Goal: Information Seeking & Learning: Learn about a topic

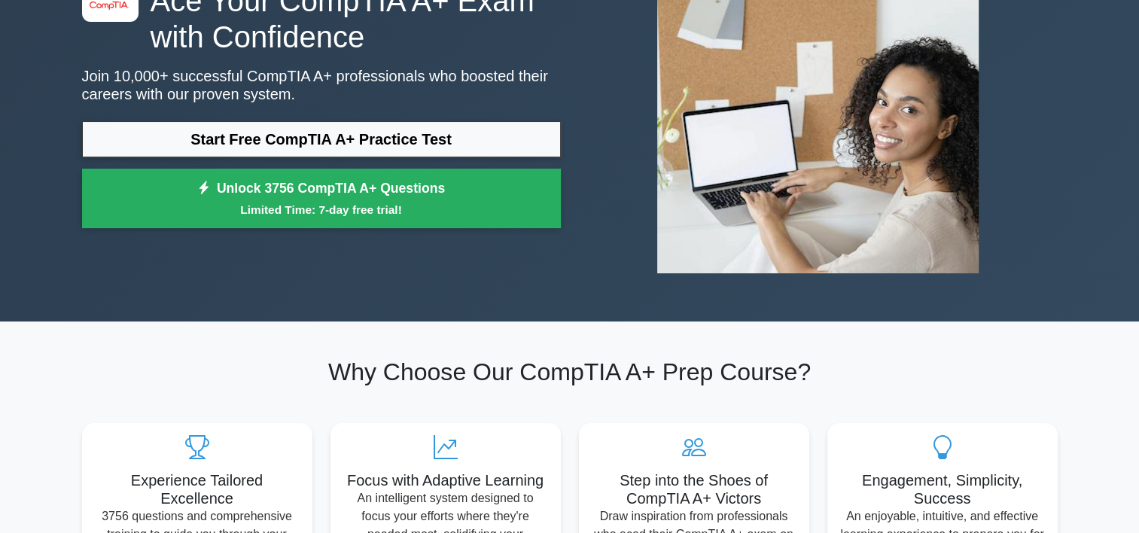
scroll to position [75, 0]
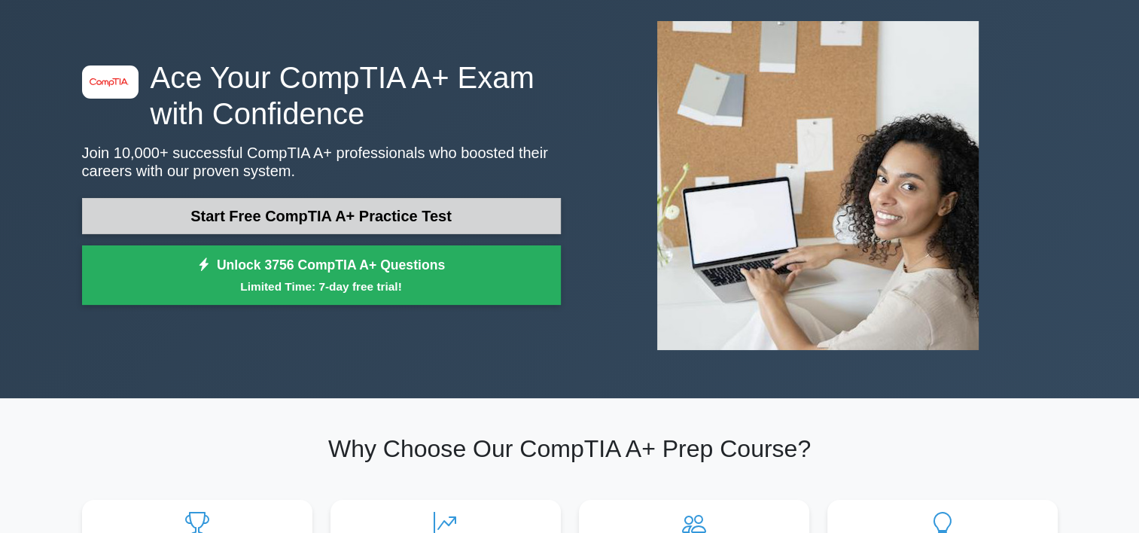
click at [371, 221] on link "Start Free CompTIA A+ Practice Test" at bounding box center [321, 216] width 479 height 36
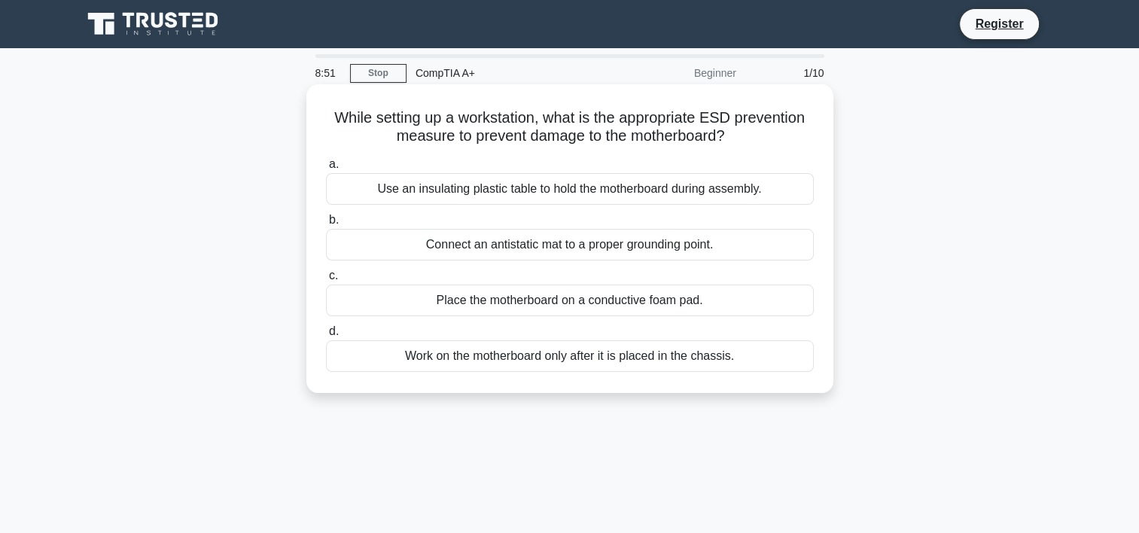
click at [574, 302] on div "Place the motherboard on a conductive foam pad." at bounding box center [570, 301] width 488 height 32
click at [326, 281] on input "c. Place the motherboard on a conductive foam pad." at bounding box center [326, 276] width 0 height 10
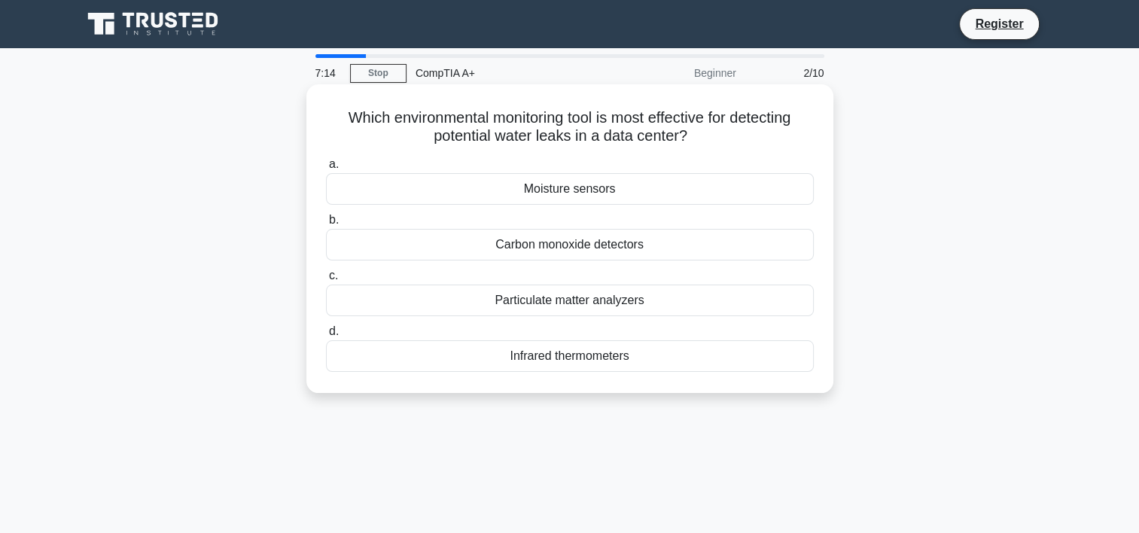
click at [582, 361] on div "Infrared thermometers" at bounding box center [570, 356] width 488 height 32
click at [326, 336] on input "d. Infrared thermometers" at bounding box center [326, 332] width 0 height 10
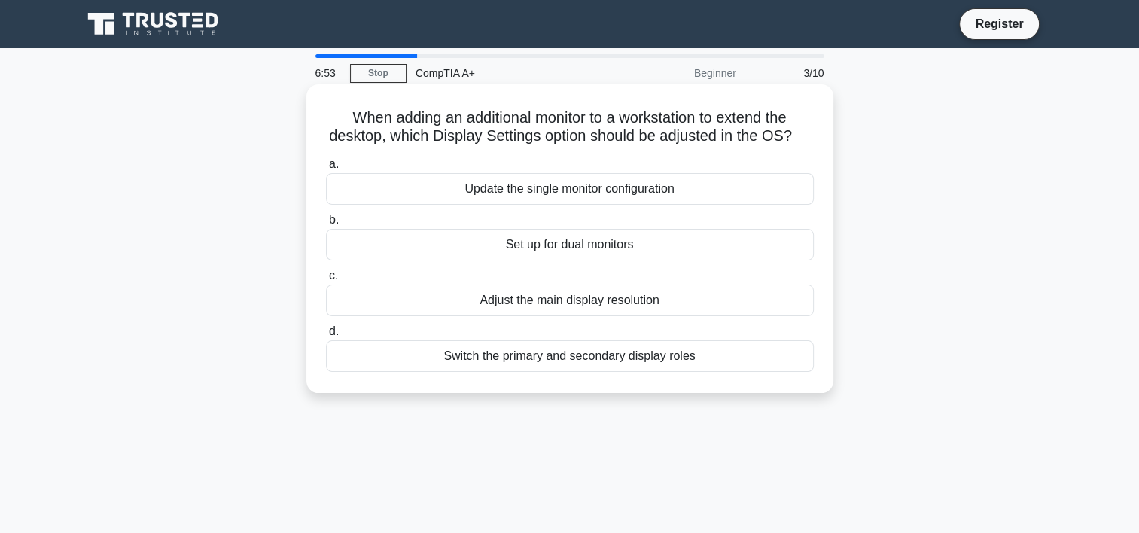
drag, startPoint x: 338, startPoint y: 114, endPoint x: 700, endPoint y: 379, distance: 448.2
click at [700, 379] on div "When adding an additional monitor to a workstation to extend the desktop, which…" at bounding box center [569, 238] width 515 height 297
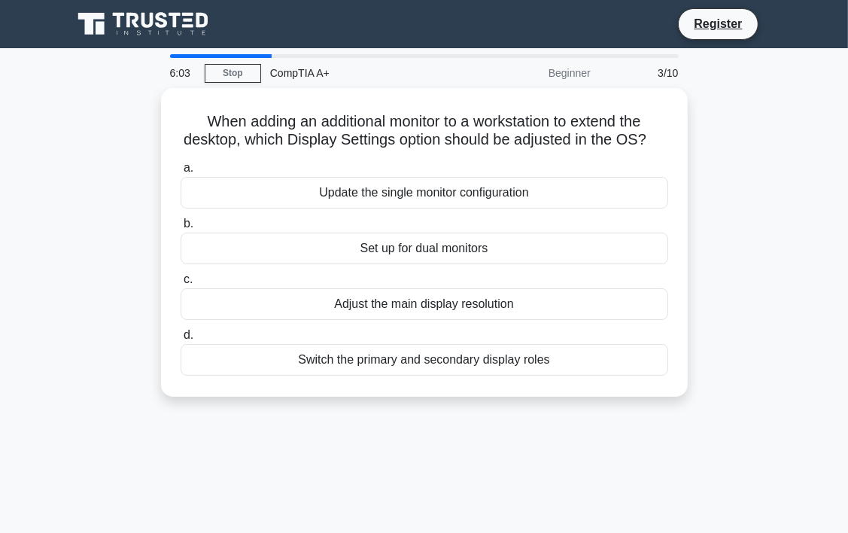
click at [807, 252] on main "6:03 Stop CompTIA A+ Beginner 3/10 When adding an additional monitor to a works…" at bounding box center [424, 430] width 848 height 765
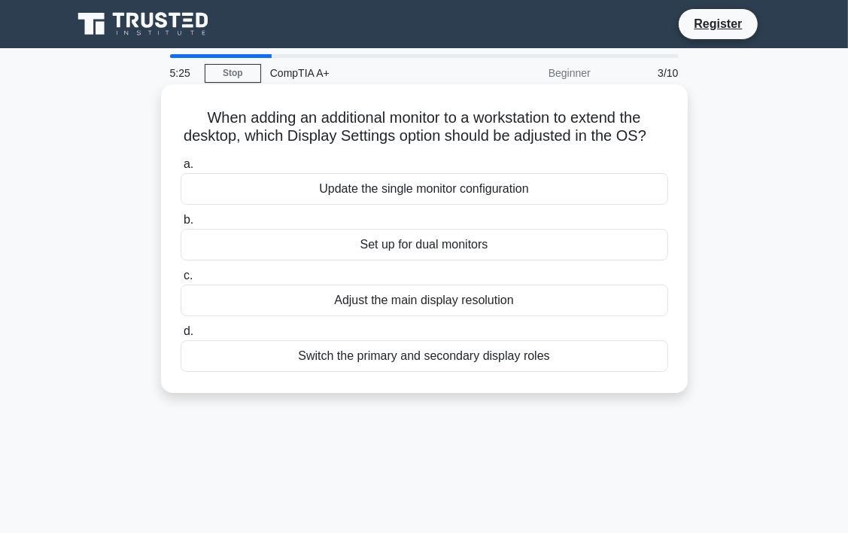
click at [379, 260] on div "Set up for dual monitors" at bounding box center [425, 245] width 488 height 32
click at [181, 225] on input "b. Set up for dual monitors" at bounding box center [181, 220] width 0 height 10
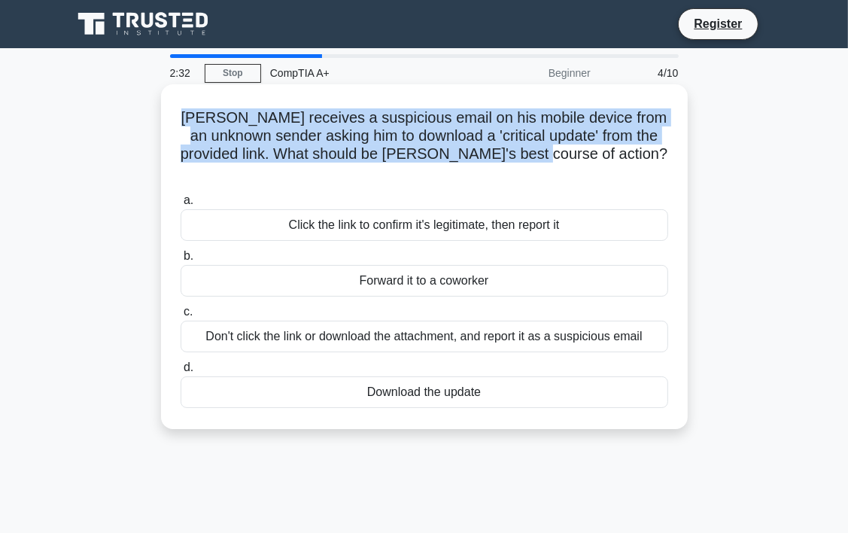
drag, startPoint x: 211, startPoint y: 114, endPoint x: 620, endPoint y: 151, distance: 410.4
click at [620, 151] on h5 "Mark receives a suspicious email on his mobile device from an unknown sender as…" at bounding box center [424, 145] width 491 height 74
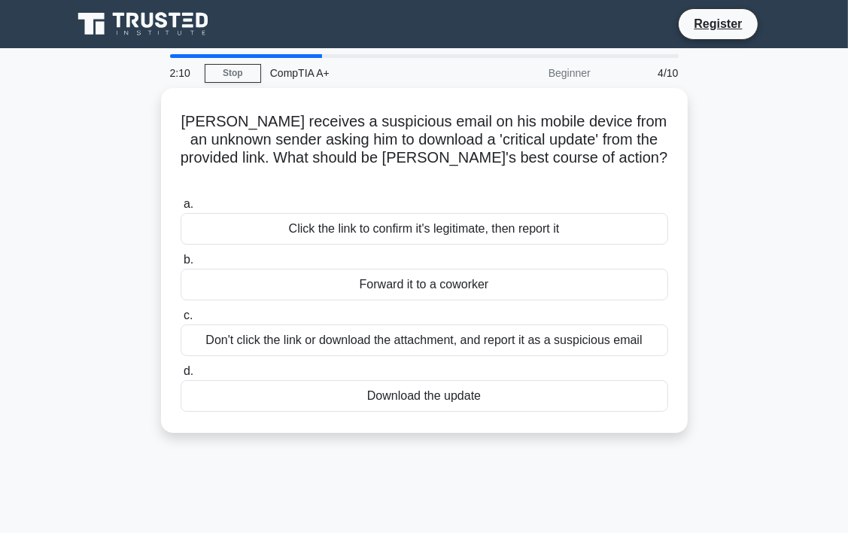
click at [485, 428] on div "Mark receives a suspicious email on his mobile device from an unknown sender as…" at bounding box center [424, 269] width 723 height 363
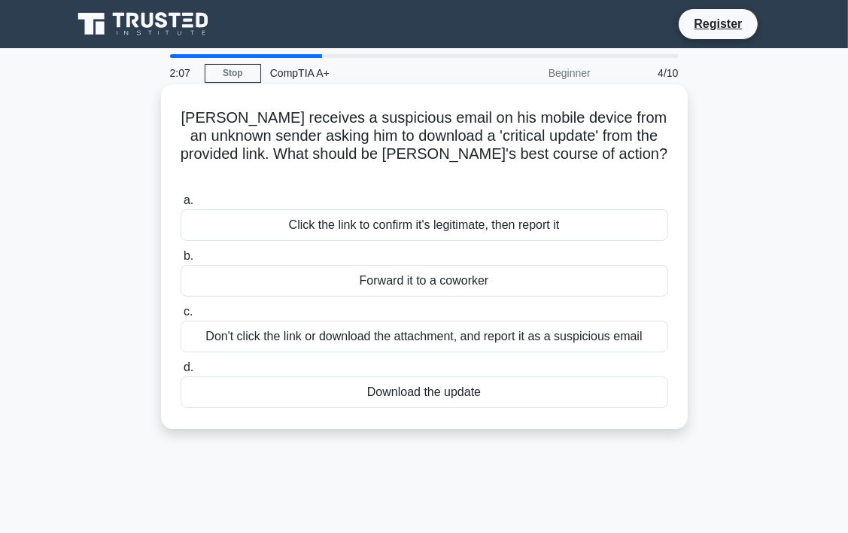
drag, startPoint x: 211, startPoint y: 114, endPoint x: 491, endPoint y: 382, distance: 386.5
click at [491, 382] on div "Mark receives a suspicious email on his mobile device from an unknown sender as…" at bounding box center [424, 256] width 515 height 333
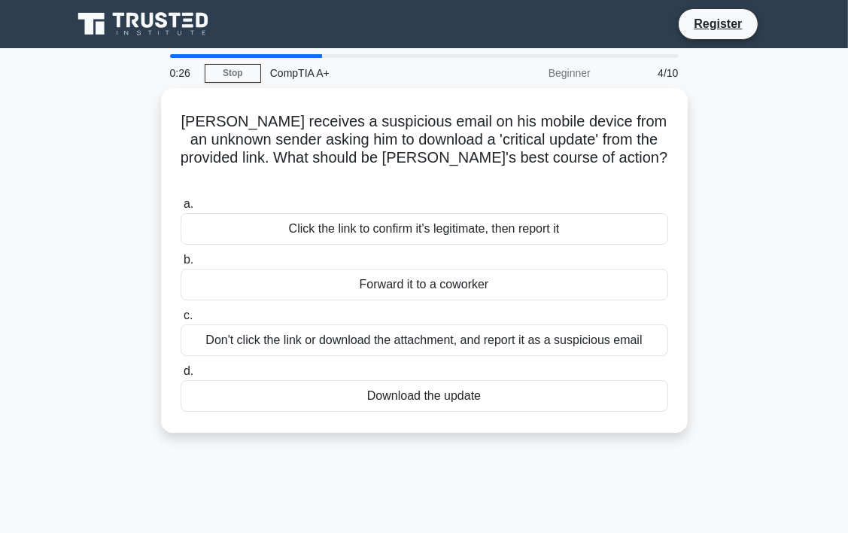
click at [747, 136] on div "Mark receives a suspicious email on his mobile device from an unknown sender as…" at bounding box center [424, 269] width 723 height 363
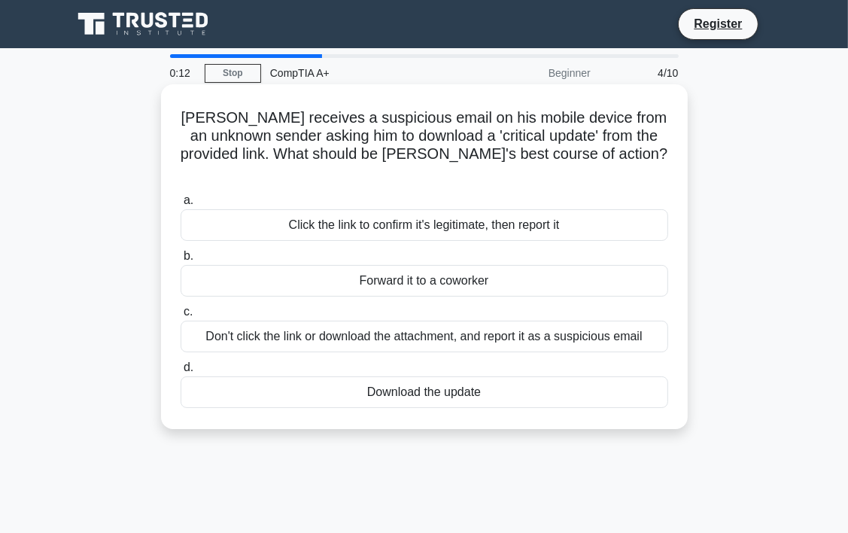
click at [591, 321] on div "Don't click the link or download the attachment, and report it as a suspicious …" at bounding box center [425, 337] width 488 height 32
click at [181, 317] on input "c. Don't click the link or download the attachment, and report it as a suspicio…" at bounding box center [181, 312] width 0 height 10
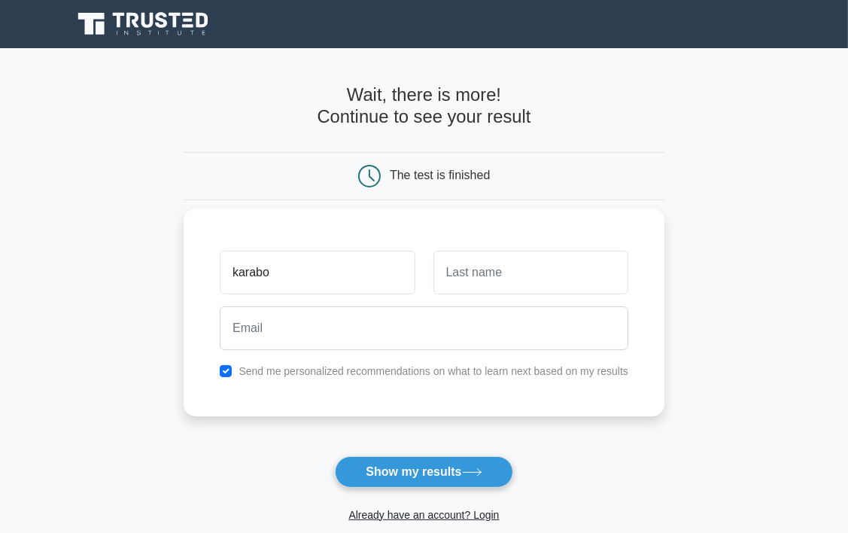
type input "karabo"
click at [534, 265] on input "text" at bounding box center [531, 273] width 195 height 44
type input "Smous"
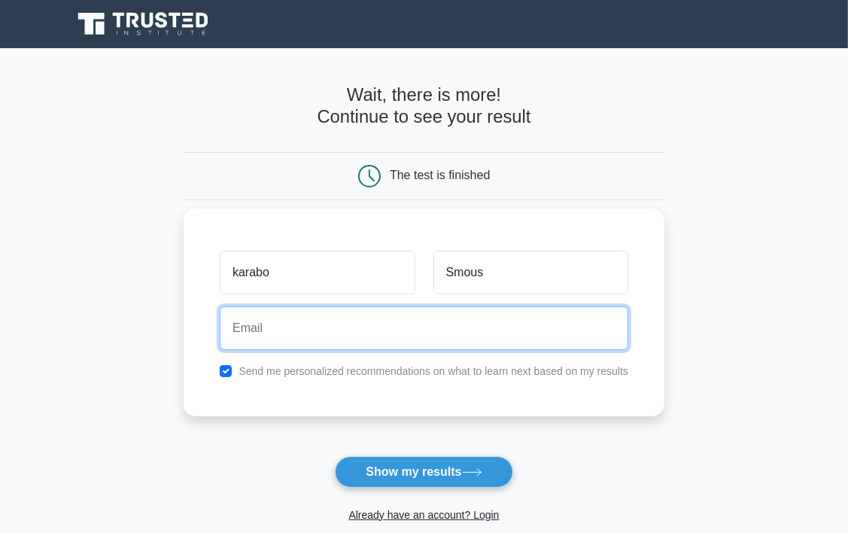
click at [446, 332] on input "email" at bounding box center [424, 328] width 409 height 44
type input "[EMAIL_ADDRESS][DOMAIN_NAME]"
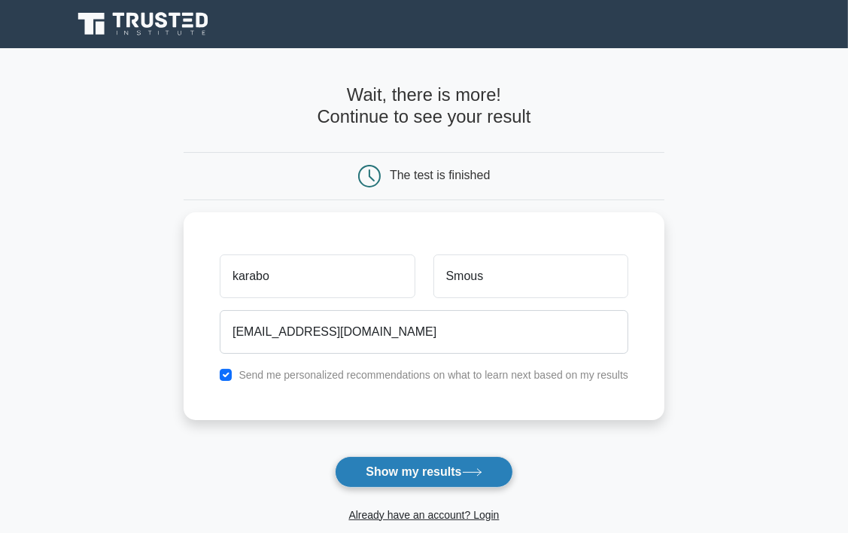
click at [425, 473] on button "Show my results" at bounding box center [424, 472] width 178 height 32
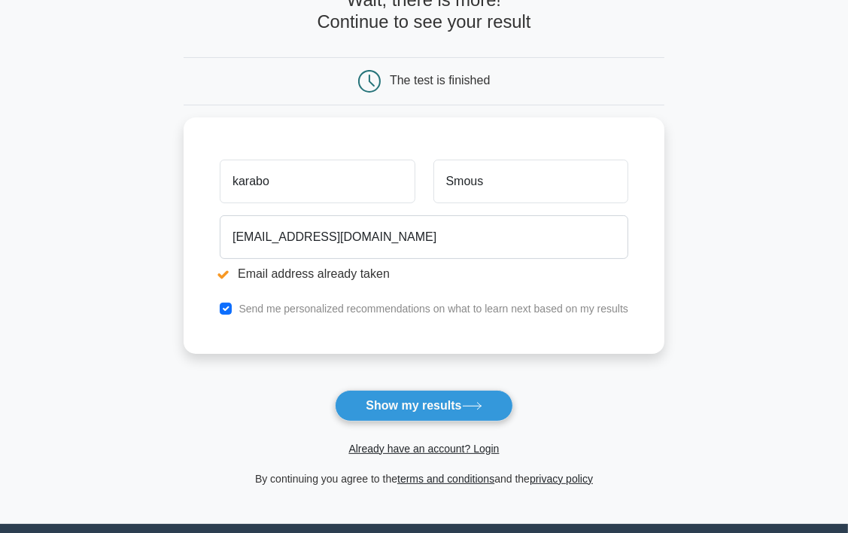
scroll to position [151, 0]
click at [438, 402] on button "Show my results" at bounding box center [424, 406] width 178 height 32
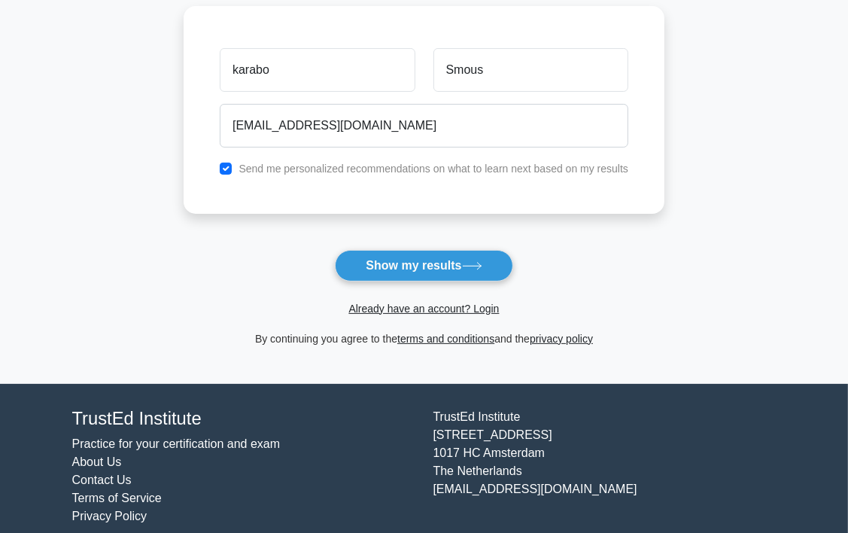
scroll to position [222, 0]
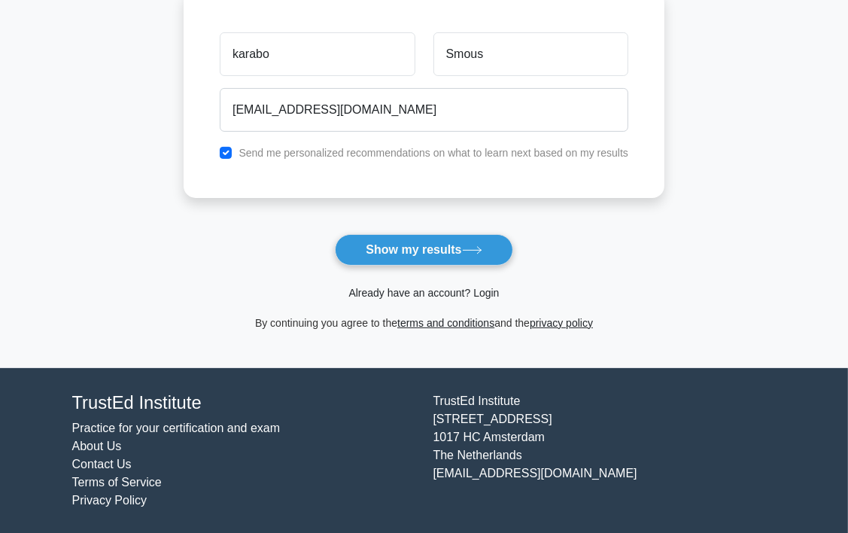
click at [407, 291] on link "Already have an account? Login" at bounding box center [423, 293] width 151 height 12
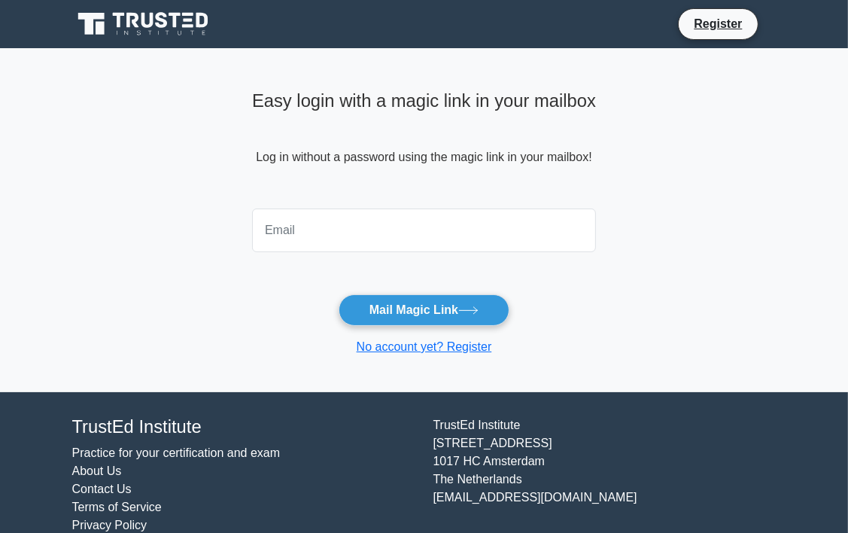
drag, startPoint x: 304, startPoint y: 214, endPoint x: 308, endPoint y: 223, distance: 9.8
click at [304, 214] on input "email" at bounding box center [424, 230] width 344 height 44
type input "karabosmous17@gmail.com"
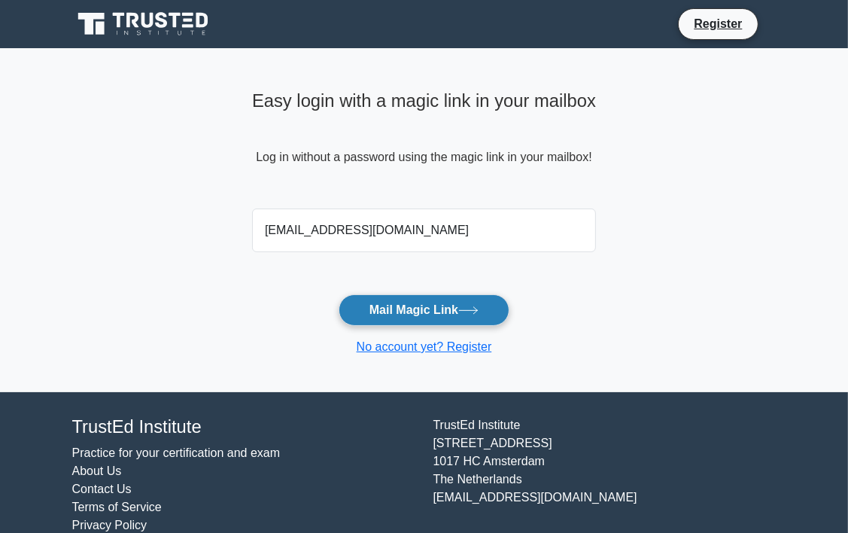
click at [418, 306] on button "Mail Magic Link" at bounding box center [424, 310] width 171 height 32
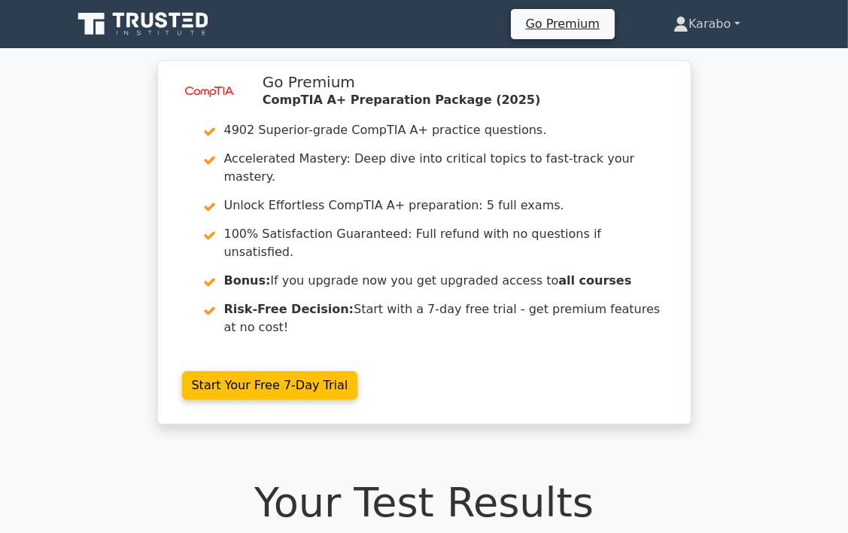
click at [732, 11] on link "Karabo" at bounding box center [707, 24] width 138 height 30
click at [714, 59] on link "Profile" at bounding box center [697, 59] width 119 height 24
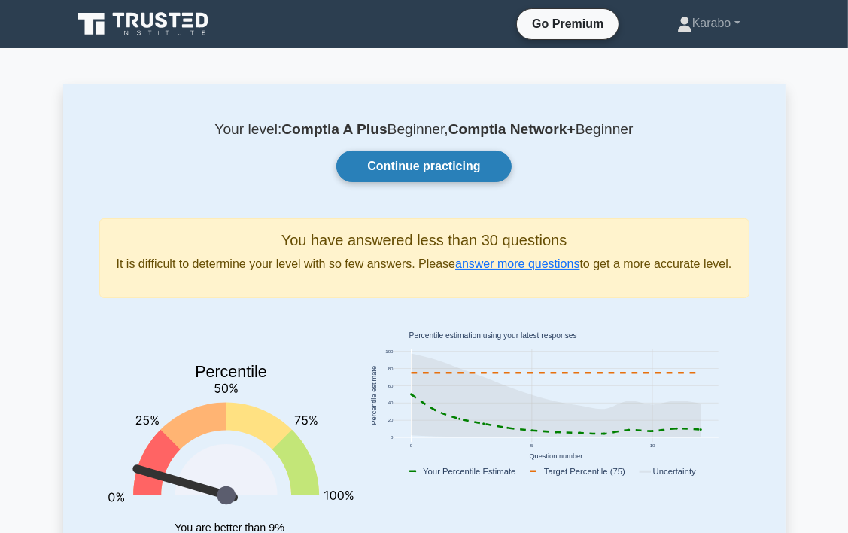
click at [463, 172] on link "Continue practicing" at bounding box center [423, 167] width 175 height 32
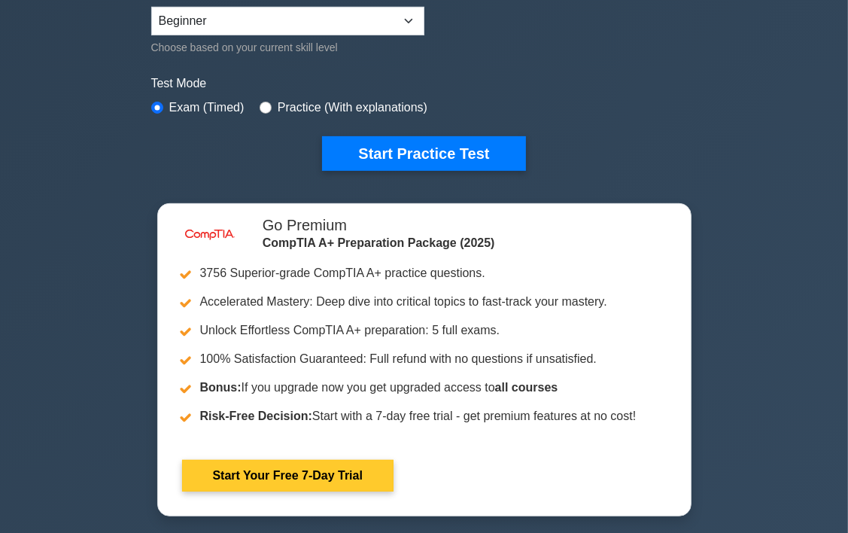
scroll to position [452, 0]
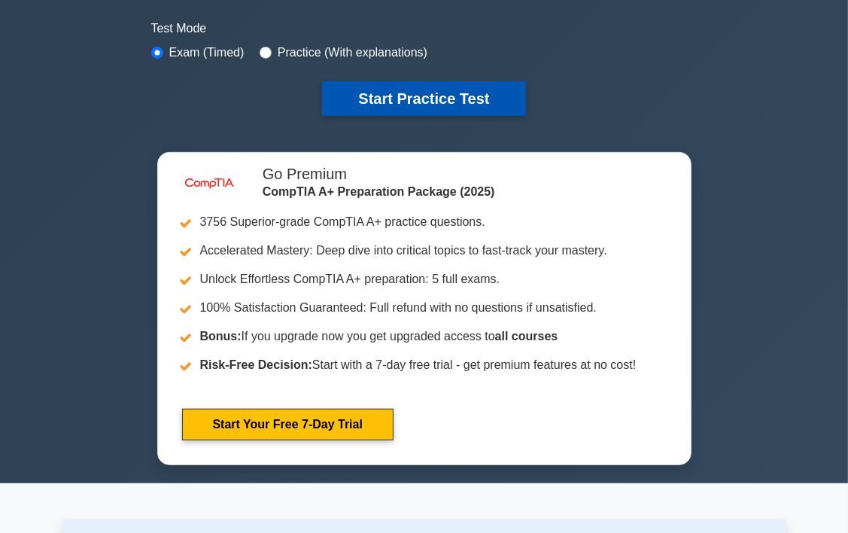
click at [458, 102] on button "Start Practice Test" at bounding box center [423, 98] width 203 height 35
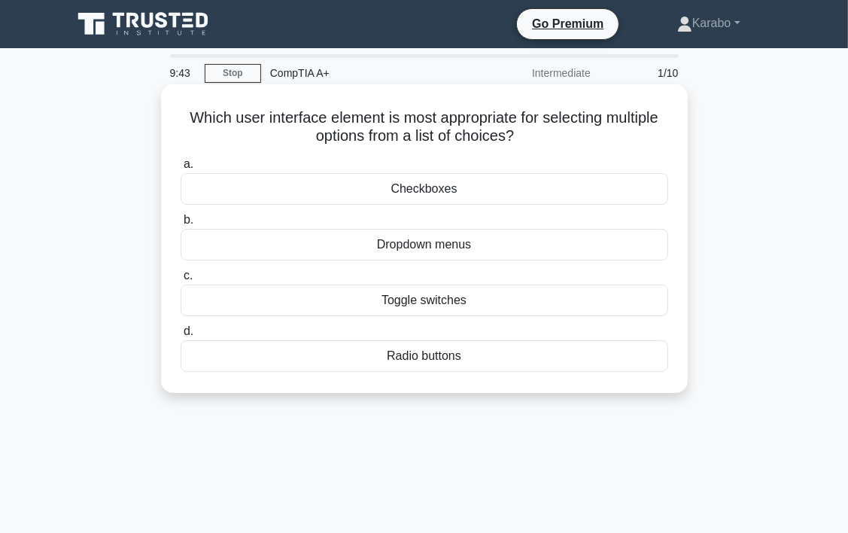
click at [452, 193] on div "Checkboxes" at bounding box center [425, 189] width 488 height 32
click at [181, 169] on input "a. Checkboxes" at bounding box center [181, 165] width 0 height 10
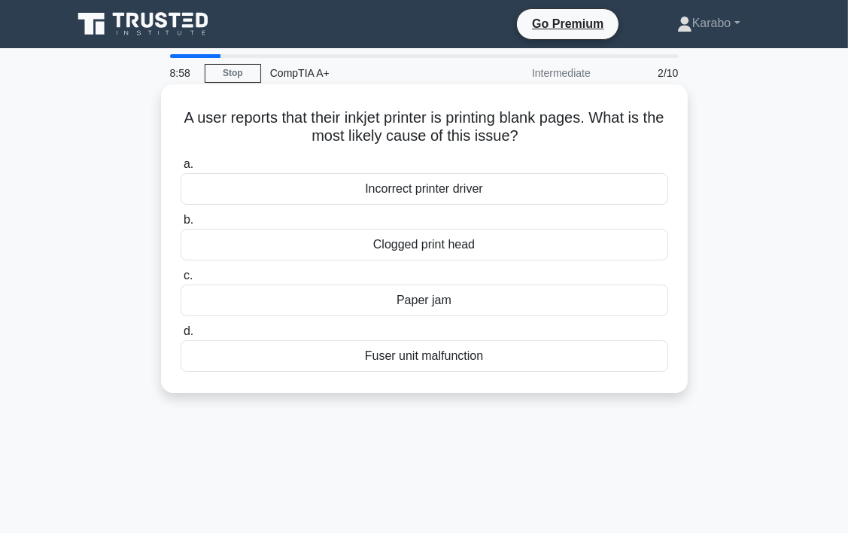
click at [473, 361] on div "Fuser unit malfunction" at bounding box center [425, 356] width 488 height 32
click at [181, 336] on input "d. Fuser unit malfunction" at bounding box center [181, 332] width 0 height 10
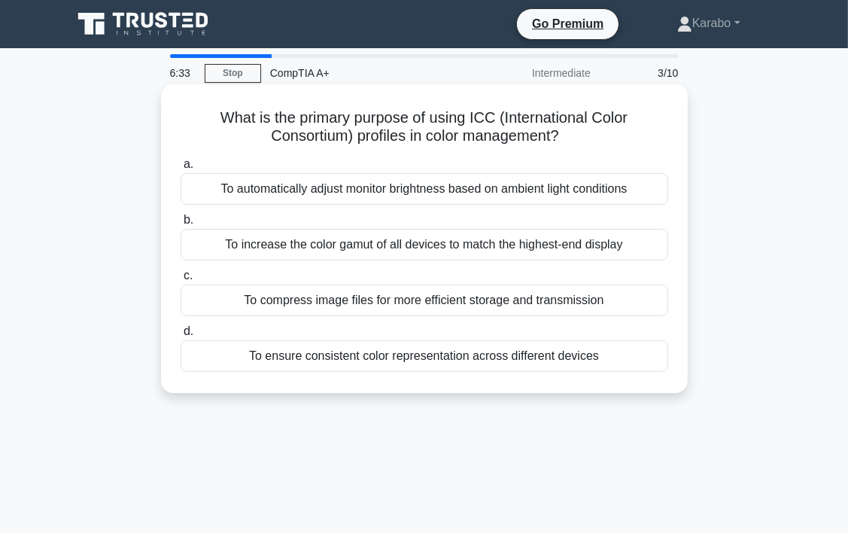
click at [514, 199] on div "To automatically adjust monitor brightness based on ambient light conditions" at bounding box center [425, 189] width 488 height 32
click at [181, 169] on input "a. To automatically adjust monitor brightness based on ambient light conditions" at bounding box center [181, 165] width 0 height 10
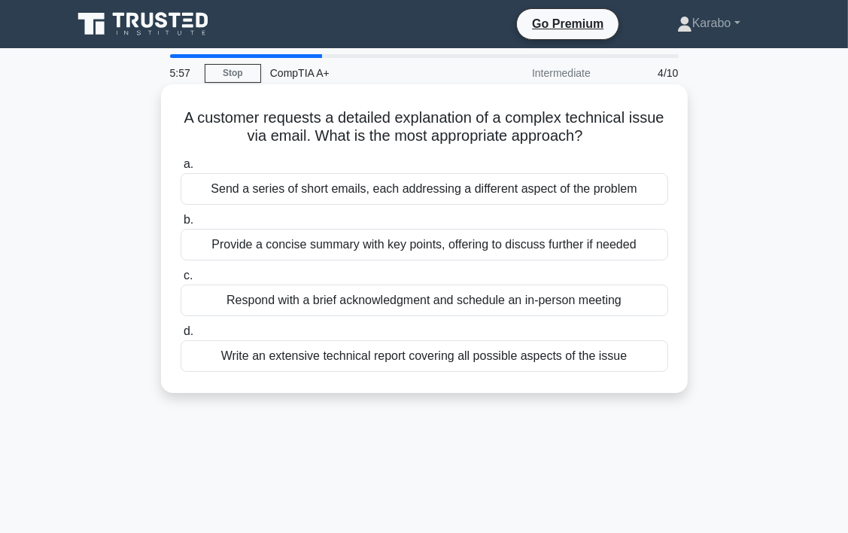
click at [373, 364] on div "Write an extensive technical report covering all possible aspects of the issue" at bounding box center [425, 356] width 488 height 32
click at [181, 336] on input "d. Write an extensive technical report covering all possible aspects of the iss…" at bounding box center [181, 332] width 0 height 10
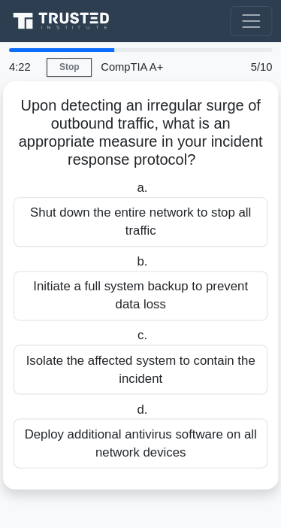
click at [160, 442] on div "Deploy additional antivirus software on all network devices" at bounding box center [141, 443] width 254 height 50
click at [134, 415] on input "d. Deploy additional antivirus software on all network devices" at bounding box center [134, 410] width 0 height 10
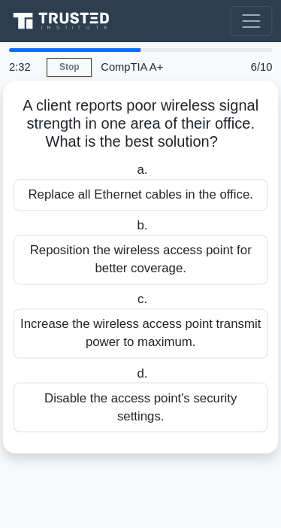
drag, startPoint x: 21, startPoint y: 105, endPoint x: 264, endPoint y: 421, distance: 398.8
click at [264, 421] on div "A client reports poor wireless signal strength in one area of their office. Wha…" at bounding box center [140, 267] width 263 height 360
click at [240, 275] on div "Reposition the wireless access point for better coverage." at bounding box center [141, 260] width 254 height 50
click at [134, 231] on input "b. Reposition the wireless access point for better coverage." at bounding box center [134, 226] width 0 height 10
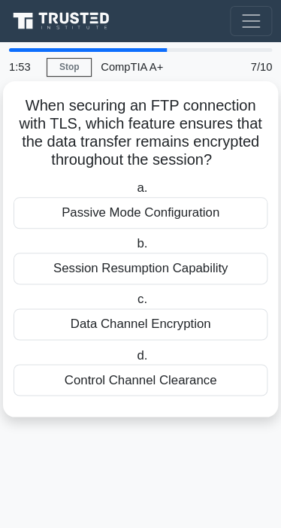
drag, startPoint x: 28, startPoint y: 105, endPoint x: 234, endPoint y: 380, distance: 344.1
click at [234, 380] on div "When securing an FTP connection with TLS, which feature ensures that the data t…" at bounding box center [140, 249] width 263 height 324
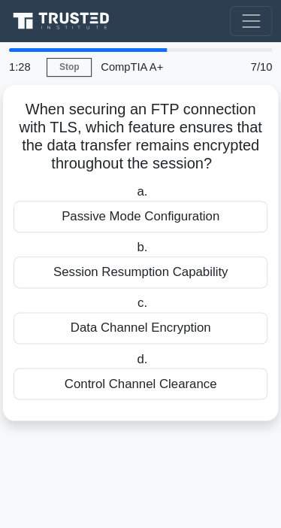
click at [168, 464] on main "1:28 Stop CompTIA A+ Beginner 7/10 When securing an FTP connection with TLS, wh…" at bounding box center [140, 285] width 281 height 486
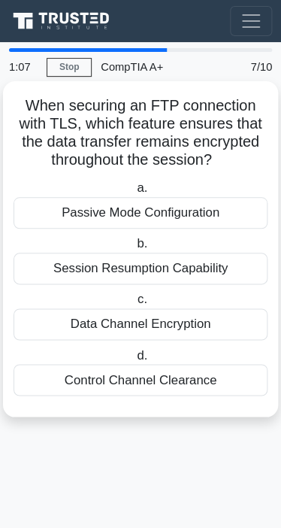
click at [208, 327] on div "Data Channel Encryption" at bounding box center [141, 325] width 254 height 32
click at [134, 305] on input "c. Data Channel Encryption" at bounding box center [134, 300] width 0 height 10
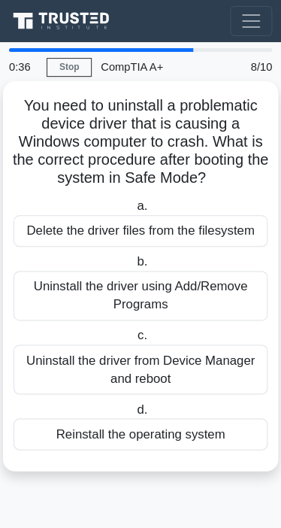
drag, startPoint x: 21, startPoint y: 103, endPoint x: 241, endPoint y: 440, distance: 402.5
click at [239, 440] on div "You need to uninstall a problematic device driver that is causing a Windows com…" at bounding box center [140, 276] width 263 height 378
click at [226, 377] on div "Uninstall the driver from Device Manager and reboot" at bounding box center [141, 370] width 254 height 50
click at [134, 341] on input "c. Uninstall the driver from Device Manager and reboot" at bounding box center [134, 336] width 0 height 10
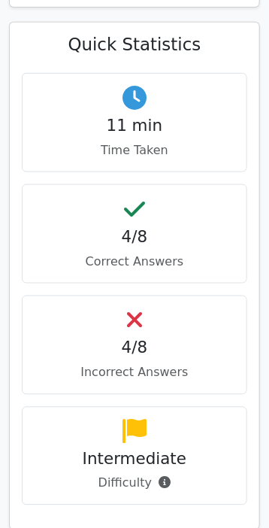
scroll to position [1505, 0]
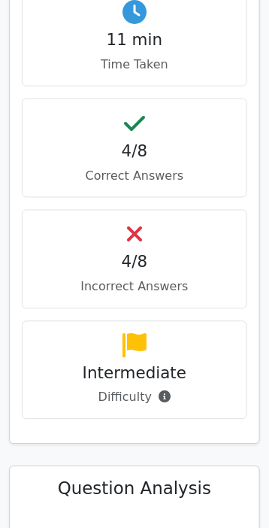
click at [129, 223] on icon at bounding box center [134, 235] width 15 height 24
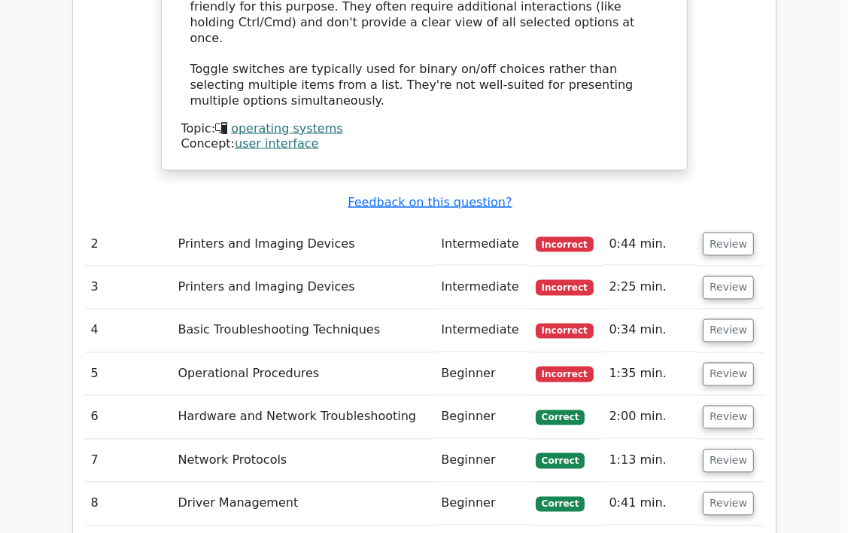
scroll to position [1882, 0]
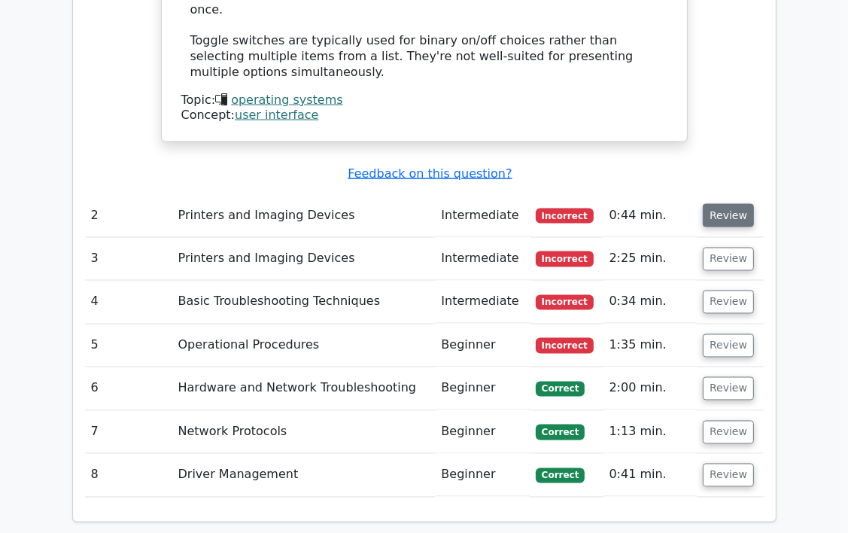
click at [269, 204] on button "Review" at bounding box center [728, 215] width 51 height 23
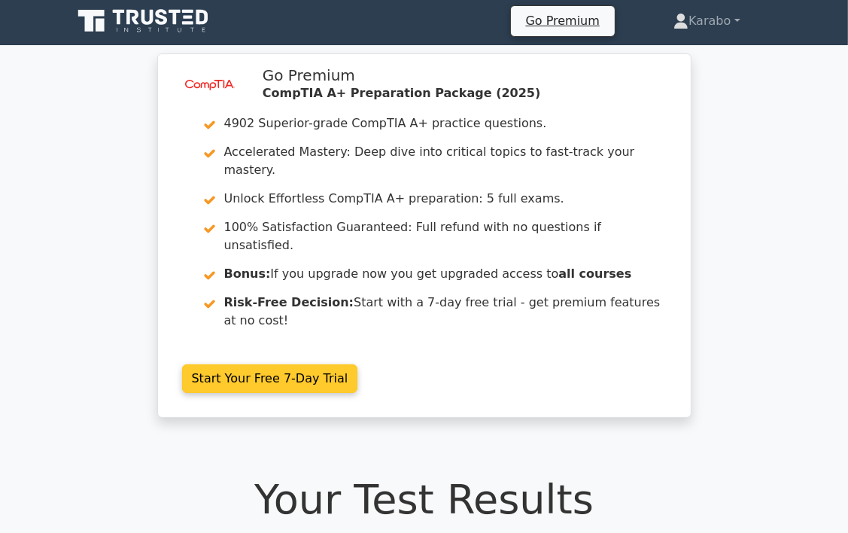
scroll to position [0, 0]
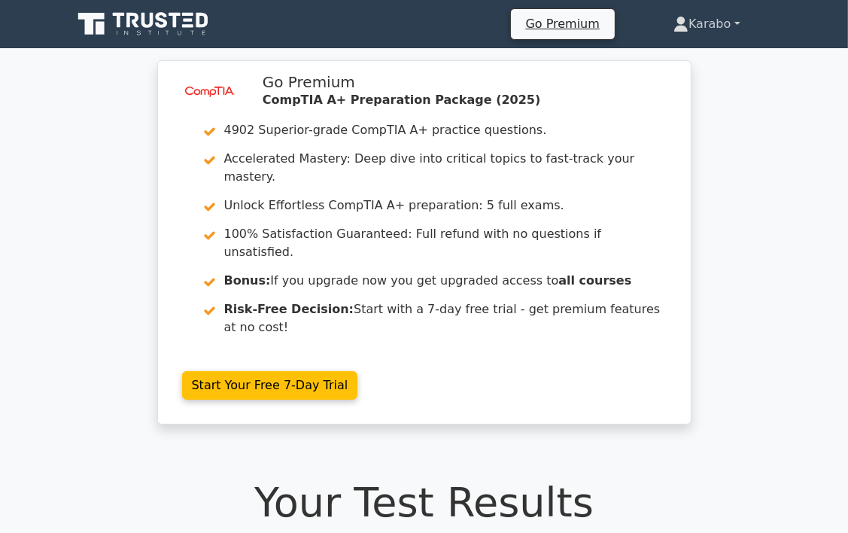
click at [269, 18] on link "Karabo" at bounding box center [707, 24] width 138 height 30
click at [269, 55] on link "Profile" at bounding box center [697, 59] width 119 height 24
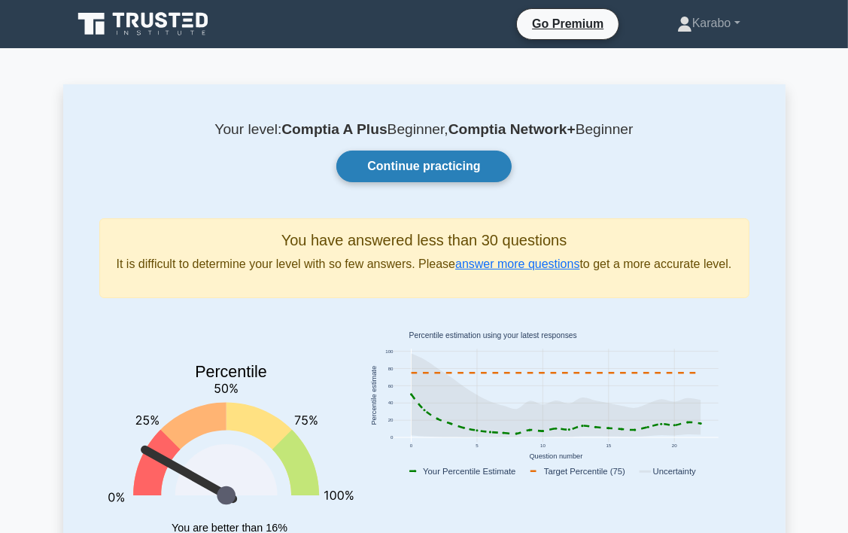
click at [464, 169] on link "Continue practicing" at bounding box center [423, 167] width 175 height 32
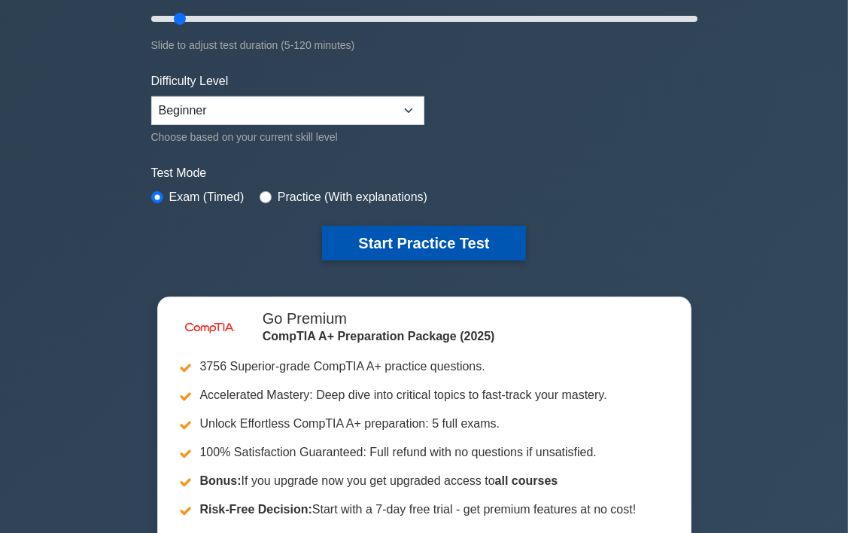
scroll to position [301, 0]
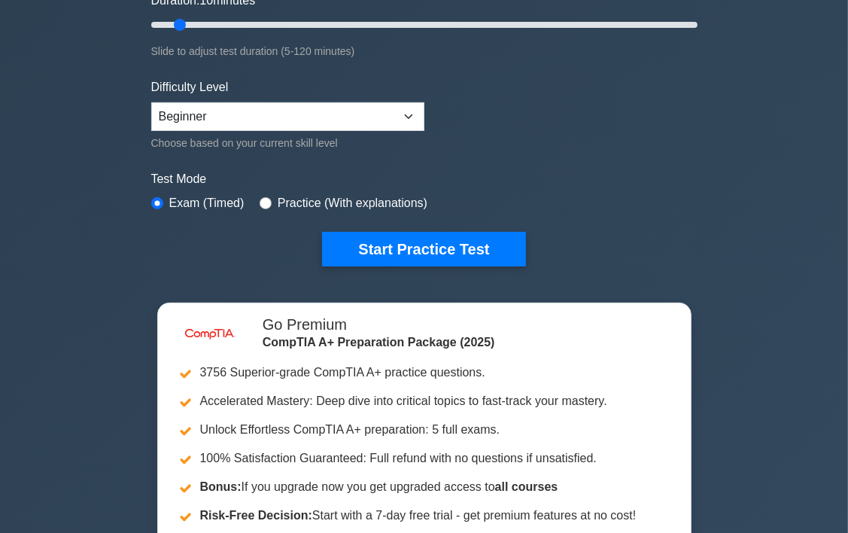
click at [269, 202] on div "Practice (With explanations)" at bounding box center [344, 203] width 168 height 18
click at [264, 202] on input "radio" at bounding box center [266, 203] width 12 height 12
radio input "true"
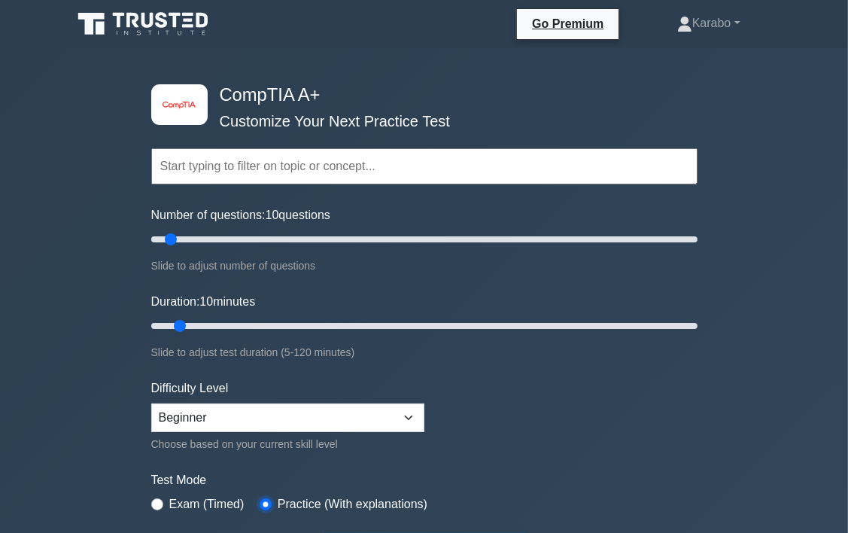
scroll to position [0, 0]
click at [345, 172] on input "text" at bounding box center [424, 166] width 546 height 36
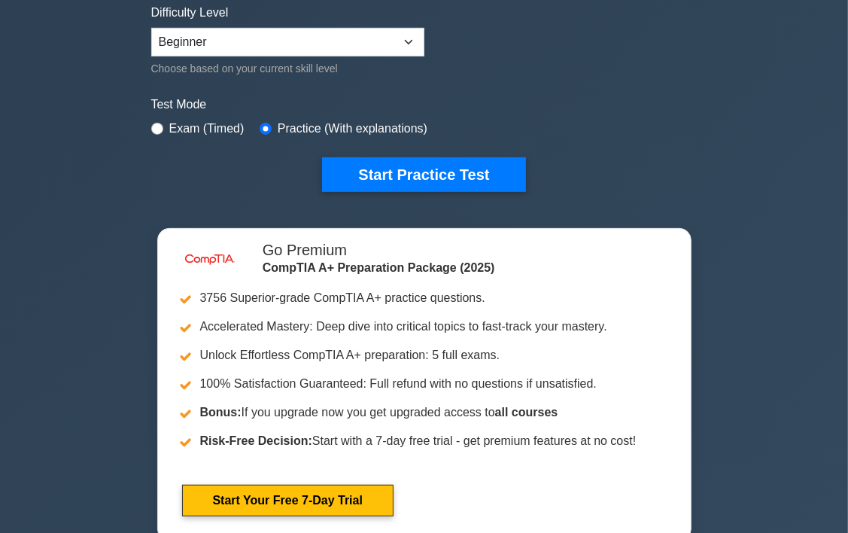
scroll to position [376, 0]
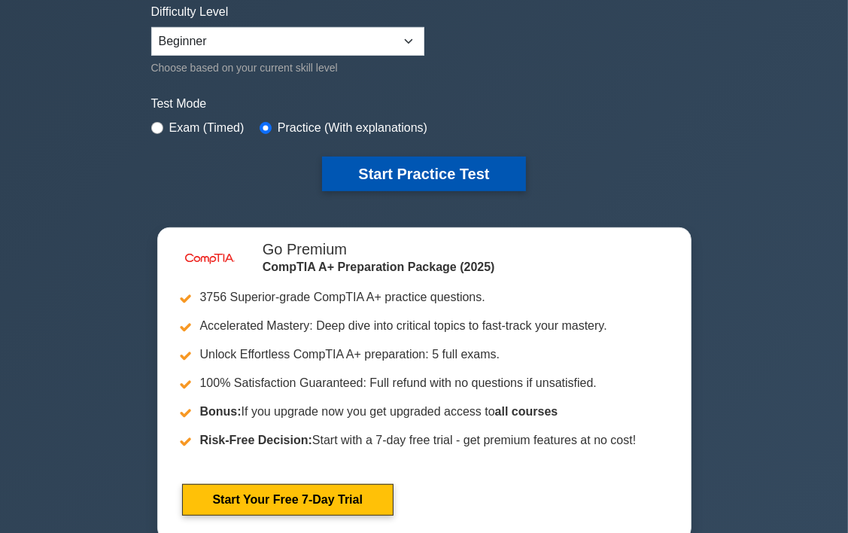
click at [423, 178] on button "Start Practice Test" at bounding box center [423, 174] width 203 height 35
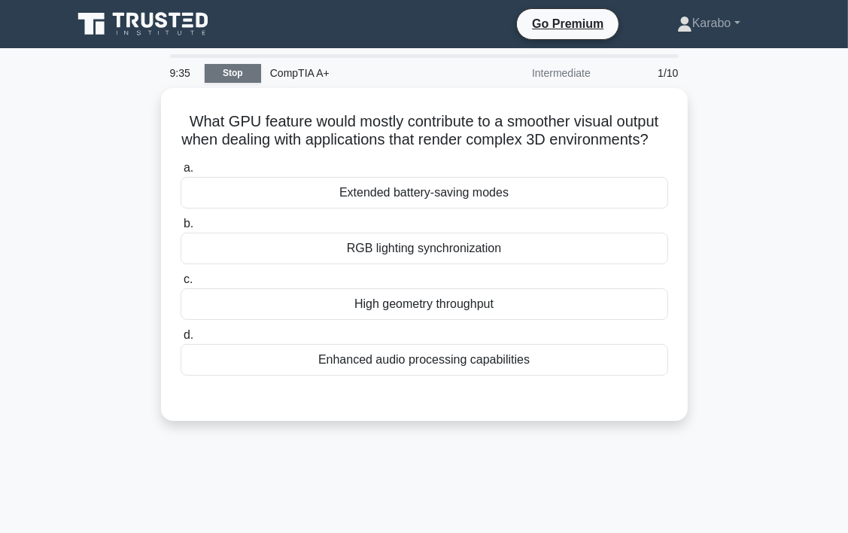
click at [247, 75] on link "Stop" at bounding box center [233, 73] width 56 height 19
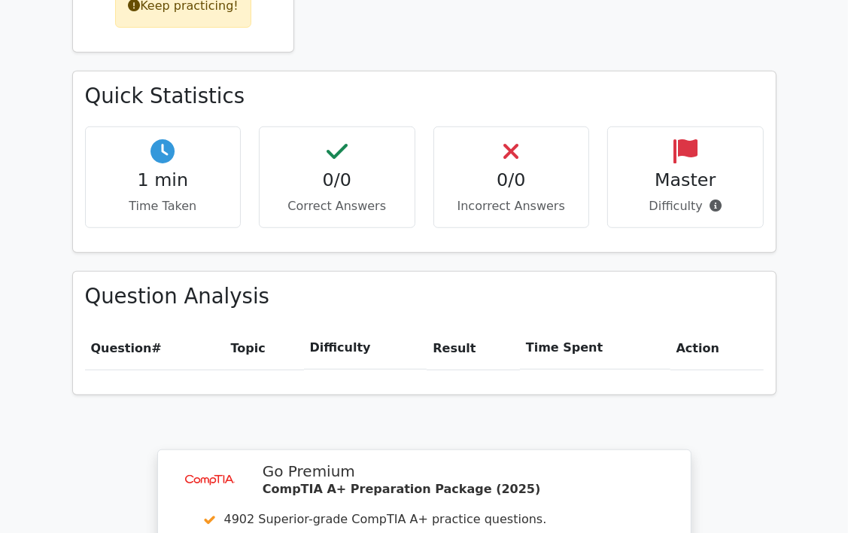
scroll to position [828, 0]
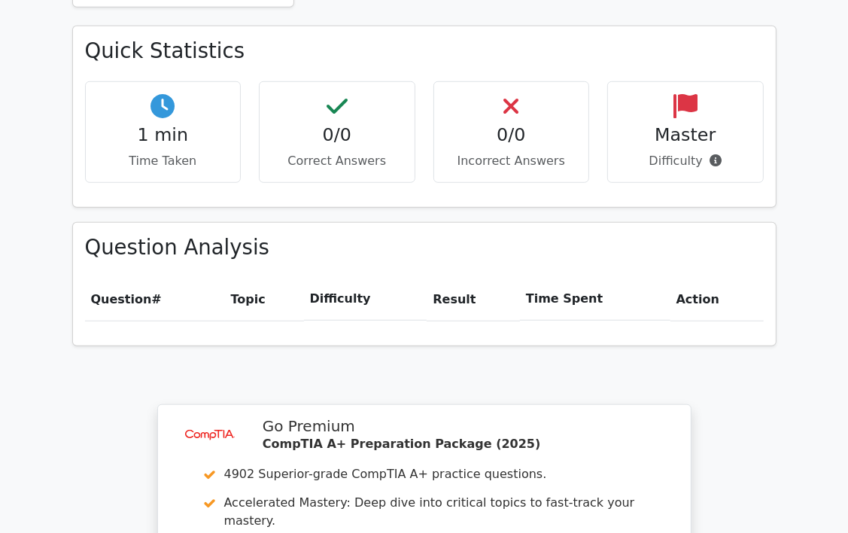
click at [558, 278] on th "Time Spent" at bounding box center [595, 299] width 151 height 43
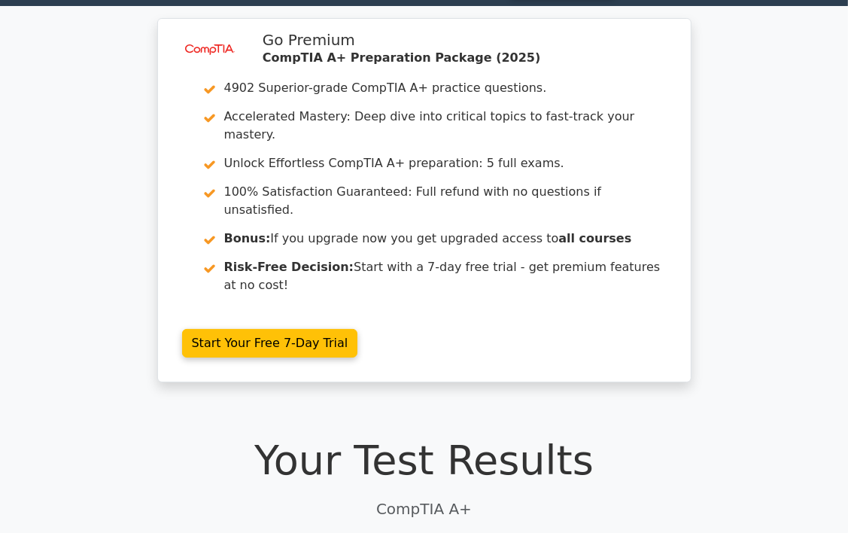
scroll to position [0, 0]
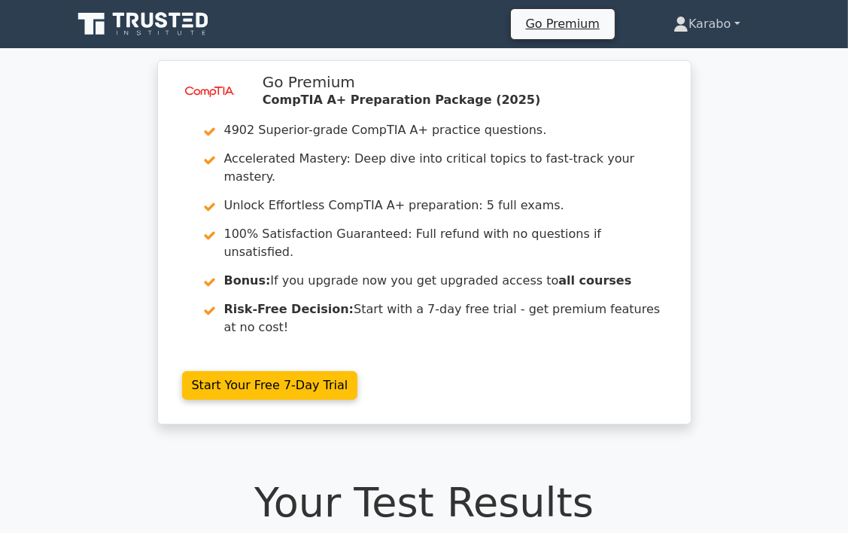
click at [708, 28] on link "Karabo" at bounding box center [707, 24] width 138 height 30
click at [674, 62] on link "Profile" at bounding box center [697, 59] width 119 height 24
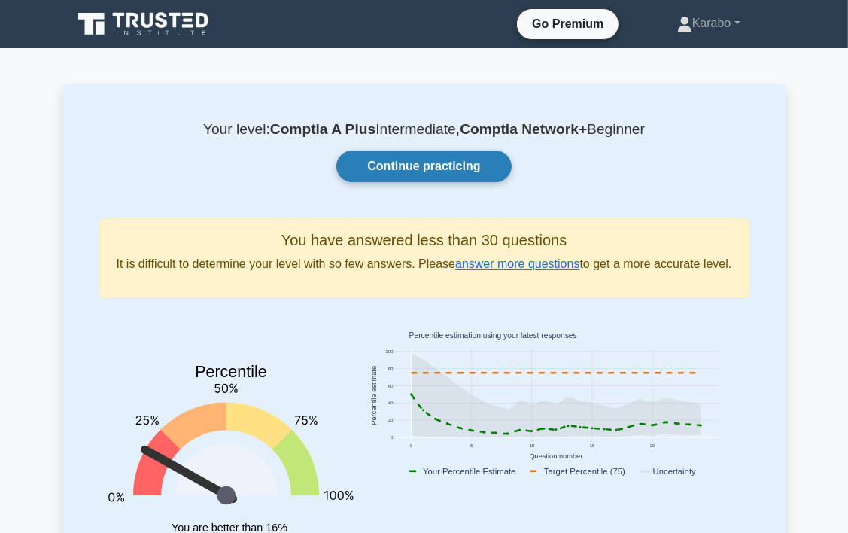
click at [391, 175] on link "Continue practicing" at bounding box center [423, 167] width 175 height 32
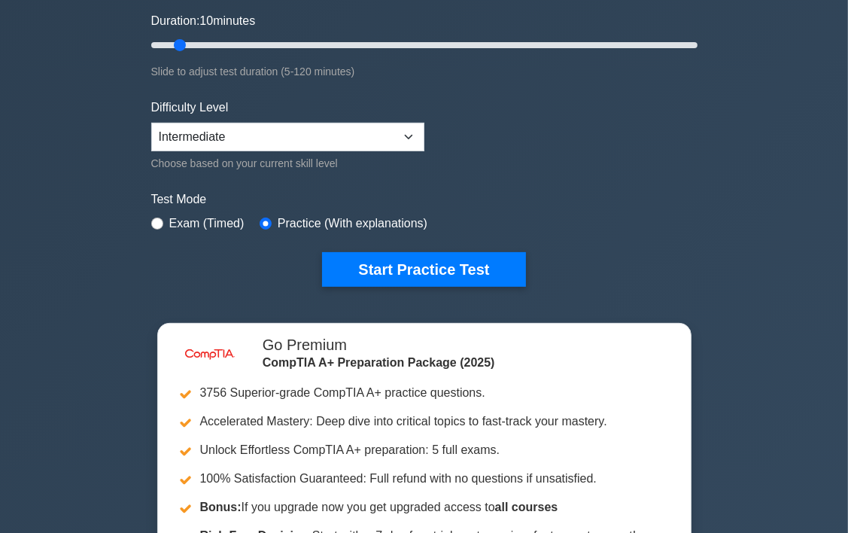
scroll to position [301, 0]
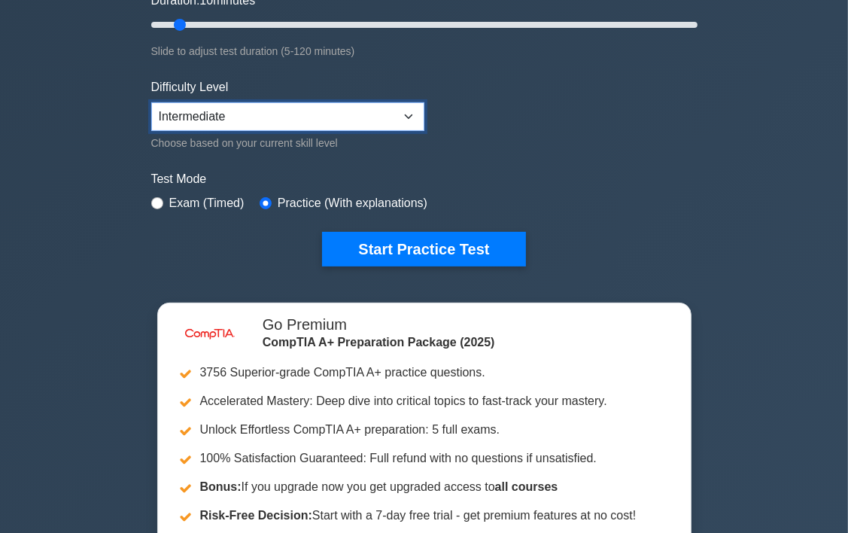
click at [291, 111] on select "Beginner Intermediate Expert" at bounding box center [287, 116] width 273 height 29
select select "beginner"
click at [151, 102] on select "Beginner Intermediate Expert" at bounding box center [287, 116] width 273 height 29
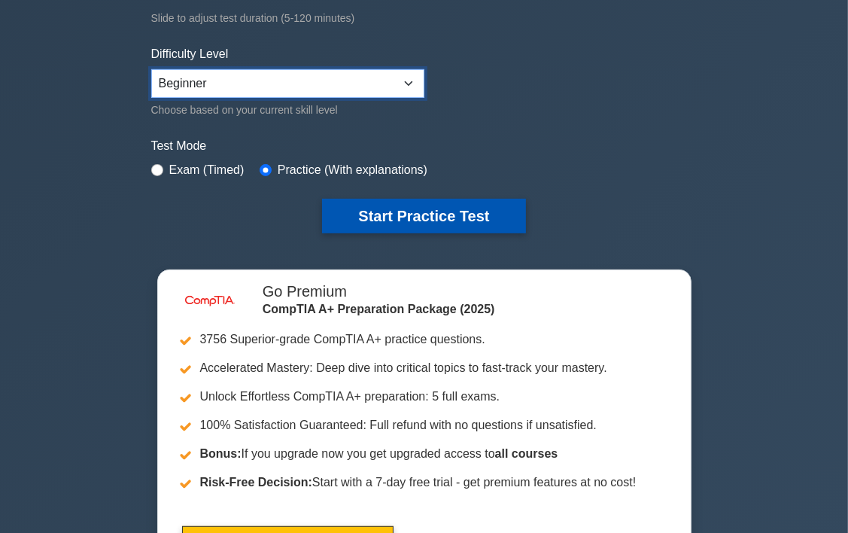
scroll to position [226, 0]
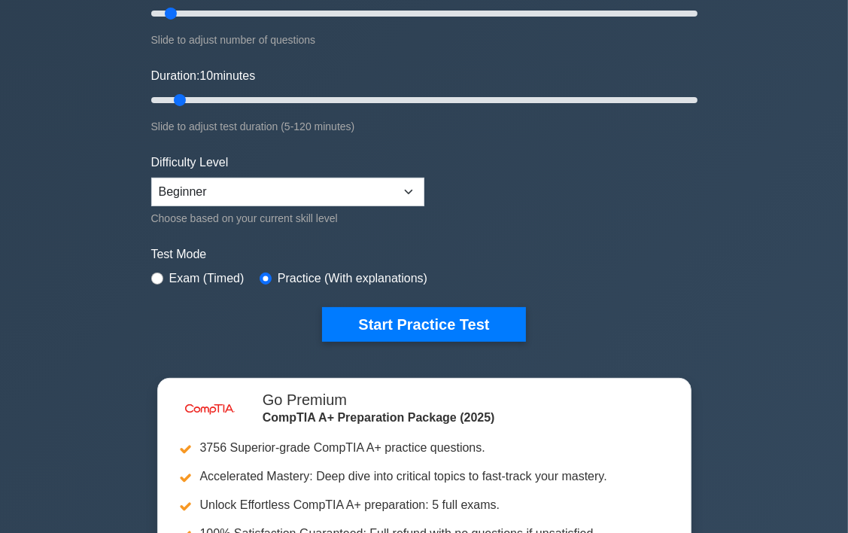
click at [439, 300] on form "Topics Hardware Operating Systems Networking Security Troubleshooting Mobile De…" at bounding box center [424, 109] width 546 height 465
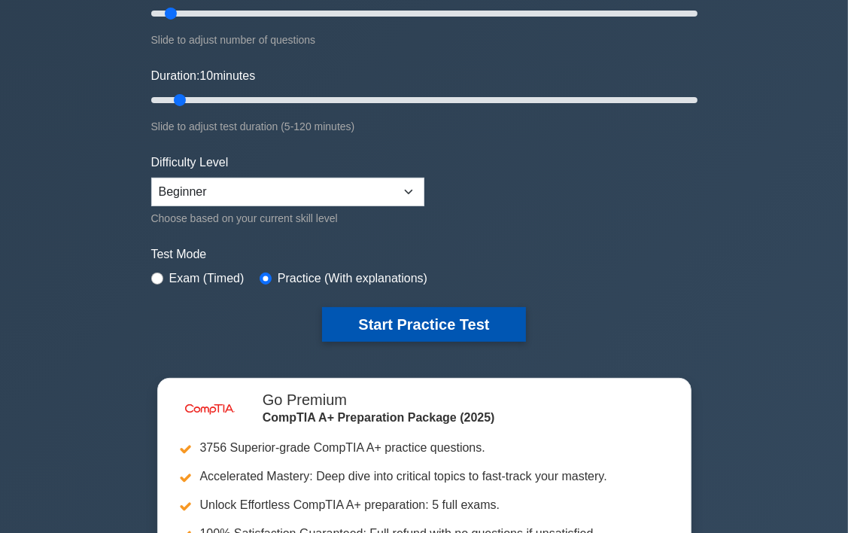
click at [441, 317] on button "Start Practice Test" at bounding box center [423, 324] width 203 height 35
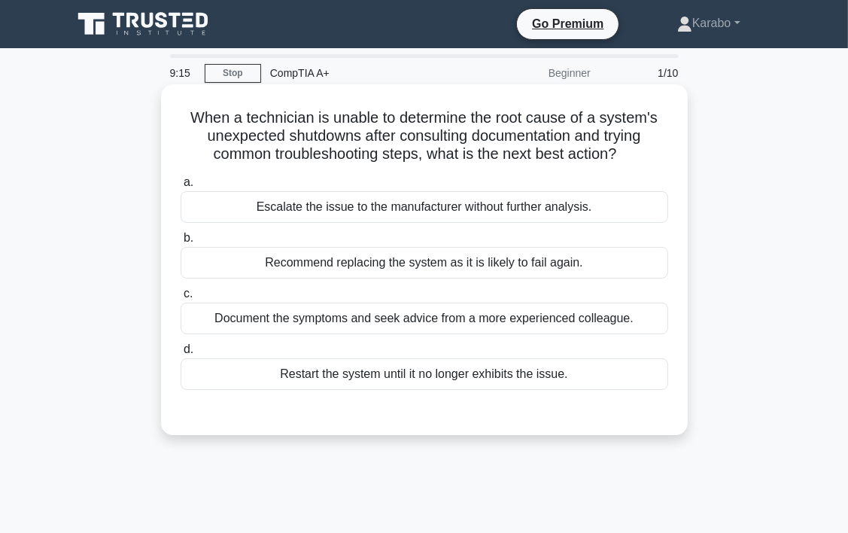
drag, startPoint x: 187, startPoint y: 115, endPoint x: 643, endPoint y: 386, distance: 529.9
click at [641, 388] on div "When a technician is unable to determine the root cause of a system's unexpecte…" at bounding box center [424, 259] width 515 height 339
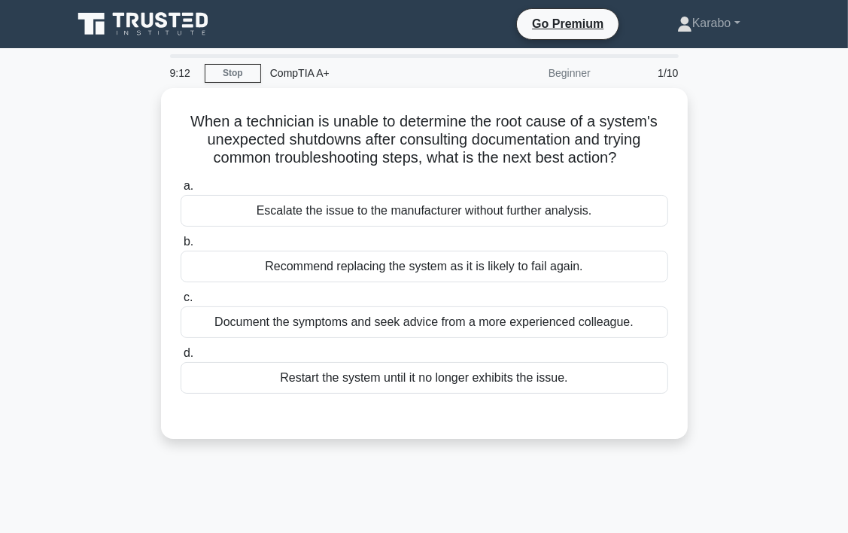
click at [732, 232] on div "When a technician is unable to determine the root cause of a system's unexpecte…" at bounding box center [424, 272] width 723 height 369
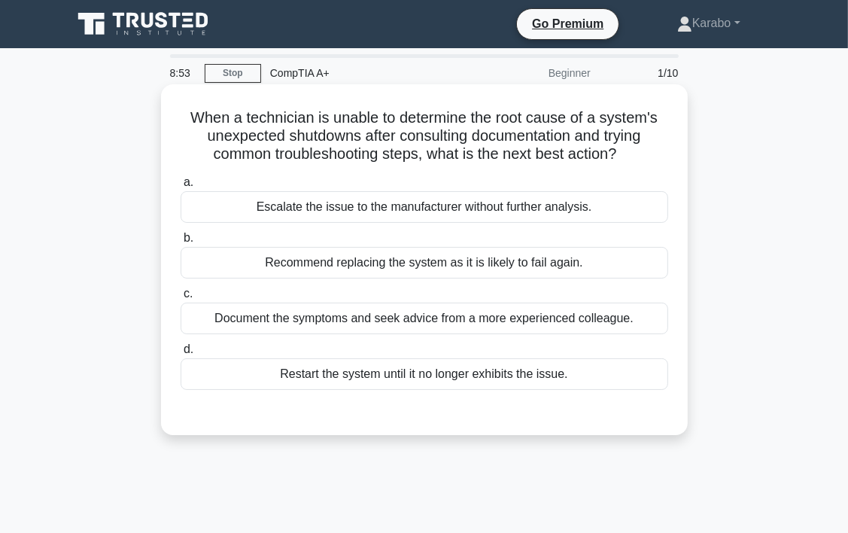
click at [377, 328] on div "Document the symptoms and seek advice from a more experienced colleague." at bounding box center [425, 319] width 488 height 32
click at [181, 299] on input "c. Document the symptoms and seek advice from a more experienced colleague." at bounding box center [181, 294] width 0 height 10
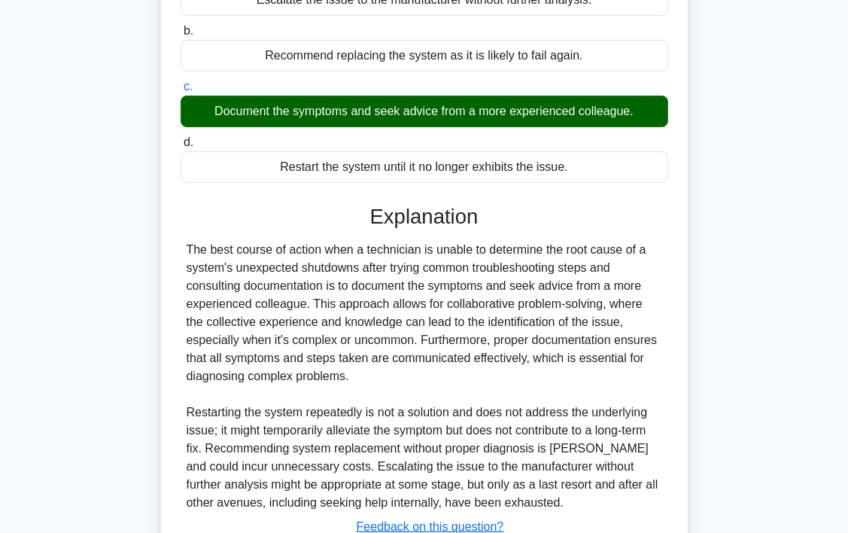
scroll to position [322, 0]
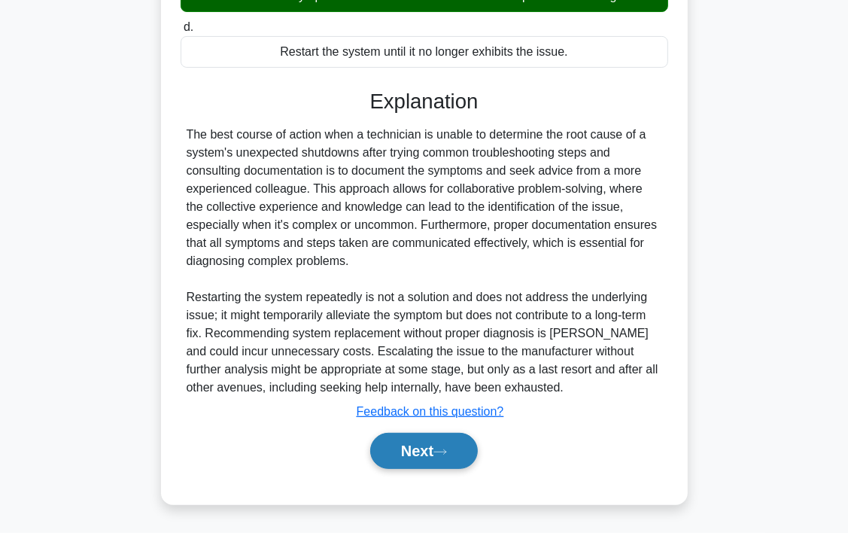
click at [447, 455] on icon at bounding box center [441, 452] width 14 height 8
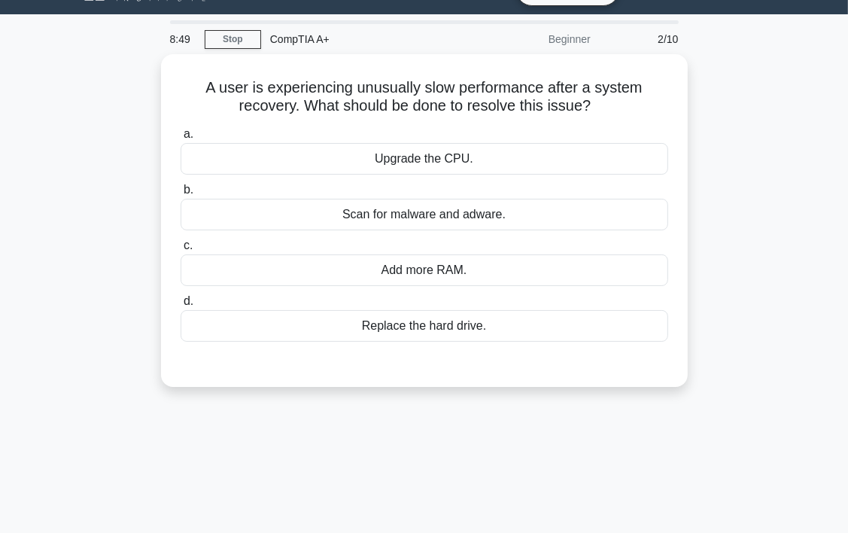
scroll to position [0, 0]
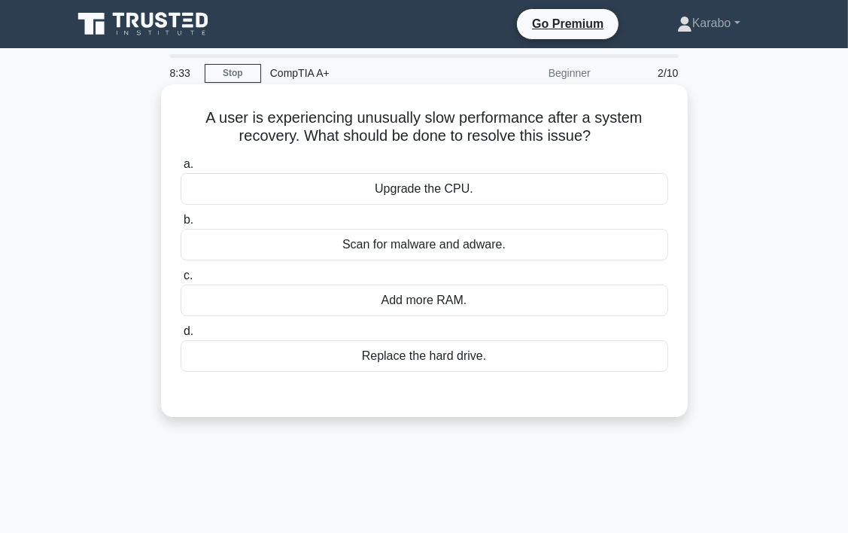
drag, startPoint x: 191, startPoint y: 120, endPoint x: 503, endPoint y: 367, distance: 398.0
click at [503, 367] on div "A user is experiencing unusually slow performance after a system recovery. What…" at bounding box center [424, 250] width 515 height 321
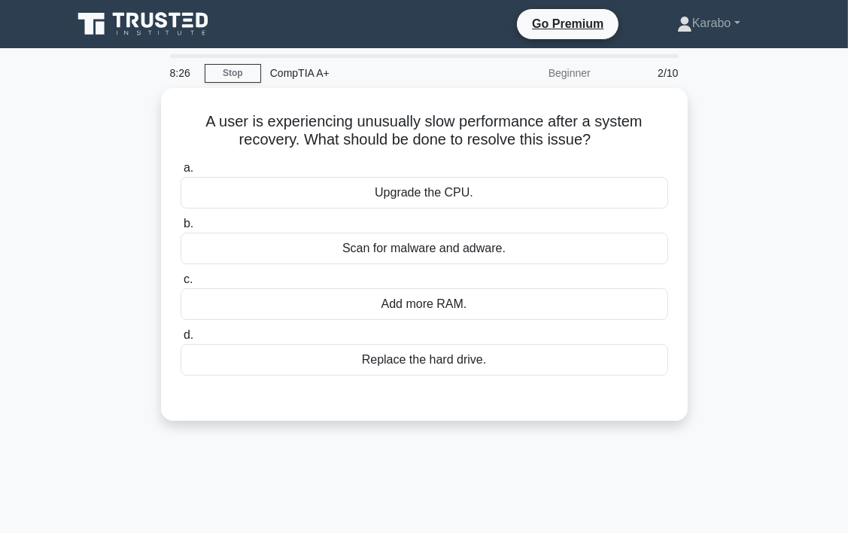
click at [762, 298] on div "A user is experiencing unusually slow performance after a system recovery. What…" at bounding box center [424, 263] width 723 height 351
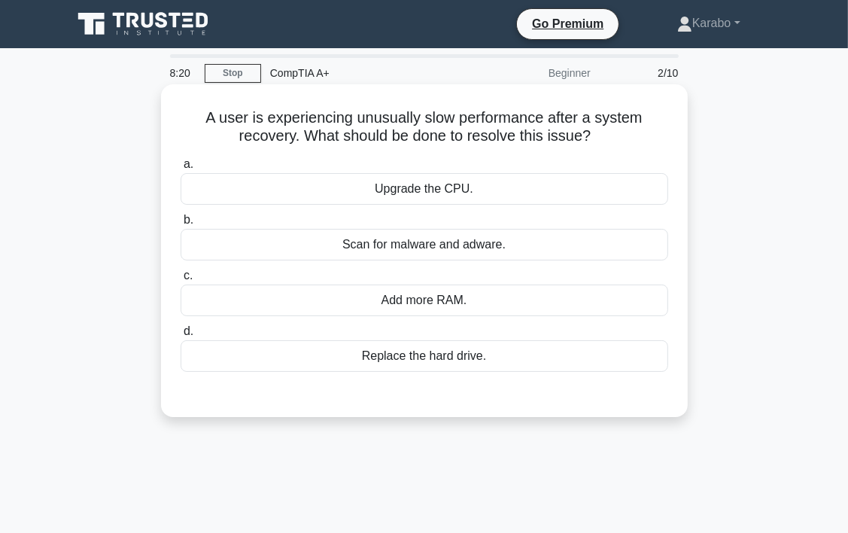
click at [415, 248] on div "Scan for malware and adware." at bounding box center [425, 245] width 488 height 32
click at [181, 225] on input "b. Scan for malware and adware." at bounding box center [181, 220] width 0 height 10
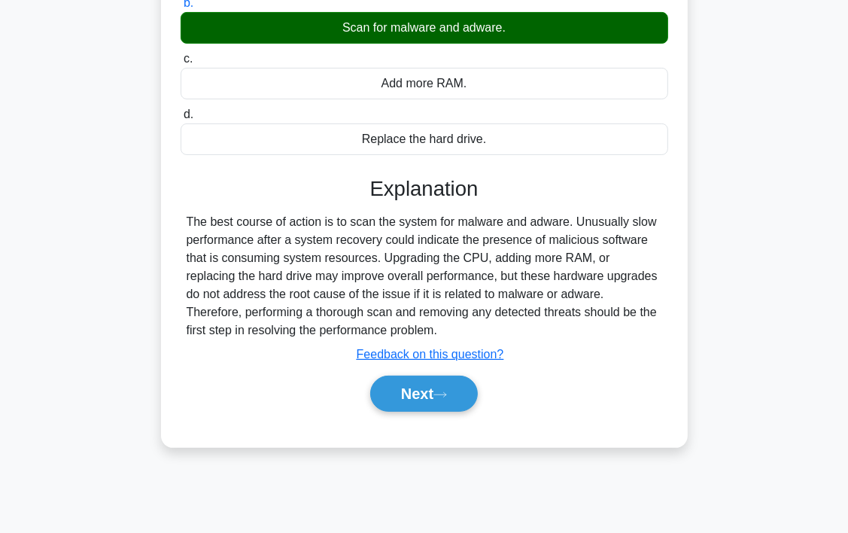
scroll to position [226, 0]
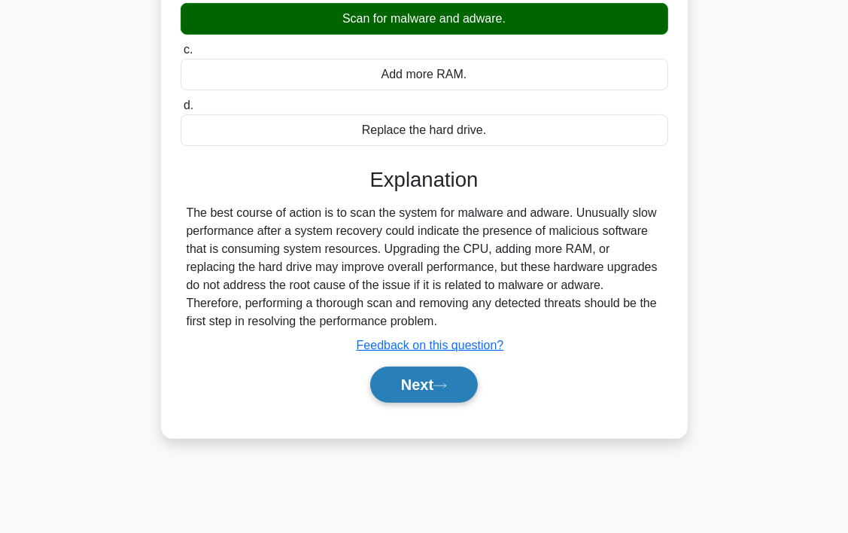
click at [435, 396] on button "Next" at bounding box center [424, 385] width 108 height 36
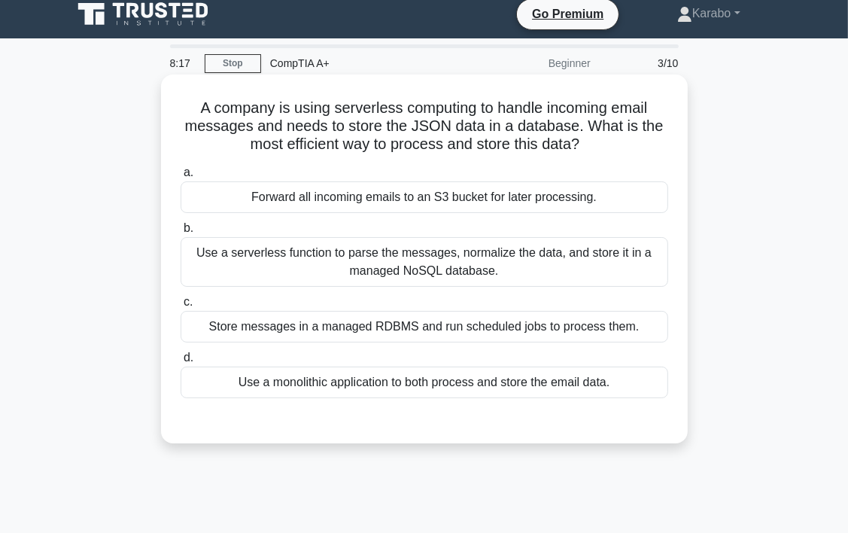
scroll to position [0, 0]
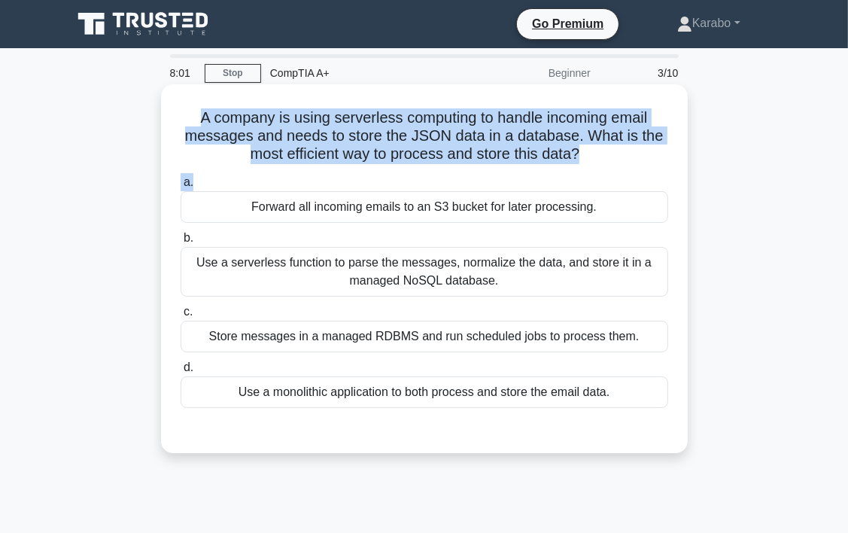
drag, startPoint x: 192, startPoint y: 116, endPoint x: 584, endPoint y: 172, distance: 396.2
click at [584, 172] on div "A company is using serverless computing to handle incoming email messages and n…" at bounding box center [424, 268] width 515 height 357
drag, startPoint x: 584, startPoint y: 172, endPoint x: 632, endPoint y: 181, distance: 49.0
click at [633, 181] on label "a. Forward all incoming emails to an S3 bucket for later processing." at bounding box center [425, 198] width 488 height 50
click at [181, 181] on input "a. Forward all incoming emails to an S3 bucket for later processing." at bounding box center [181, 183] width 0 height 10
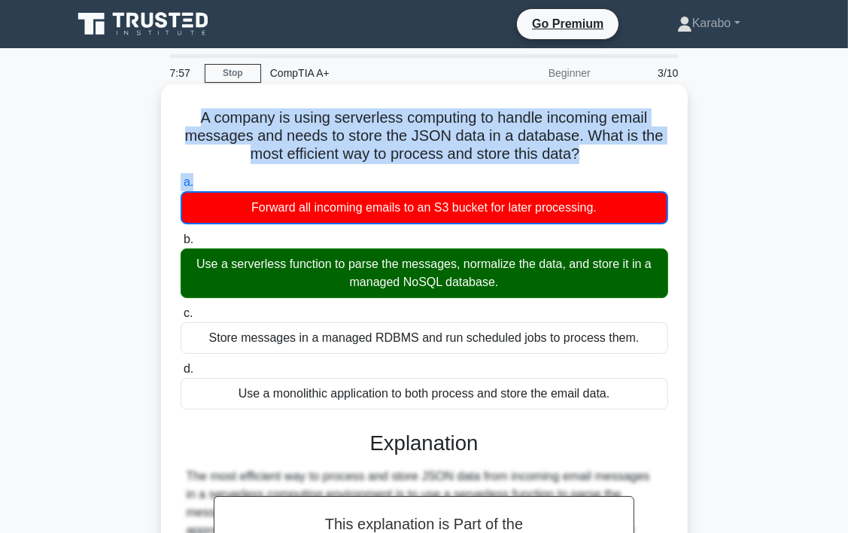
click at [597, 170] on div "A company is using serverless computing to handle incoming email messages and n…" at bounding box center [424, 447] width 515 height 714
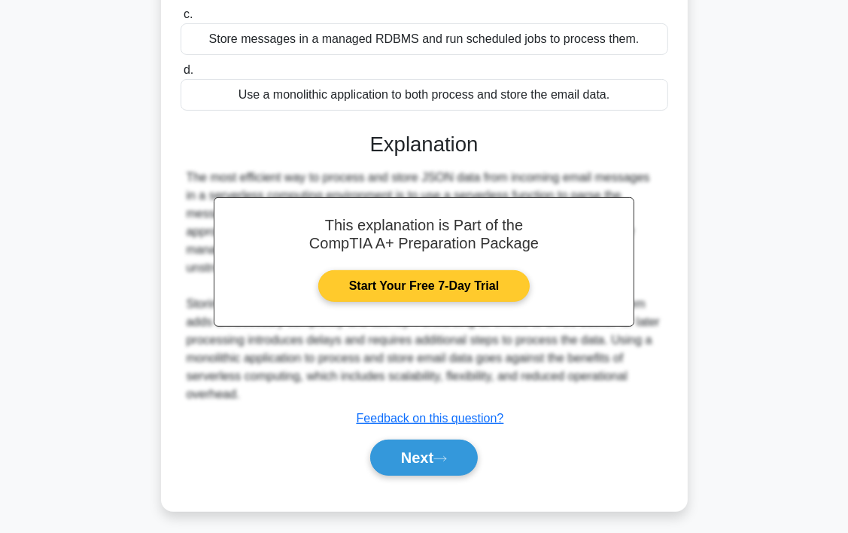
scroll to position [305, 0]
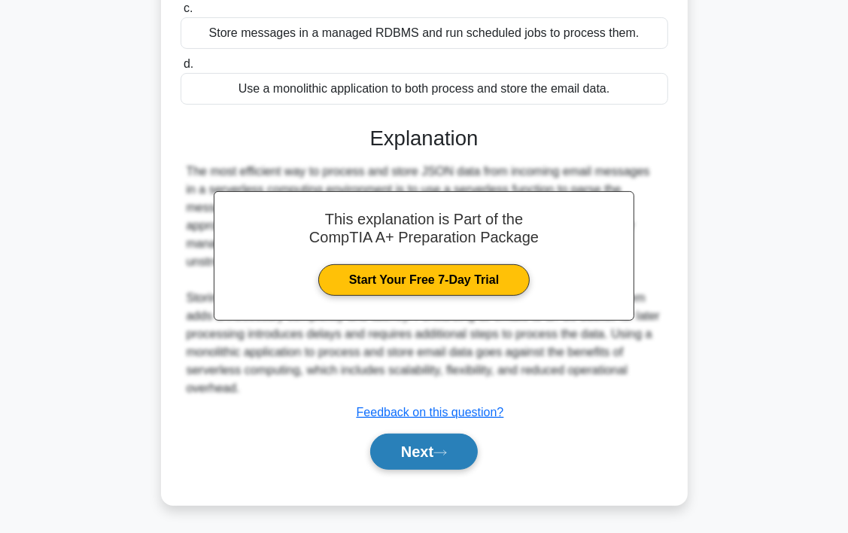
drag, startPoint x: 425, startPoint y: 448, endPoint x: 425, endPoint y: 439, distance: 9.0
click at [425, 448] on button "Next" at bounding box center [424, 452] width 108 height 36
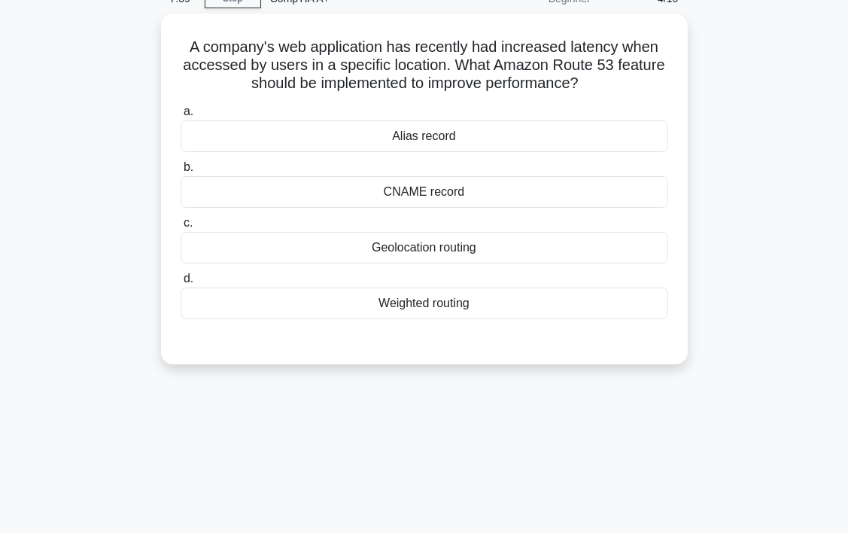
scroll to position [54, 0]
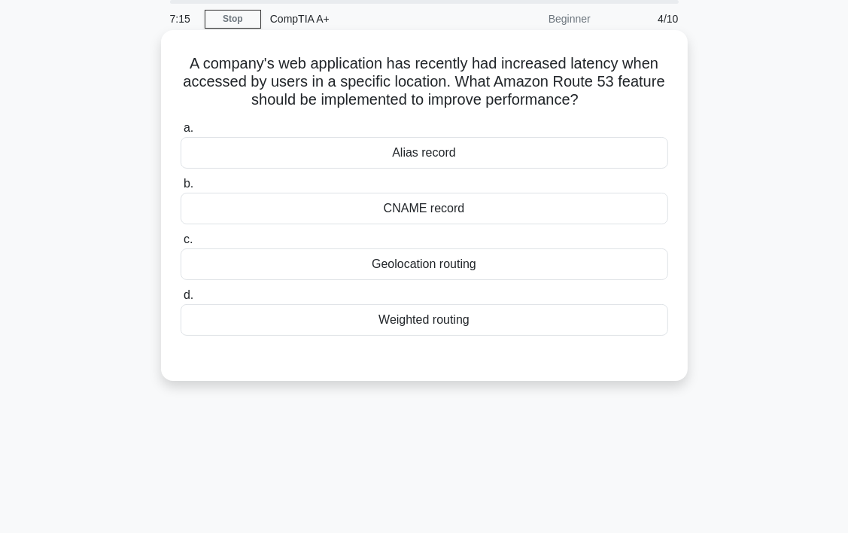
drag, startPoint x: 185, startPoint y: 59, endPoint x: 503, endPoint y: 328, distance: 416.0
click at [503, 328] on div "A company's web application has recently had increased latency when accessed by…" at bounding box center [424, 205] width 515 height 339
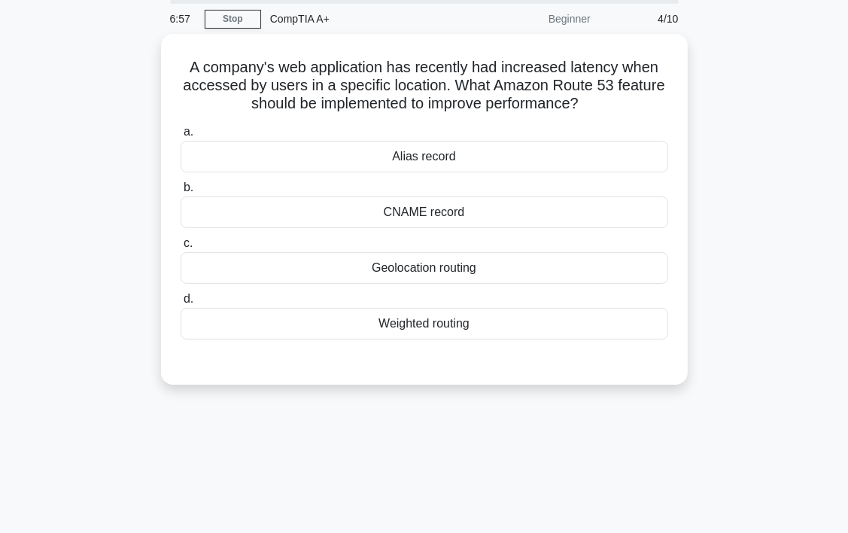
click at [785, 187] on div "A company's web application has recently had increased latency when accessed by…" at bounding box center [424, 218] width 723 height 369
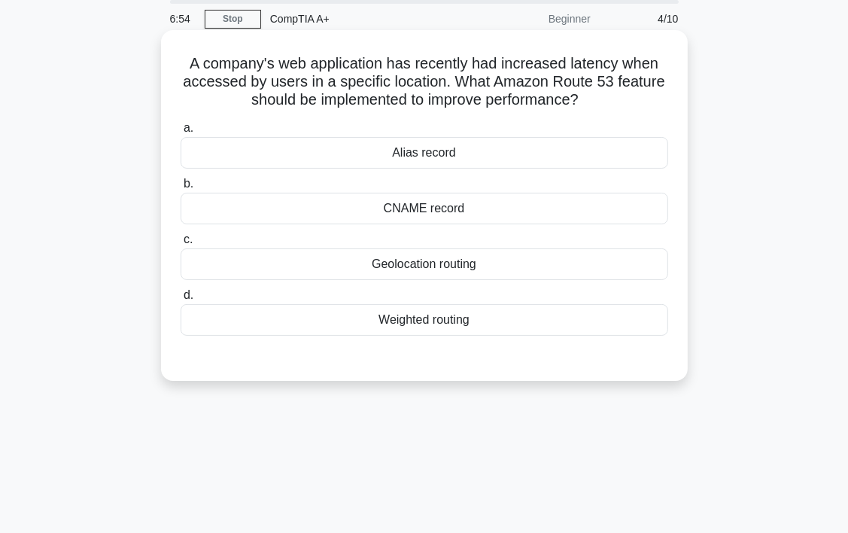
click at [533, 258] on div "Geolocation routing" at bounding box center [425, 264] width 488 height 32
click at [181, 245] on input "c. Geolocation routing" at bounding box center [181, 240] width 0 height 10
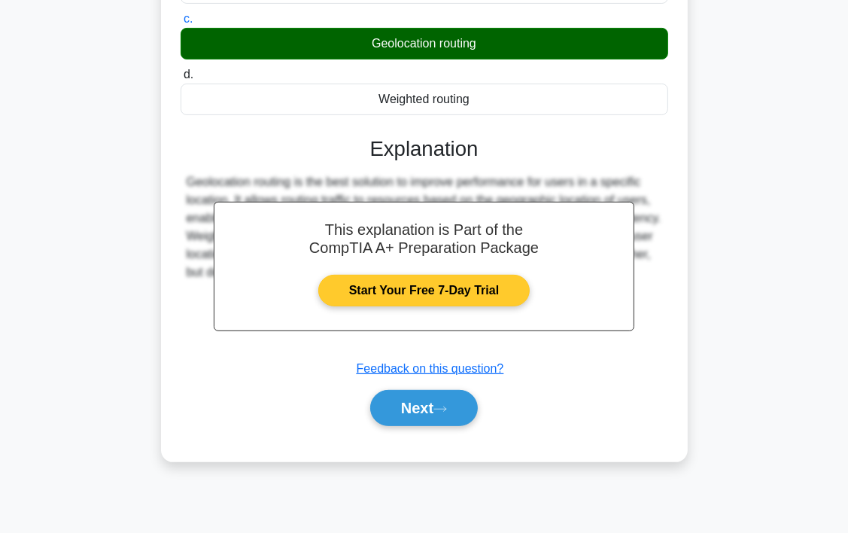
scroll to position [280, 0]
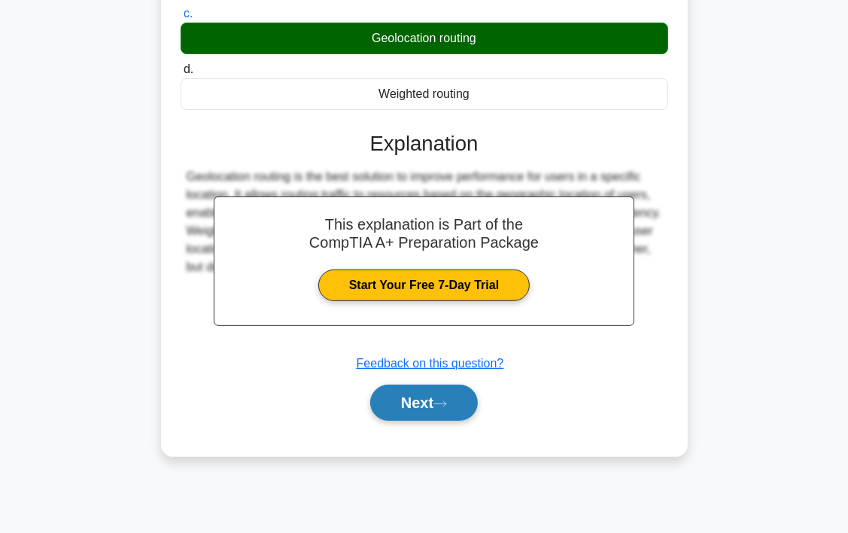
click at [467, 403] on button "Next" at bounding box center [424, 403] width 108 height 36
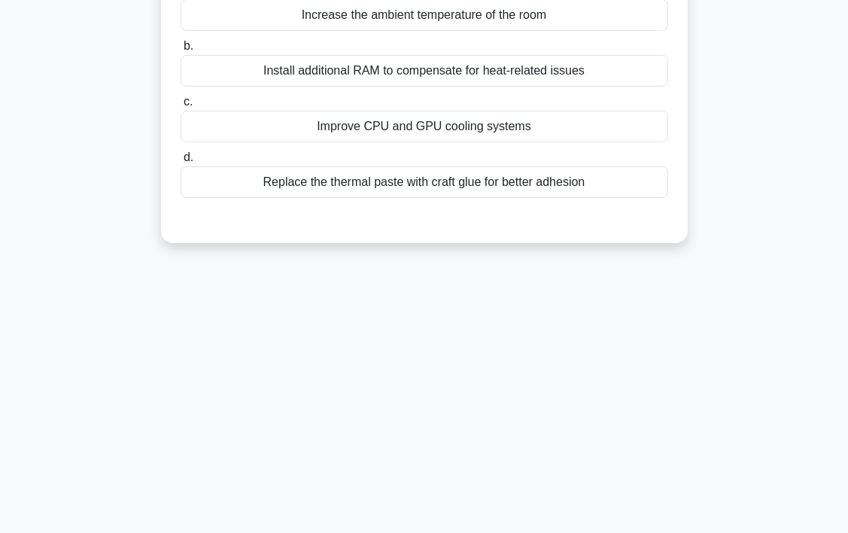
scroll to position [0, 0]
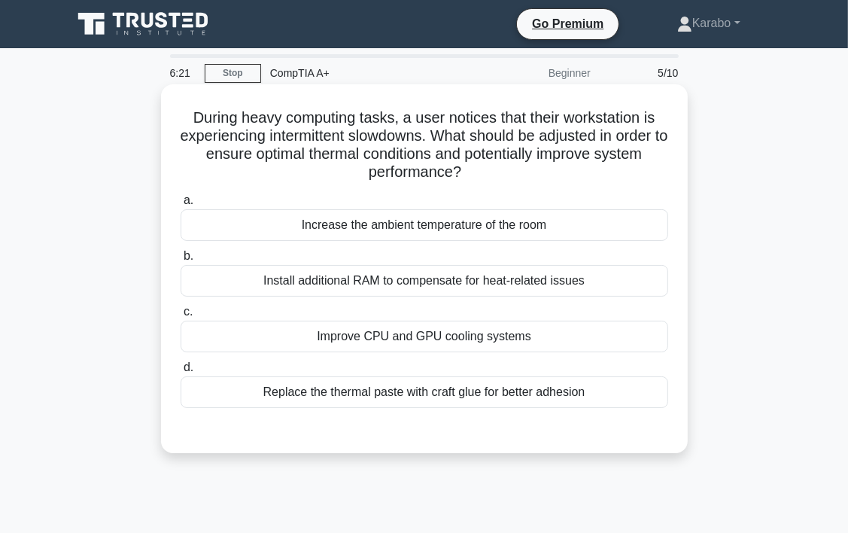
drag, startPoint x: 184, startPoint y: 110, endPoint x: 612, endPoint y: 402, distance: 518.4
click at [610, 403] on div "During heavy computing tasks, a user notices that their workstation is experien…" at bounding box center [424, 268] width 515 height 357
click at [564, 342] on div "Improve CPU and GPU cooling systems" at bounding box center [425, 337] width 488 height 32
click at [181, 317] on input "c. Improve CPU and GPU cooling systems" at bounding box center [181, 312] width 0 height 10
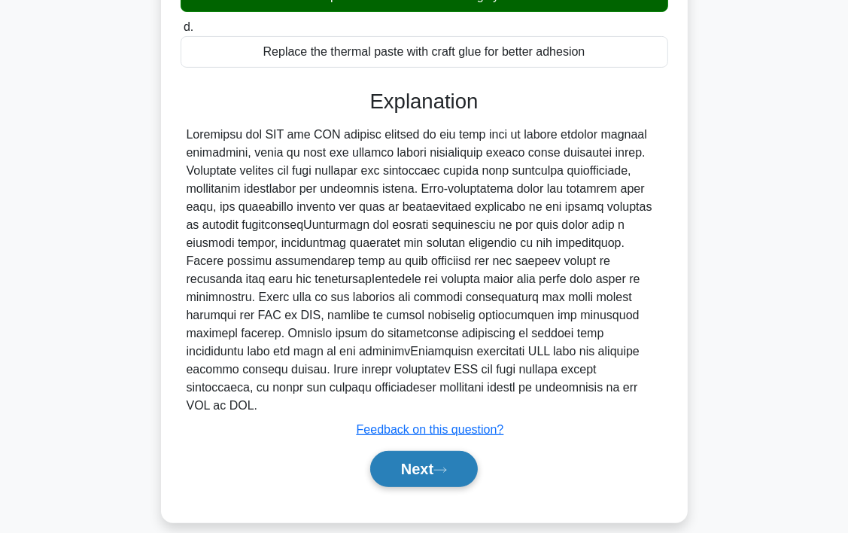
drag, startPoint x: 459, startPoint y: 455, endPoint x: 469, endPoint y: 449, distance: 11.1
click at [460, 455] on button "Next" at bounding box center [424, 469] width 108 height 36
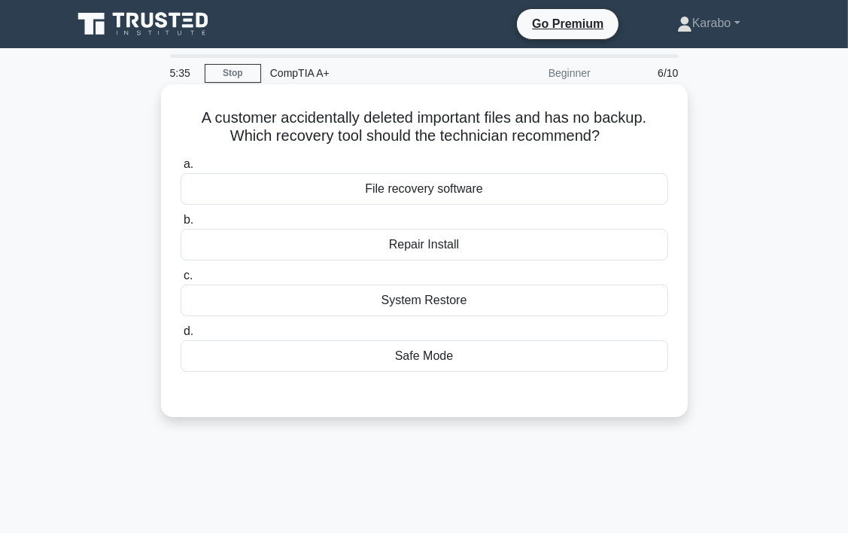
click at [405, 192] on div "File recovery software" at bounding box center [425, 189] width 488 height 32
click at [181, 169] on input "a. File recovery software" at bounding box center [181, 165] width 0 height 10
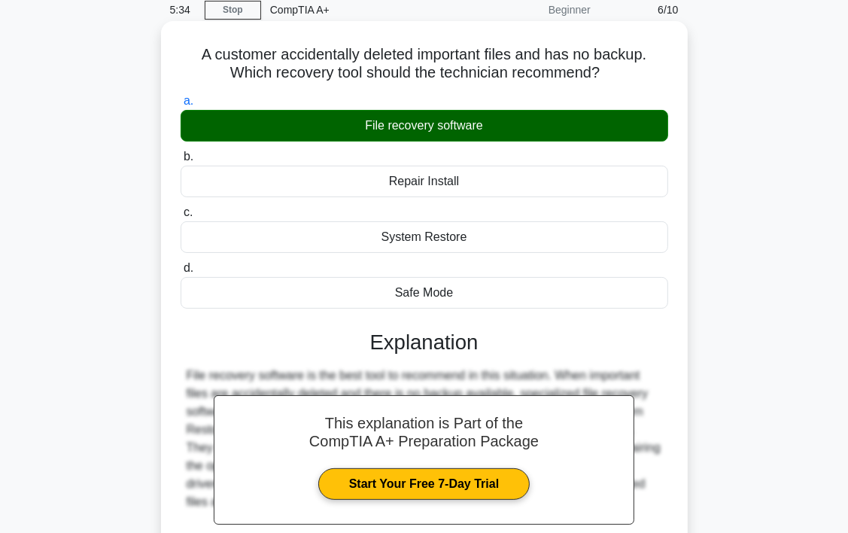
scroll to position [280, 0]
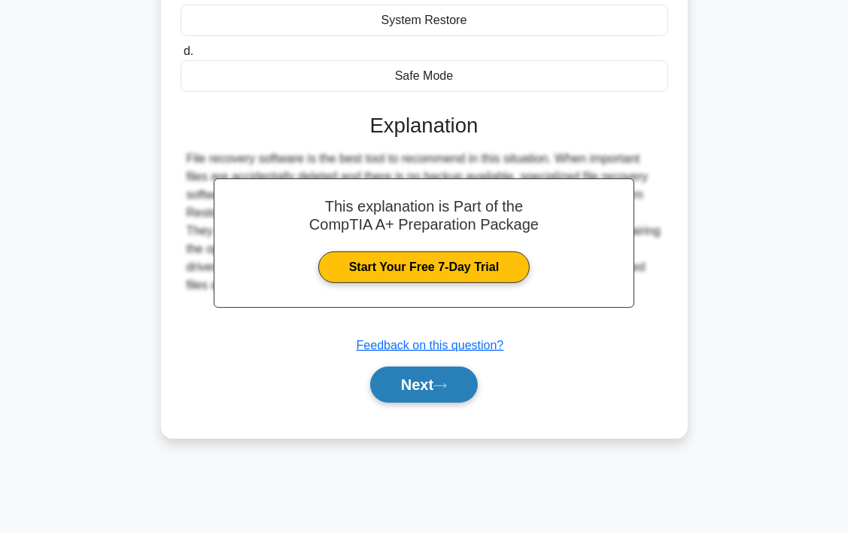
click at [432, 378] on button "Next" at bounding box center [424, 385] width 108 height 36
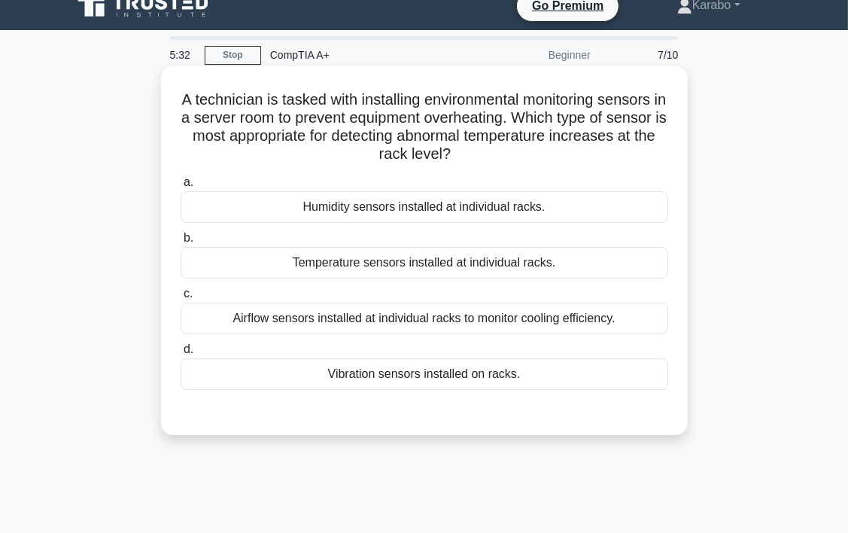
scroll to position [0, 0]
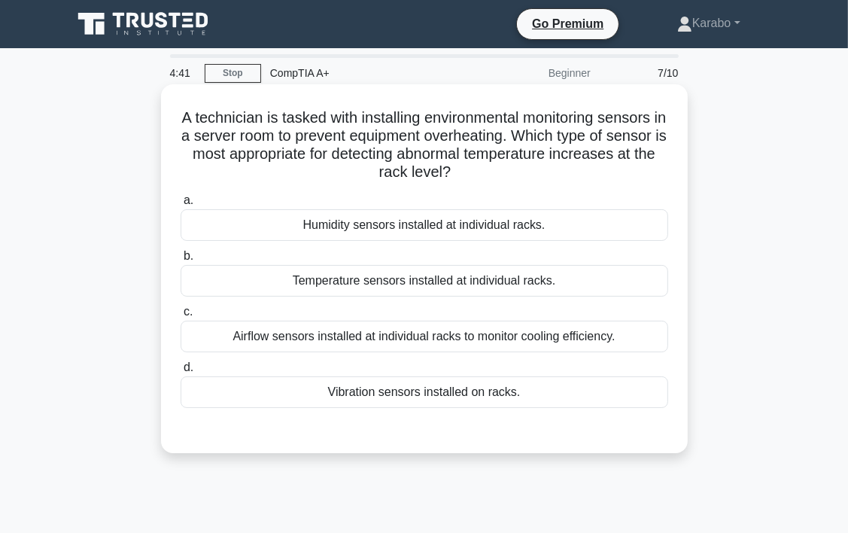
click at [479, 340] on div "Airflow sensors installed at individual racks to monitor cooling efficiency." at bounding box center [425, 337] width 488 height 32
click at [181, 317] on input "c. Airflow sensors installed at individual racks to monitor cooling efficiency." at bounding box center [181, 312] width 0 height 10
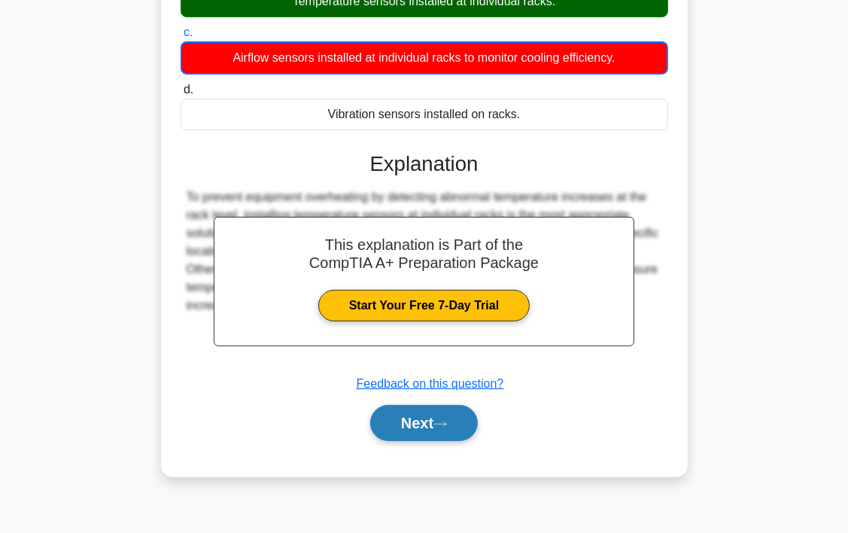
scroll to position [280, 0]
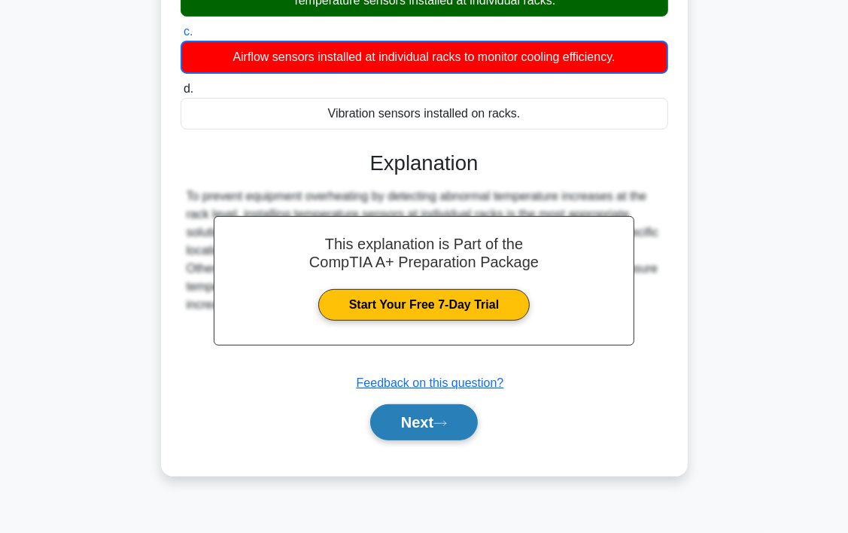
click at [447, 422] on icon at bounding box center [441, 423] width 14 height 8
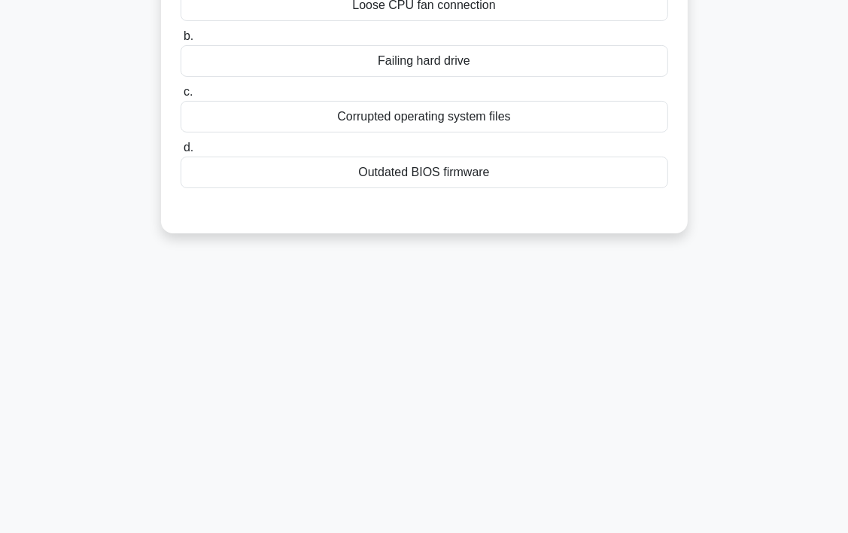
scroll to position [0, 0]
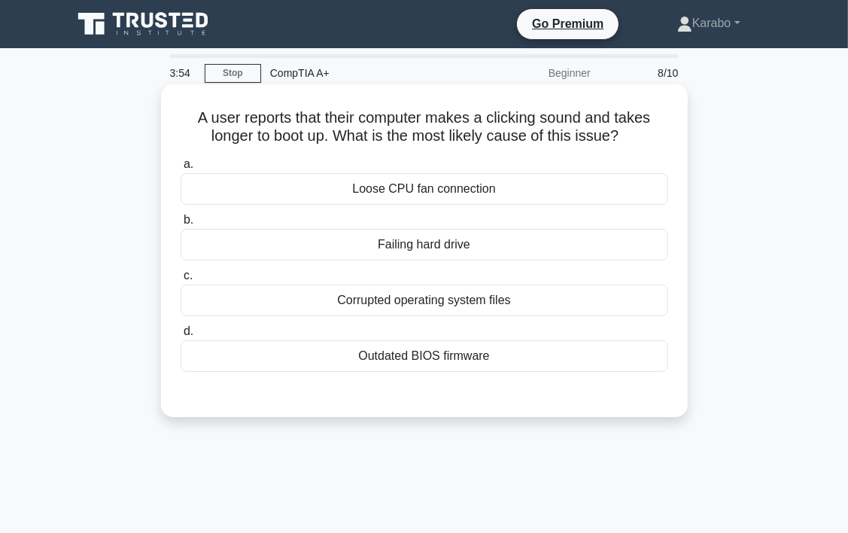
click at [373, 298] on div "Corrupted operating system files" at bounding box center [425, 301] width 488 height 32
click at [181, 281] on input "c. Corrupted operating system files" at bounding box center [181, 276] width 0 height 10
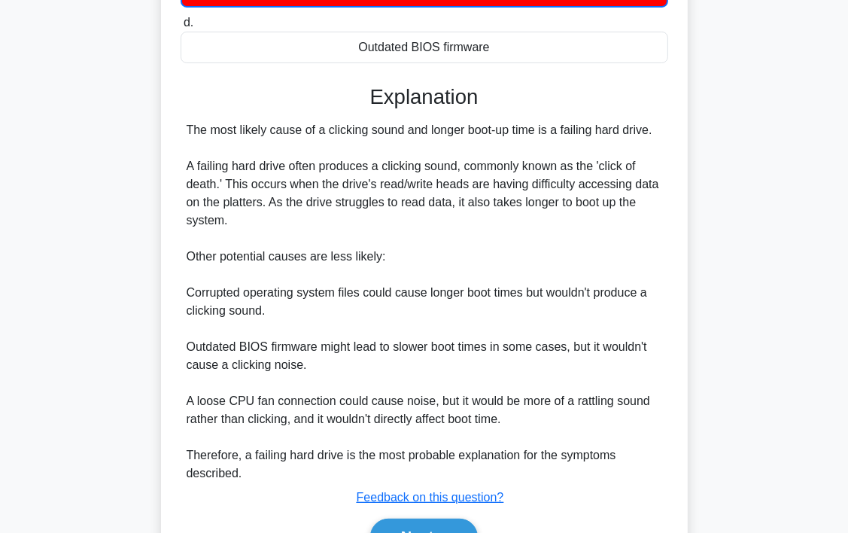
scroll to position [395, 0]
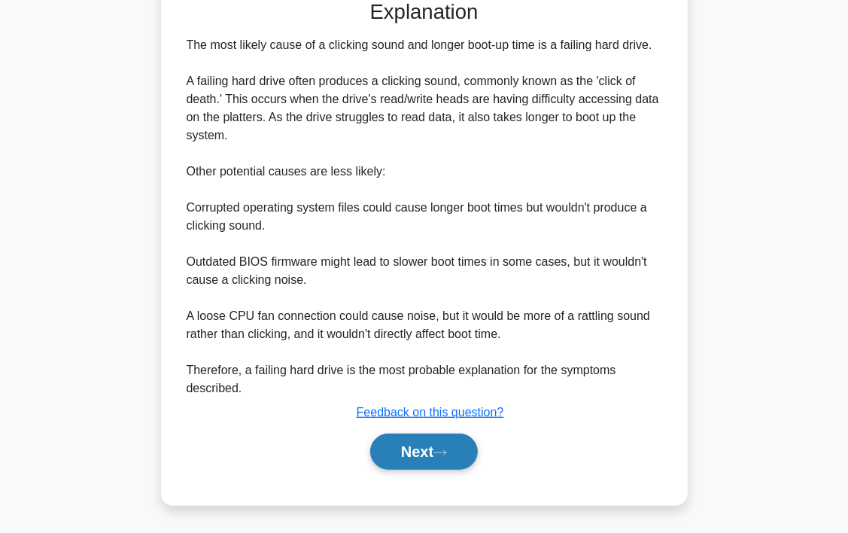
click at [444, 456] on button "Next" at bounding box center [424, 452] width 108 height 36
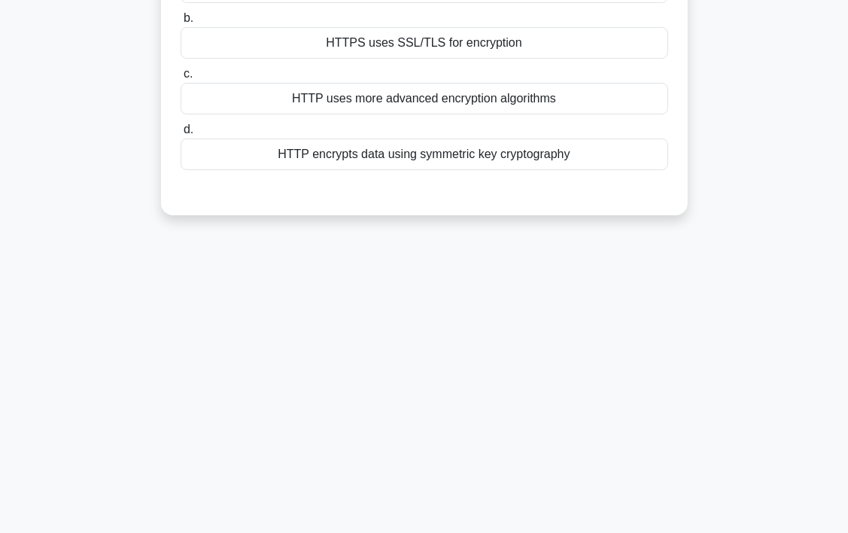
scroll to position [0, 0]
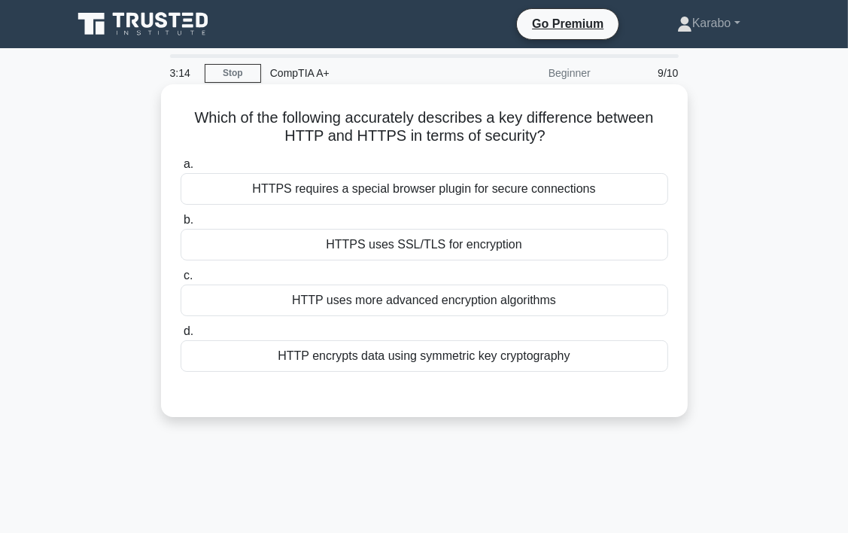
drag, startPoint x: 186, startPoint y: 121, endPoint x: 583, endPoint y: 373, distance: 470.6
click at [583, 373] on div "Which of the following accurately describes a key difference between HTTP and H…" at bounding box center [424, 250] width 515 height 321
click at [593, 245] on div "HTTPS uses SSL/TLS for encryption" at bounding box center [425, 245] width 488 height 32
click at [181, 225] on input "b. HTTPS uses SSL/TLS for encryption" at bounding box center [181, 220] width 0 height 10
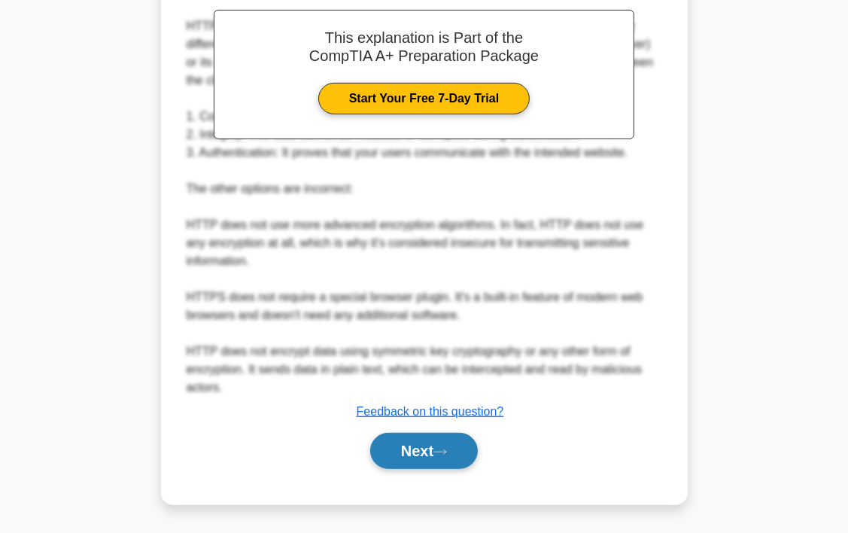
click at [462, 446] on button "Next" at bounding box center [424, 451] width 108 height 36
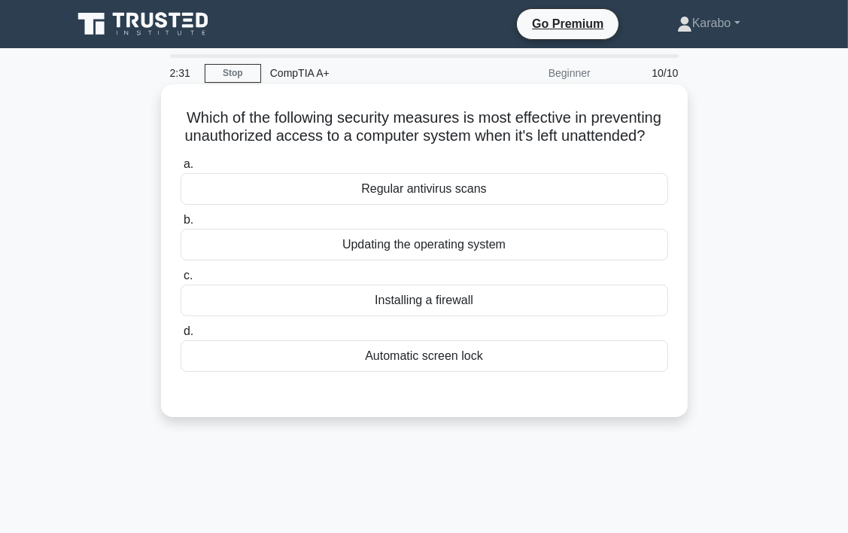
click at [459, 316] on div "Installing a firewall" at bounding box center [425, 301] width 488 height 32
click at [181, 281] on input "c. Installing a firewall" at bounding box center [181, 276] width 0 height 10
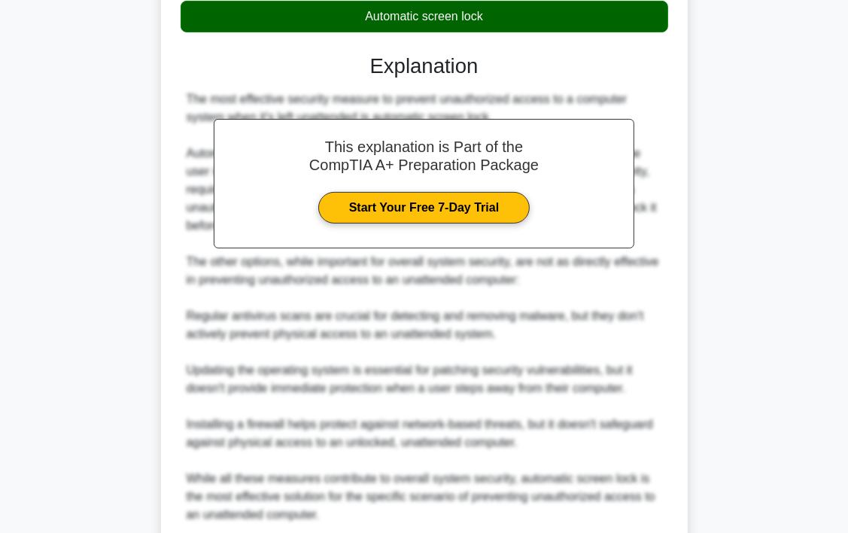
scroll to position [410, 0]
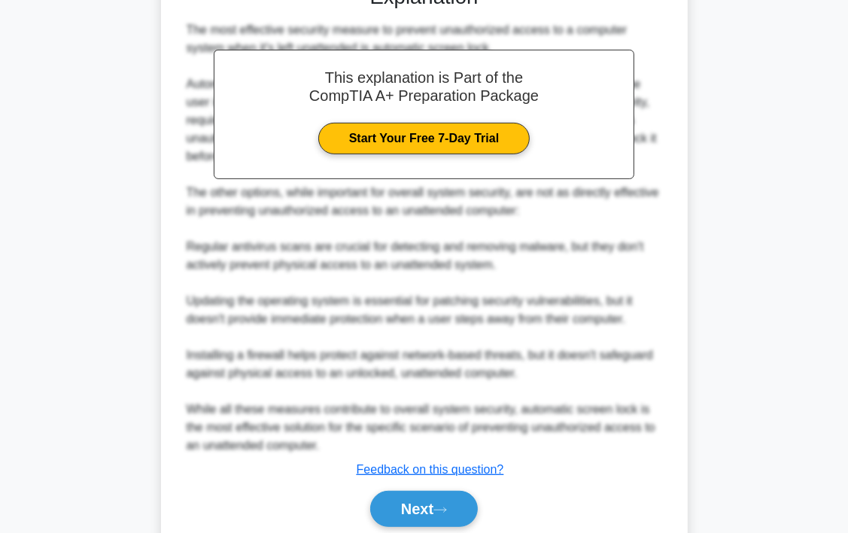
click at [482, 385] on div "The most effective security measure to prevent unauthorized access to a compute…" at bounding box center [425, 238] width 476 height 434
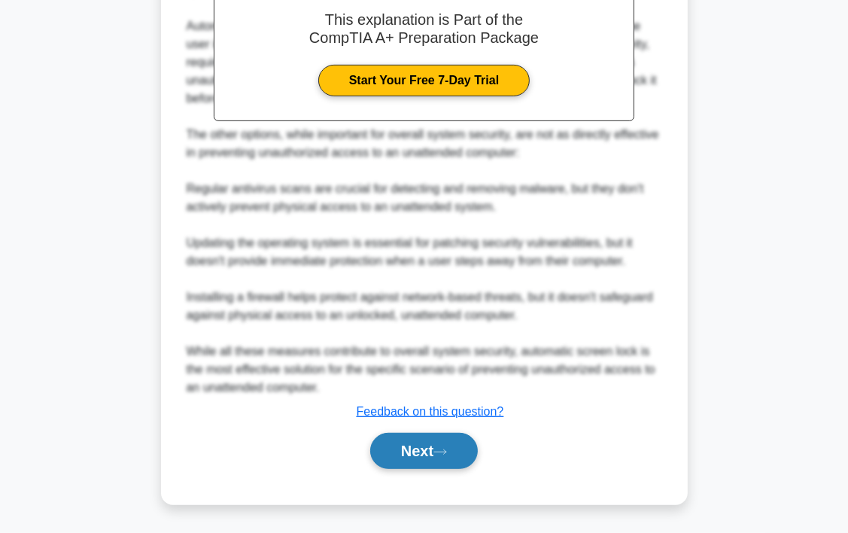
scroll to position [485, 0]
click at [389, 446] on button "Next" at bounding box center [424, 451] width 108 height 36
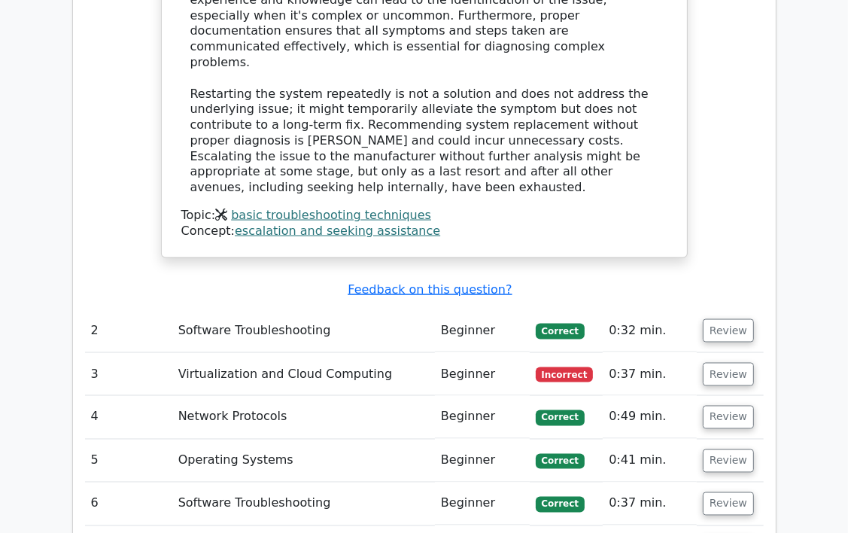
scroll to position [1731, 0]
click at [573, 323] on span "Correct" at bounding box center [560, 330] width 49 height 15
click at [717, 318] on button "Review" at bounding box center [728, 329] width 51 height 23
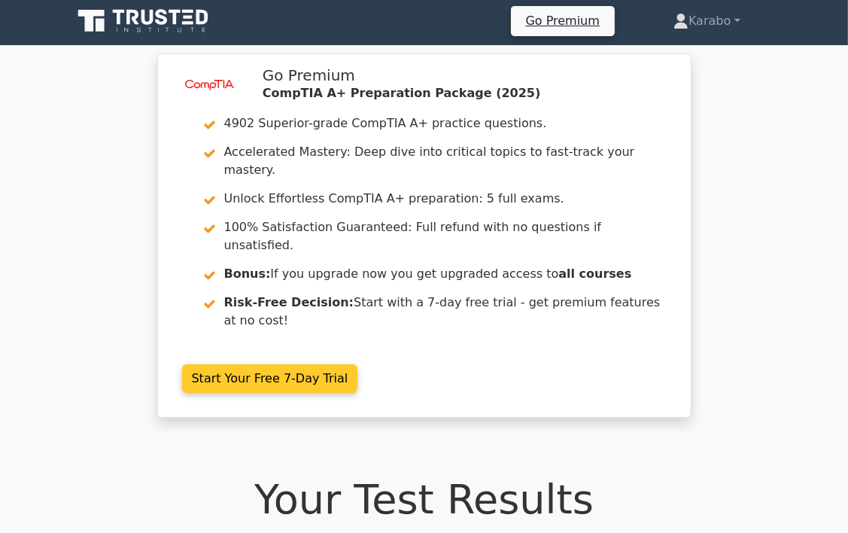
scroll to position [0, 0]
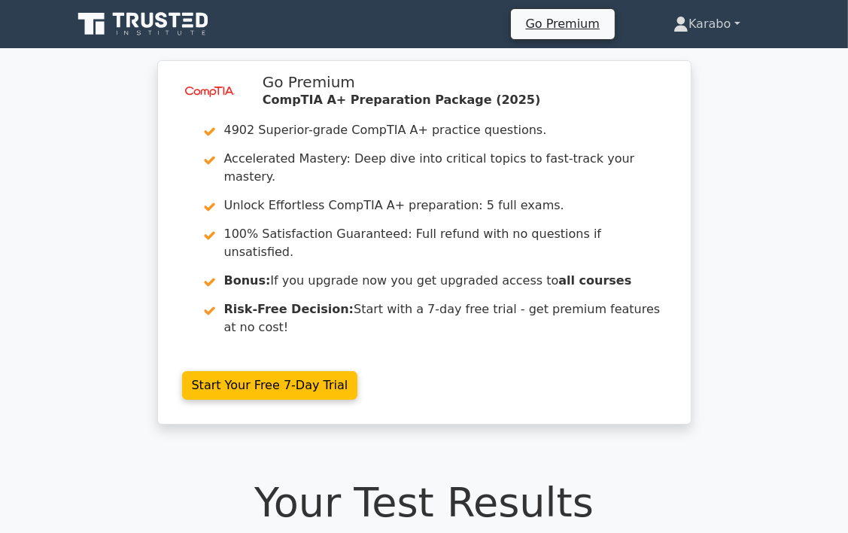
click at [720, 24] on link "Karabo" at bounding box center [707, 24] width 138 height 30
click at [689, 64] on link "Profile" at bounding box center [697, 59] width 119 height 24
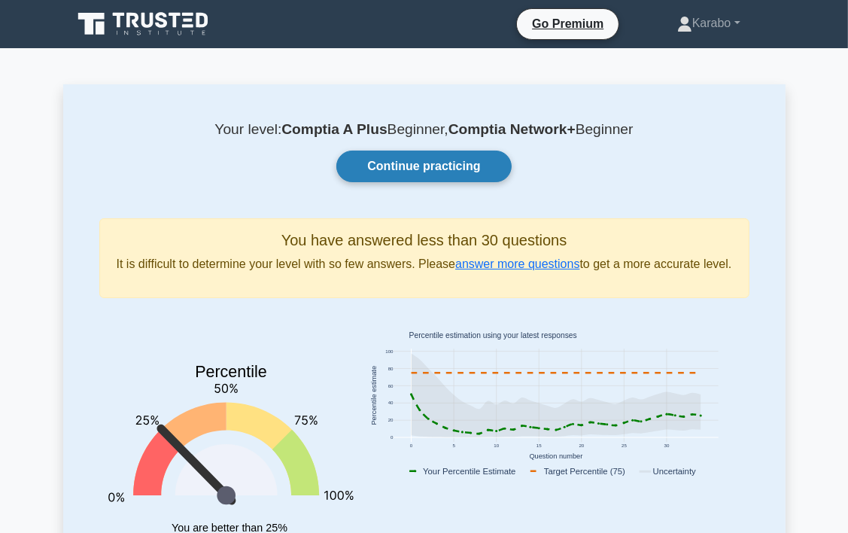
click at [458, 174] on link "Continue practicing" at bounding box center [423, 167] width 175 height 32
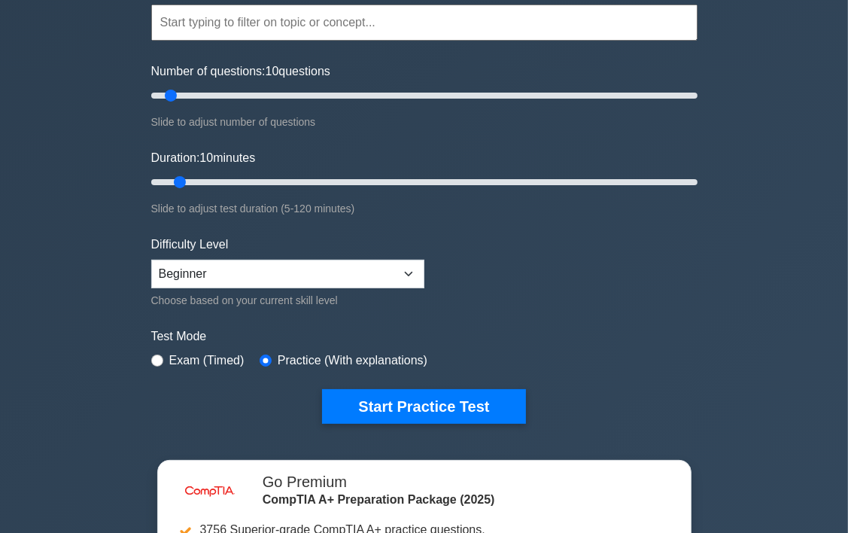
scroll to position [151, 0]
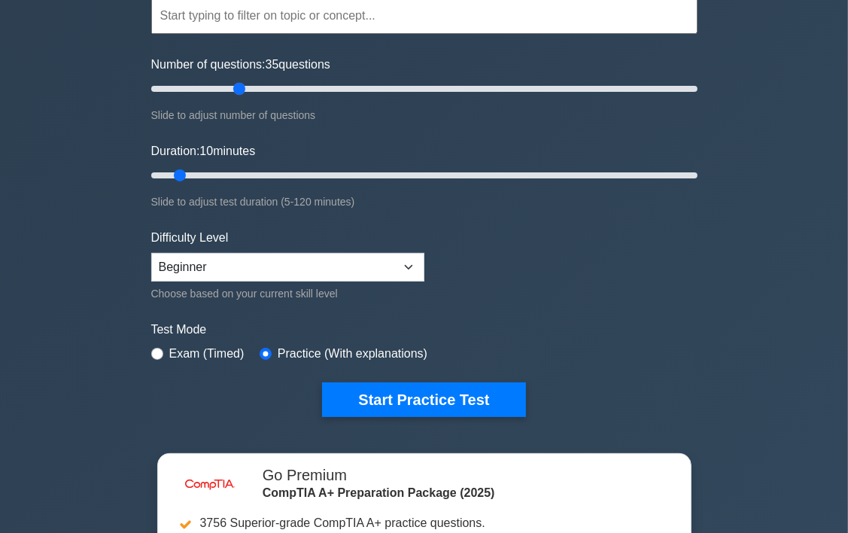
drag, startPoint x: 170, startPoint y: 87, endPoint x: 368, endPoint y: 267, distance: 268.0
type input "35"
click at [245, 98] on input "Number of questions: 35 questions" at bounding box center [424, 89] width 546 height 18
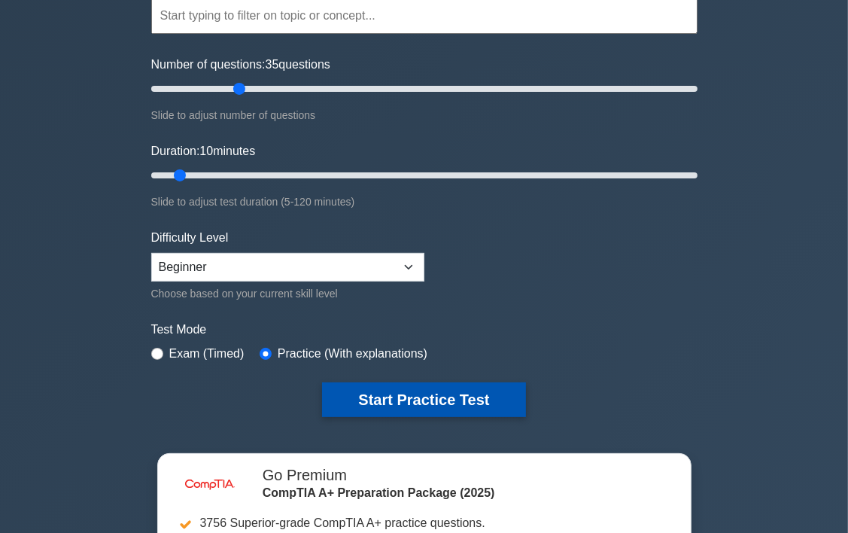
click at [440, 400] on button "Start Practice Test" at bounding box center [423, 399] width 203 height 35
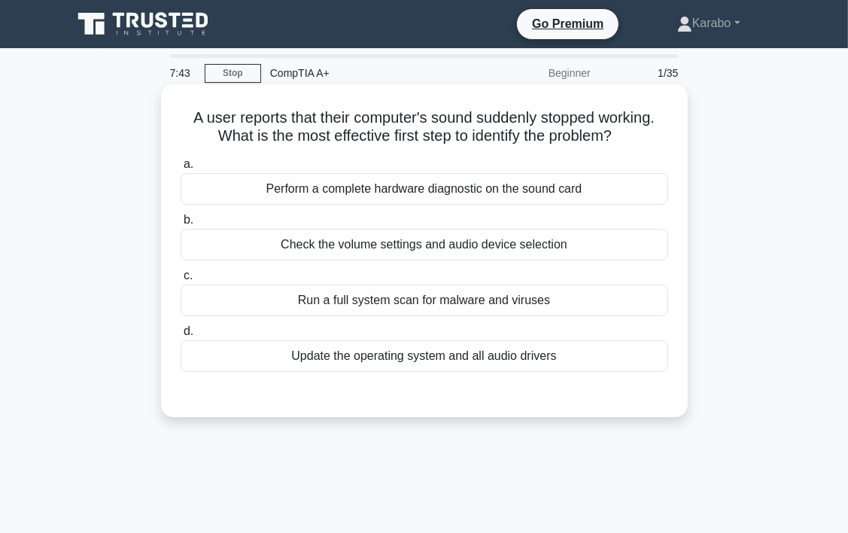
click at [485, 300] on div "Run a full system scan for malware and viruses" at bounding box center [425, 301] width 488 height 32
click at [181, 281] on input "c. Run a full system scan for malware and viruses" at bounding box center [181, 276] width 0 height 10
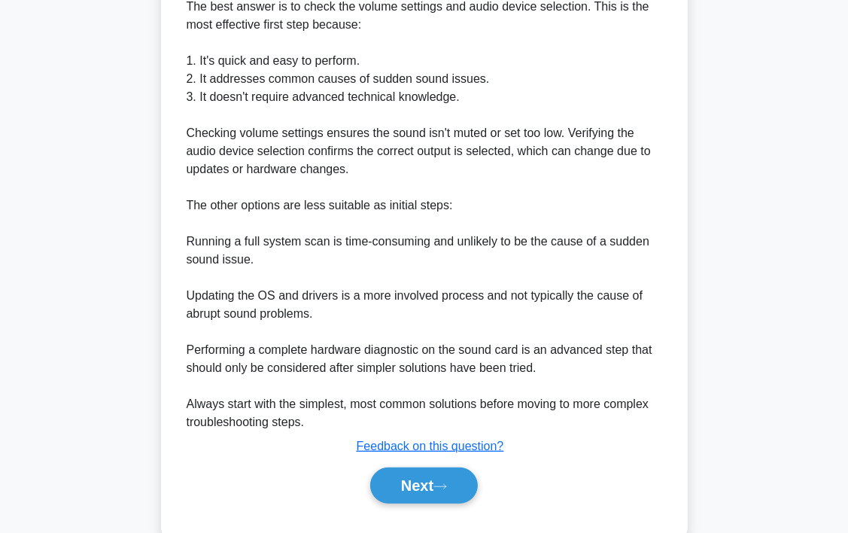
scroll to position [452, 0]
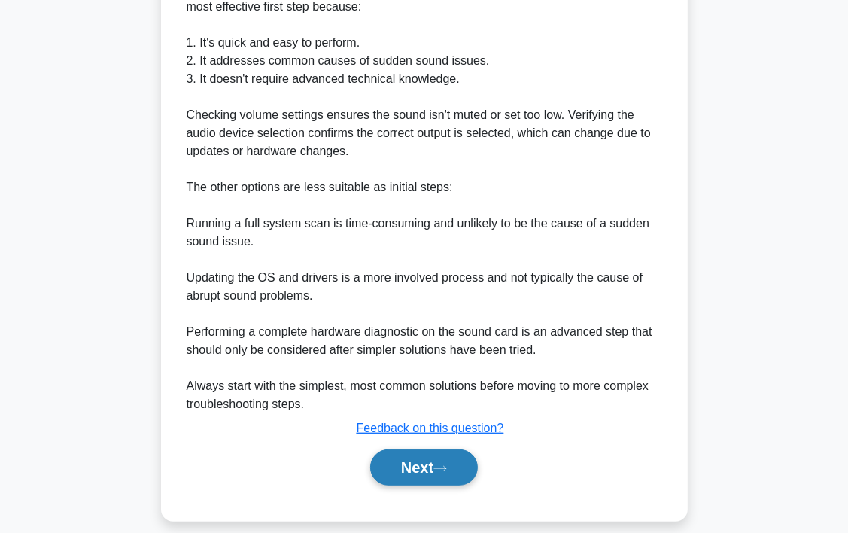
click at [421, 467] on button "Next" at bounding box center [424, 467] width 108 height 36
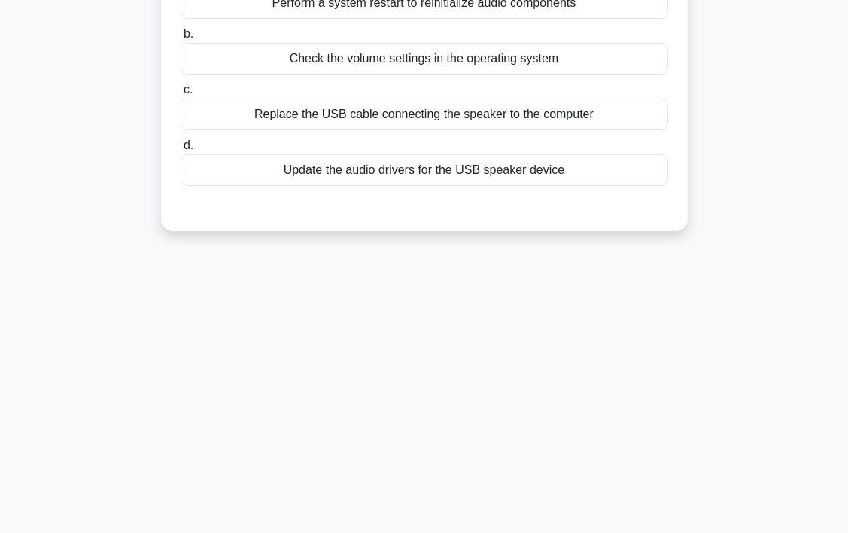
scroll to position [0, 0]
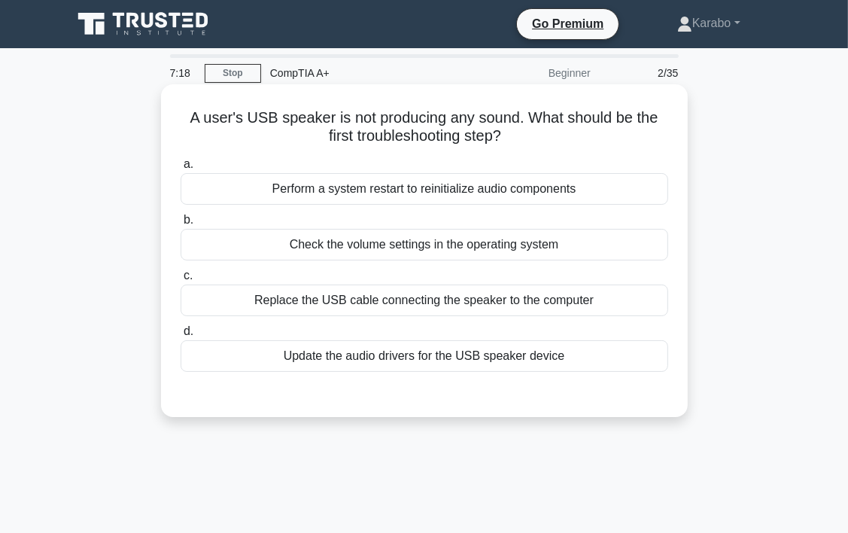
click at [467, 250] on div "Check the volume settings in the operating system" at bounding box center [425, 245] width 488 height 32
click at [181, 225] on input "b. Check the volume settings in the operating system" at bounding box center [181, 220] width 0 height 10
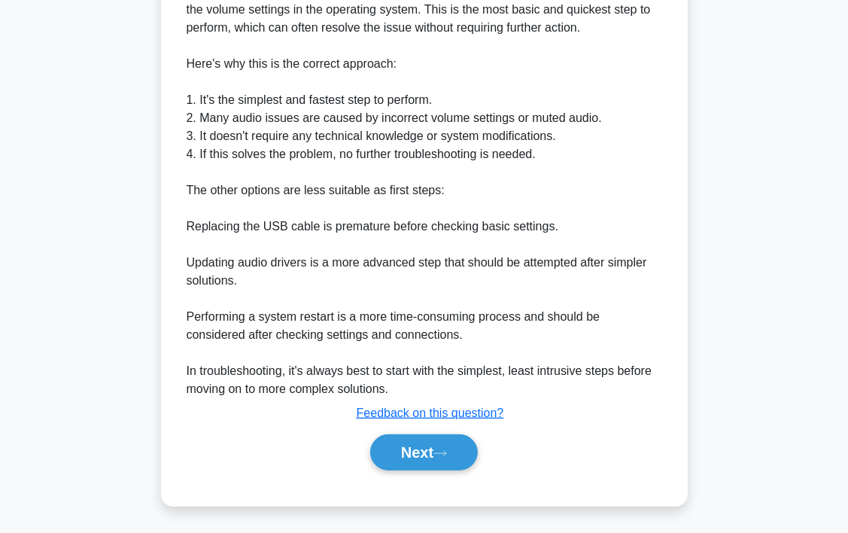
scroll to position [449, 0]
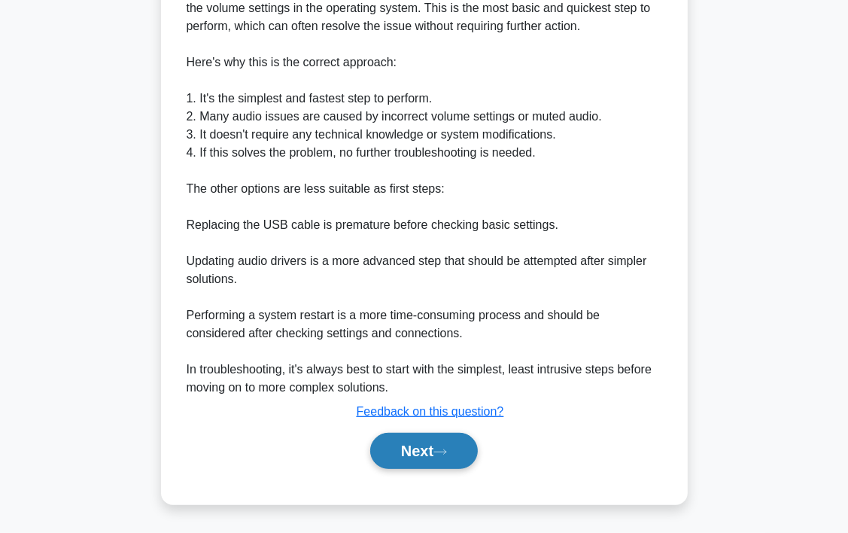
click at [461, 454] on button "Next" at bounding box center [424, 451] width 108 height 36
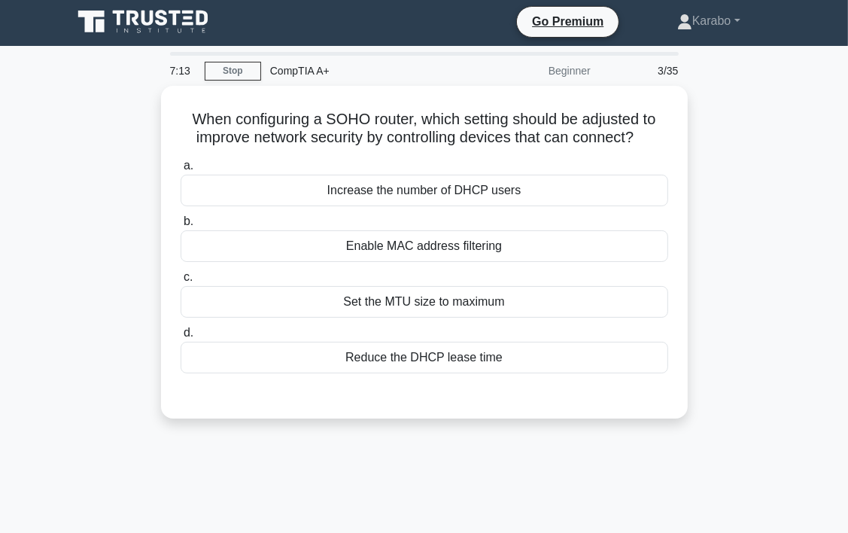
scroll to position [0, 0]
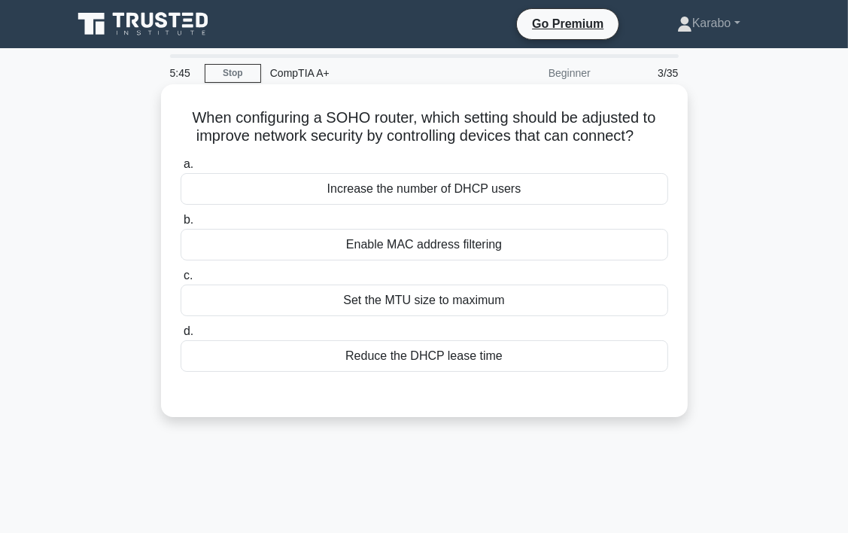
click at [428, 309] on div "Set the MTU size to maximum" at bounding box center [425, 301] width 488 height 32
click at [181, 281] on input "c. Set the MTU size to maximum" at bounding box center [181, 276] width 0 height 10
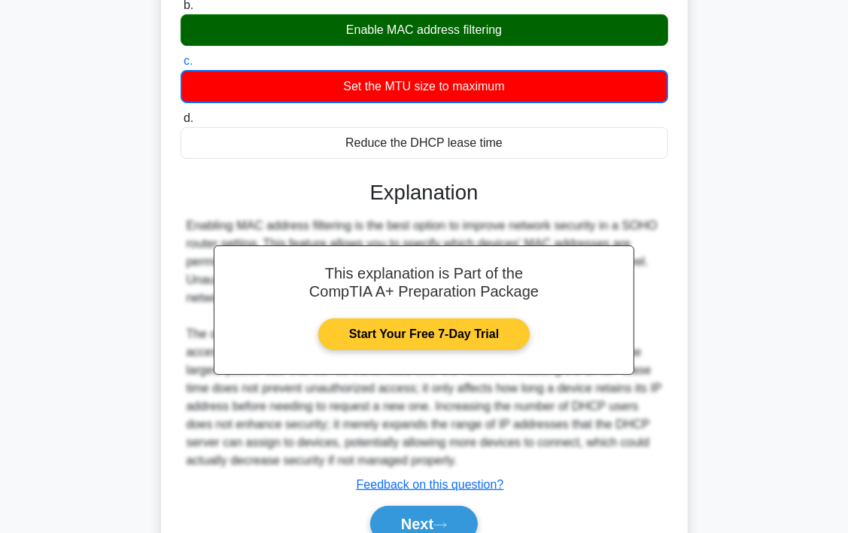
scroll to position [226, 0]
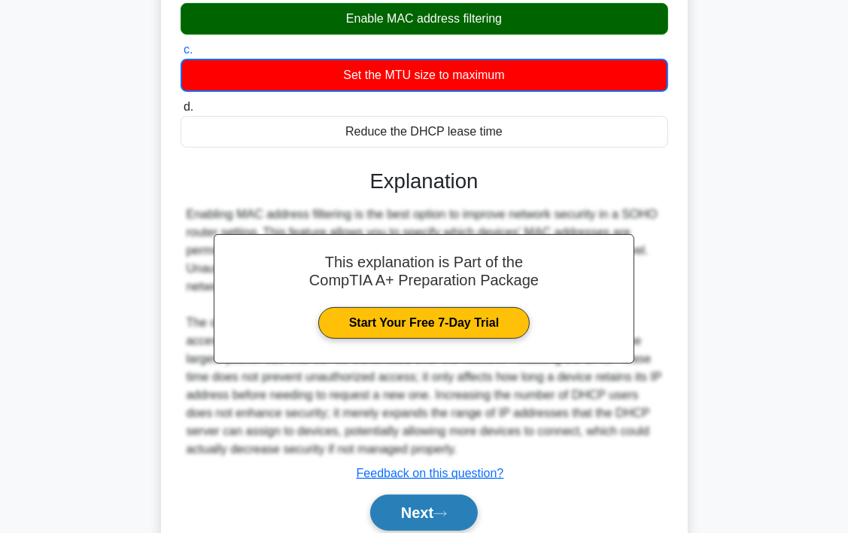
click at [454, 526] on button "Next" at bounding box center [424, 512] width 108 height 36
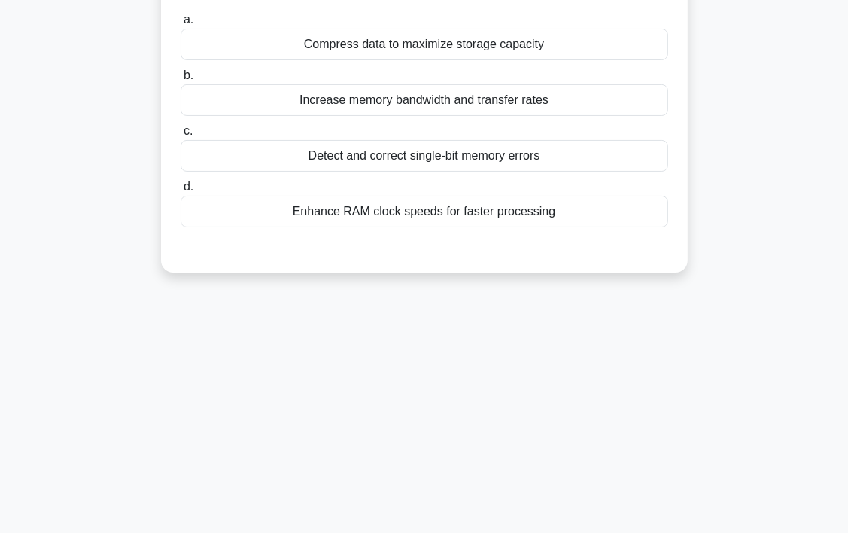
scroll to position [0, 0]
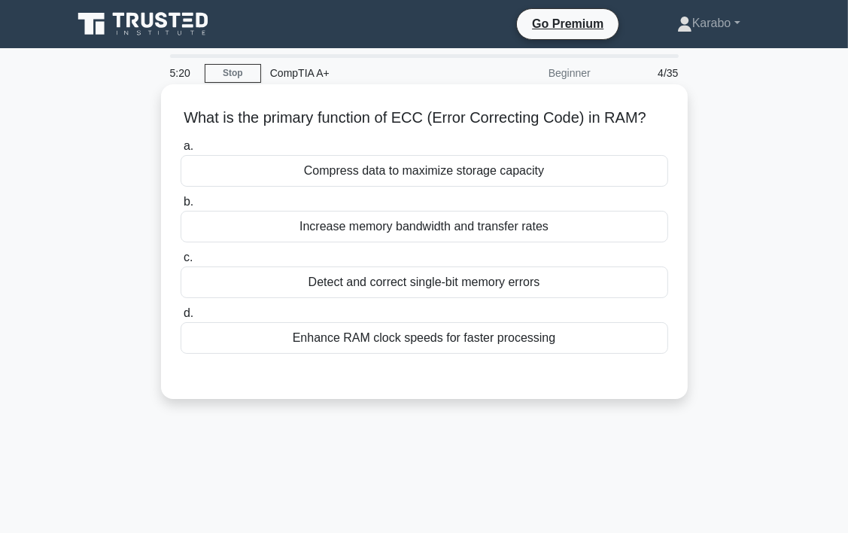
click at [511, 353] on div "a. Compress data to maximize storage capacity b. Increase memory bandwidth and …" at bounding box center [425, 245] width 506 height 223
drag, startPoint x: 519, startPoint y: 343, endPoint x: 525, endPoint y: 339, distance: 8.1
click at [522, 340] on div "Enhance RAM clock speeds for faster processing" at bounding box center [425, 338] width 488 height 32
click at [530, 336] on div "Enhance RAM clock speeds for faster processing" at bounding box center [425, 338] width 488 height 32
click at [181, 318] on input "d. Enhance RAM clock speeds for faster processing" at bounding box center [181, 314] width 0 height 10
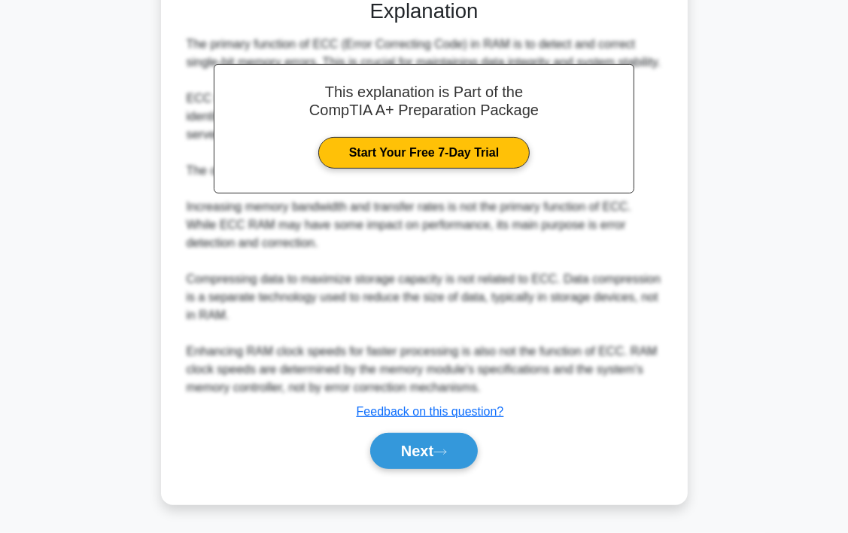
scroll to position [395, 0]
click at [421, 461] on button "Next" at bounding box center [424, 451] width 108 height 36
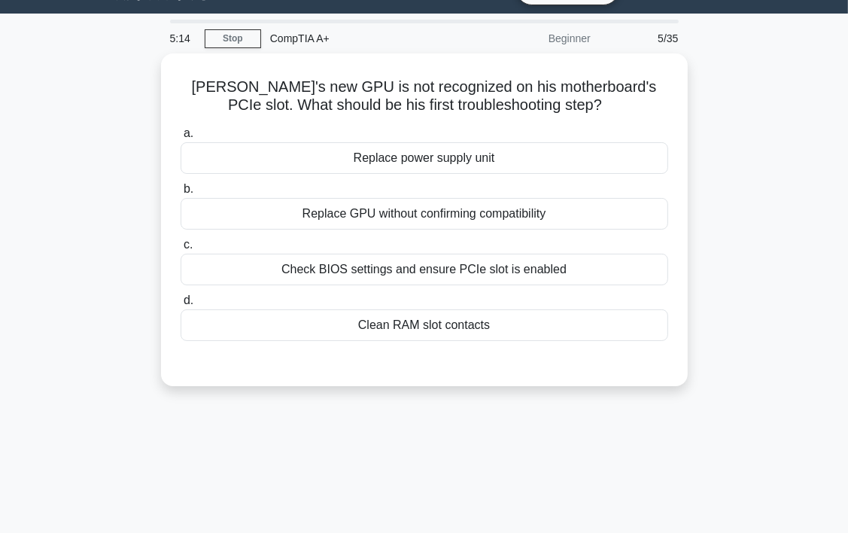
scroll to position [0, 0]
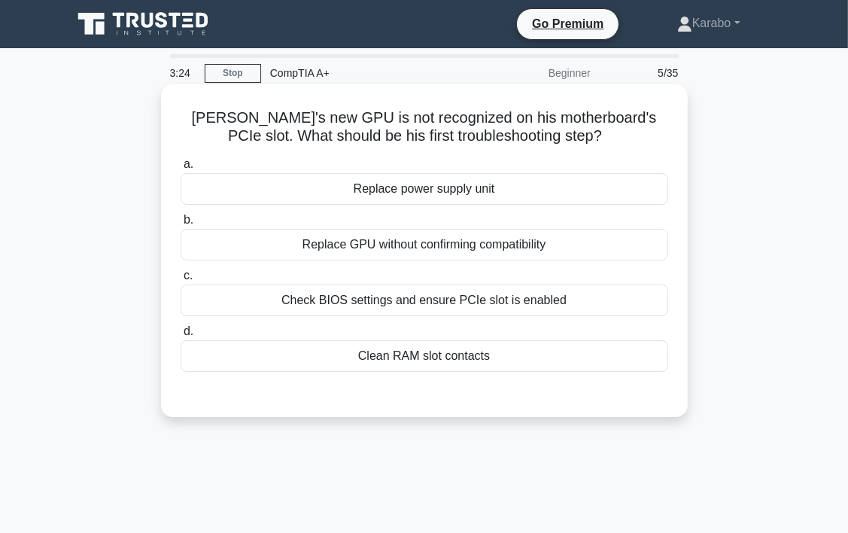
click at [527, 301] on div "Check BIOS settings and ensure PCIe slot is enabled" at bounding box center [425, 301] width 488 height 32
click at [181, 281] on input "c. Check BIOS settings and ensure PCIe slot is enabled" at bounding box center [181, 276] width 0 height 10
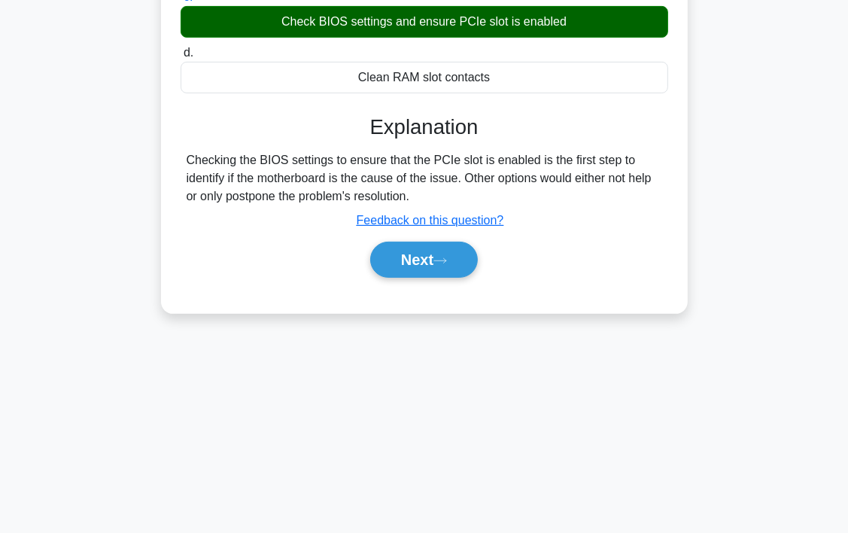
scroll to position [280, 0]
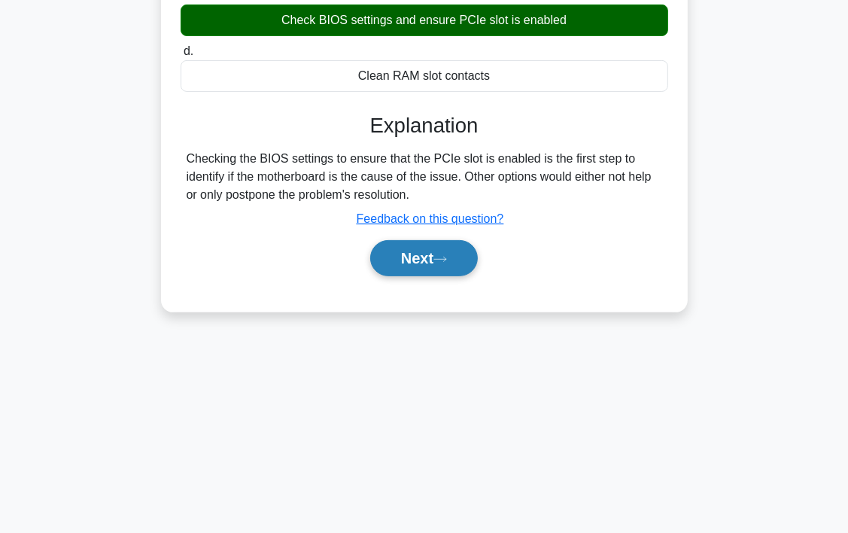
click at [408, 263] on button "Next" at bounding box center [424, 258] width 108 height 36
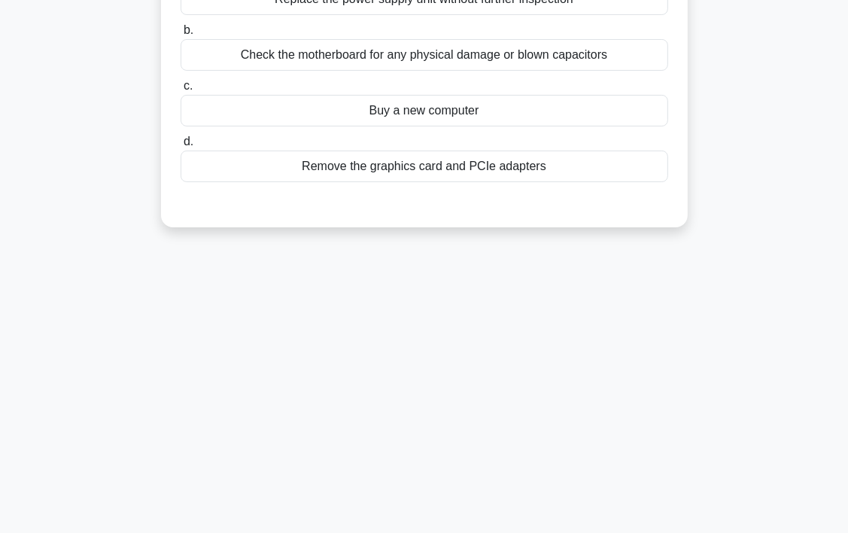
scroll to position [0, 0]
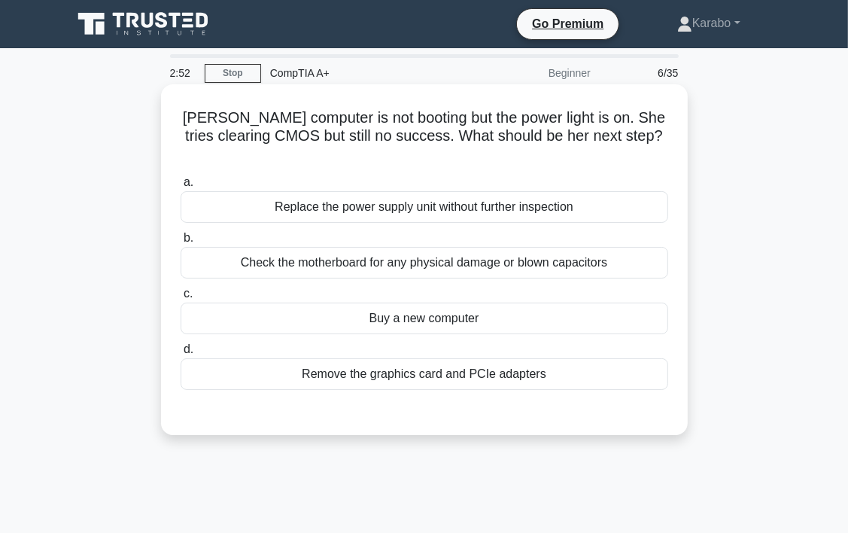
click at [491, 247] on div "Check the motherboard for any physical damage or blown capacitors" at bounding box center [425, 263] width 488 height 32
click at [181, 242] on input "b. Check the motherboard for any physical damage or blown capacitors" at bounding box center [181, 238] width 0 height 10
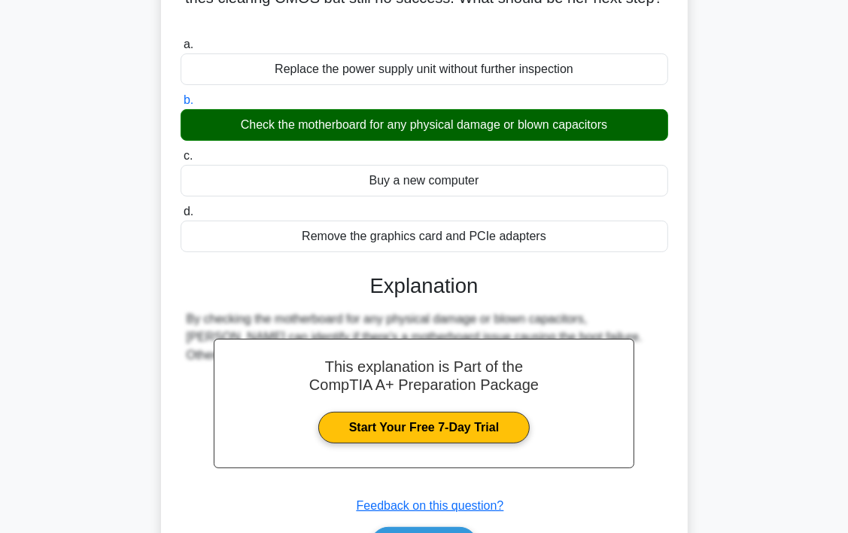
scroll to position [151, 0]
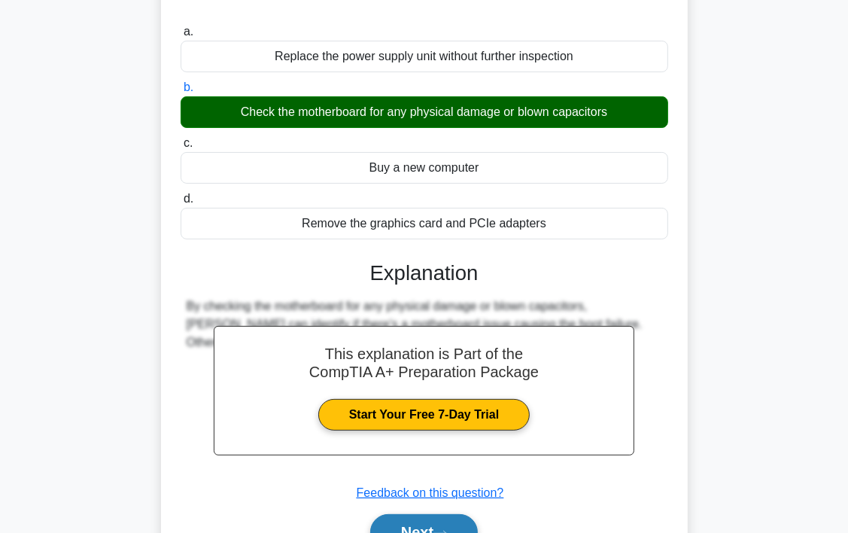
click at [458, 514] on button "Next" at bounding box center [424, 532] width 108 height 36
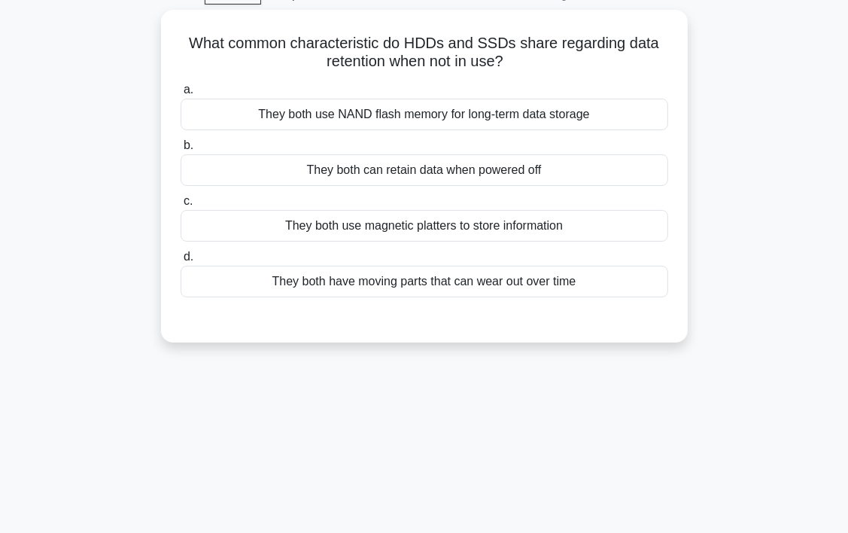
scroll to position [0, 0]
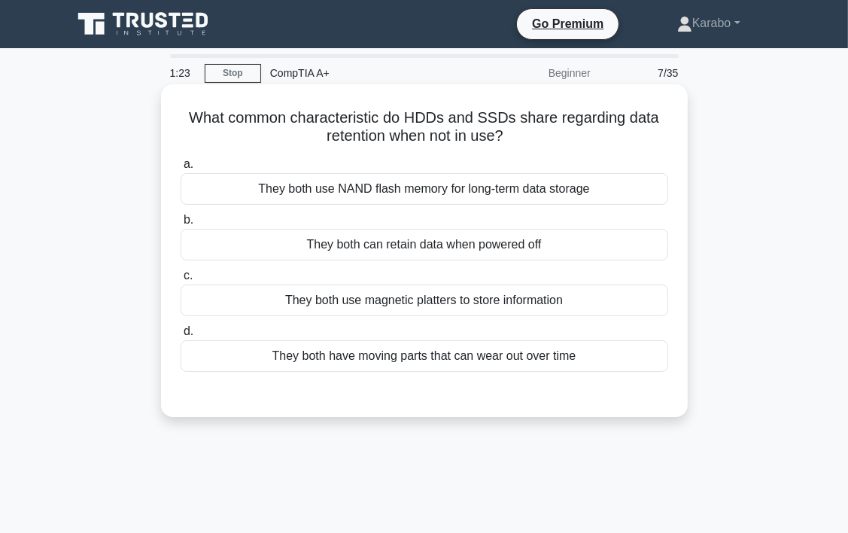
click at [487, 196] on div "They both use NAND flash memory for long-term data storage" at bounding box center [425, 189] width 488 height 32
drag, startPoint x: 487, startPoint y: 196, endPoint x: 537, endPoint y: 202, distance: 50.8
click at [537, 202] on div "They both use NAND flash memory for long-term data storage" at bounding box center [425, 189] width 488 height 32
click at [181, 169] on input "a. They both use NAND flash memory for long-term data storage" at bounding box center [181, 165] width 0 height 10
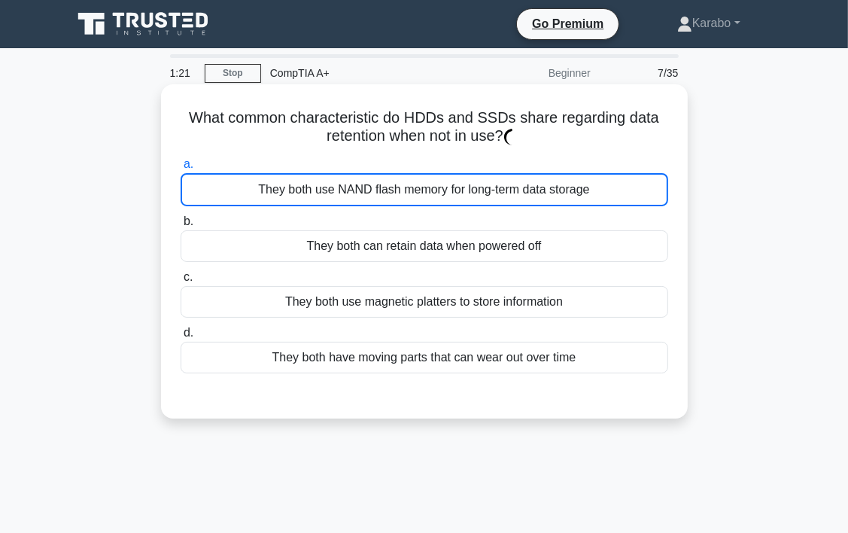
click at [538, 202] on div "They both use NAND flash memory for long-term data storage" at bounding box center [425, 189] width 488 height 33
click at [181, 169] on input "a. They both use NAND flash memory for long-term data storage" at bounding box center [181, 165] width 0 height 10
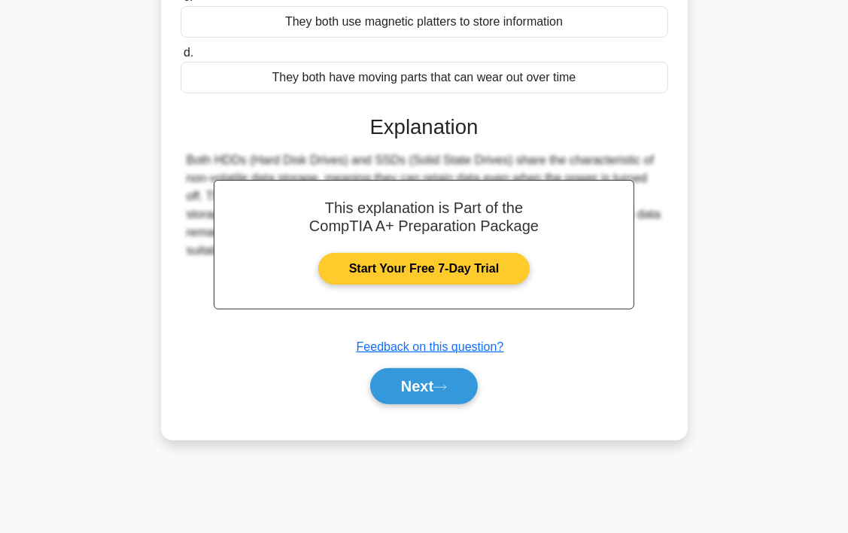
scroll to position [280, 0]
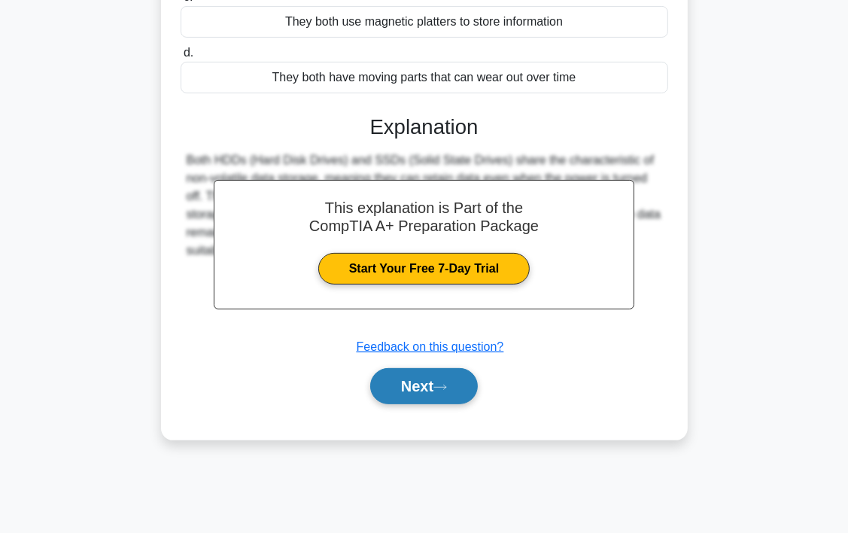
click at [461, 385] on button "Next" at bounding box center [424, 386] width 108 height 36
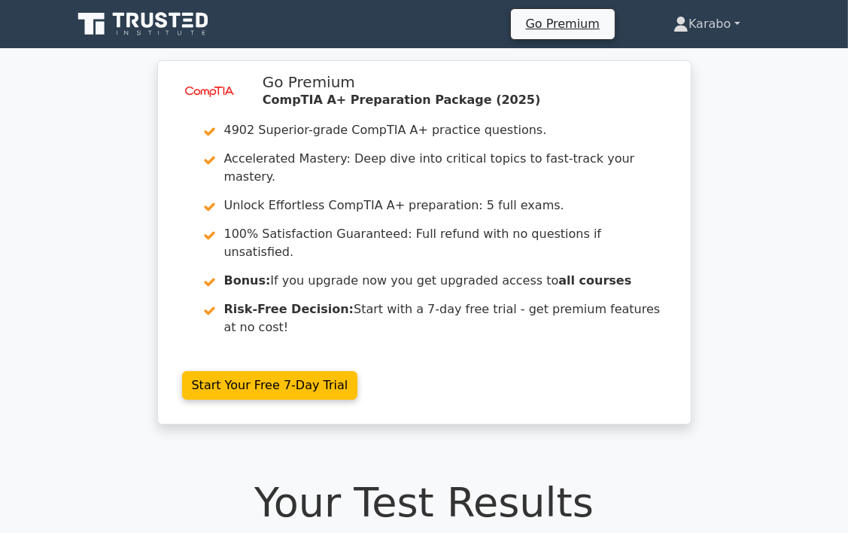
click at [717, 29] on link "Karabo" at bounding box center [707, 24] width 138 height 30
click at [689, 56] on link "Profile" at bounding box center [697, 59] width 119 height 24
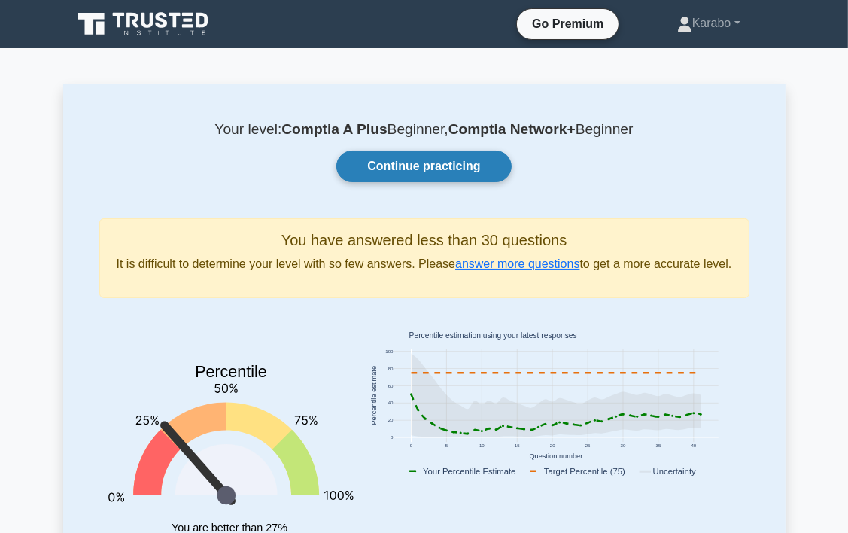
click at [476, 163] on link "Continue practicing" at bounding box center [423, 167] width 175 height 32
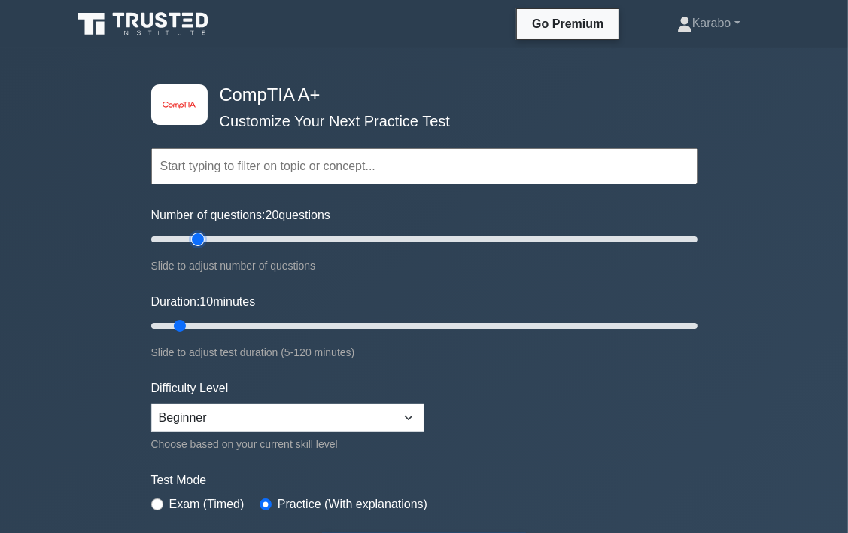
drag, startPoint x: 175, startPoint y: 240, endPoint x: 193, endPoint y: 243, distance: 17.6
type input "20"
click at [193, 243] on input "Number of questions: 20 questions" at bounding box center [424, 239] width 546 height 18
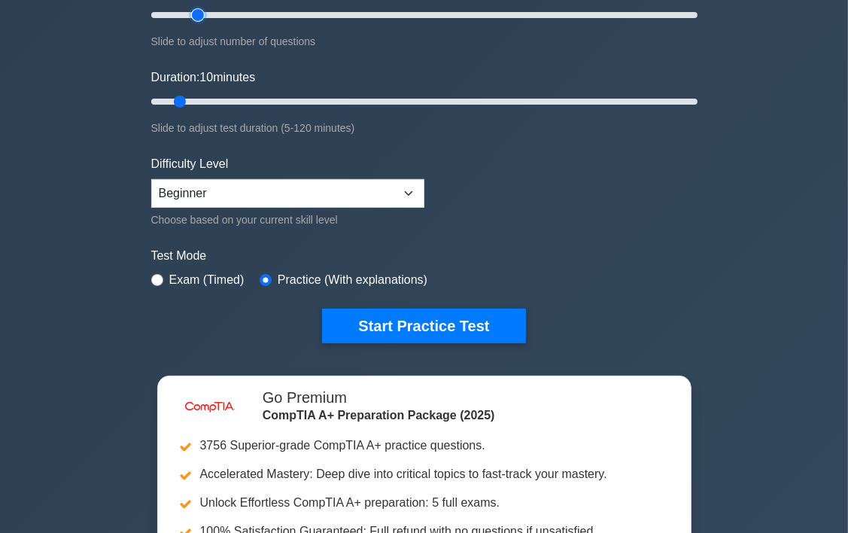
scroll to position [226, 0]
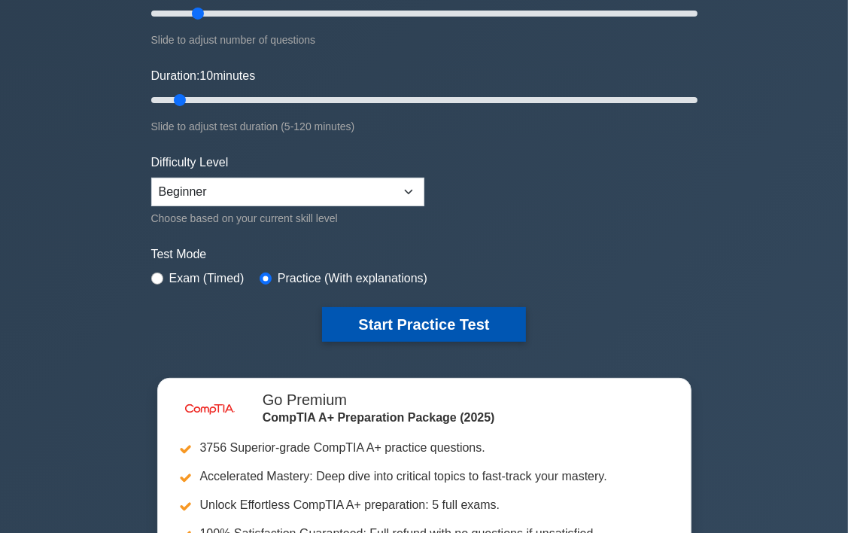
click at [437, 317] on button "Start Practice Test" at bounding box center [423, 324] width 203 height 35
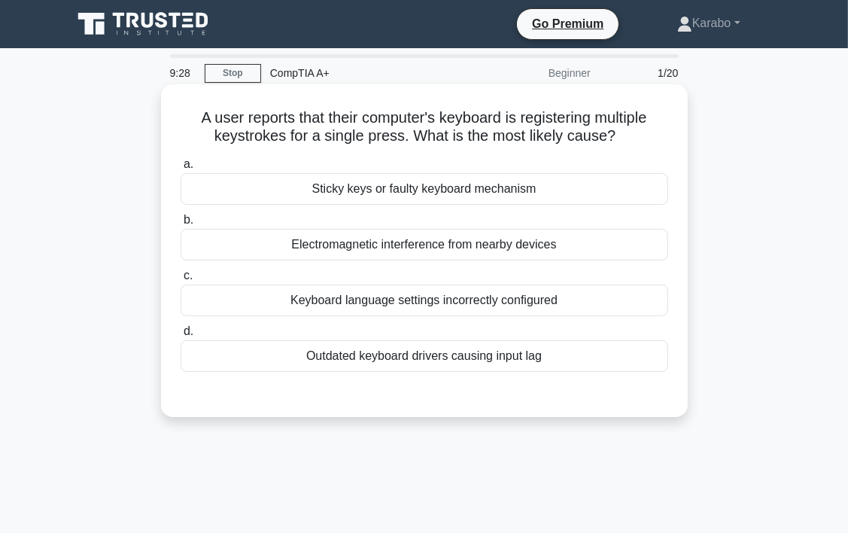
click at [514, 306] on div "Keyboard language settings incorrectly configured" at bounding box center [425, 301] width 488 height 32
click at [181, 281] on input "c. Keyboard language settings incorrectly configured" at bounding box center [181, 276] width 0 height 10
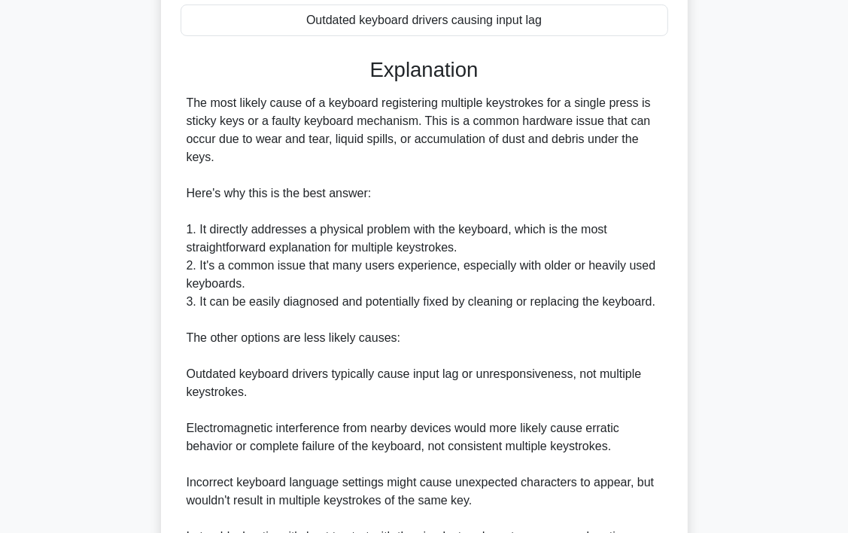
scroll to position [522, 0]
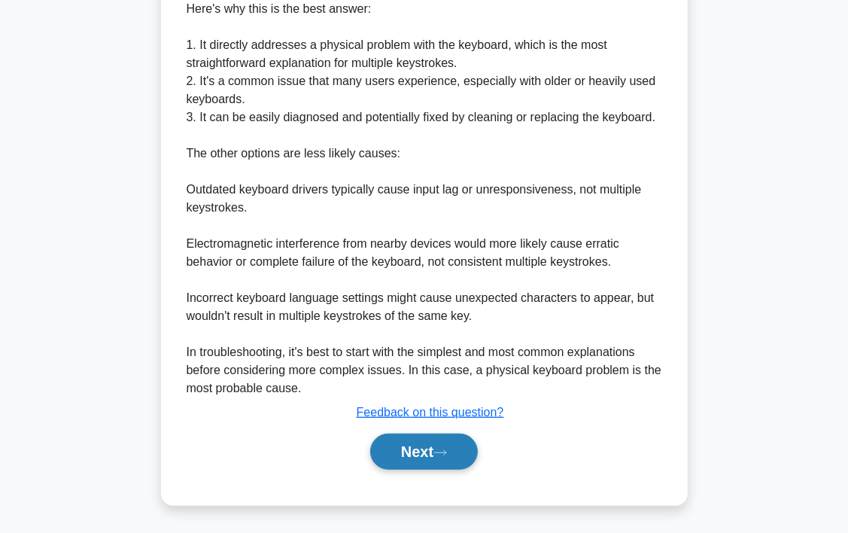
click at [443, 456] on button "Next" at bounding box center [424, 452] width 108 height 36
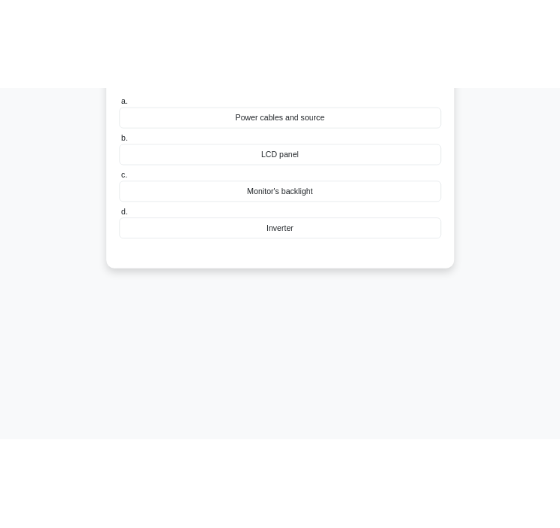
scroll to position [0, 0]
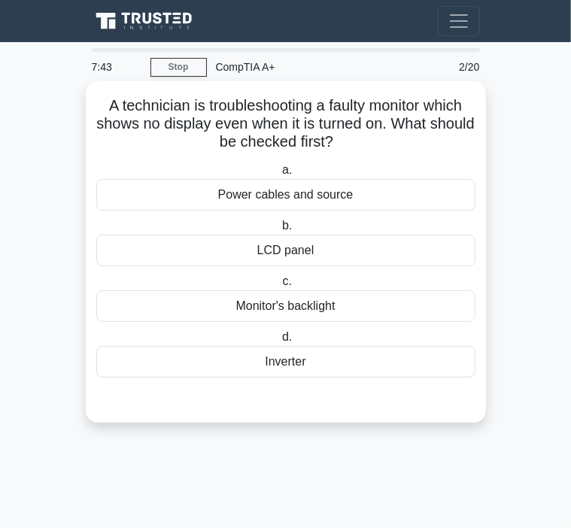
click at [355, 304] on div "Monitor's backlight" at bounding box center [285, 307] width 379 height 32
click at [279, 287] on input "c. Monitor's backlight" at bounding box center [279, 282] width 0 height 10
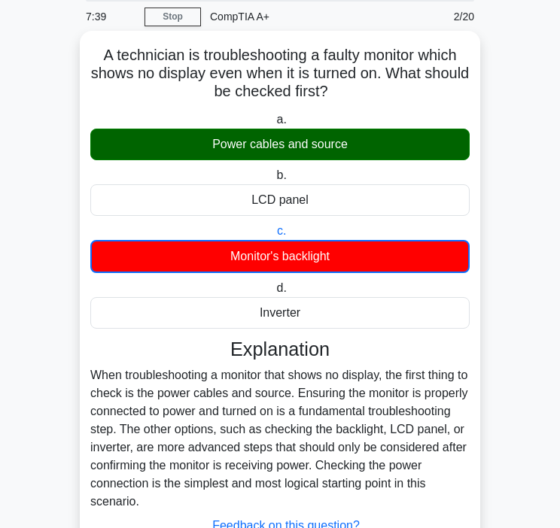
scroll to position [166, 0]
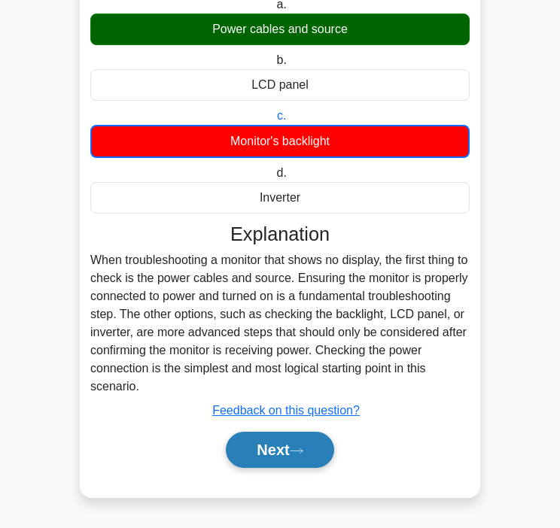
click at [278, 452] on button "Next" at bounding box center [280, 450] width 108 height 36
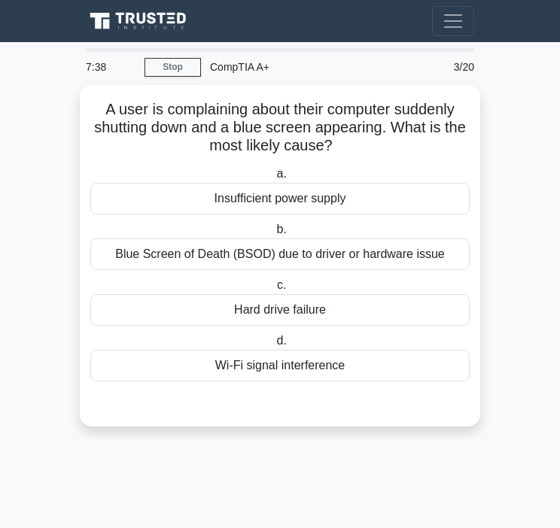
scroll to position [0, 0]
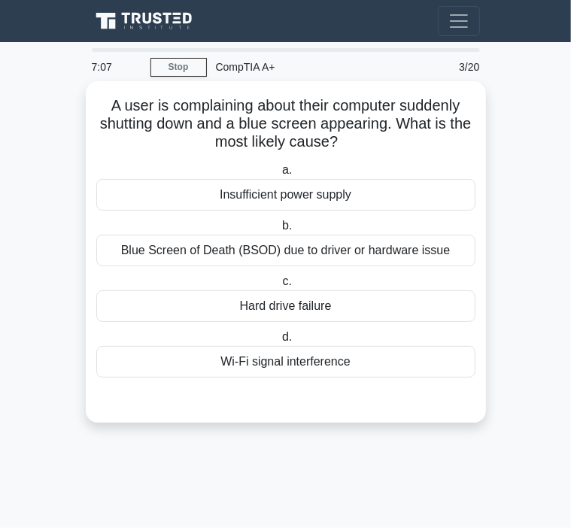
click at [384, 255] on div "Blue Screen of Death (BSOD) due to driver or hardware issue" at bounding box center [285, 251] width 379 height 32
click at [279, 231] on input "b. Blue Screen of Death (BSOD) due to driver or hardware issue" at bounding box center [279, 226] width 0 height 10
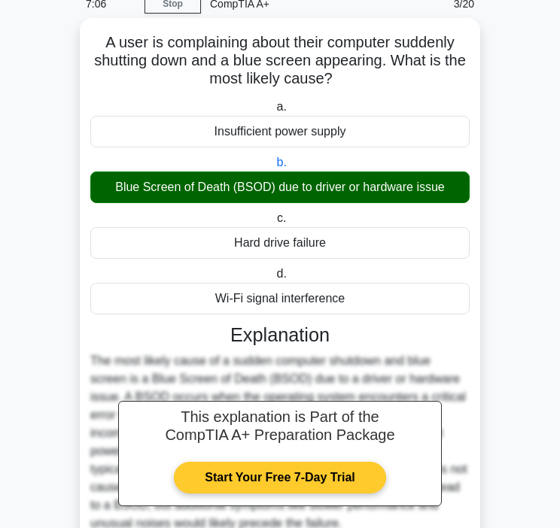
scroll to position [200, 0]
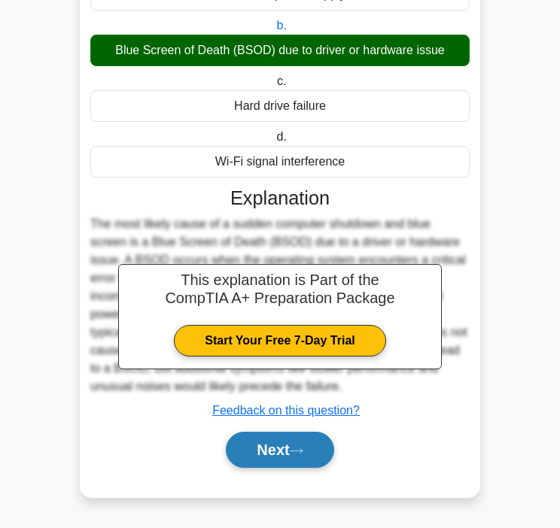
click at [295, 439] on button "Next" at bounding box center [280, 450] width 108 height 36
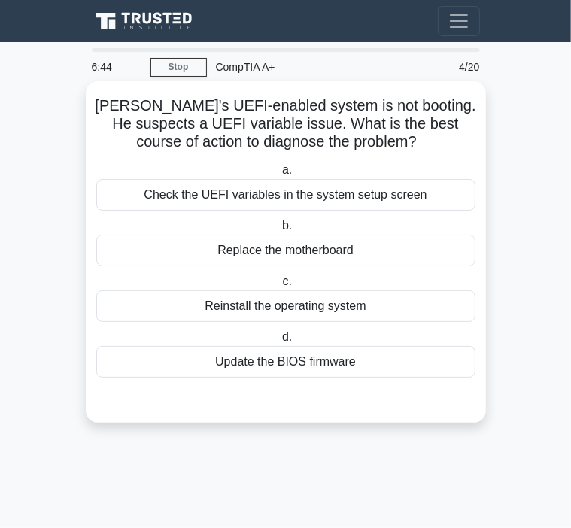
click at [276, 190] on div "Check the UEFI variables in the system setup screen" at bounding box center [285, 195] width 379 height 32
click at [279, 175] on input "a. Check the UEFI variables in the system setup screen" at bounding box center [279, 171] width 0 height 10
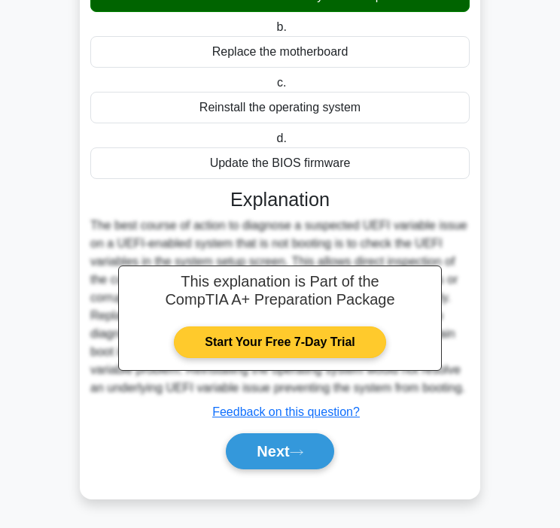
scroll to position [200, 0]
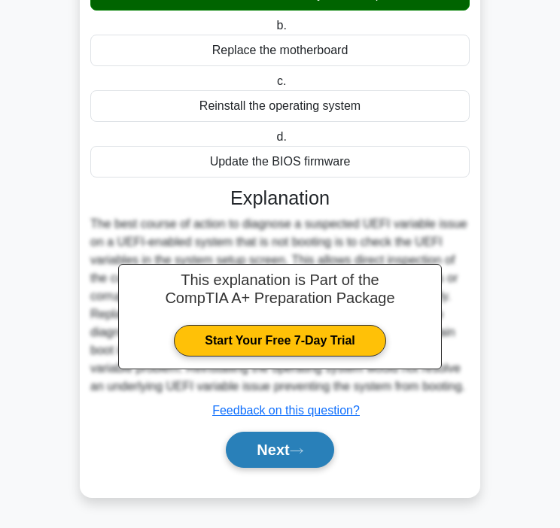
click at [290, 452] on button "Next" at bounding box center [280, 450] width 108 height 36
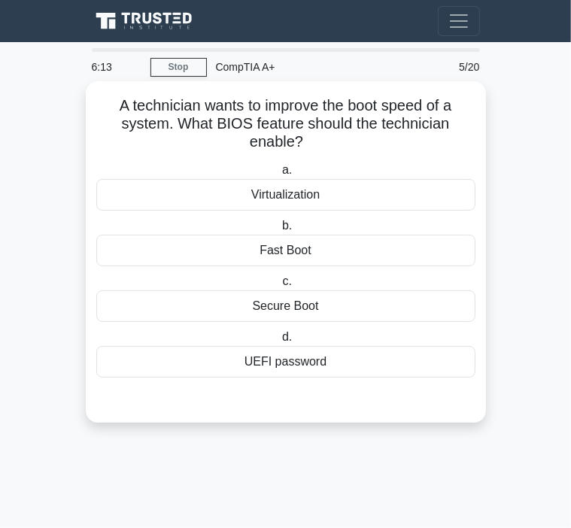
click at [313, 260] on div "Fast Boot" at bounding box center [285, 251] width 379 height 32
click at [279, 231] on input "b. Fast Boot" at bounding box center [279, 226] width 0 height 10
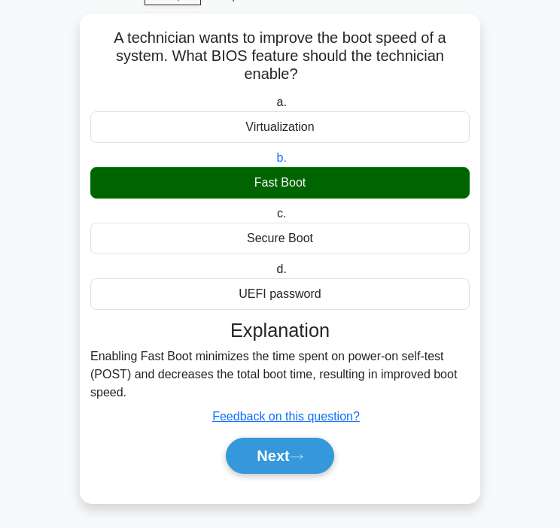
scroll to position [74, 0]
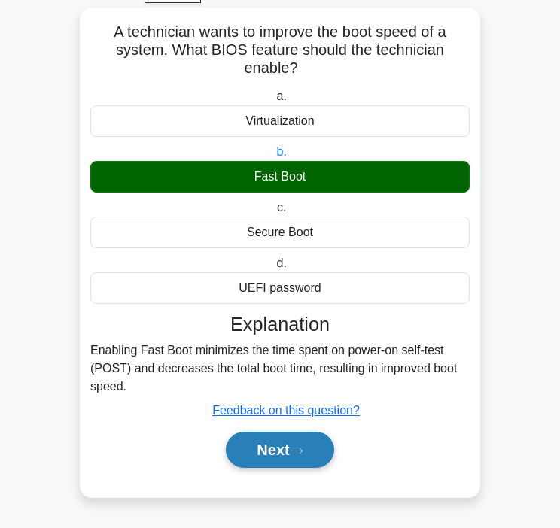
click at [273, 452] on button "Next" at bounding box center [280, 450] width 108 height 36
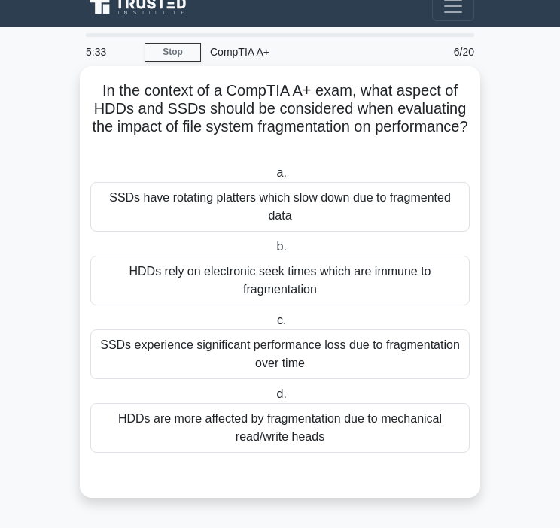
click at [244, 427] on div "HDDs are more affected by fragmentation due to mechanical read/write heads" at bounding box center [279, 428] width 379 height 50
click at [273, 400] on input "d. HDDs are more affected by fragmentation due to mechanical read/write heads" at bounding box center [273, 395] width 0 height 10
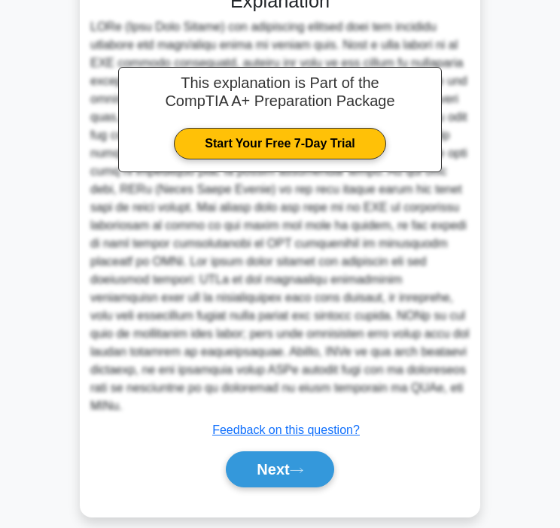
scroll to position [507, 0]
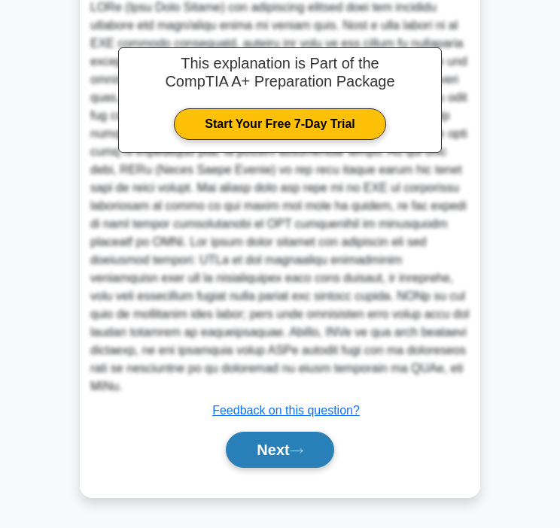
click at [276, 443] on button "Next" at bounding box center [280, 450] width 108 height 36
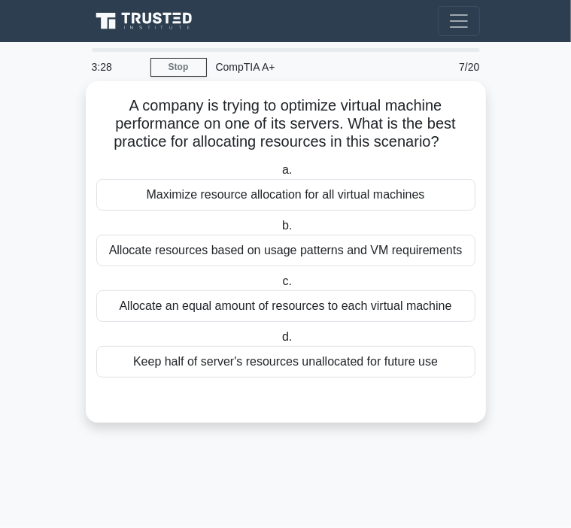
click at [148, 312] on div "Allocate an equal amount of resources to each virtual machine" at bounding box center [285, 307] width 379 height 32
click at [279, 287] on input "c. Allocate an equal amount of resources to each virtual machine" at bounding box center [279, 282] width 0 height 10
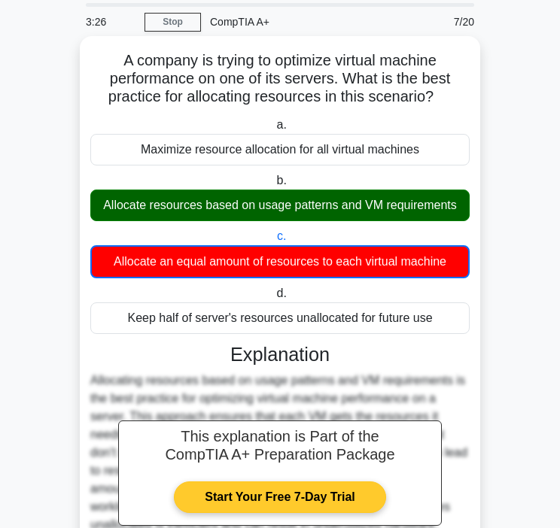
scroll to position [202, 0]
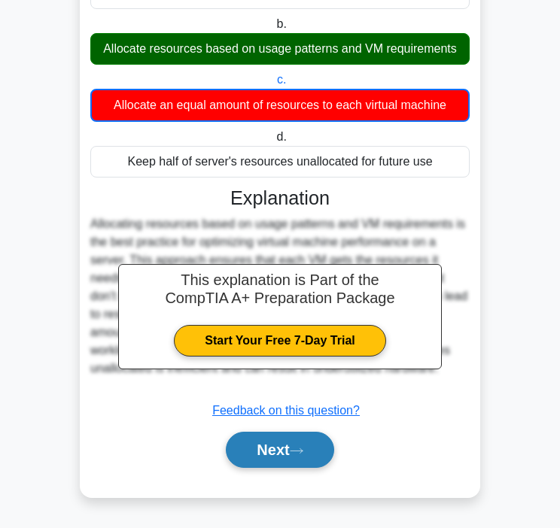
click at [303, 450] on icon at bounding box center [297, 451] width 14 height 8
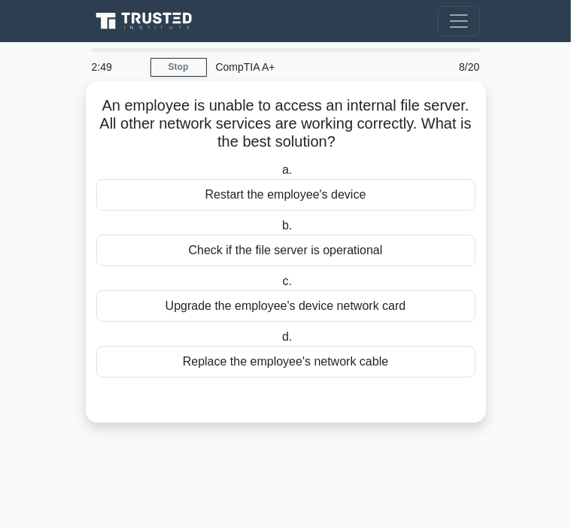
click at [221, 249] on div "Check if the file server is operational" at bounding box center [285, 251] width 379 height 32
click at [279, 231] on input "b. Check if the file server is operational" at bounding box center [279, 226] width 0 height 10
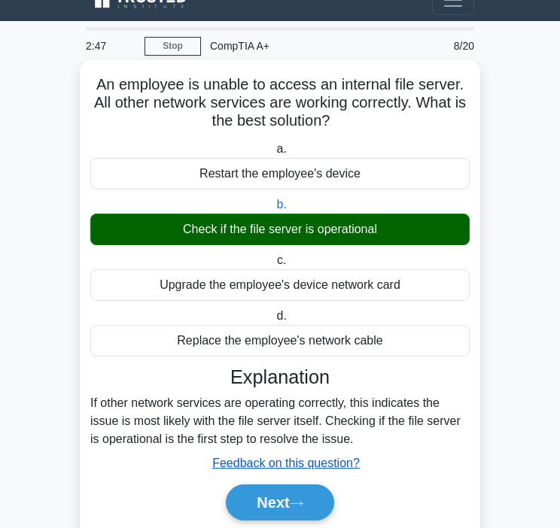
scroll to position [74, 0]
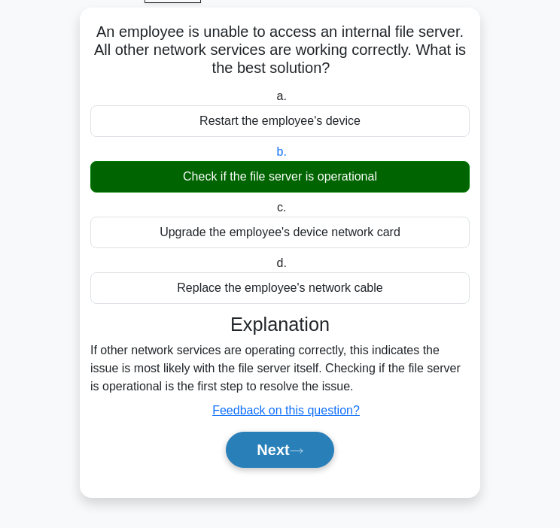
click at [292, 444] on button "Next" at bounding box center [280, 450] width 108 height 36
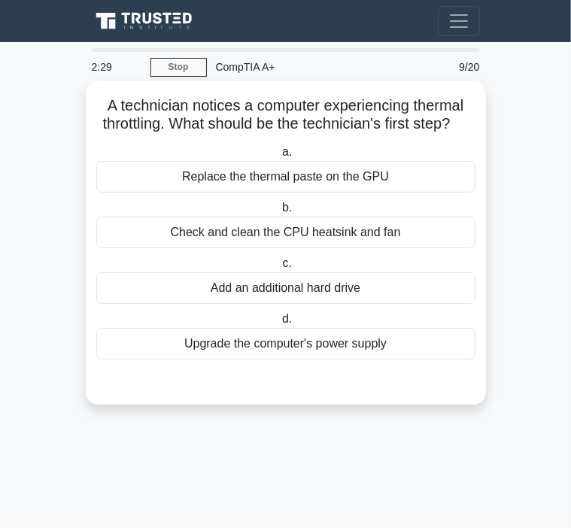
click at [336, 248] on div "Check and clean the CPU heatsink and fan" at bounding box center [285, 233] width 379 height 32
click at [279, 213] on input "b. Check and clean the CPU heatsink and fan" at bounding box center [279, 208] width 0 height 10
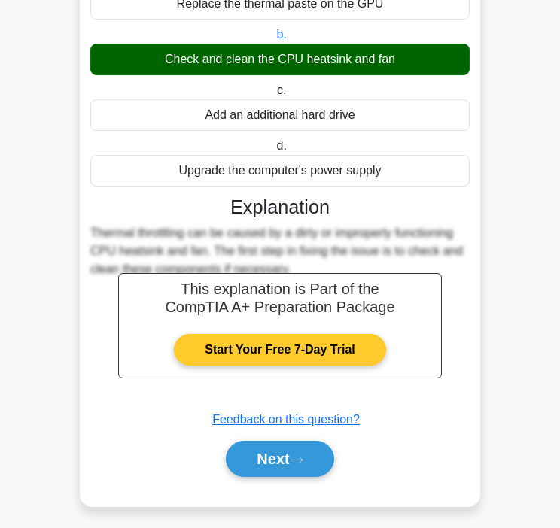
scroll to position [200, 0]
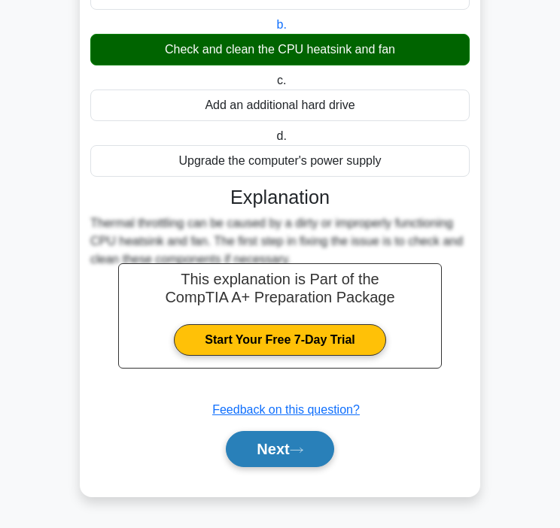
drag, startPoint x: 263, startPoint y: 453, endPoint x: 266, endPoint y: 440, distance: 13.9
click at [263, 451] on button "Next" at bounding box center [280, 449] width 108 height 36
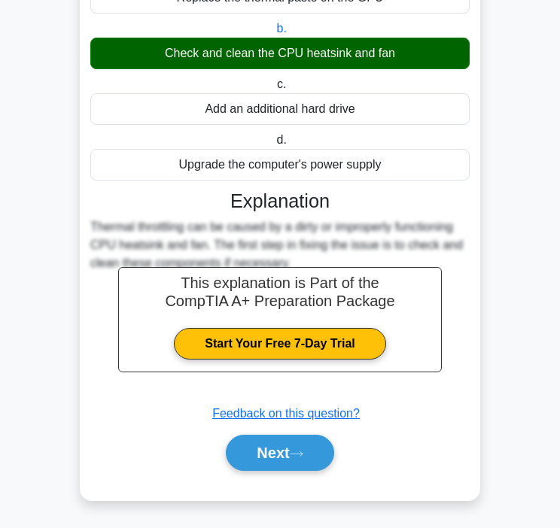
scroll to position [0, 0]
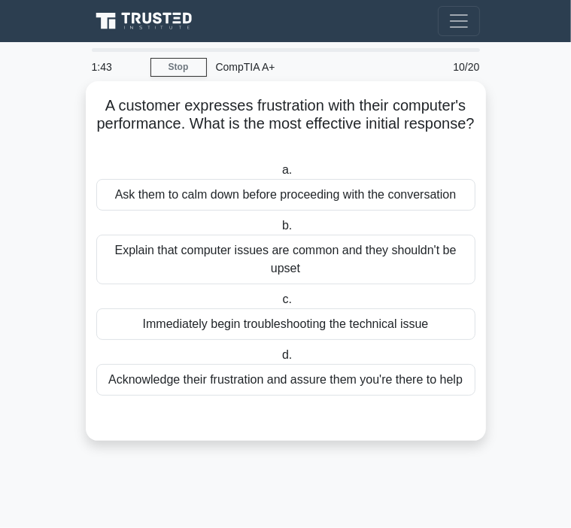
click at [321, 383] on div "Acknowledge their frustration and assure them you're there to help" at bounding box center [285, 380] width 379 height 32
click at [279, 361] on input "d. Acknowledge their frustration and assure them you're there to help" at bounding box center [279, 356] width 0 height 10
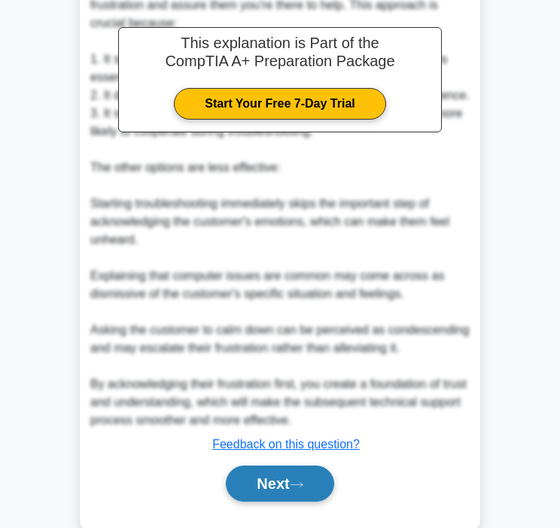
scroll to position [507, 0]
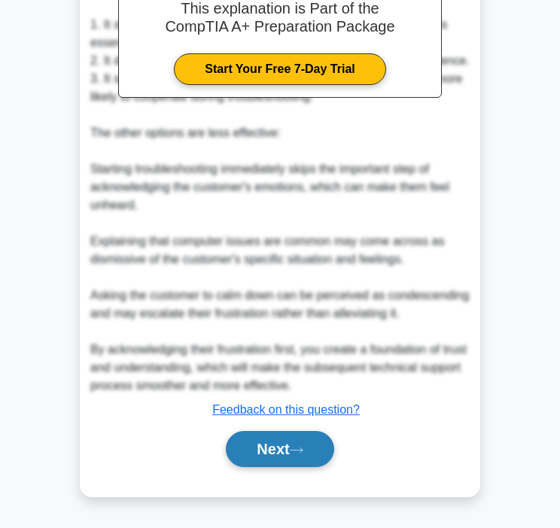
click at [300, 450] on icon at bounding box center [297, 450] width 14 height 8
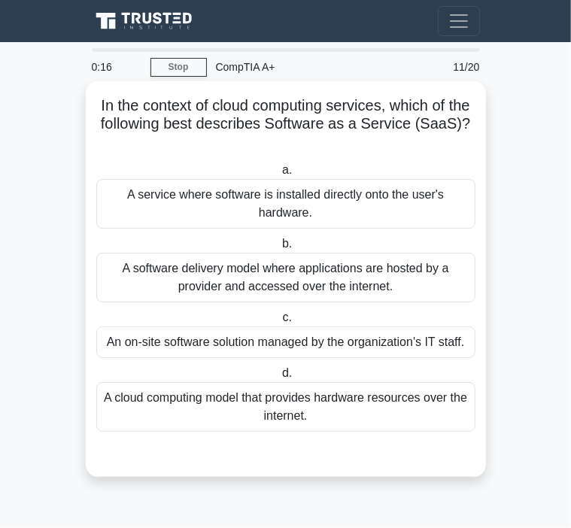
click at [394, 399] on div "A cloud computing model that provides hardware resources over the internet." at bounding box center [285, 407] width 379 height 50
click at [279, 379] on input "d. A cloud computing model that provides hardware resources over the internet." at bounding box center [279, 374] width 0 height 10
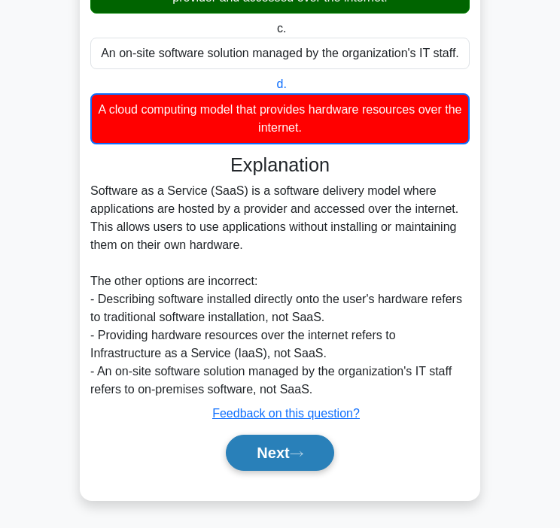
scroll to position [292, 0]
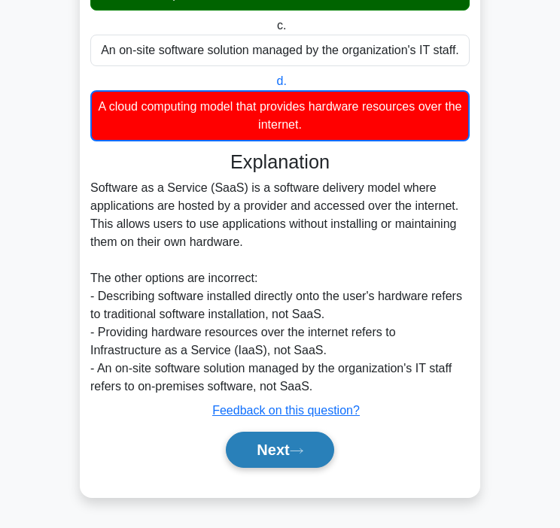
click at [294, 461] on button "Next" at bounding box center [280, 450] width 108 height 36
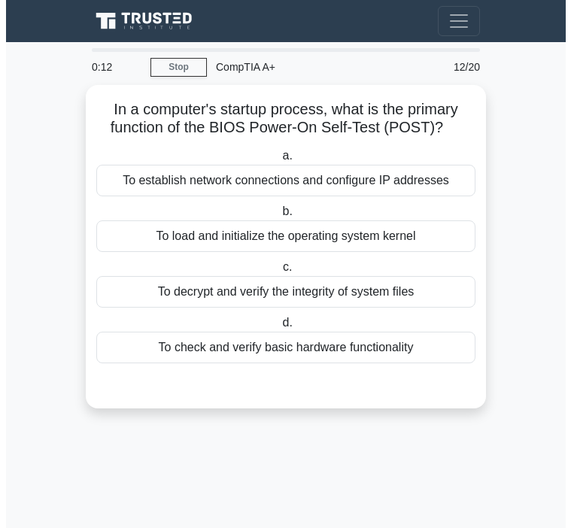
scroll to position [0, 0]
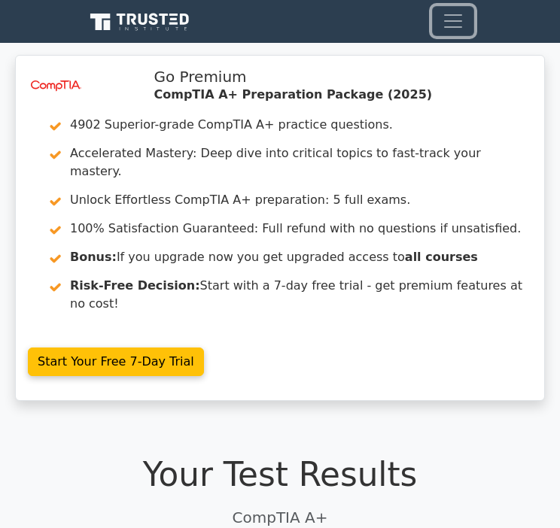
click at [443, 25] on span "Toggle navigation" at bounding box center [453, 21] width 23 height 23
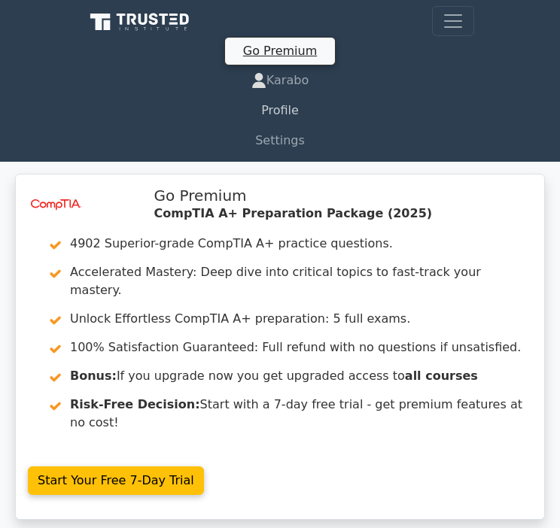
click at [286, 110] on link "Profile" at bounding box center [280, 111] width 388 height 30
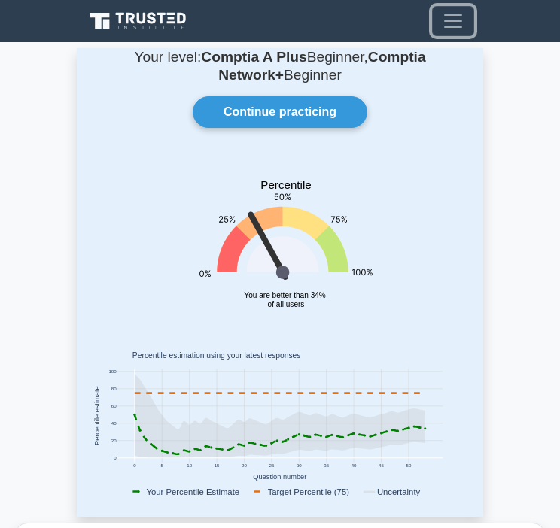
click at [449, 22] on span "Toggle navigation" at bounding box center [453, 21] width 23 height 23
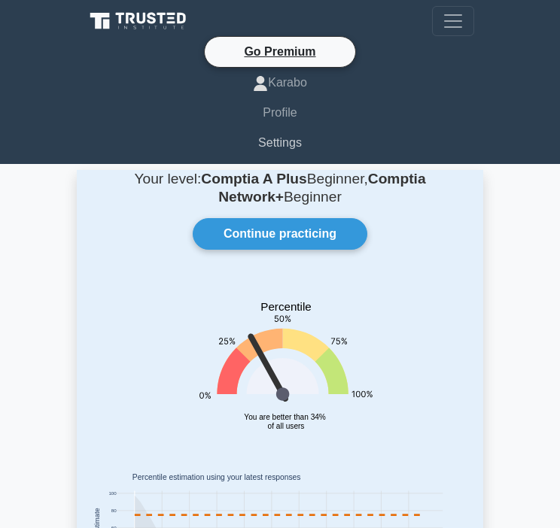
click at [270, 137] on link "Settings" at bounding box center [280, 143] width 388 height 30
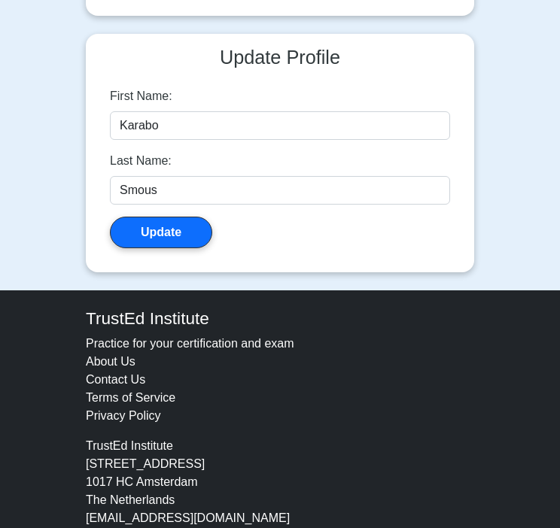
scroll to position [333, 0]
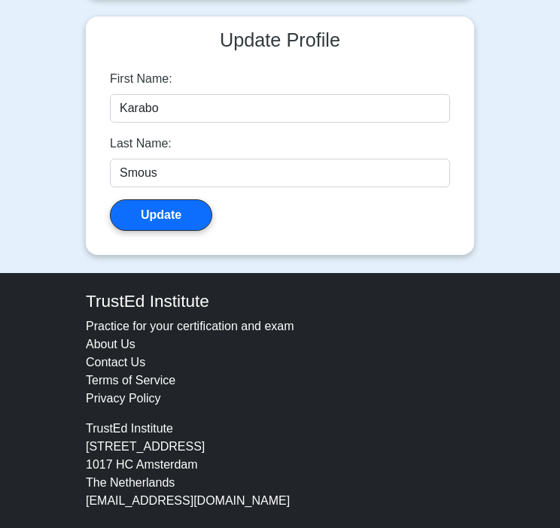
click at [182, 320] on link "Practice for your certification and exam" at bounding box center [190, 326] width 208 height 13
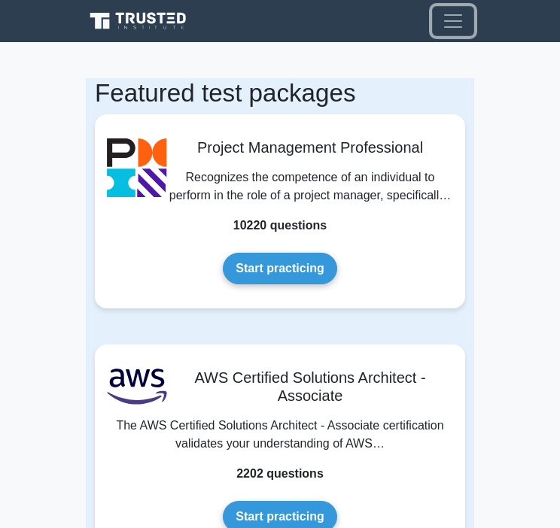
click at [464, 17] on span "Toggle navigation" at bounding box center [453, 21] width 23 height 23
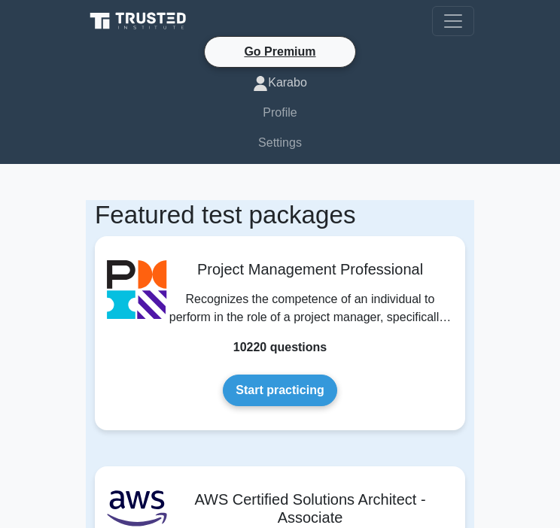
click at [294, 83] on link "Karabo" at bounding box center [280, 83] width 388 height 30
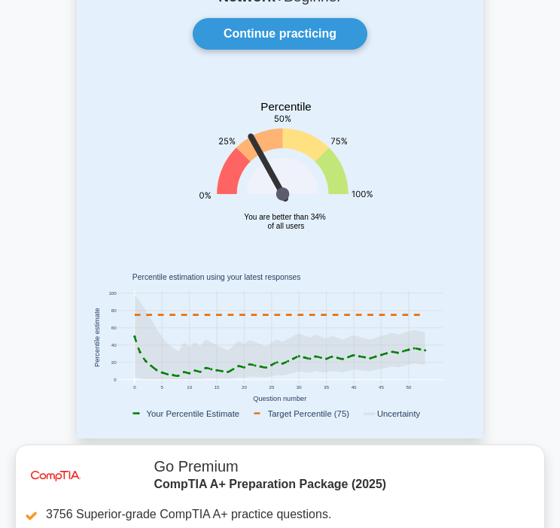
scroll to position [75, 0]
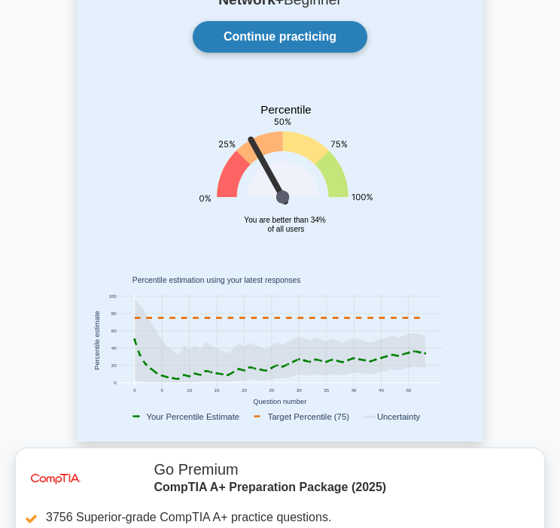
click at [313, 41] on link "Continue practicing" at bounding box center [280, 37] width 175 height 32
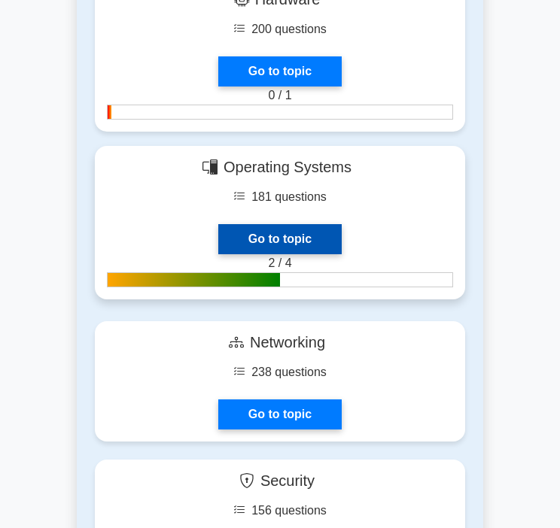
scroll to position [1054, 0]
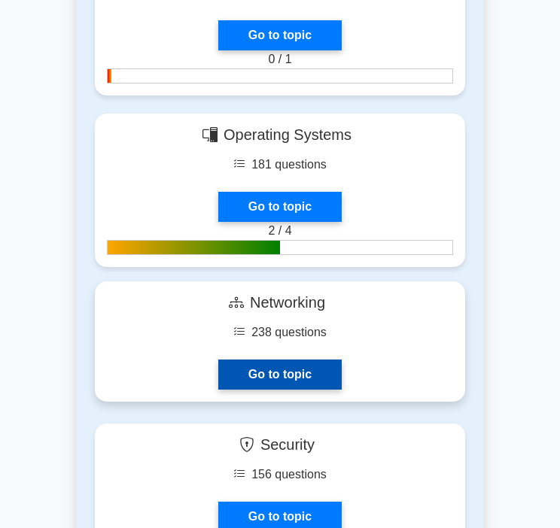
click at [298, 369] on link "Go to topic" at bounding box center [279, 375] width 123 height 30
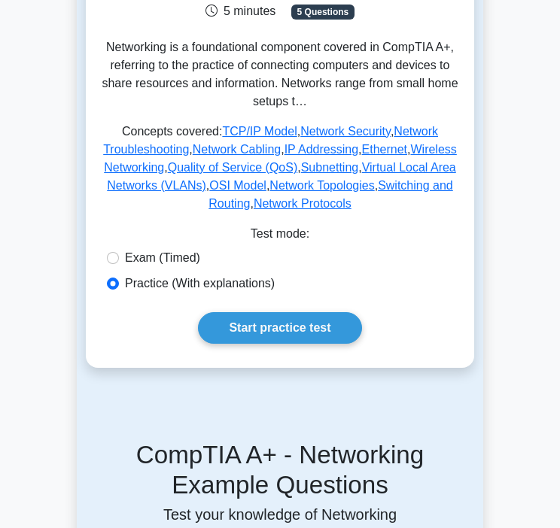
scroll to position [301, 0]
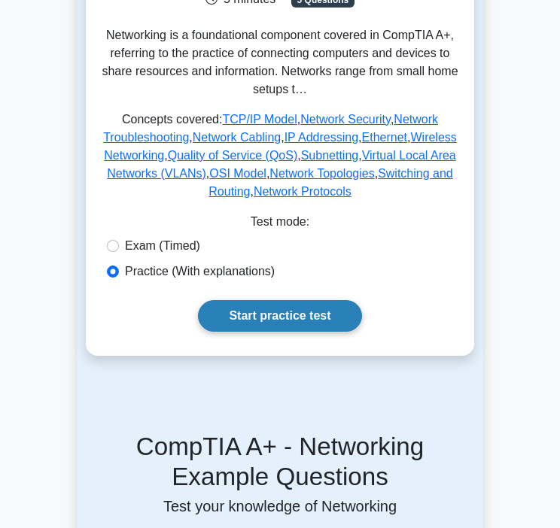
click at [263, 300] on link "Start practice test" at bounding box center [279, 316] width 163 height 32
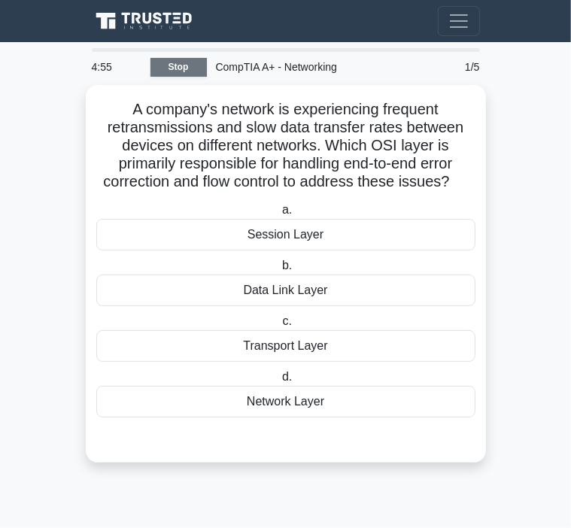
click at [196, 62] on link "Stop" at bounding box center [179, 67] width 56 height 19
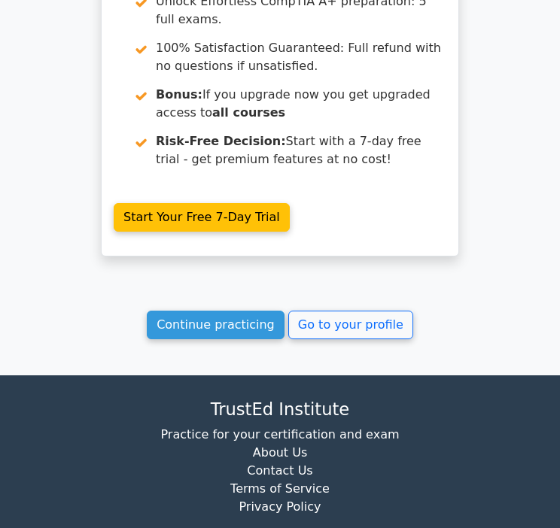
scroll to position [1806, 0]
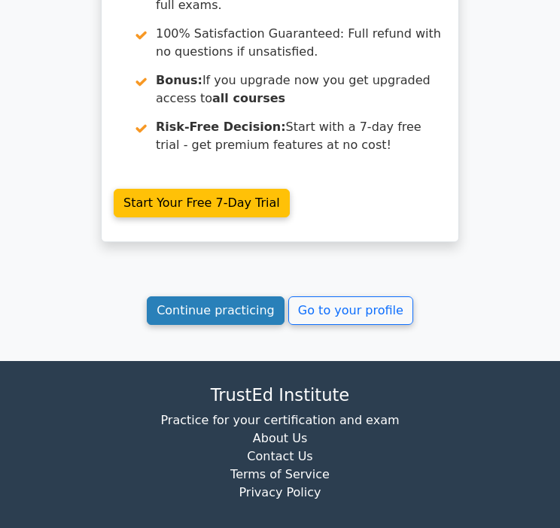
click at [217, 297] on link "Continue practicing" at bounding box center [216, 311] width 138 height 29
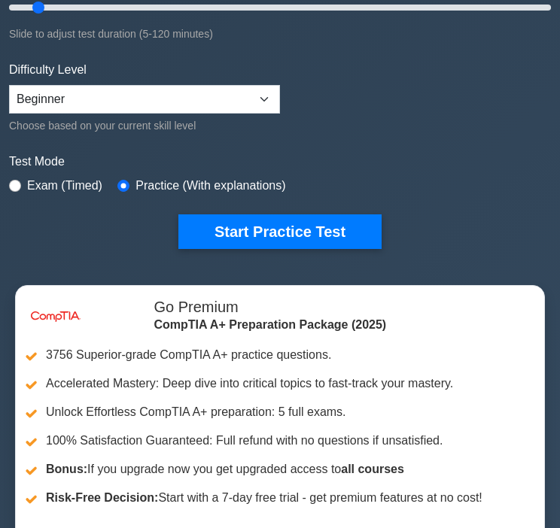
scroll to position [301, 0]
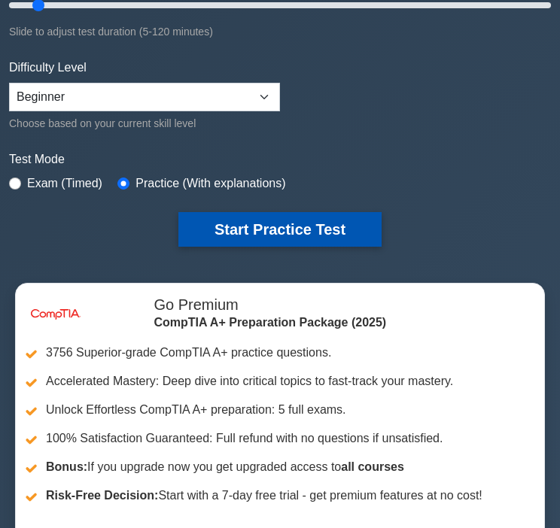
click at [267, 234] on button "Start Practice Test" at bounding box center [279, 229] width 203 height 35
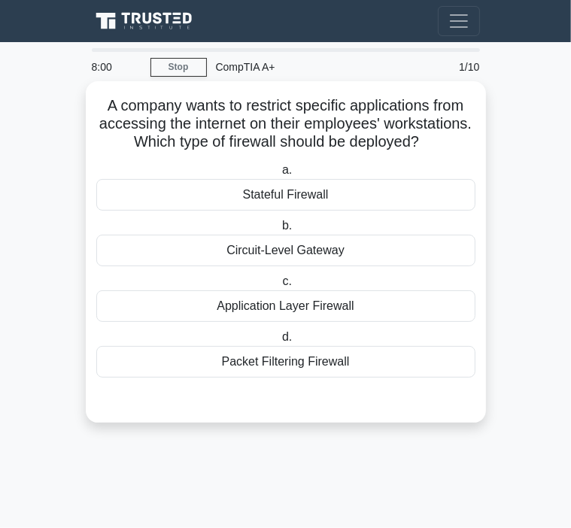
click at [337, 319] on div "Application Layer Firewall" at bounding box center [285, 307] width 379 height 32
click at [279, 287] on input "c. Application Layer Firewall" at bounding box center [279, 282] width 0 height 10
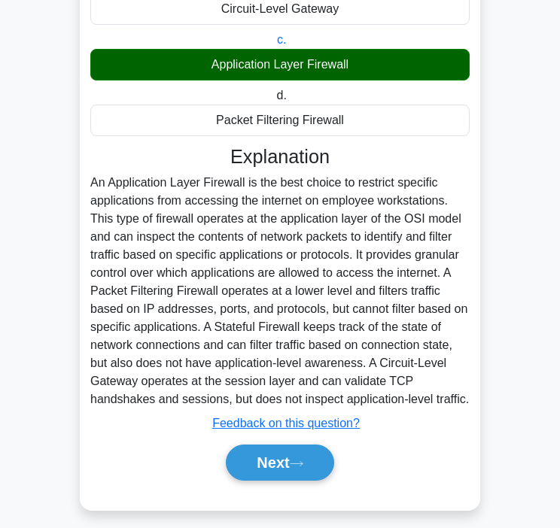
scroll to position [272, 0]
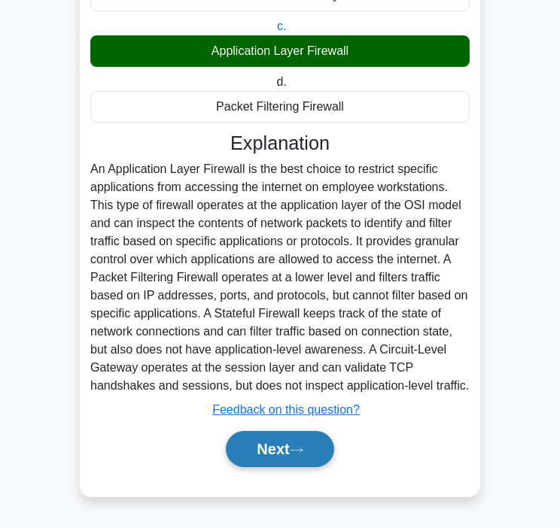
click at [287, 449] on button "Next" at bounding box center [280, 449] width 108 height 36
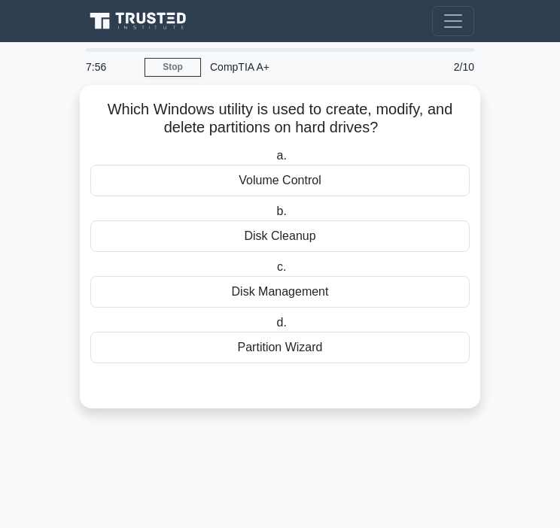
scroll to position [0, 0]
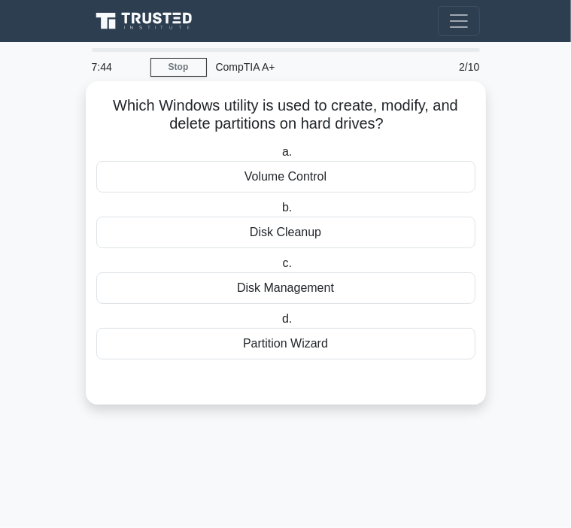
click at [315, 233] on div "Disk Cleanup" at bounding box center [285, 233] width 379 height 32
click at [279, 213] on input "b. Disk Cleanup" at bounding box center [279, 208] width 0 height 10
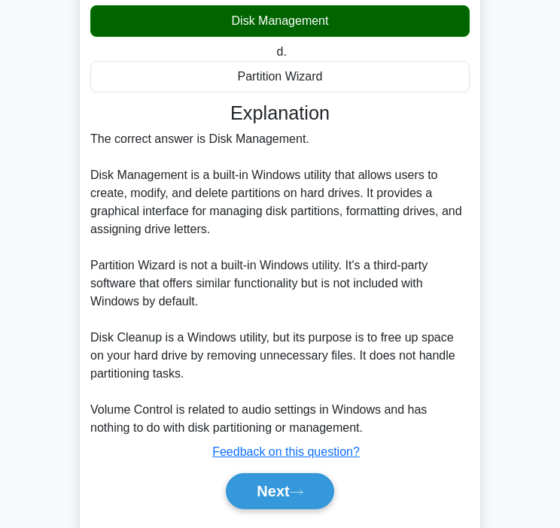
scroll to position [310, 0]
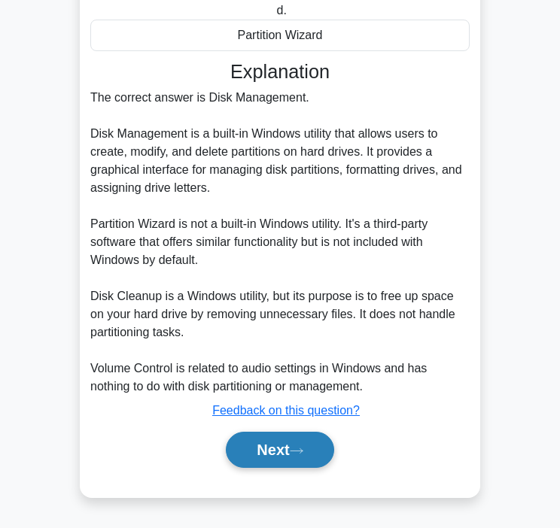
click at [281, 457] on button "Next" at bounding box center [280, 450] width 108 height 36
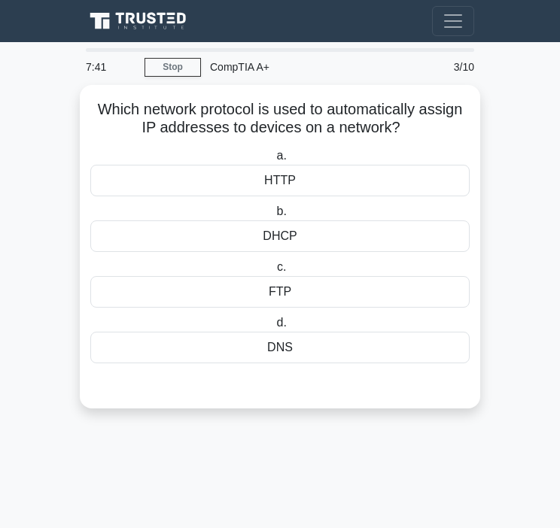
scroll to position [0, 0]
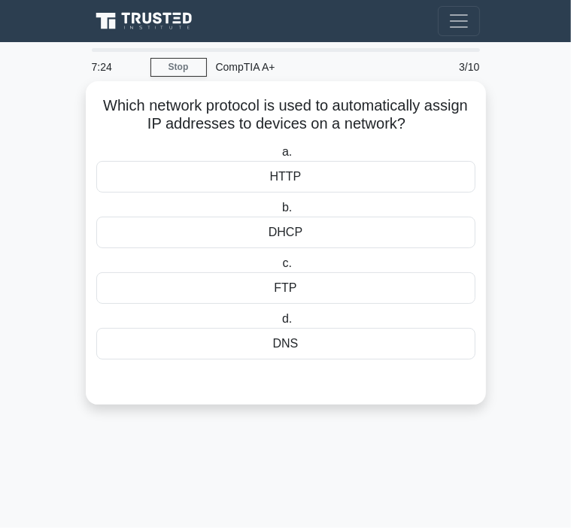
click at [331, 187] on div "HTTP" at bounding box center [285, 177] width 379 height 32
click at [279, 157] on input "a. HTTP" at bounding box center [279, 153] width 0 height 10
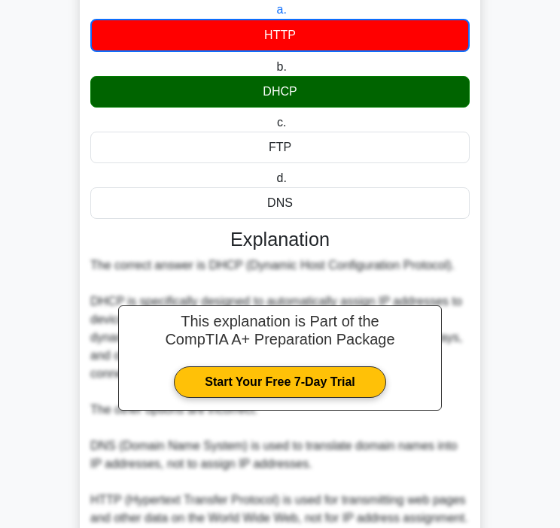
scroll to position [376, 0]
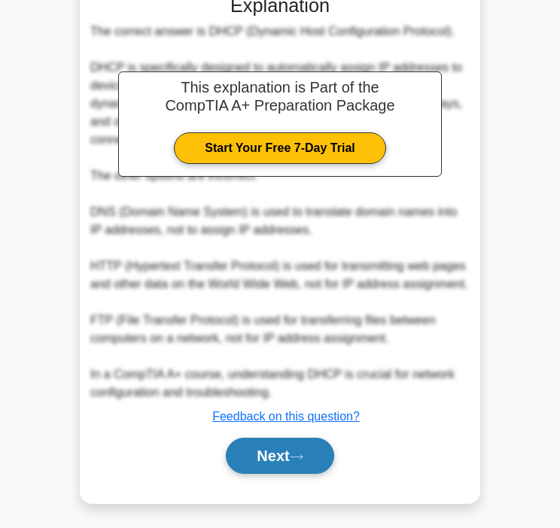
click at [274, 449] on button "Next" at bounding box center [280, 456] width 108 height 36
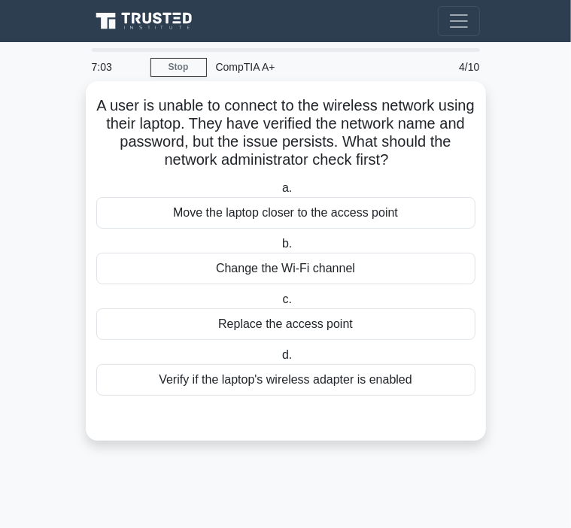
click at [288, 269] on div "Change the Wi-Fi channel" at bounding box center [285, 269] width 379 height 32
click at [279, 249] on input "b. Change the Wi-Fi channel" at bounding box center [279, 244] width 0 height 10
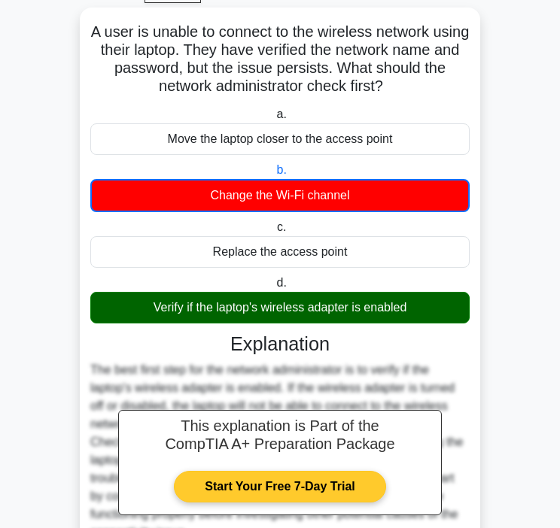
scroll to position [220, 0]
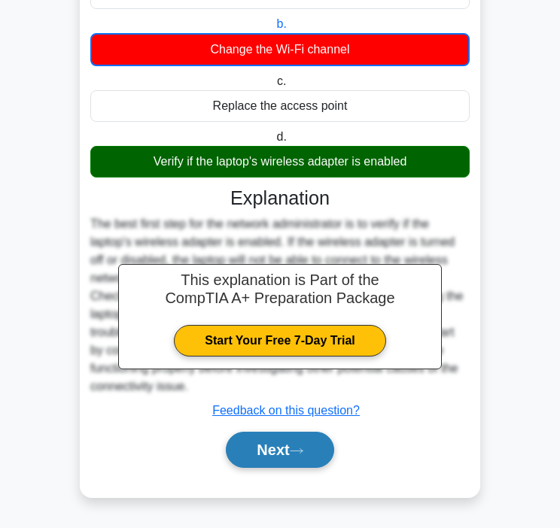
click at [310, 457] on button "Next" at bounding box center [280, 450] width 108 height 36
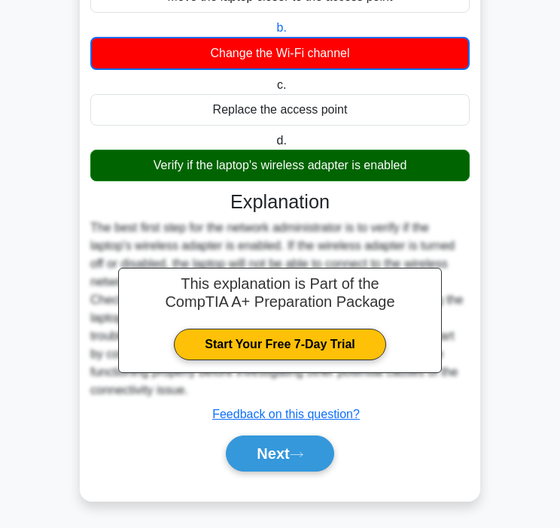
scroll to position [0, 0]
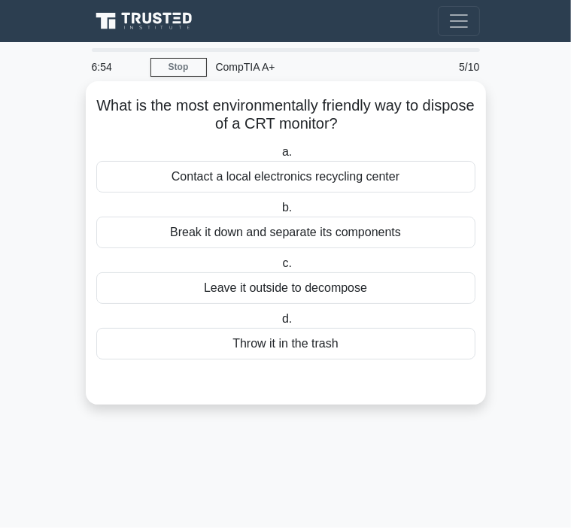
click at [223, 202] on label "b. Break it down and separate its components" at bounding box center [285, 224] width 379 height 50
click at [279, 203] on input "b. Break it down and separate its components" at bounding box center [279, 208] width 0 height 10
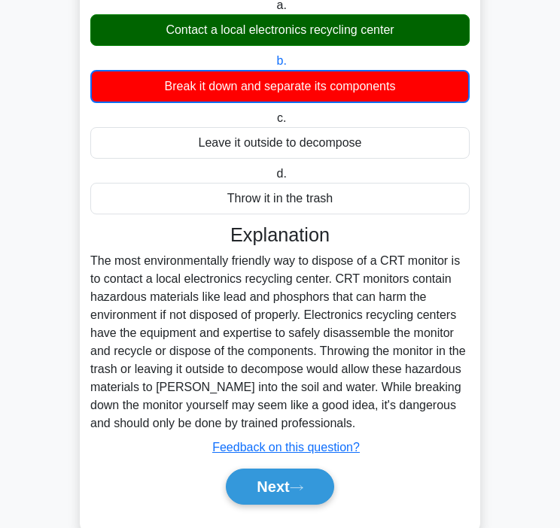
scroll to position [184, 0]
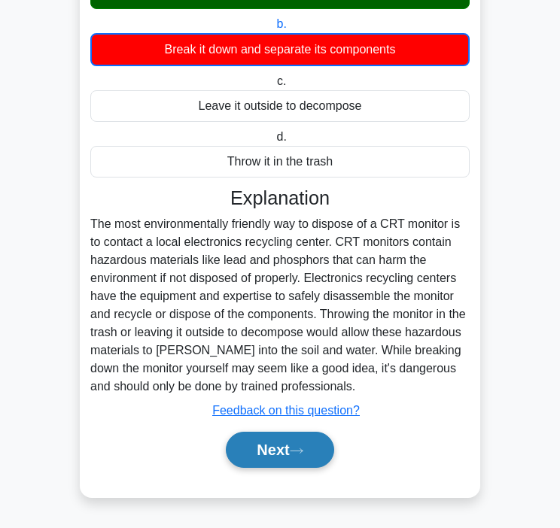
click at [263, 455] on button "Next" at bounding box center [280, 450] width 108 height 36
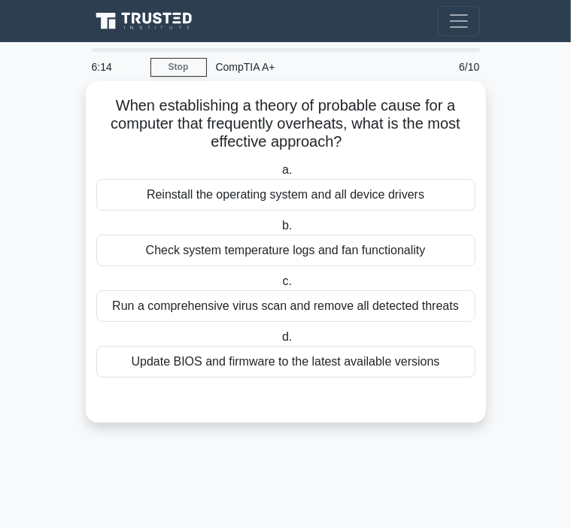
click at [385, 256] on div "Check system temperature logs and fan functionality" at bounding box center [285, 251] width 379 height 32
click at [279, 231] on input "b. Check system temperature logs and fan functionality" at bounding box center [279, 226] width 0 height 10
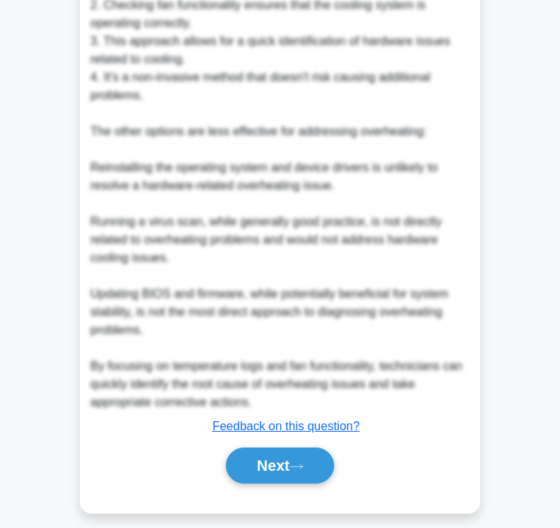
scroll to position [616, 0]
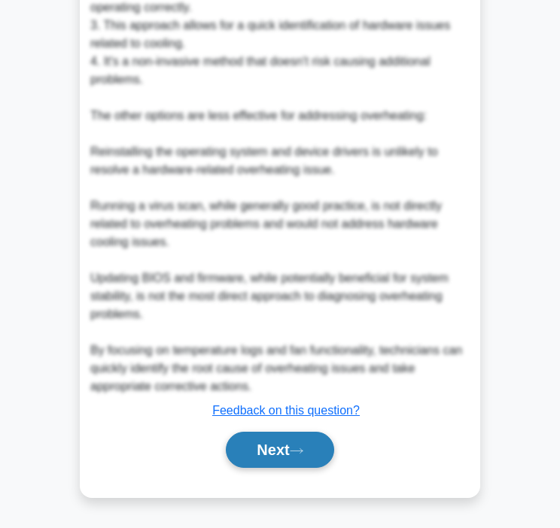
click at [303, 455] on button "Next" at bounding box center [280, 450] width 108 height 36
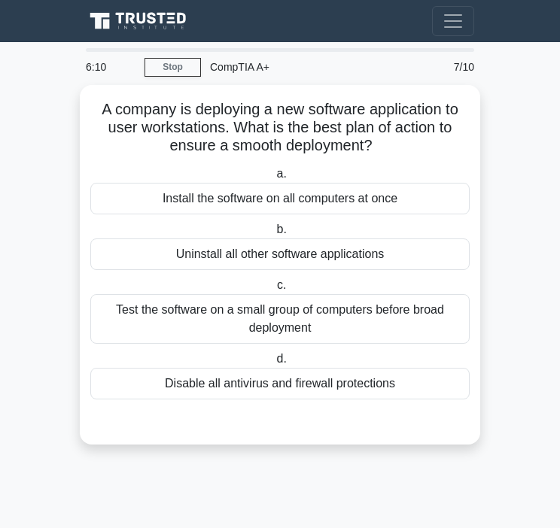
scroll to position [0, 0]
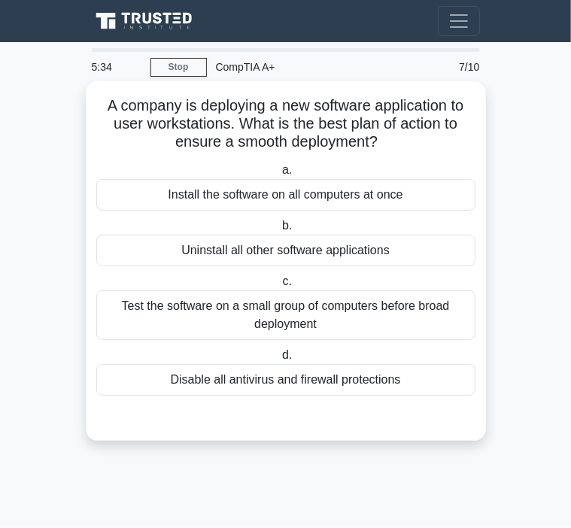
click at [334, 324] on div "Test the software on a small group of computers before broad deployment" at bounding box center [285, 316] width 379 height 50
click at [279, 287] on input "c. Test the software on a small group of computers before broad deployment" at bounding box center [279, 282] width 0 height 10
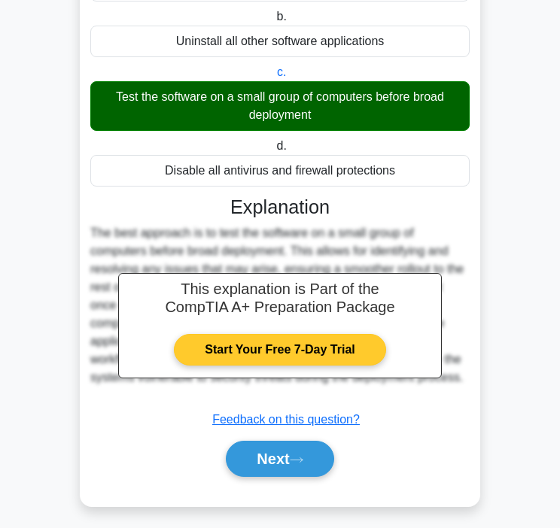
scroll to position [218, 0]
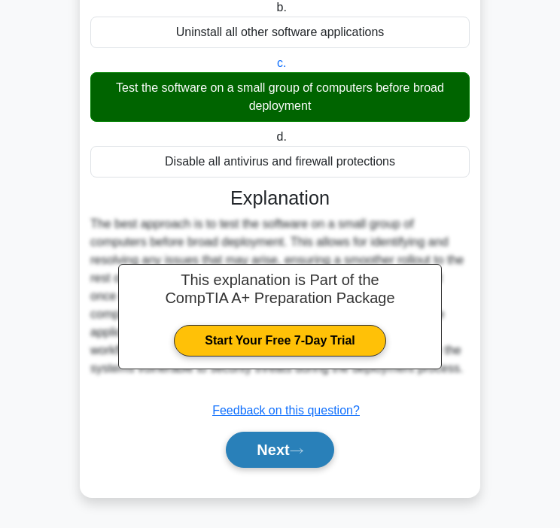
click at [285, 451] on button "Next" at bounding box center [280, 450] width 108 height 36
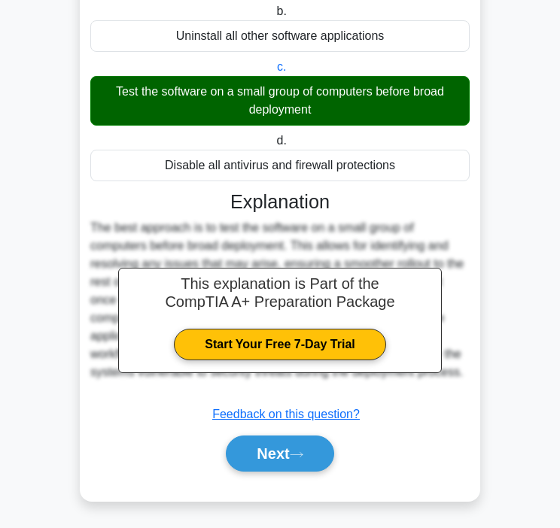
scroll to position [0, 0]
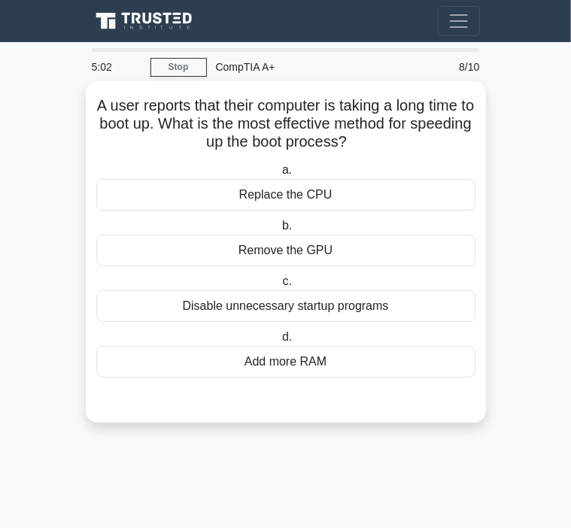
click at [313, 312] on div "Disable unnecessary startup programs" at bounding box center [285, 307] width 379 height 32
click at [279, 287] on input "c. Disable unnecessary startup programs" at bounding box center [279, 282] width 0 height 10
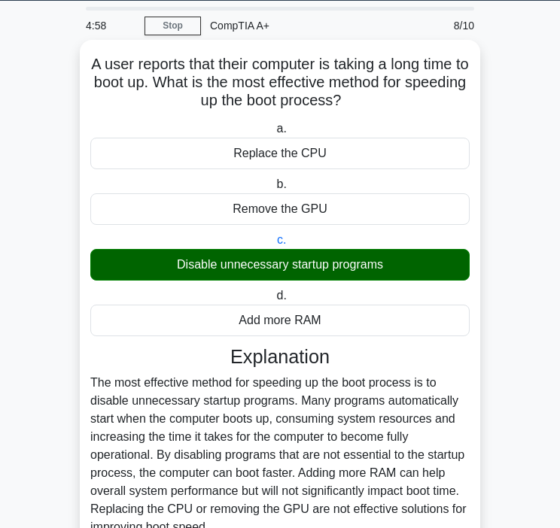
scroll to position [182, 0]
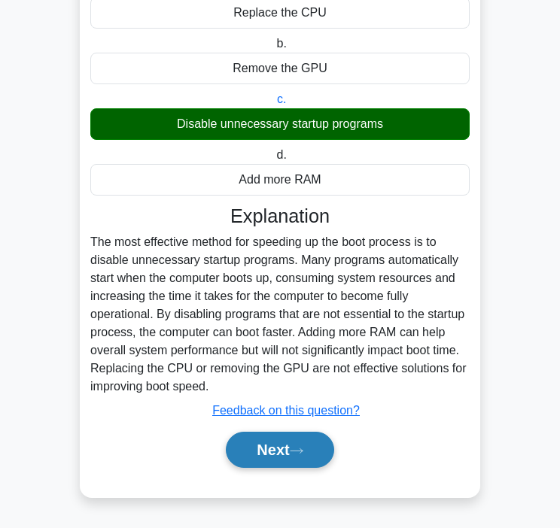
click at [295, 447] on icon at bounding box center [297, 451] width 14 height 8
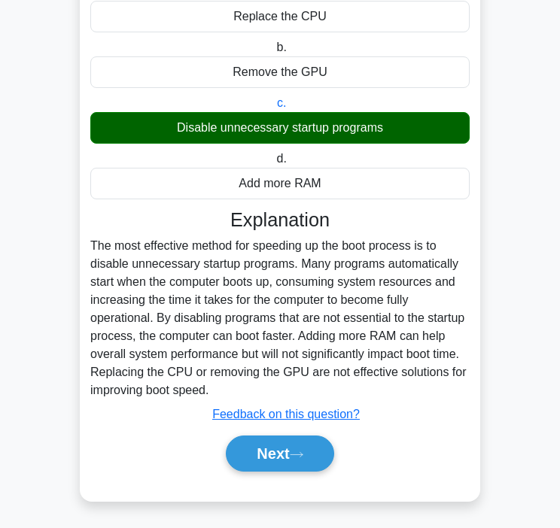
scroll to position [0, 0]
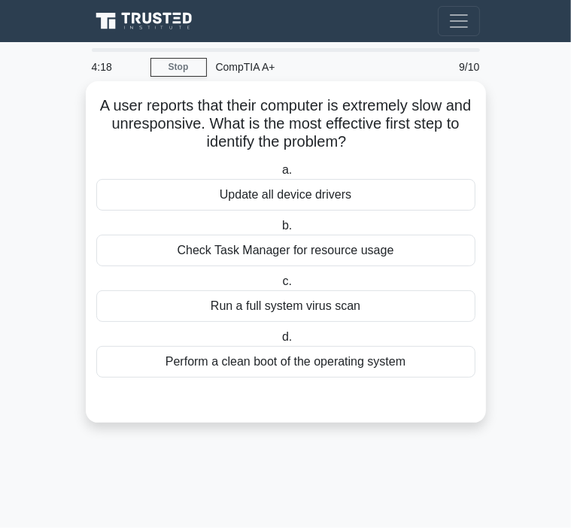
click at [309, 254] on div "Check Task Manager for resource usage" at bounding box center [285, 251] width 379 height 32
click at [279, 231] on input "b. Check Task Manager for resource usage" at bounding box center [279, 226] width 0 height 10
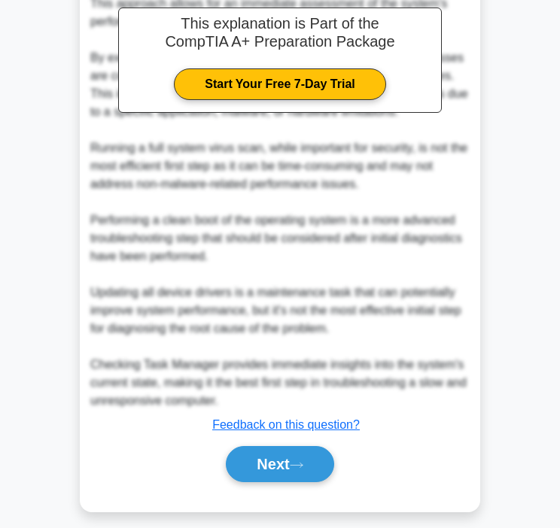
scroll to position [471, 0]
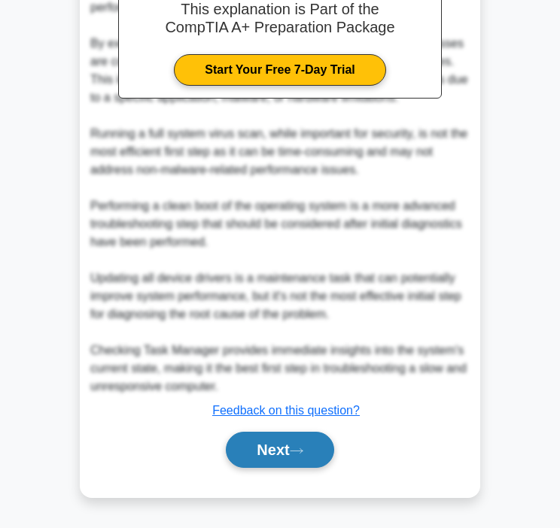
click at [267, 441] on button "Next" at bounding box center [280, 450] width 108 height 36
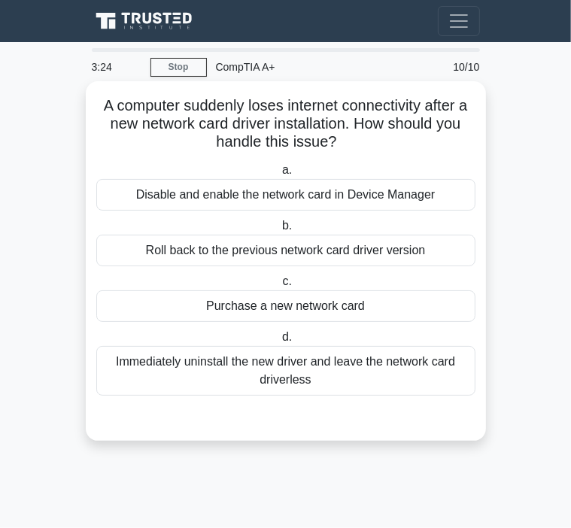
click at [333, 196] on div "Disable and enable the network card in Device Manager" at bounding box center [285, 195] width 379 height 32
click at [279, 175] on input "a. Disable and enable the network card in Device Manager" at bounding box center [279, 171] width 0 height 10
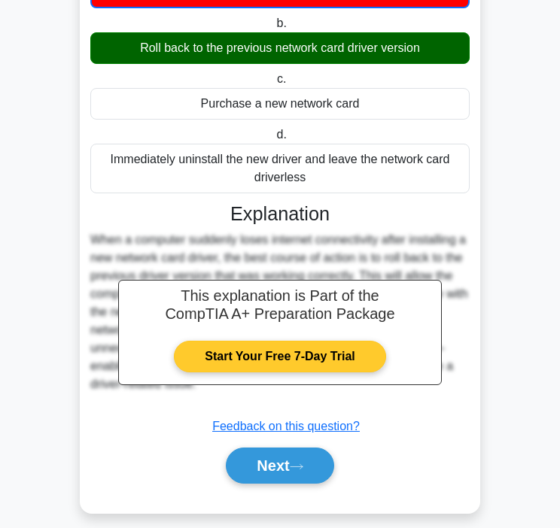
scroll to position [220, 0]
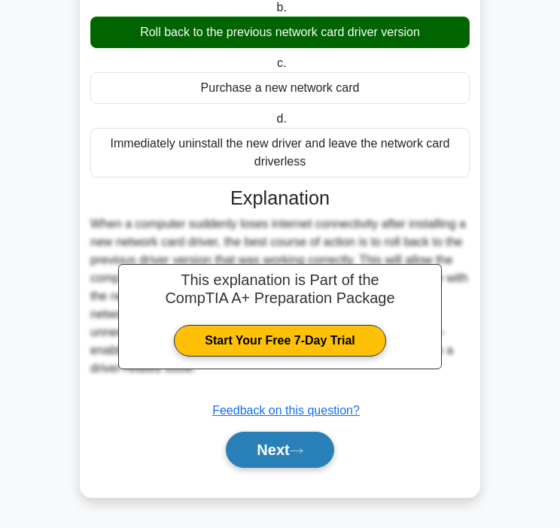
click at [291, 446] on button "Next" at bounding box center [280, 450] width 108 height 36
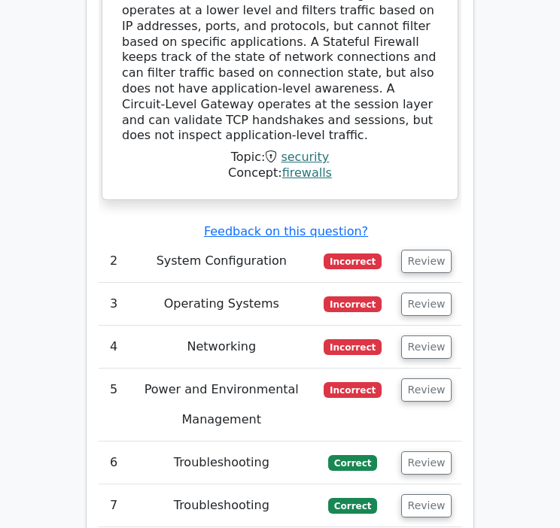
scroll to position [2409, 0]
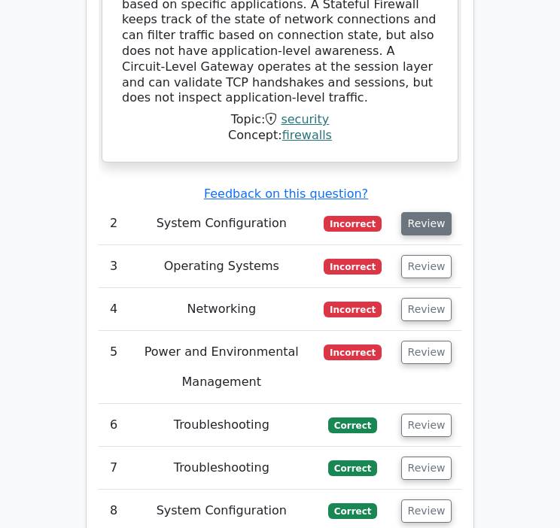
click at [422, 212] on button "Review" at bounding box center [426, 223] width 51 height 23
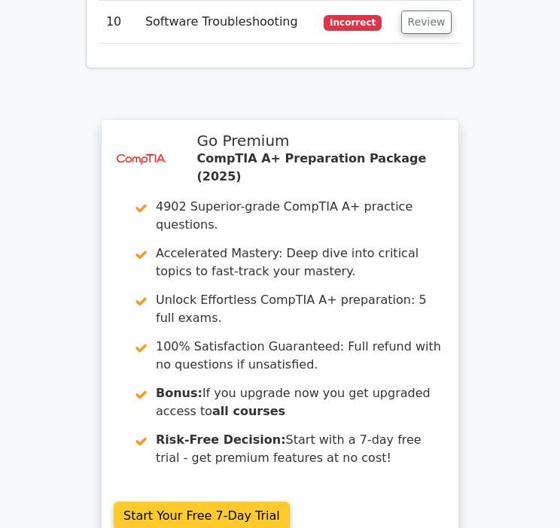
scroll to position [3989, 0]
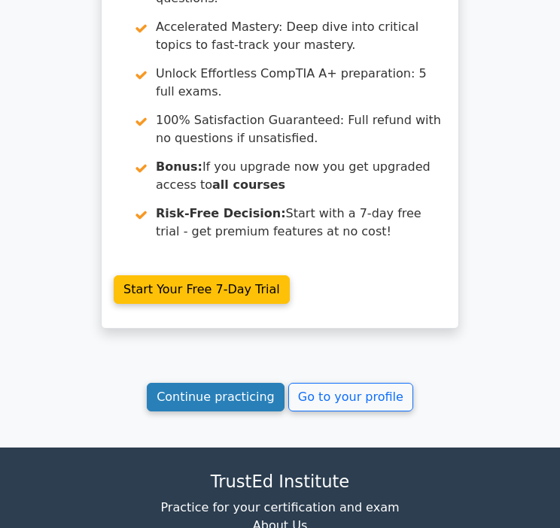
click at [256, 383] on link "Continue practicing" at bounding box center [216, 397] width 138 height 29
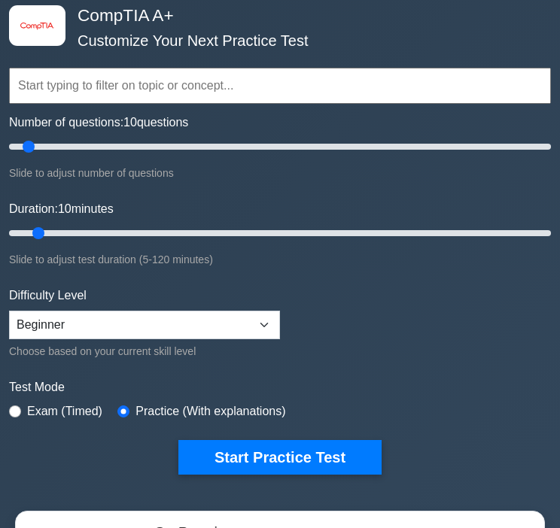
scroll to position [75, 0]
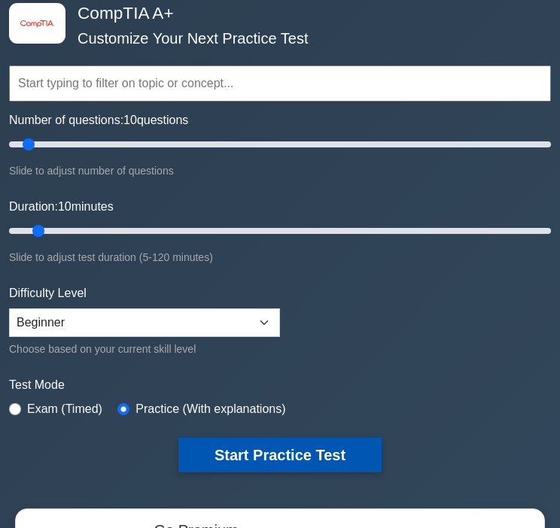
click at [280, 455] on button "Start Practice Test" at bounding box center [279, 455] width 203 height 35
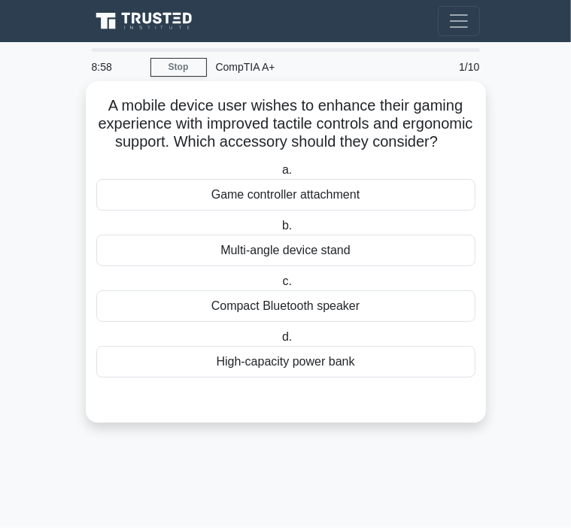
click at [373, 211] on div "Game controller attachment" at bounding box center [285, 195] width 379 height 32
click at [279, 175] on input "a. Game controller attachment" at bounding box center [279, 171] width 0 height 10
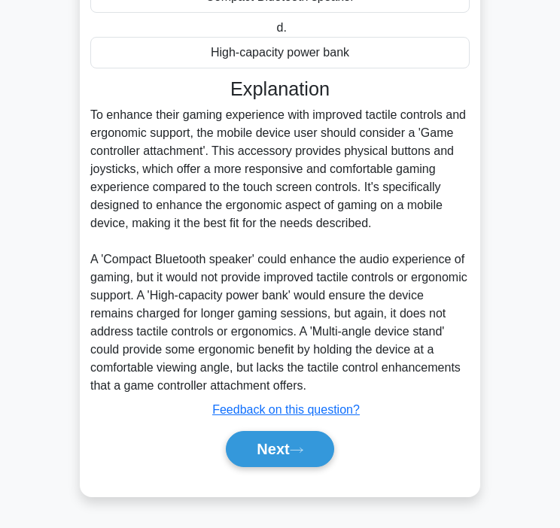
scroll to position [327, 0]
click at [291, 446] on button "Next" at bounding box center [280, 449] width 108 height 36
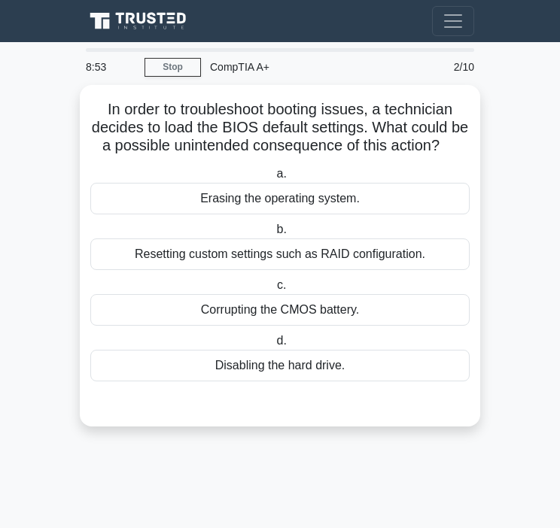
scroll to position [0, 0]
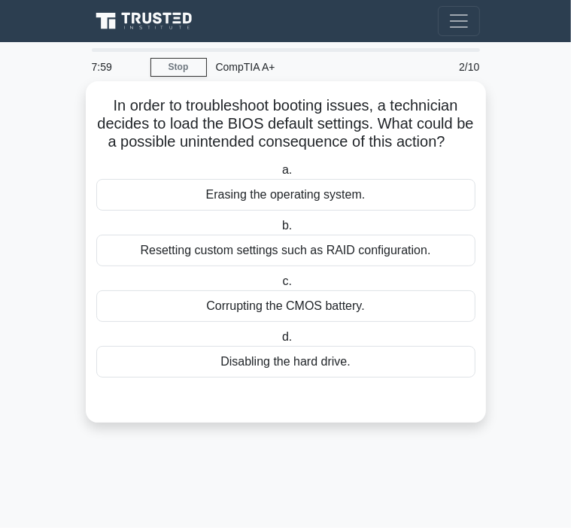
click at [388, 266] on div "Resetting custom settings such as RAID configuration." at bounding box center [285, 251] width 379 height 32
click at [279, 231] on input "b. Resetting custom settings such as RAID configuration." at bounding box center [279, 226] width 0 height 10
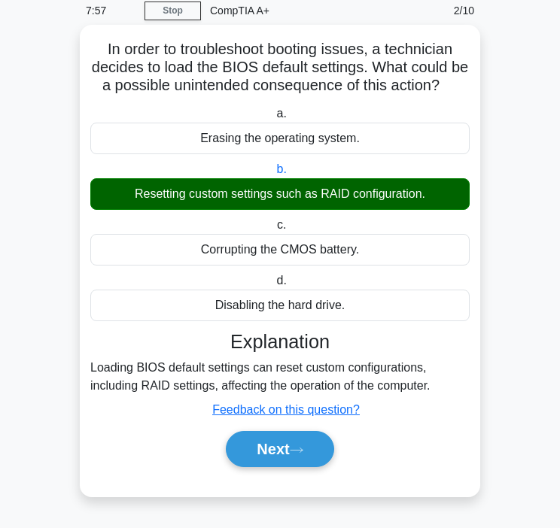
scroll to position [74, 0]
click at [285, 440] on button "Next" at bounding box center [280, 449] width 108 height 36
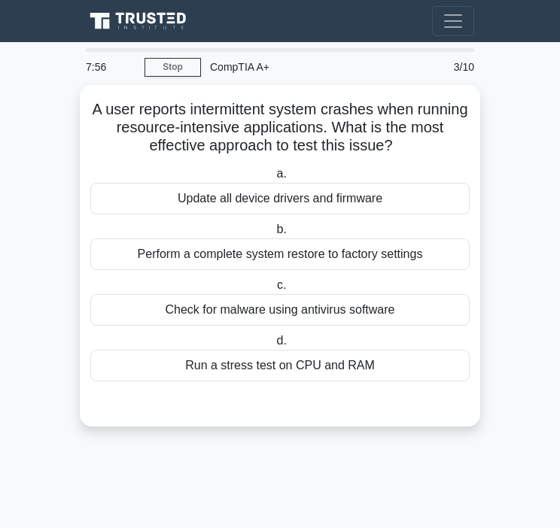
scroll to position [0, 0]
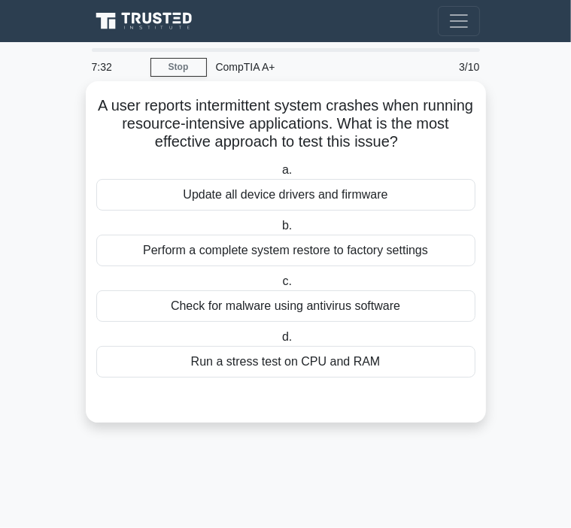
click at [271, 309] on div "Check for malware using antivirus software" at bounding box center [285, 307] width 379 height 32
click at [279, 287] on input "c. Check for malware using antivirus software" at bounding box center [279, 282] width 0 height 10
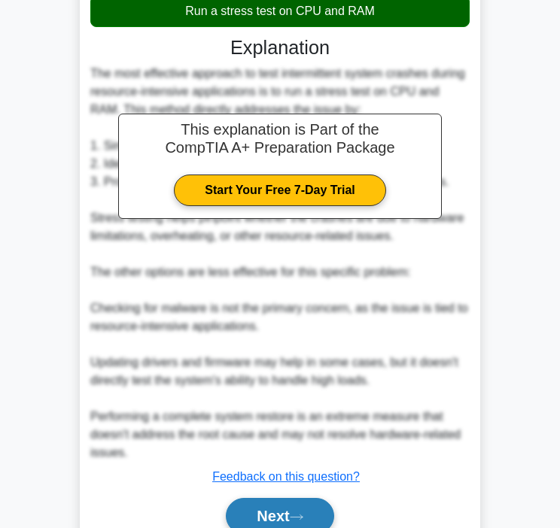
scroll to position [418, 0]
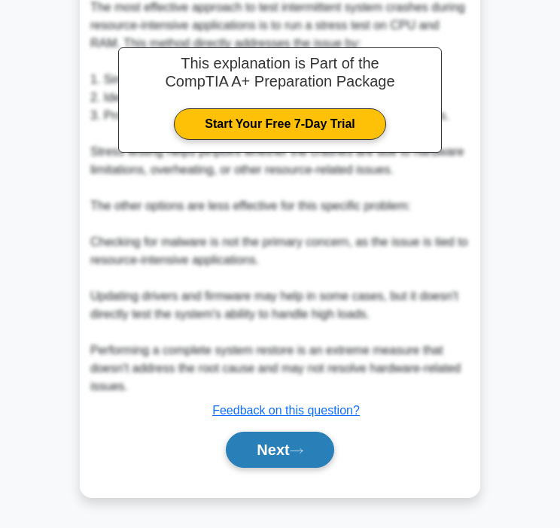
click at [286, 452] on button "Next" at bounding box center [280, 450] width 108 height 36
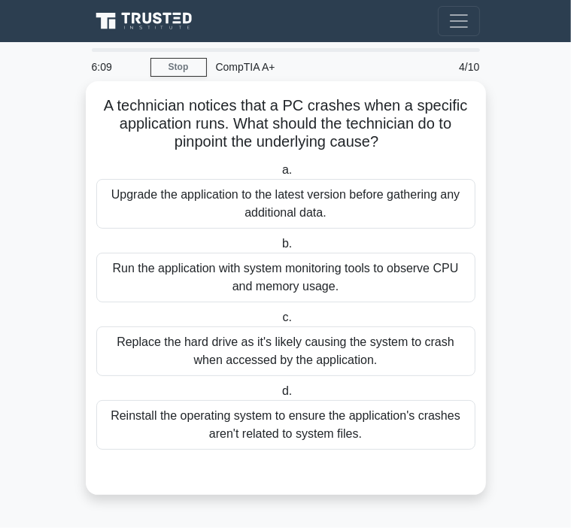
click at [354, 278] on div "Run the application with system monitoring tools to observe CPU and memory usag…" at bounding box center [285, 278] width 379 height 50
click at [279, 249] on input "b. Run the application with system monitoring tools to observe CPU and memory u…" at bounding box center [279, 244] width 0 height 10
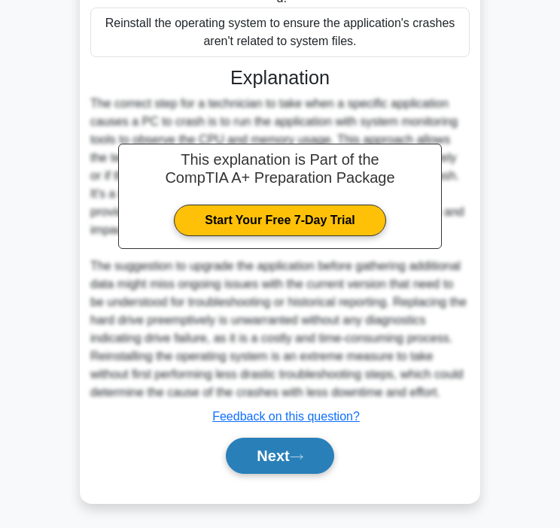
scroll to position [399, 0]
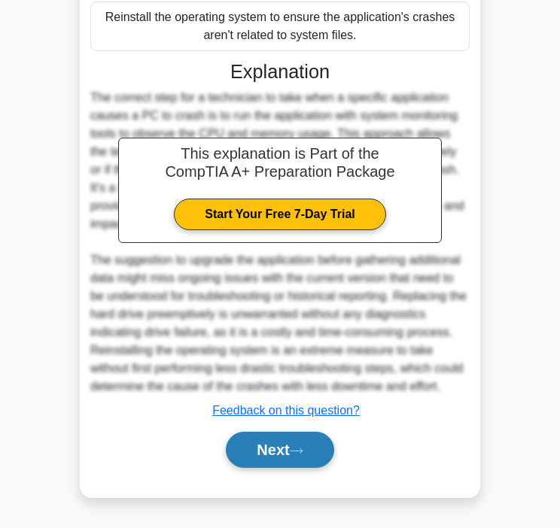
click at [289, 446] on button "Next" at bounding box center [280, 450] width 108 height 36
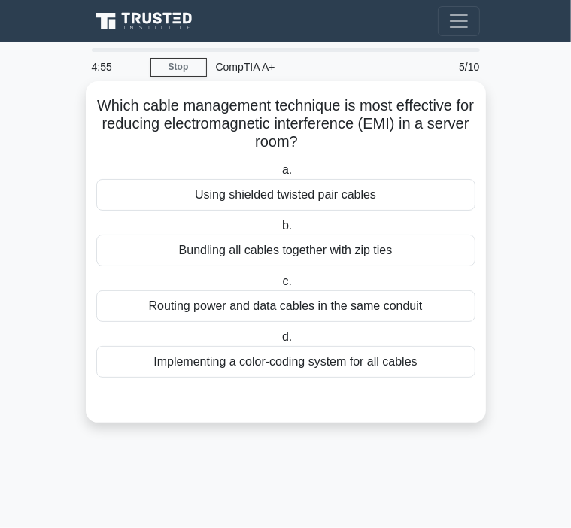
click at [261, 362] on div "Implementing a color-coding system for all cables" at bounding box center [285, 362] width 379 height 32
click at [279, 342] on input "d. Implementing a color-coding system for all cables" at bounding box center [279, 338] width 0 height 10
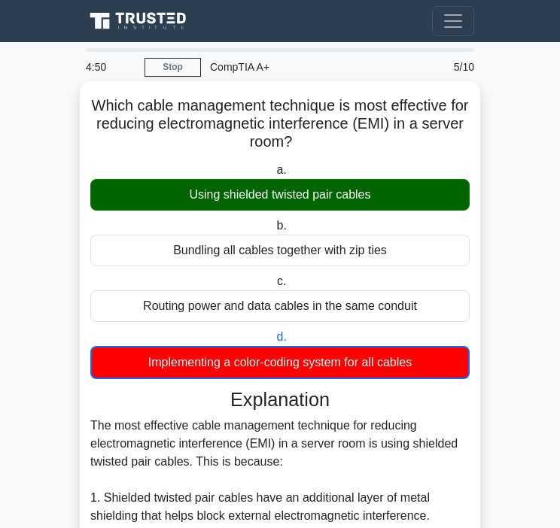
drag, startPoint x: 376, startPoint y: 221, endPoint x: 361, endPoint y: 242, distance: 26.3
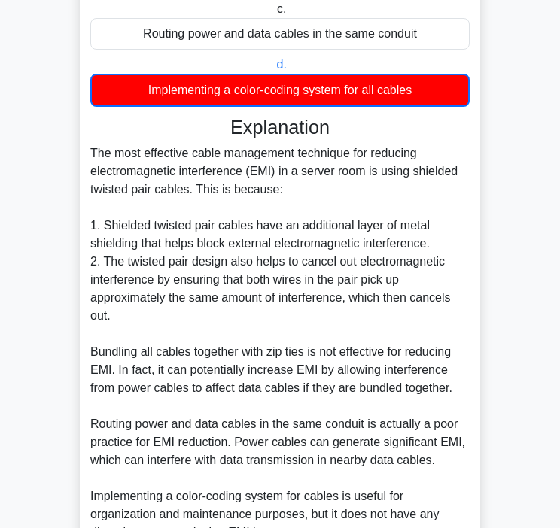
scroll to position [473, 0]
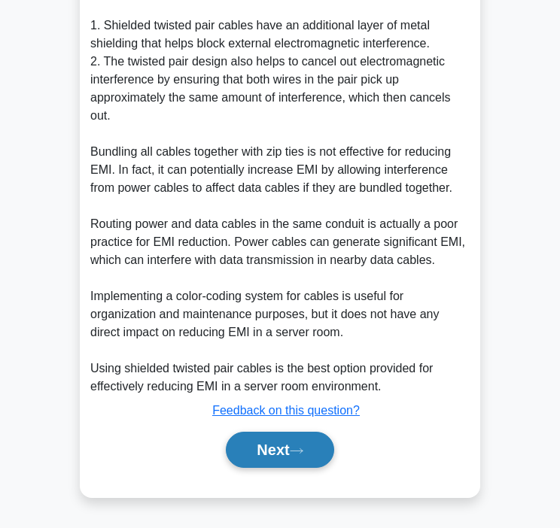
click at [274, 449] on button "Next" at bounding box center [280, 450] width 108 height 36
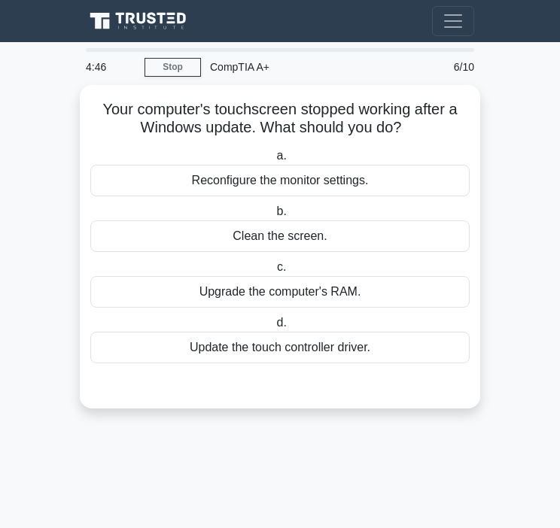
scroll to position [0, 0]
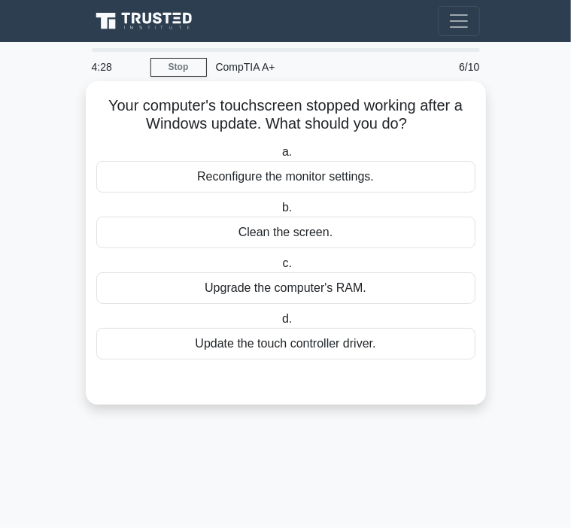
click at [312, 182] on div "Reconfigure the monitor settings." at bounding box center [285, 177] width 379 height 32
click at [279, 157] on input "a. Reconfigure the monitor settings." at bounding box center [279, 153] width 0 height 10
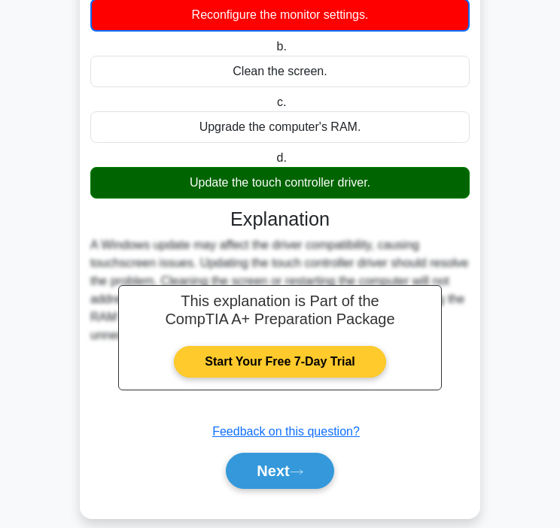
scroll to position [184, 0]
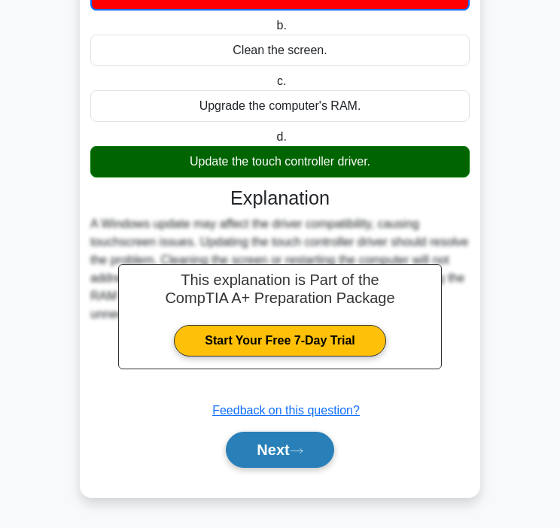
click at [307, 438] on button "Next" at bounding box center [280, 450] width 108 height 36
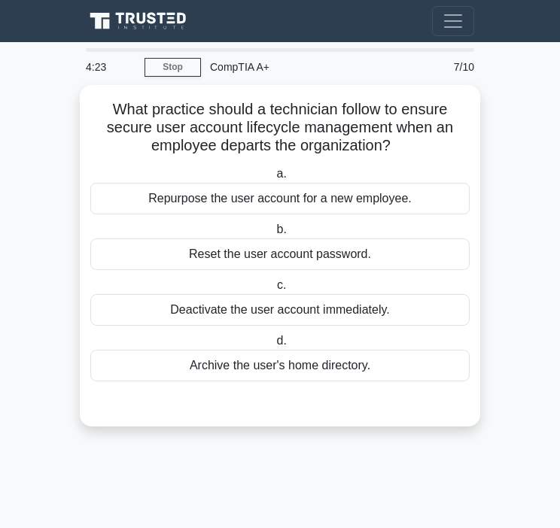
scroll to position [0, 0]
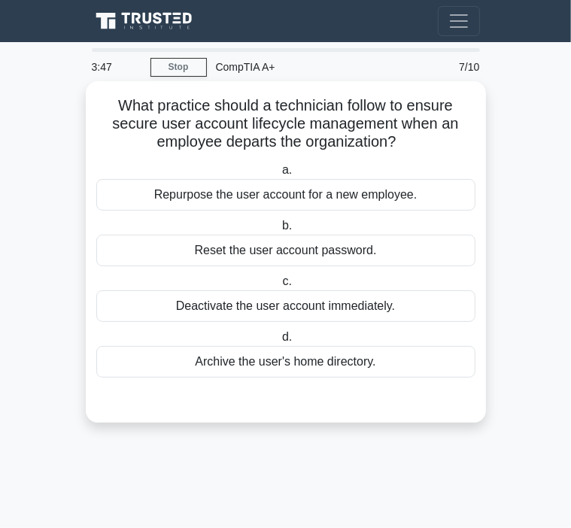
click at [300, 311] on div "Deactivate the user account immediately." at bounding box center [285, 307] width 379 height 32
click at [279, 287] on input "c. Deactivate the user account immediately." at bounding box center [279, 282] width 0 height 10
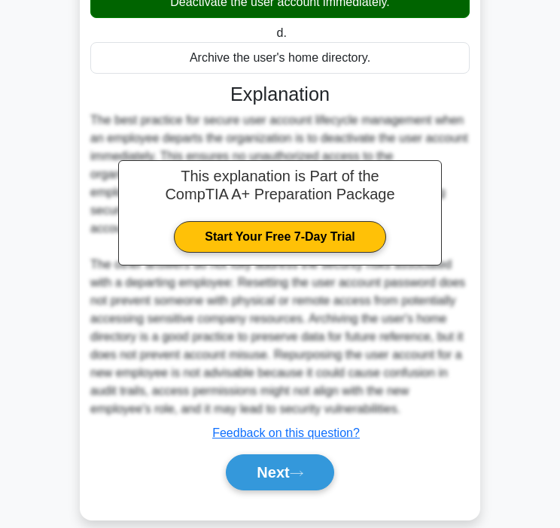
scroll to position [309, 0]
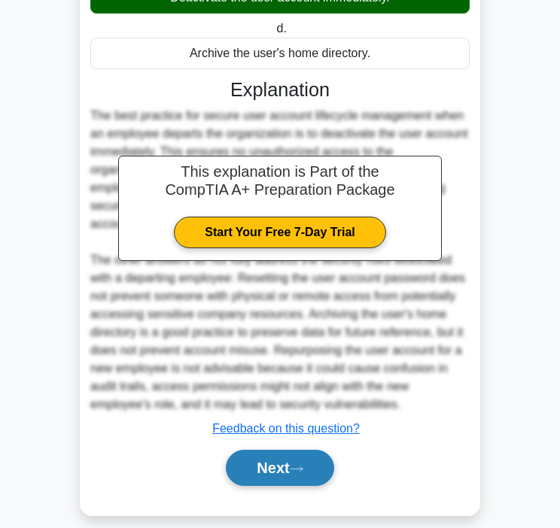
drag, startPoint x: 269, startPoint y: 446, endPoint x: 274, endPoint y: 434, distance: 13.1
click at [271, 450] on button "Next" at bounding box center [280, 468] width 108 height 36
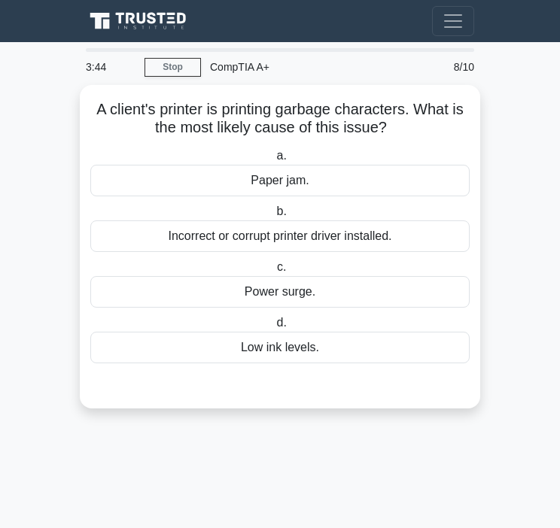
scroll to position [0, 0]
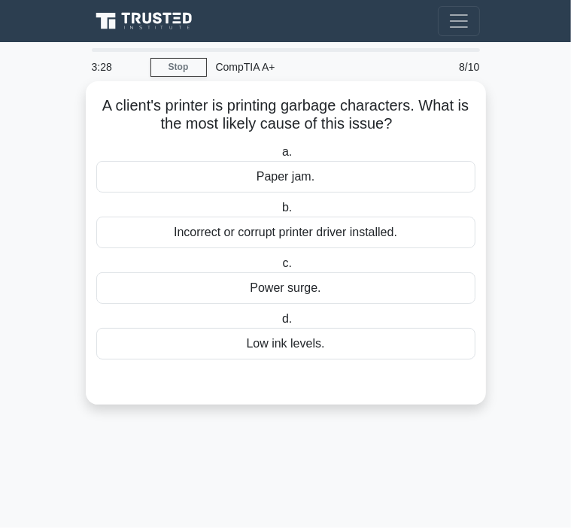
click at [379, 166] on div "Paper jam." at bounding box center [285, 177] width 379 height 32
click at [279, 157] on input "a. Paper jam." at bounding box center [279, 153] width 0 height 10
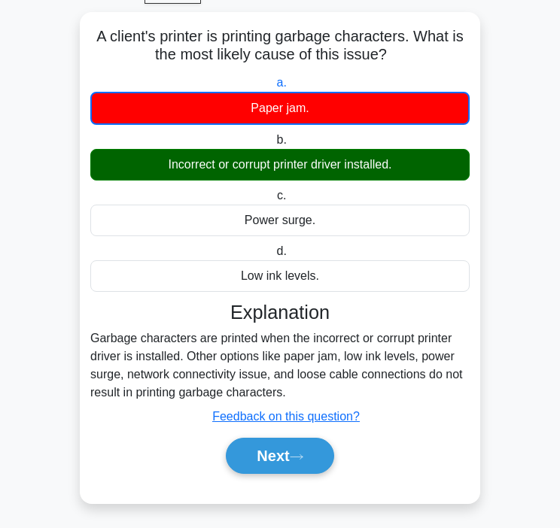
scroll to position [75, 0]
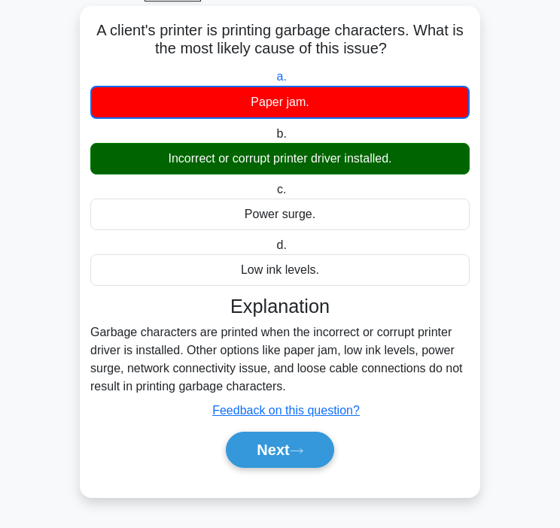
click at [302, 470] on div "Next" at bounding box center [279, 450] width 379 height 48
click at [301, 462] on button "Next" at bounding box center [280, 450] width 108 height 36
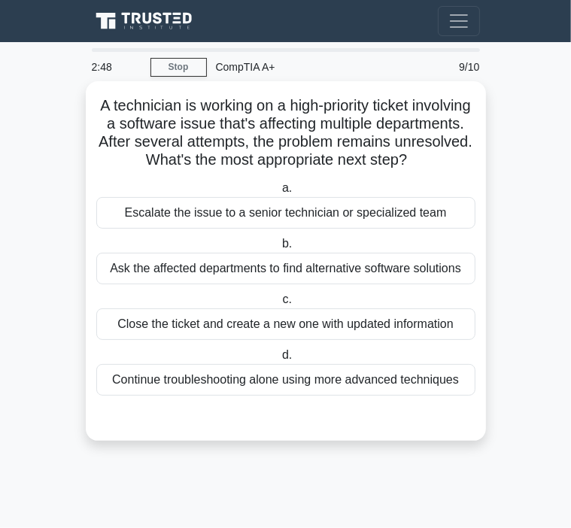
click at [315, 229] on div "Escalate the issue to a senior technician or specialized team" at bounding box center [285, 213] width 379 height 32
click at [279, 193] on input "a. Escalate the issue to a senior technician or specialized team" at bounding box center [279, 189] width 0 height 10
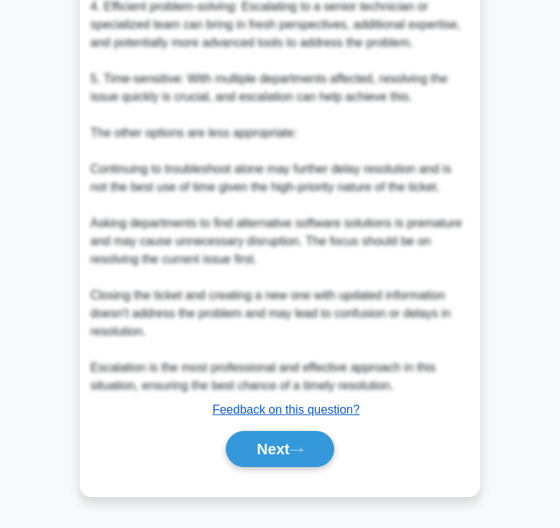
scroll to position [670, 0]
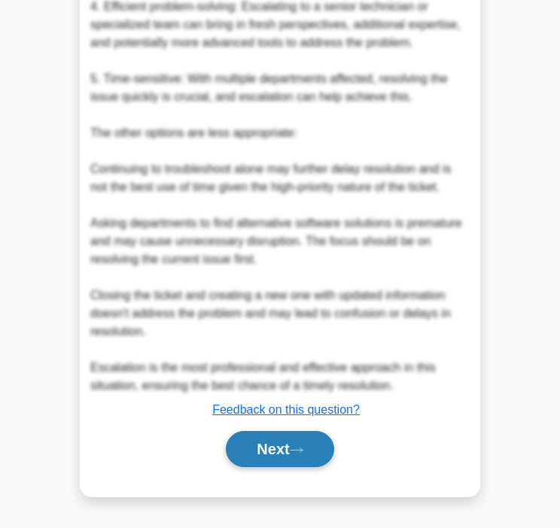
click at [245, 440] on button "Next" at bounding box center [280, 449] width 108 height 36
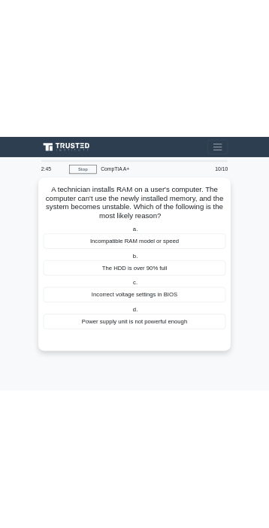
scroll to position [0, 0]
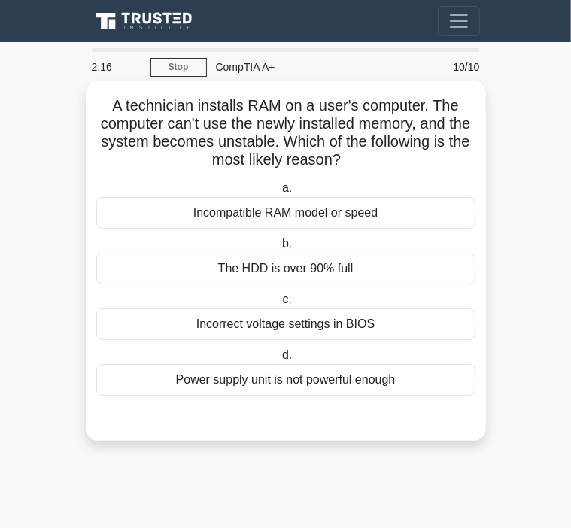
drag, startPoint x: 105, startPoint y: 103, endPoint x: 409, endPoint y: 391, distance: 419.0
click at [409, 391] on div "A technician installs RAM on a user's computer. The computer can't use the newl…" at bounding box center [286, 261] width 388 height 348
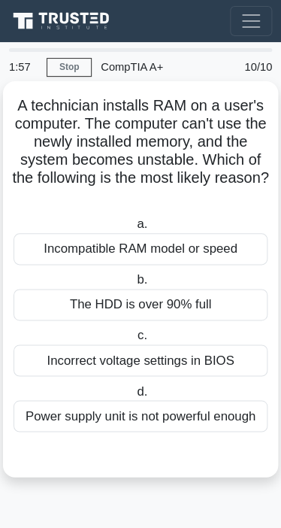
click at [239, 247] on div "Incompatible RAM model or speed" at bounding box center [141, 249] width 254 height 32
click at [134, 230] on input "a. Incompatible RAM model or speed" at bounding box center [134, 225] width 0 height 10
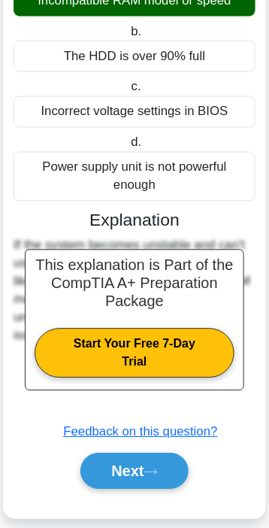
scroll to position [271, 0]
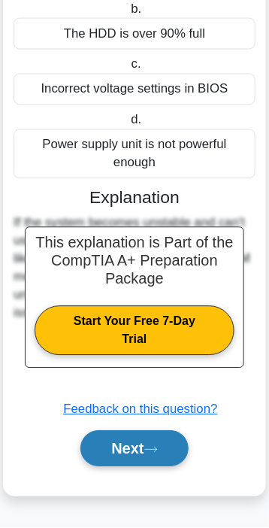
click at [161, 461] on button "Next" at bounding box center [135, 449] width 108 height 36
click at [158, 446] on icon at bounding box center [152, 450] width 14 height 8
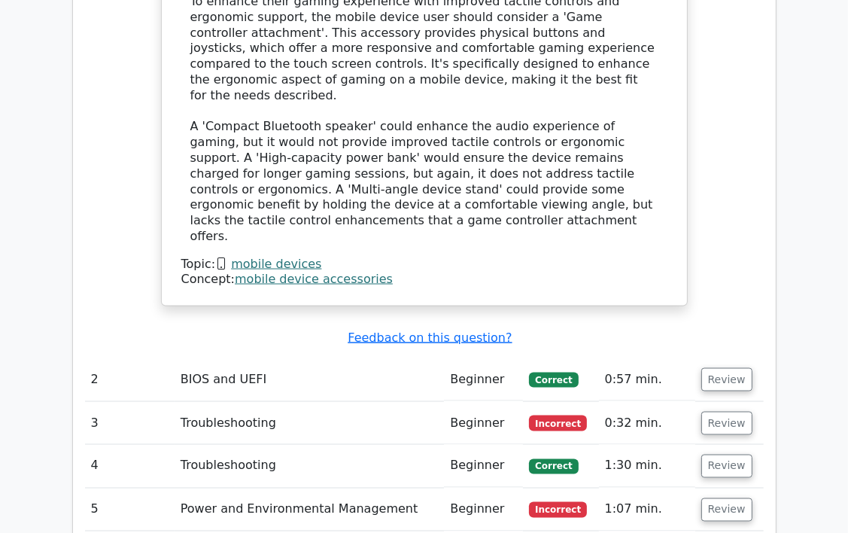
scroll to position [1656, 0]
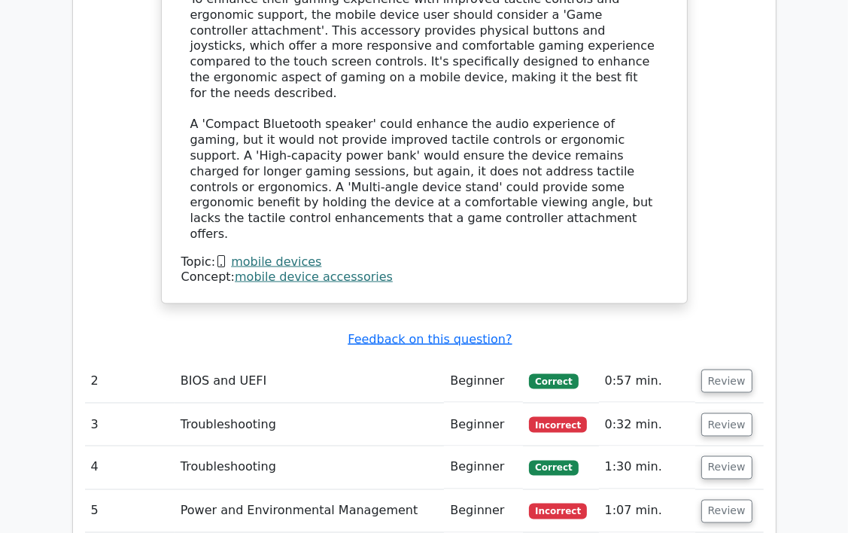
click at [269, 269] on link "mobile device accessories" at bounding box center [314, 276] width 158 height 14
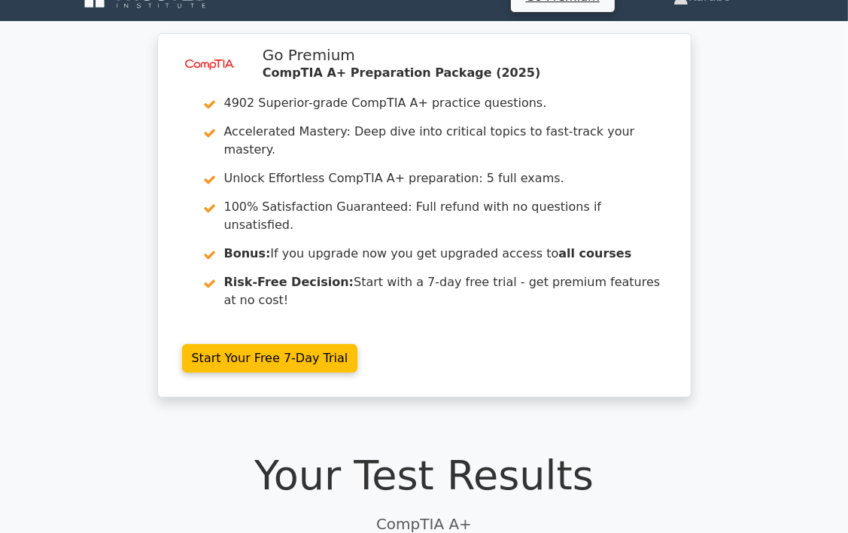
scroll to position [0, 0]
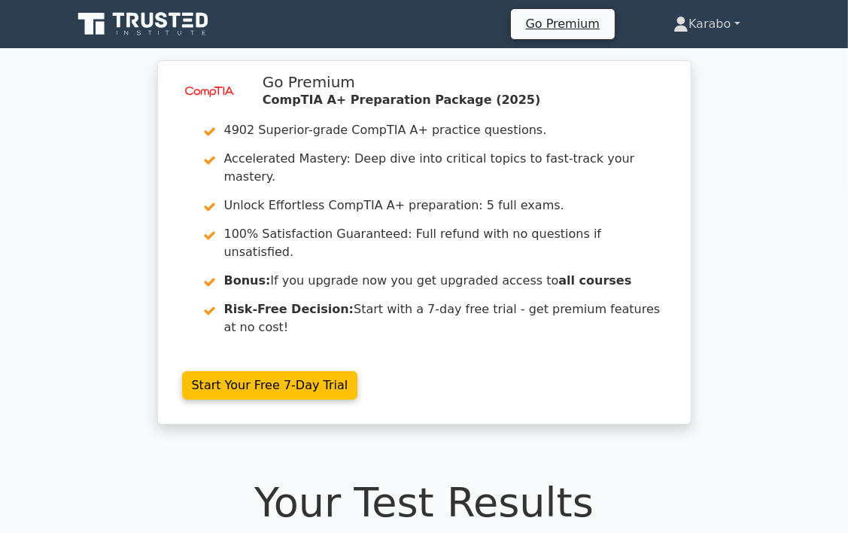
click at [269, 18] on link "Karabo" at bounding box center [707, 24] width 138 height 30
click at [269, 59] on link "Profile" at bounding box center [697, 59] width 119 height 24
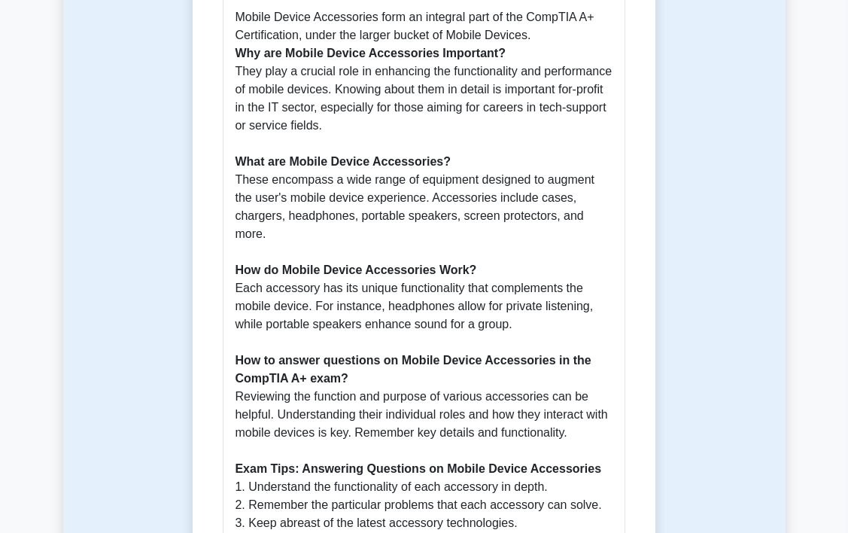
scroll to position [452, 0]
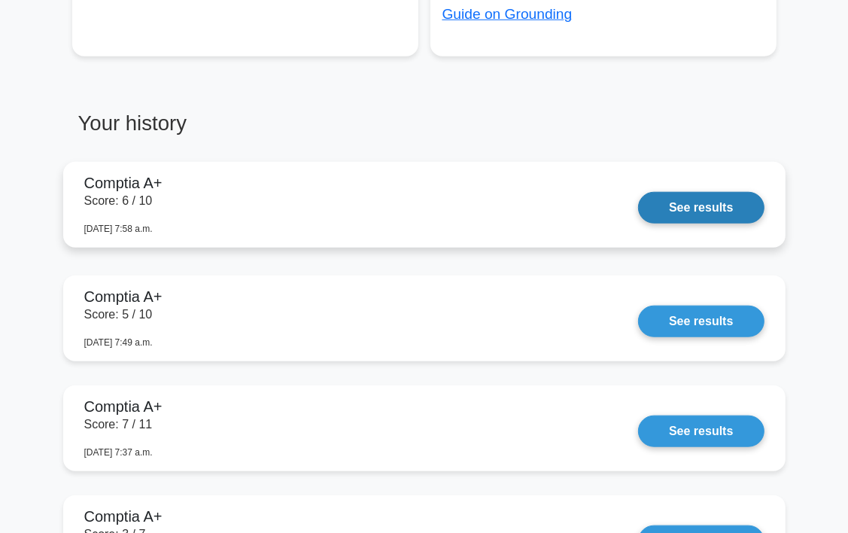
scroll to position [828, 0]
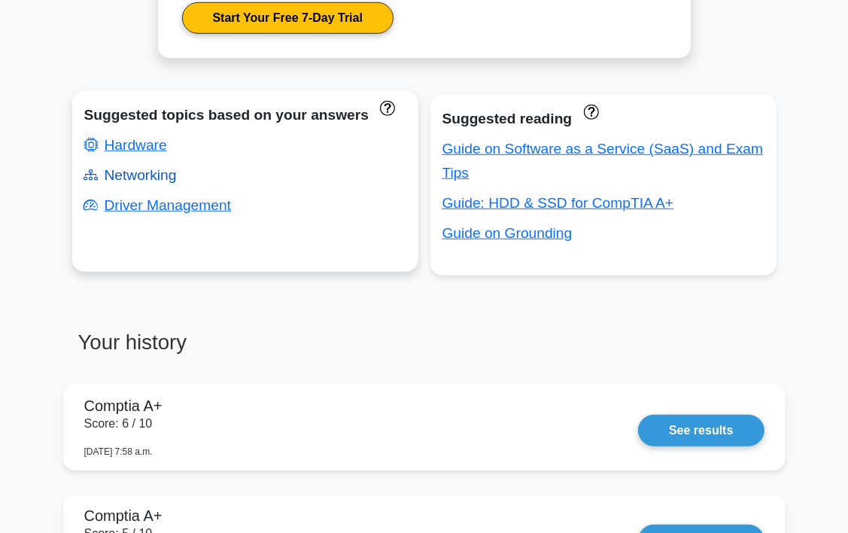
click at [169, 176] on link "Networking" at bounding box center [130, 175] width 93 height 16
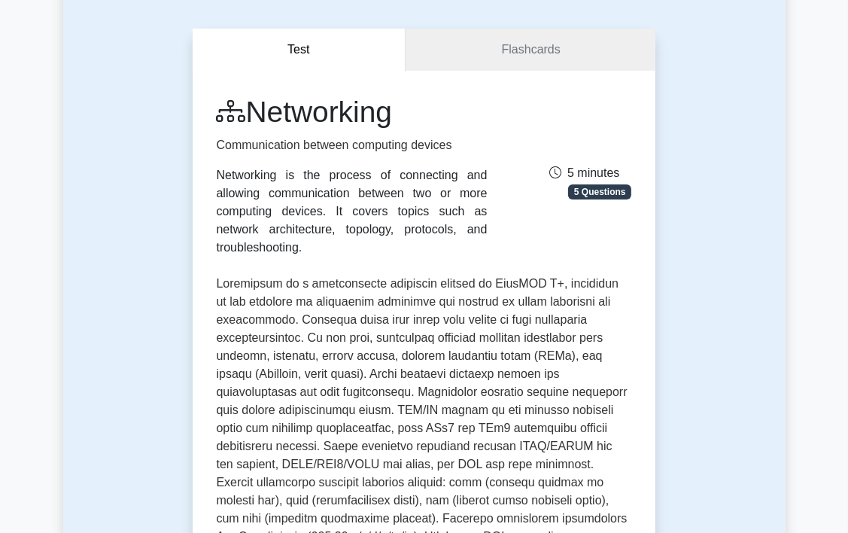
scroll to position [75, 0]
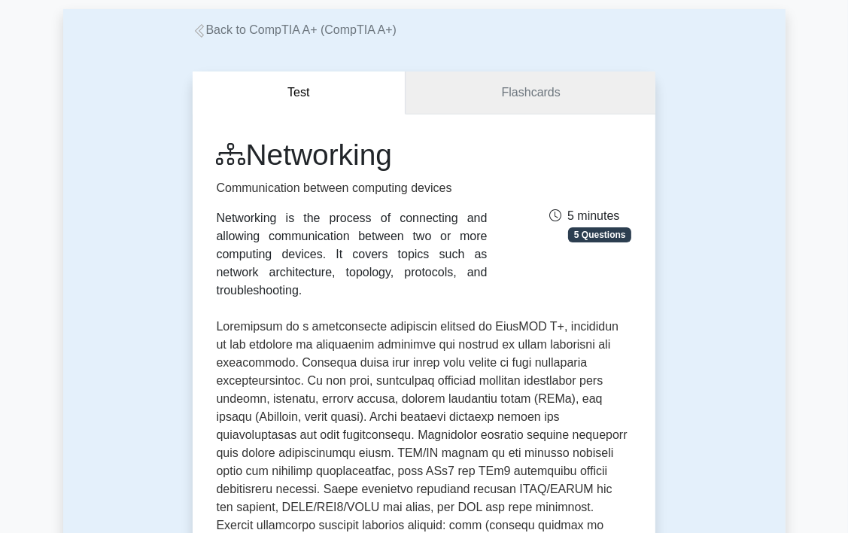
click at [616, 88] on link "Flashcards" at bounding box center [531, 93] width 250 height 43
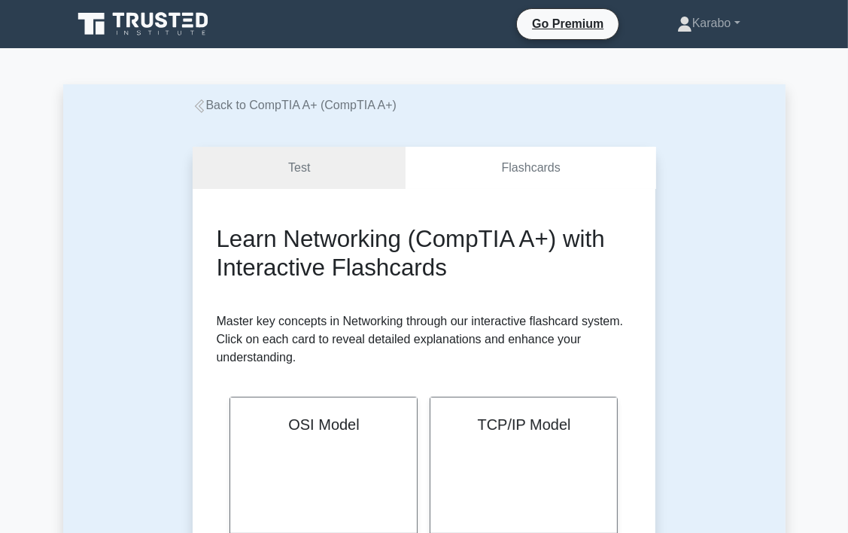
click at [294, 166] on link "Test" at bounding box center [300, 168] width 214 height 43
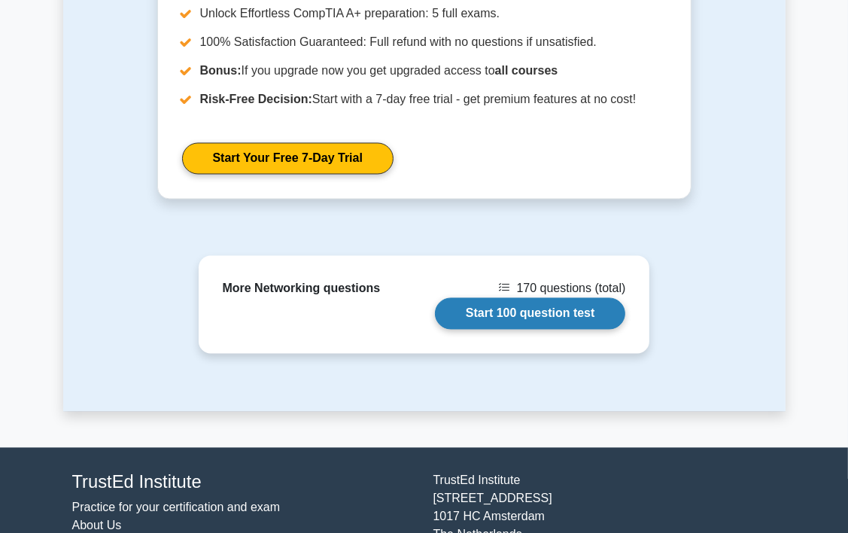
scroll to position [2013, 0]
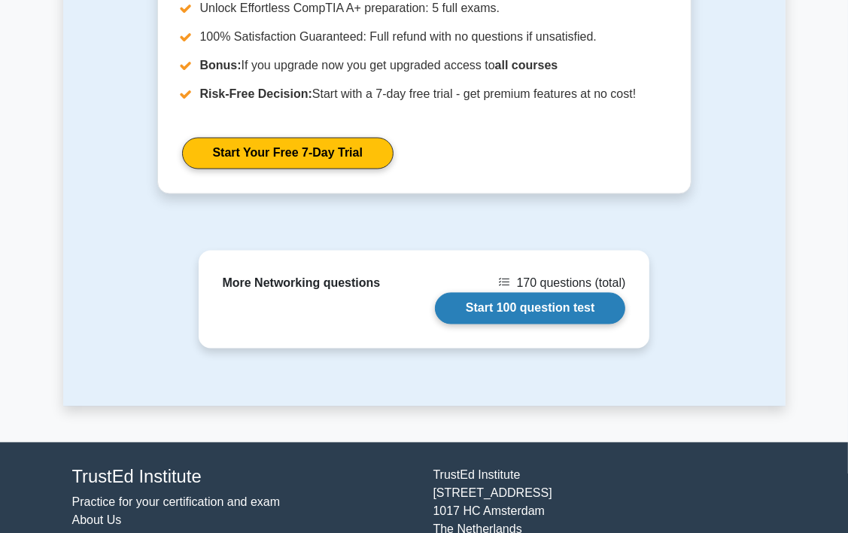
click at [527, 293] on link "Start 100 question test" at bounding box center [530, 309] width 191 height 32
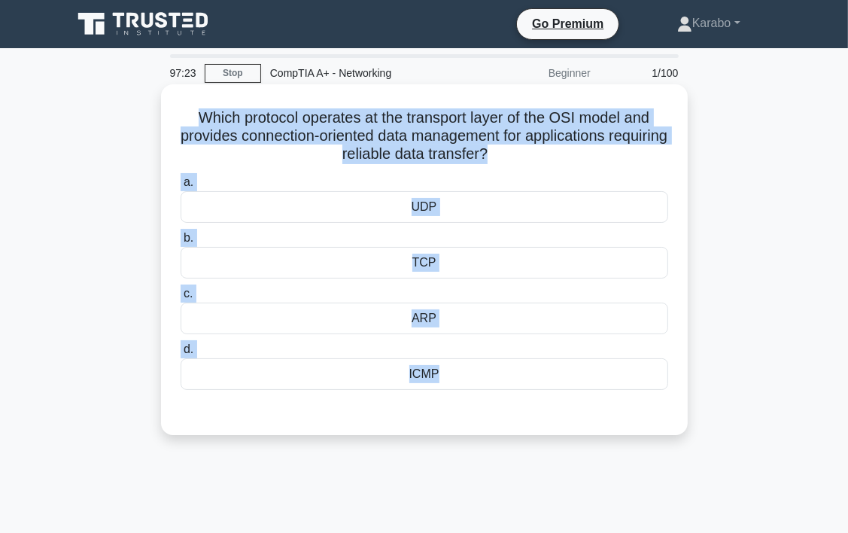
drag, startPoint x: 183, startPoint y: 113, endPoint x: 518, endPoint y: 411, distance: 448.3
click at [518, 411] on div "Which protocol operates at the transport layer of the OSI model and provides co…" at bounding box center [424, 259] width 515 height 339
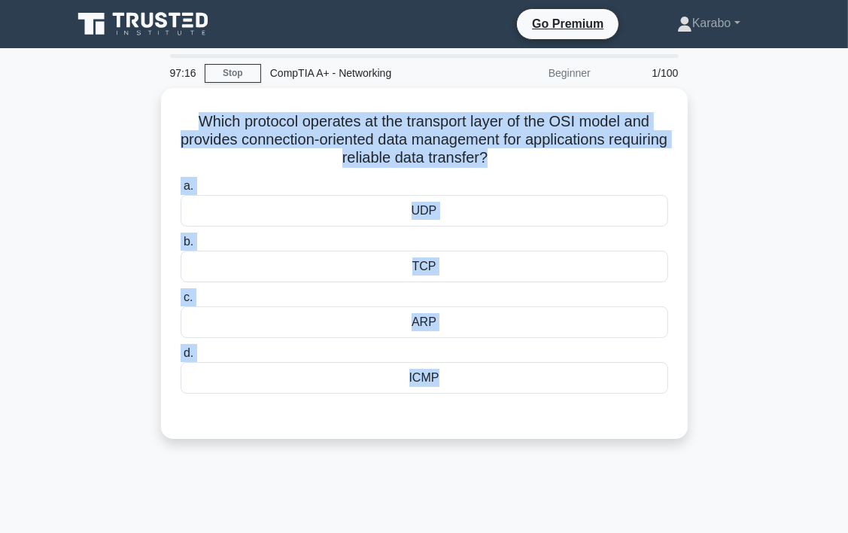
click at [744, 181] on div "Which protocol operates at the transport layer of the OSI model and provides co…" at bounding box center [424, 272] width 723 height 369
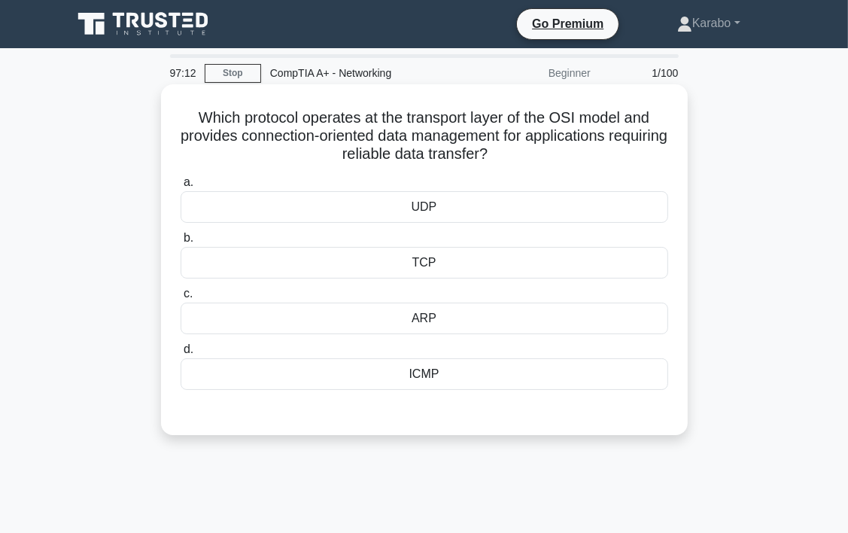
click at [496, 271] on div "TCP" at bounding box center [425, 263] width 488 height 32
click at [181, 243] on input "b. TCP" at bounding box center [181, 238] width 0 height 10
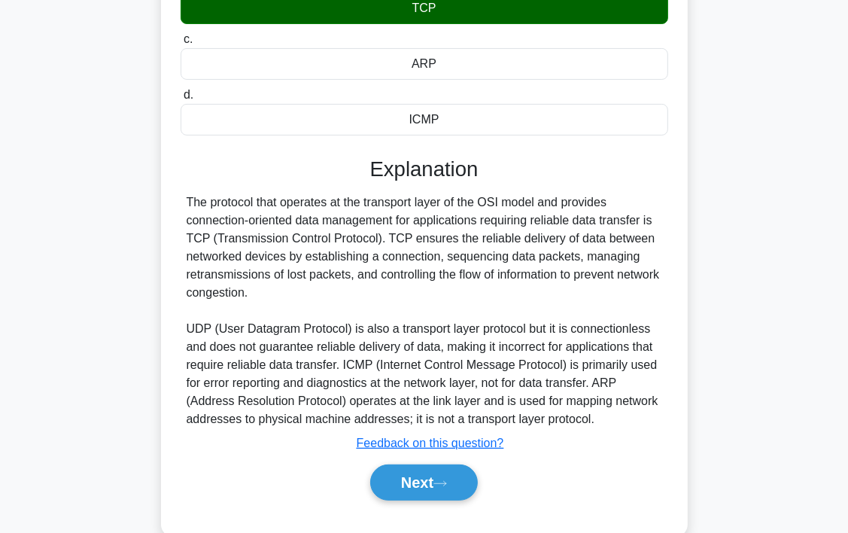
scroll to position [286, 0]
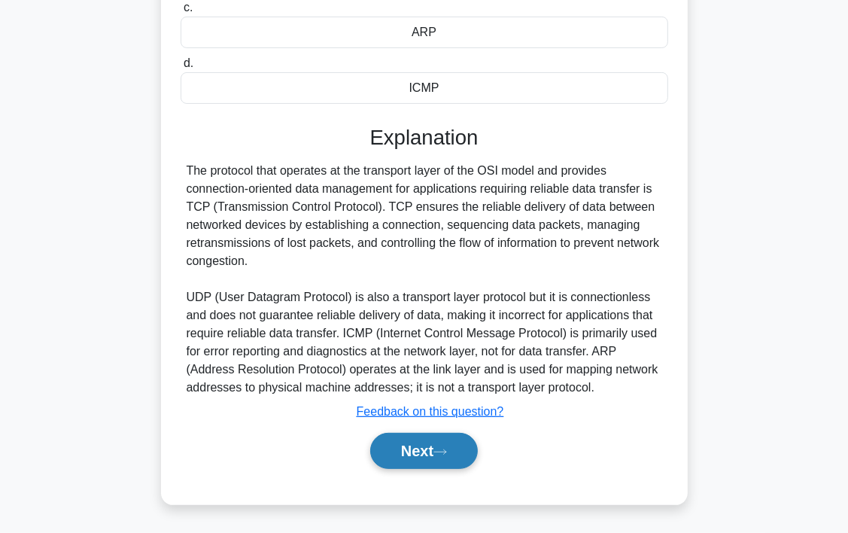
click at [440, 464] on button "Next" at bounding box center [424, 451] width 108 height 36
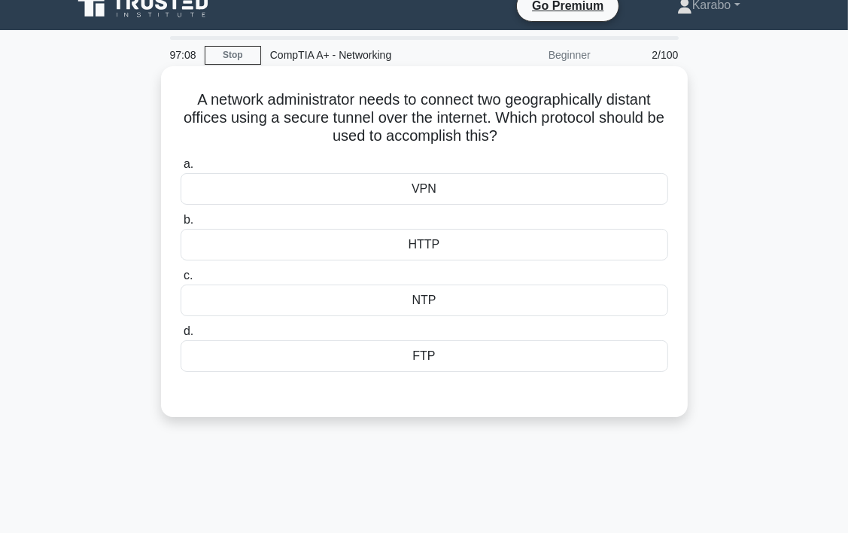
scroll to position [0, 0]
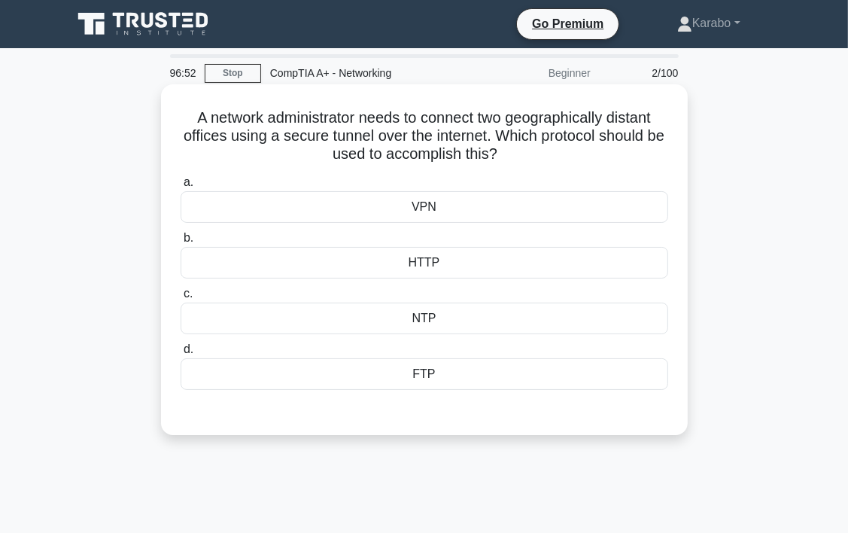
drag, startPoint x: 185, startPoint y: 114, endPoint x: 455, endPoint y: 385, distance: 383.2
click at [455, 385] on div "A network administrator needs to connect two geographically distant offices usi…" at bounding box center [424, 259] width 515 height 339
click at [506, 208] on div "VPN" at bounding box center [425, 207] width 488 height 32
click at [181, 187] on input "a. VPN" at bounding box center [181, 183] width 0 height 10
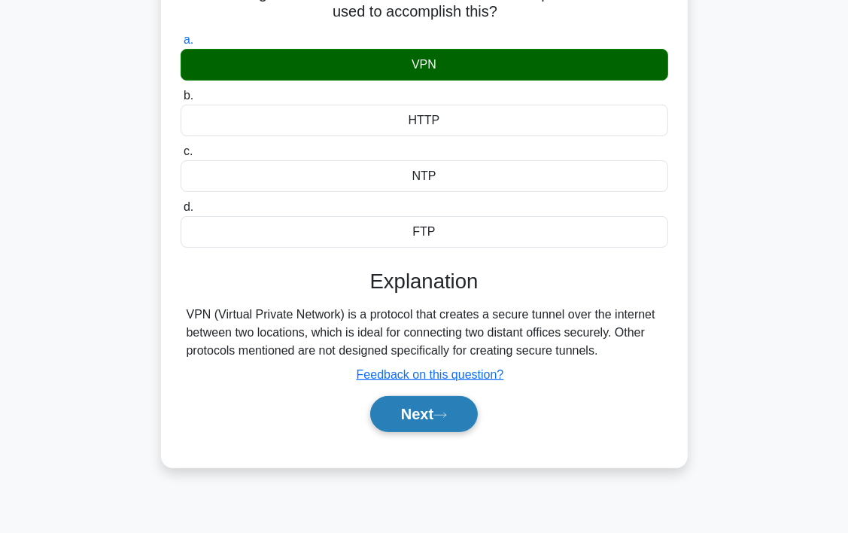
scroll to position [151, 0]
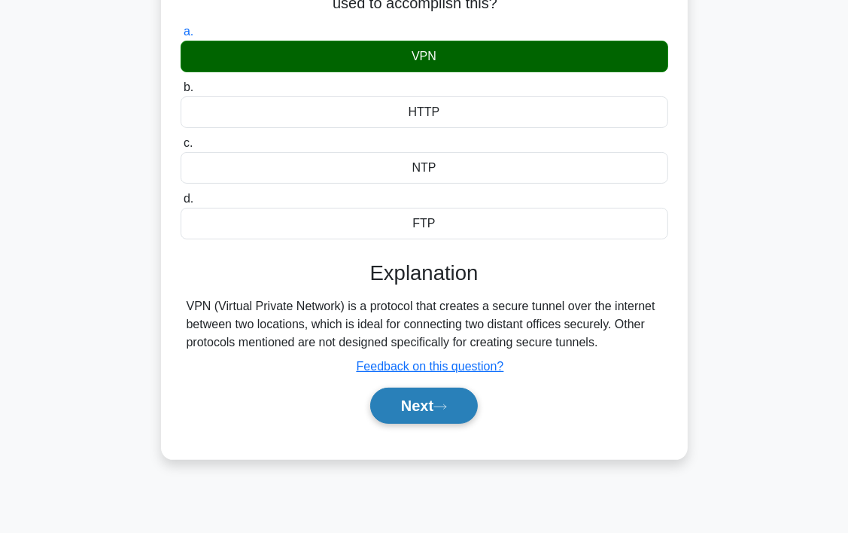
drag, startPoint x: 442, startPoint y: 404, endPoint x: 449, endPoint y: 394, distance: 12.3
click at [442, 403] on icon at bounding box center [441, 407] width 14 height 8
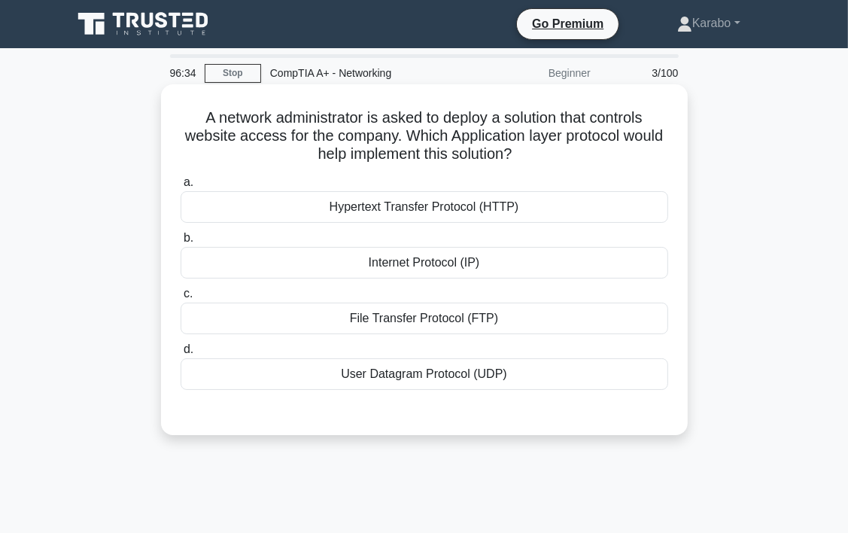
scroll to position [0, 0]
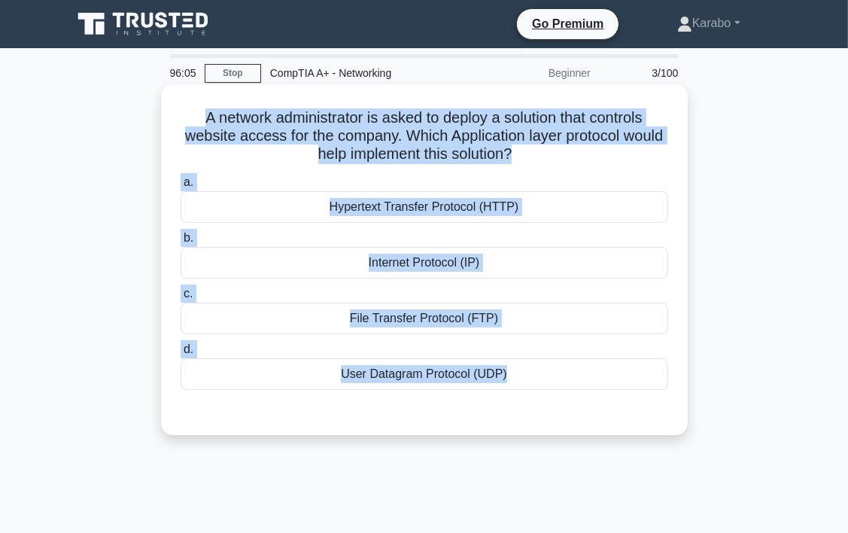
drag, startPoint x: 188, startPoint y: 108, endPoint x: 494, endPoint y: 403, distance: 424.8
click at [494, 403] on div "A network administrator is asked to deploy a solution that controls website acc…" at bounding box center [424, 259] width 515 height 339
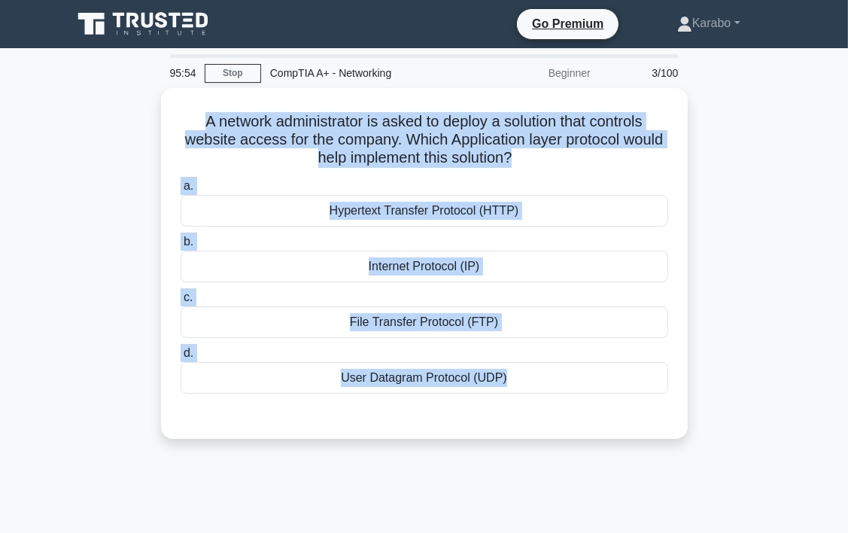
click at [767, 321] on div "A network administrator is asked to deploy a solution that controls website acc…" at bounding box center [424, 272] width 723 height 369
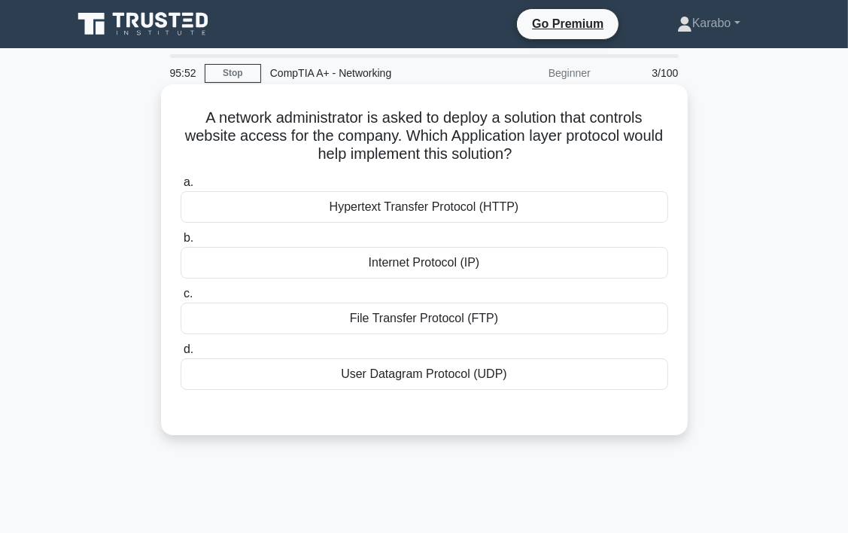
click at [567, 205] on div "Hypertext Transfer Protocol (HTTP)" at bounding box center [425, 207] width 488 height 32
click at [181, 187] on input "a. Hypertext Transfer Protocol (HTTP)" at bounding box center [181, 183] width 0 height 10
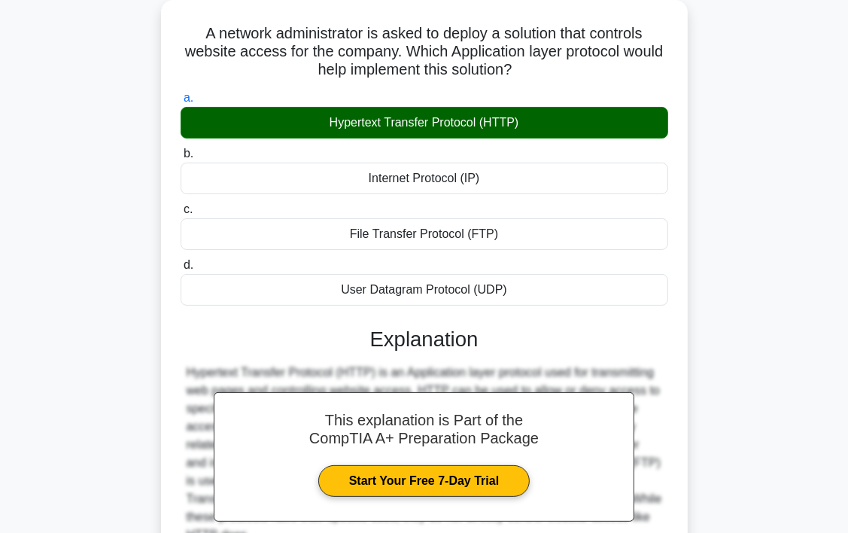
scroll to position [280, 0]
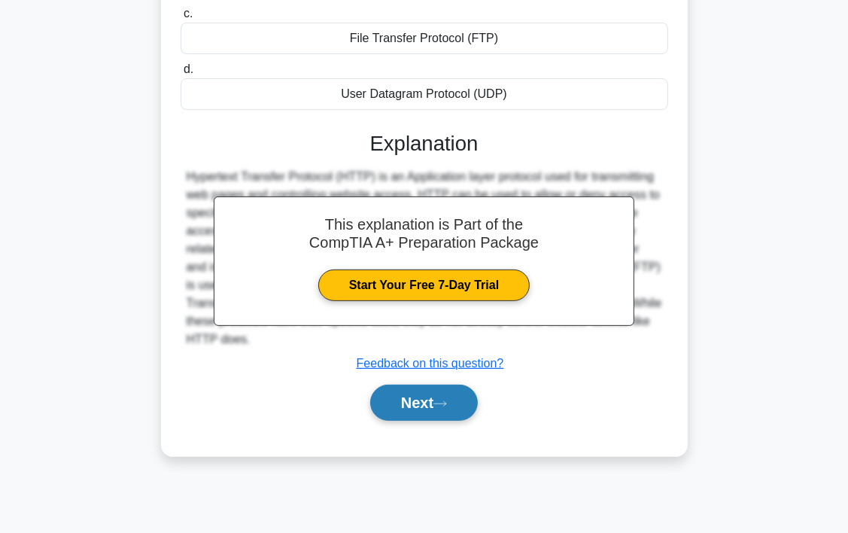
click at [434, 397] on button "Next" at bounding box center [424, 403] width 108 height 36
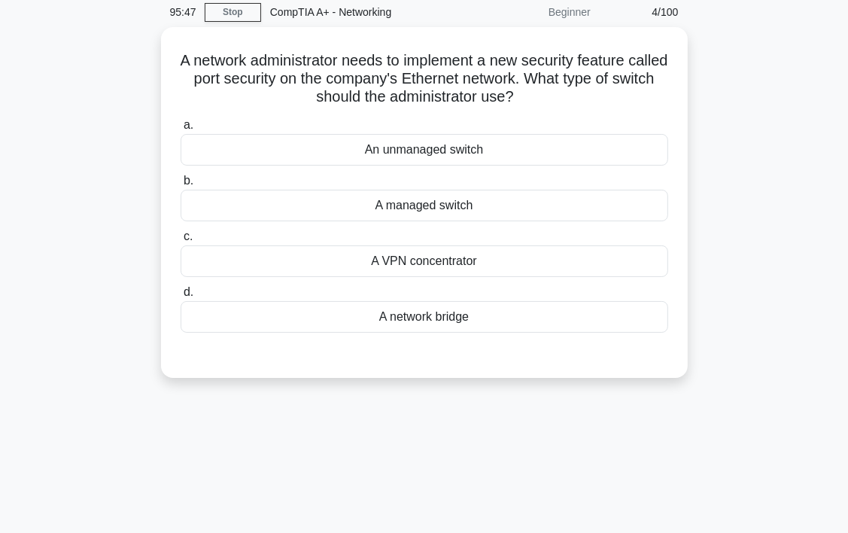
scroll to position [54, 0]
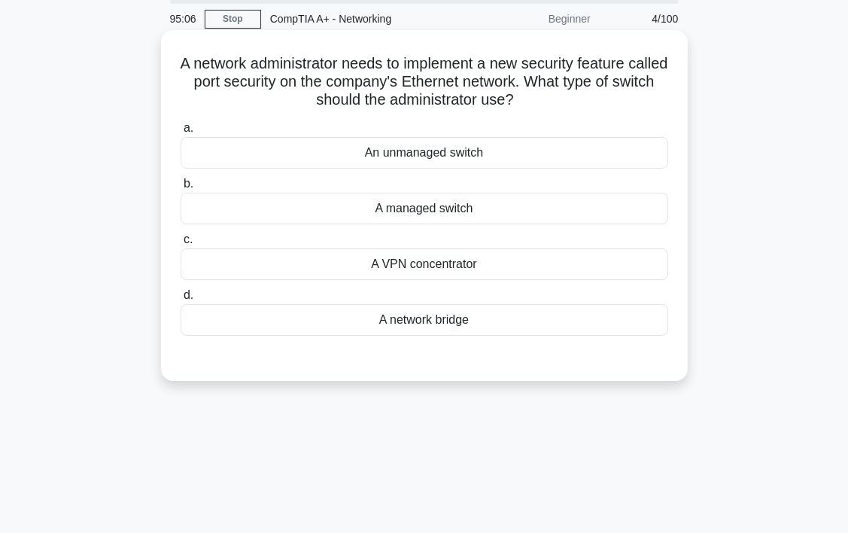
drag, startPoint x: 193, startPoint y: 60, endPoint x: 498, endPoint y: 322, distance: 402.5
click at [498, 322] on div "A network administrator needs to implement a new security feature called port s…" at bounding box center [424, 205] width 515 height 339
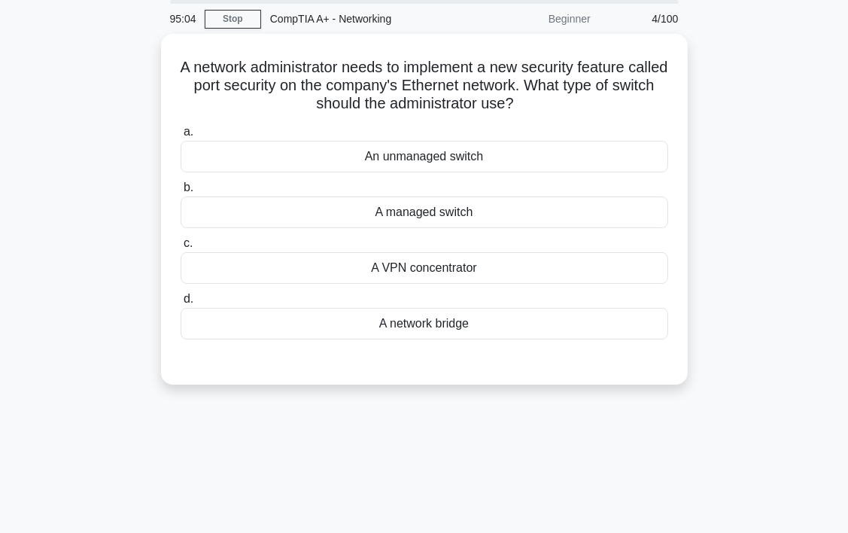
click at [777, 429] on div "95:04 Stop CompTIA A+ - Networking Beginner 4/100 A network administrator needs…" at bounding box center [424, 376] width 723 height 753
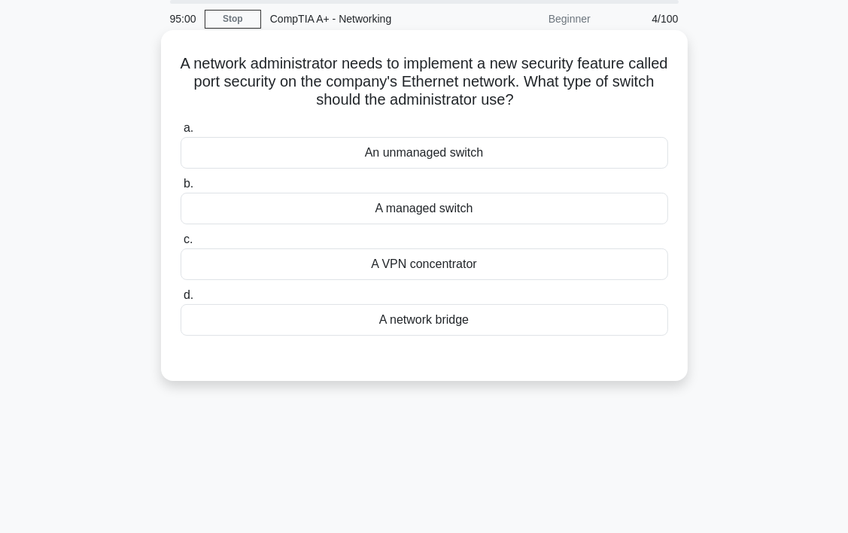
click at [454, 206] on div "A managed switch" at bounding box center [425, 209] width 488 height 32
click at [181, 189] on input "b. A managed switch" at bounding box center [181, 184] width 0 height 10
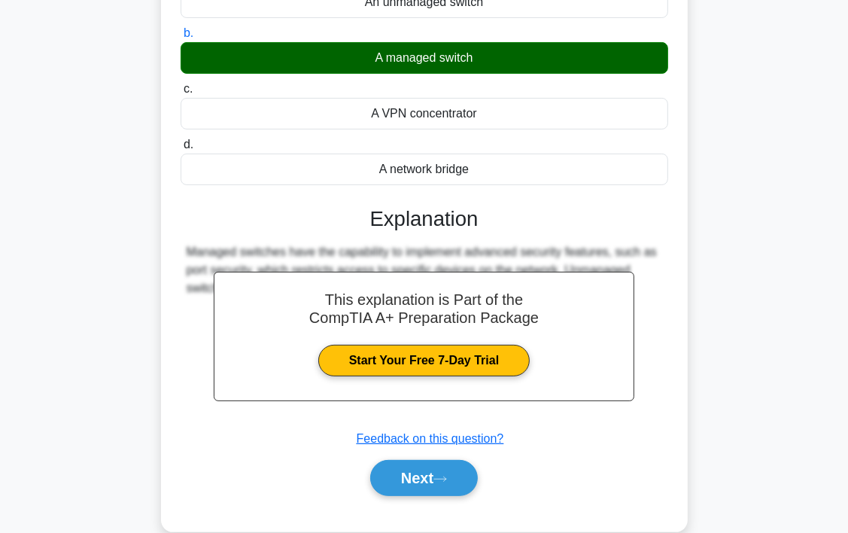
scroll to position [205, 0]
click at [403, 467] on button "Next" at bounding box center [424, 478] width 108 height 36
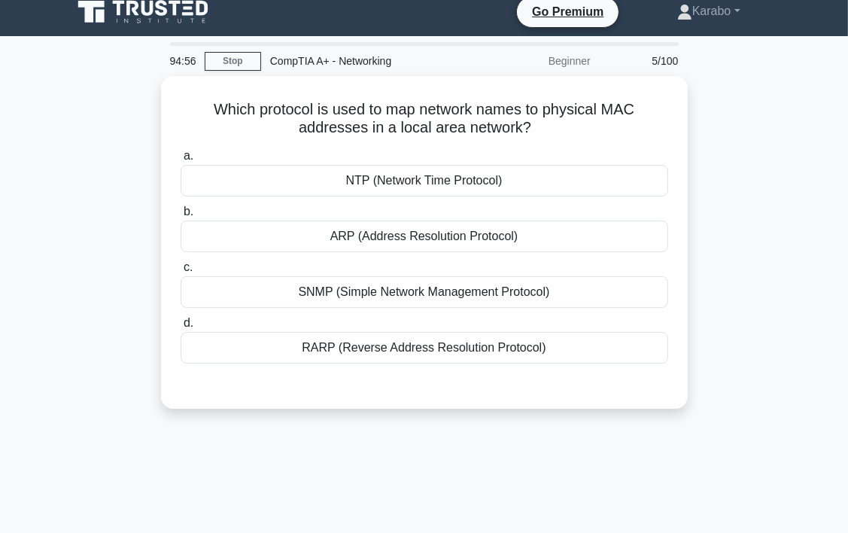
scroll to position [0, 0]
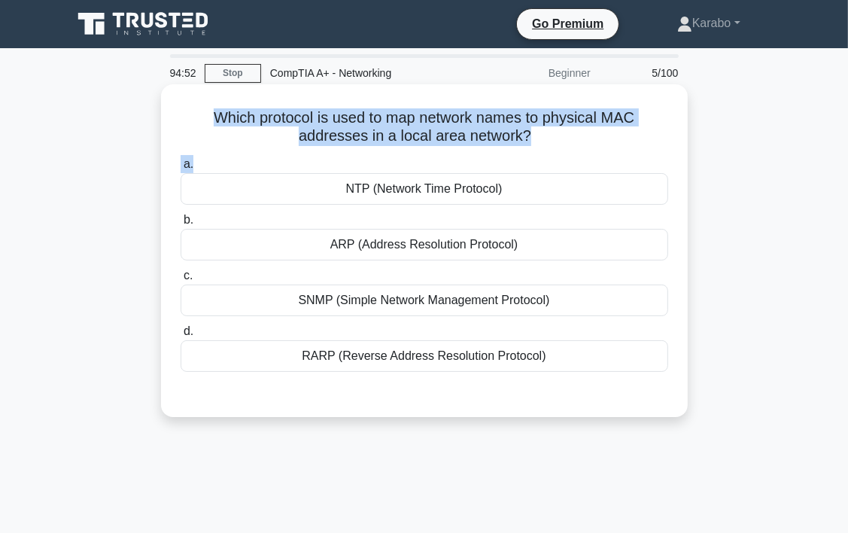
drag, startPoint x: 211, startPoint y: 118, endPoint x: 419, endPoint y: 172, distance: 215.4
click at [419, 172] on div "Which protocol is used to map network names to physical MAC addresses in a loca…" at bounding box center [424, 250] width 515 height 321
click at [237, 154] on div "Which protocol is used to map network names to physical MAC addresses in a loca…" at bounding box center [424, 250] width 515 height 321
click at [235, 149] on div "Which protocol is used to map network names to physical MAC addresses in a loca…" at bounding box center [424, 250] width 515 height 321
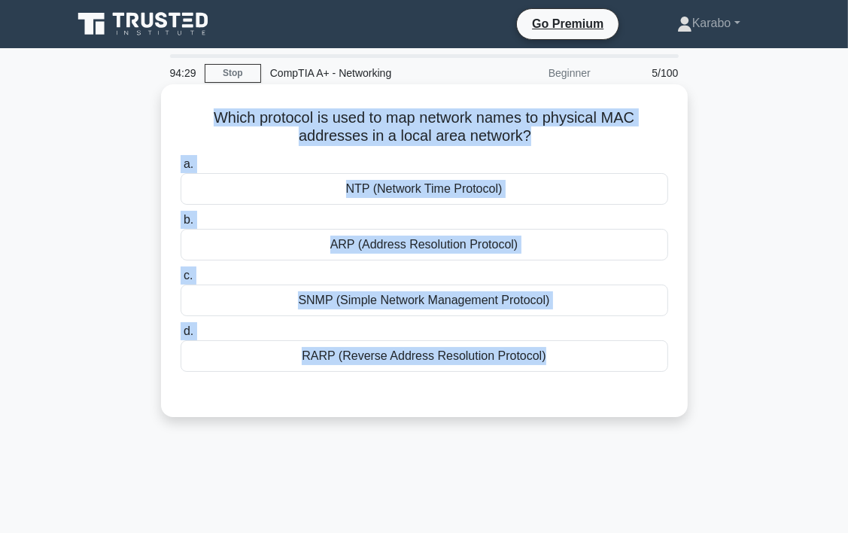
drag, startPoint x: 204, startPoint y: 115, endPoint x: 568, endPoint y: 376, distance: 448.2
click at [568, 376] on div "Which protocol is used to map network names to physical MAC addresses in a loca…" at bounding box center [424, 250] width 515 height 321
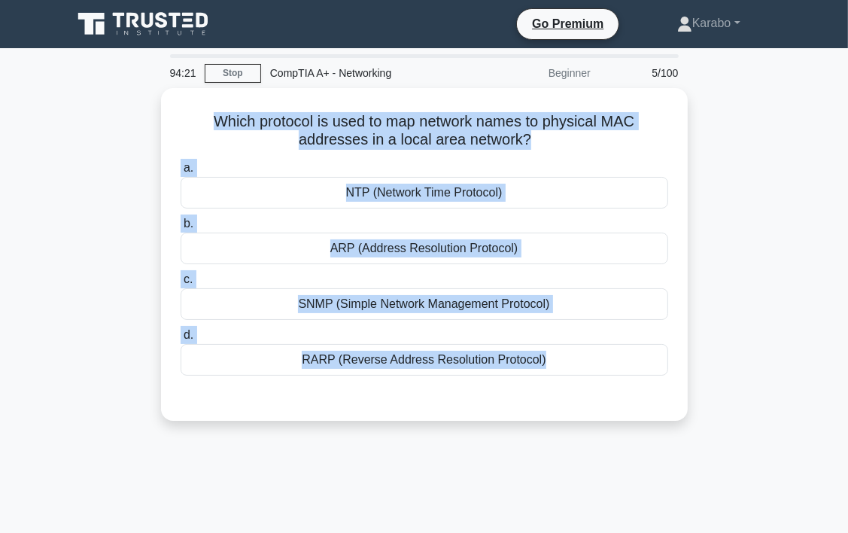
click at [567, 455] on div "94:21 Stop CompTIA A+ - Networking Beginner 5/100 Which protocol is used to map…" at bounding box center [424, 430] width 723 height 753
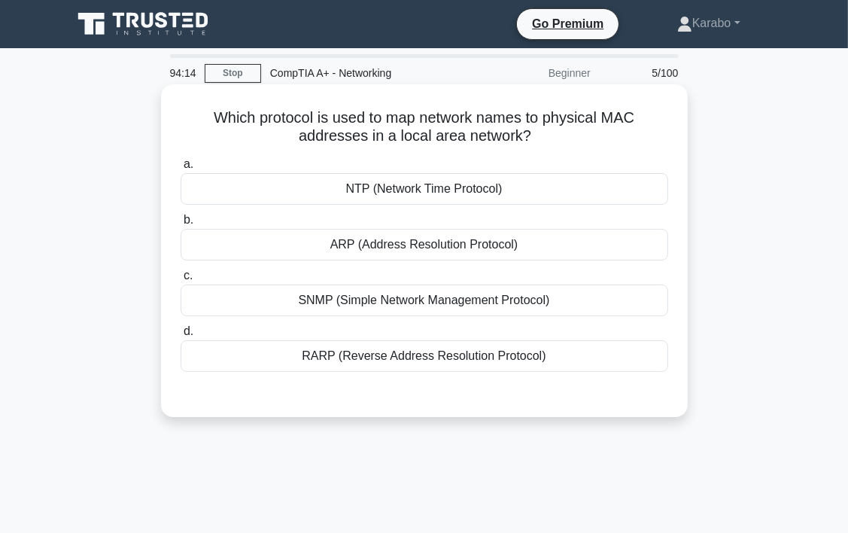
click at [397, 248] on div "ARP (Address Resolution Protocol)" at bounding box center [425, 245] width 488 height 32
click at [181, 225] on input "[PERSON_NAME] (Address Resolution Protocol)" at bounding box center [181, 220] width 0 height 10
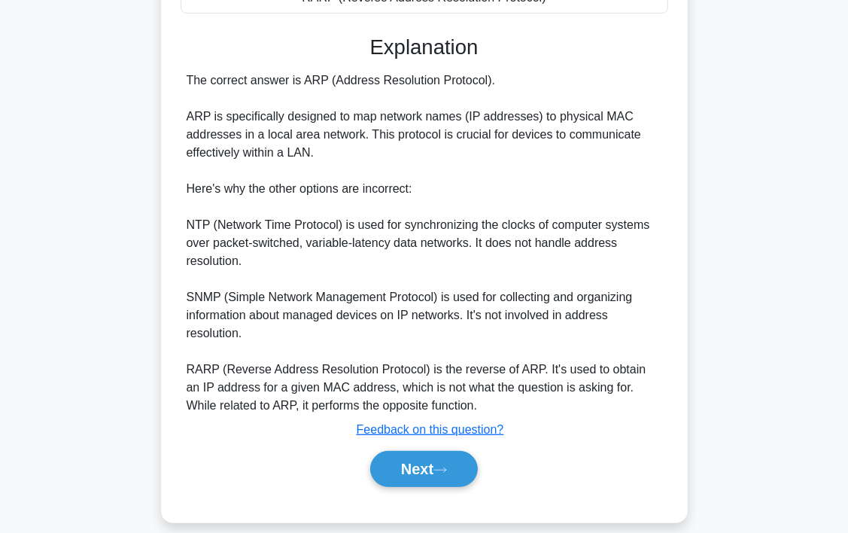
scroll to position [376, 0]
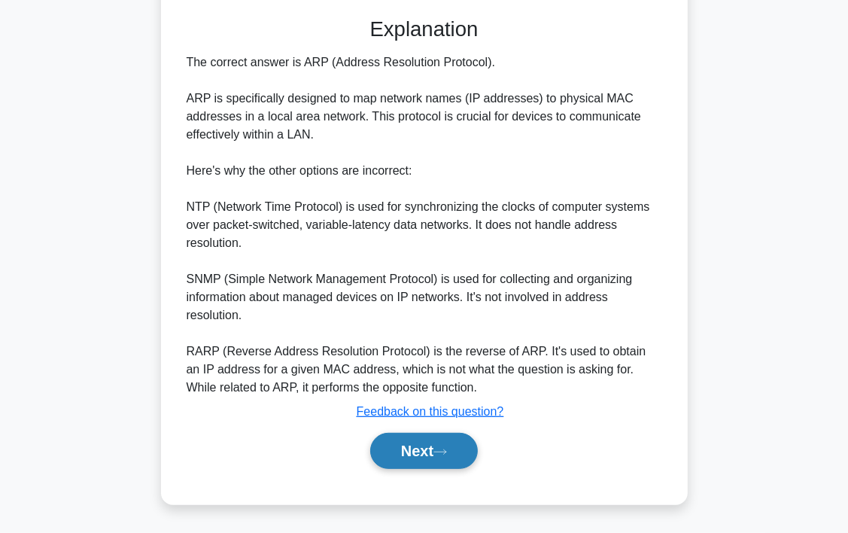
click at [411, 457] on button "Next" at bounding box center [424, 451] width 108 height 36
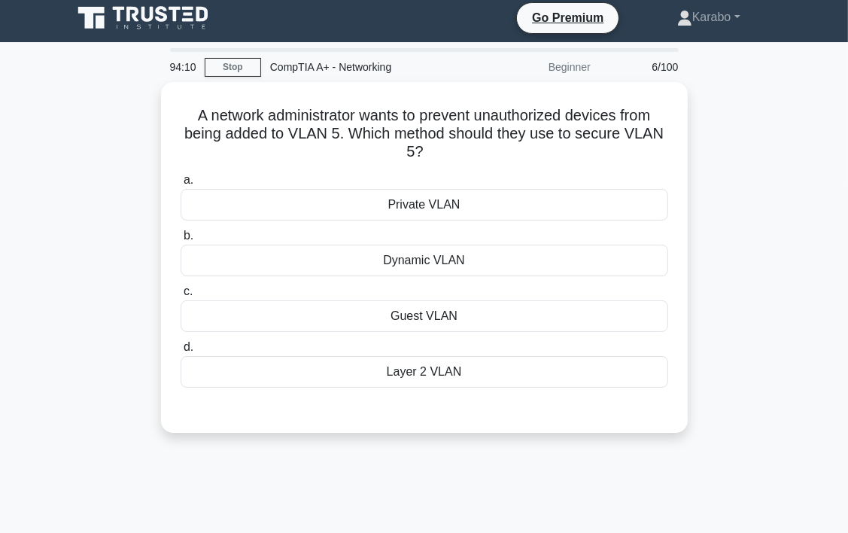
scroll to position [0, 0]
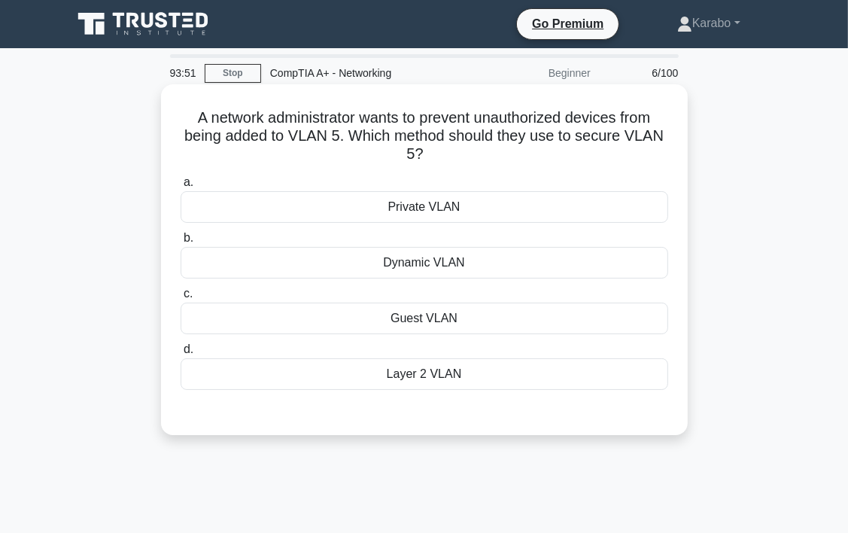
drag, startPoint x: 187, startPoint y: 118, endPoint x: 498, endPoint y: 382, distance: 407.5
click at [498, 382] on div "A network administrator wants to prevent unauthorized devices from being added …" at bounding box center [424, 259] width 515 height 339
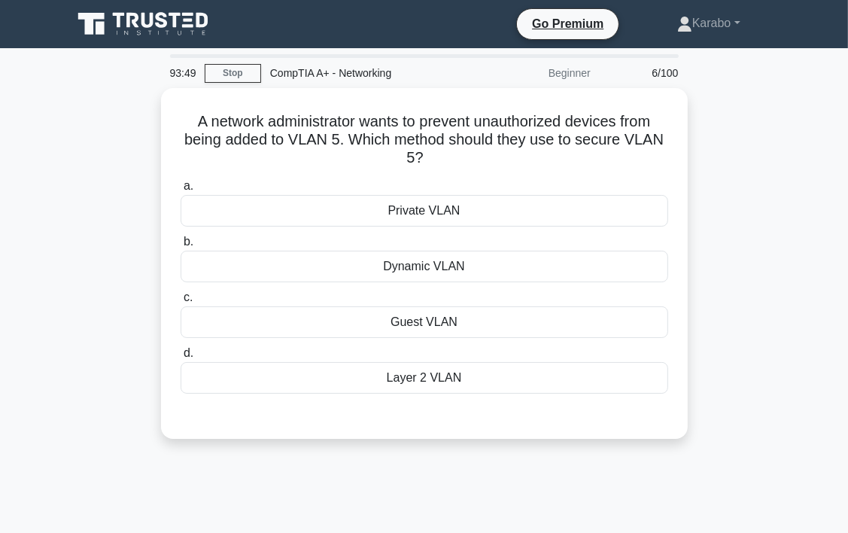
click at [752, 353] on div "A network administrator wants to prevent unauthorized devices from being added …" at bounding box center [424, 272] width 723 height 369
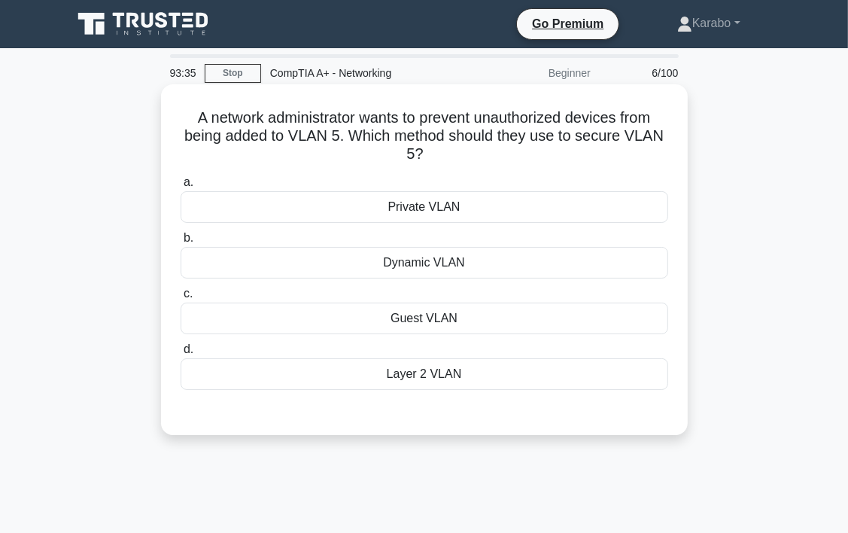
click at [458, 268] on div "Dynamic VLAN" at bounding box center [425, 263] width 488 height 32
click at [181, 243] on input "b. Dynamic VLAN" at bounding box center [181, 238] width 0 height 10
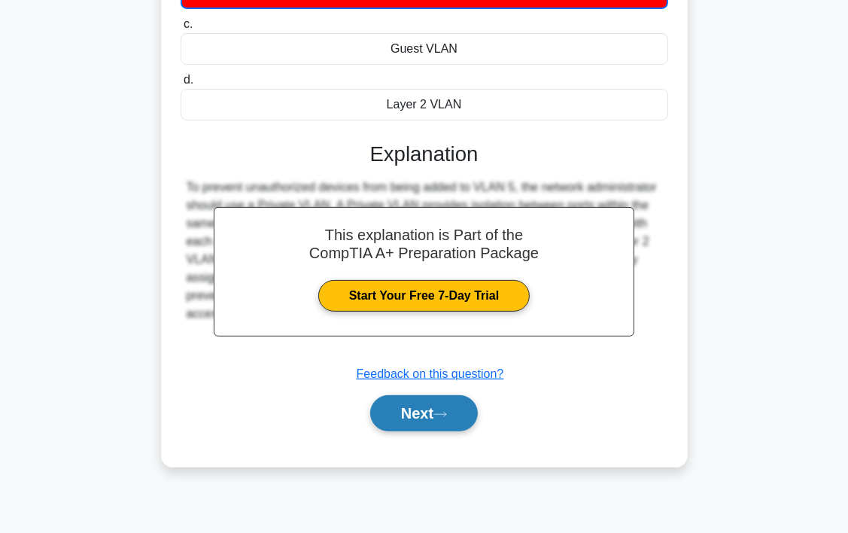
scroll to position [280, 0]
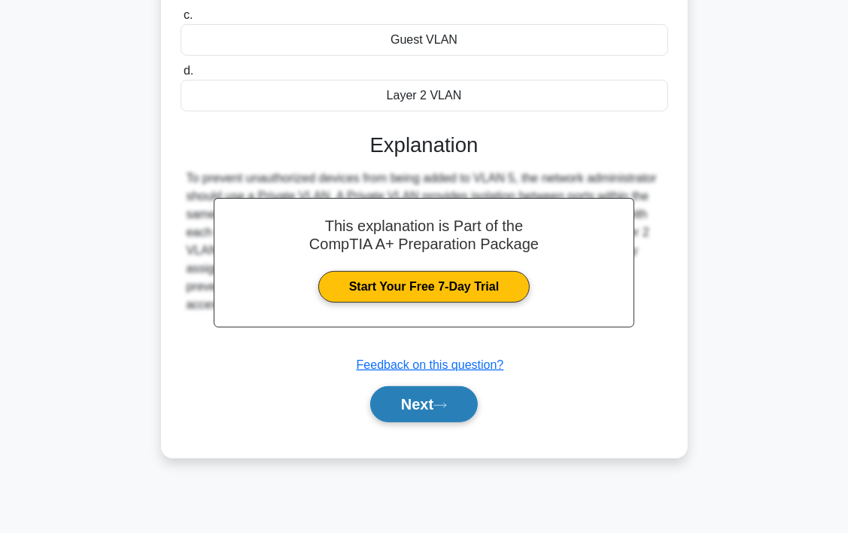
click at [428, 404] on button "Next" at bounding box center [424, 404] width 108 height 36
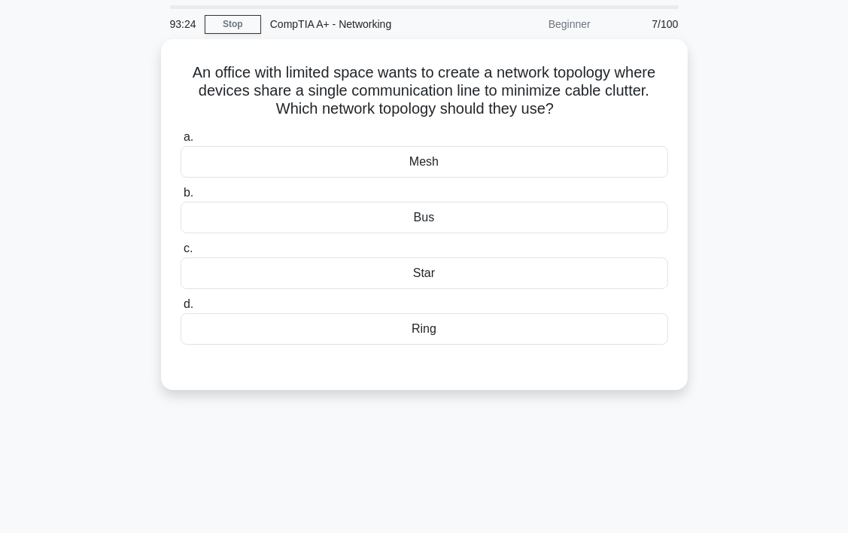
scroll to position [0, 0]
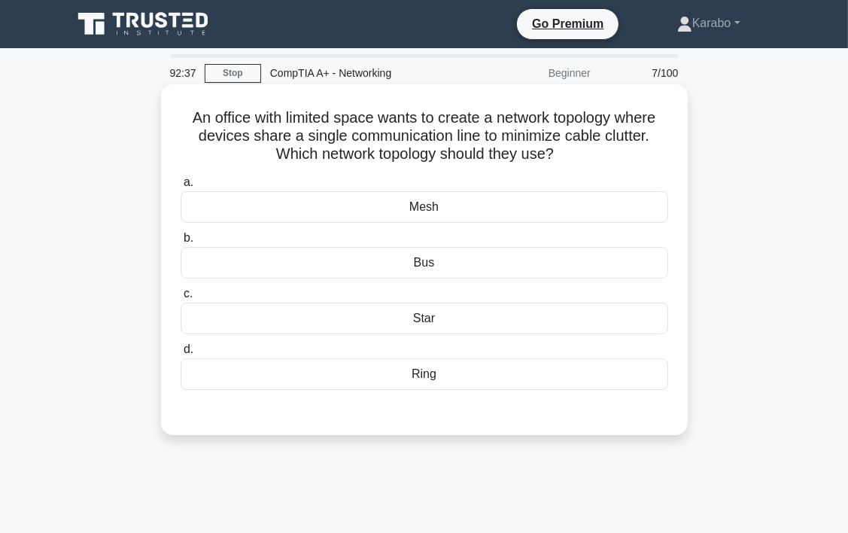
click at [448, 373] on div "Ring" at bounding box center [425, 374] width 488 height 32
click at [181, 355] on input "d. Ring" at bounding box center [181, 350] width 0 height 10
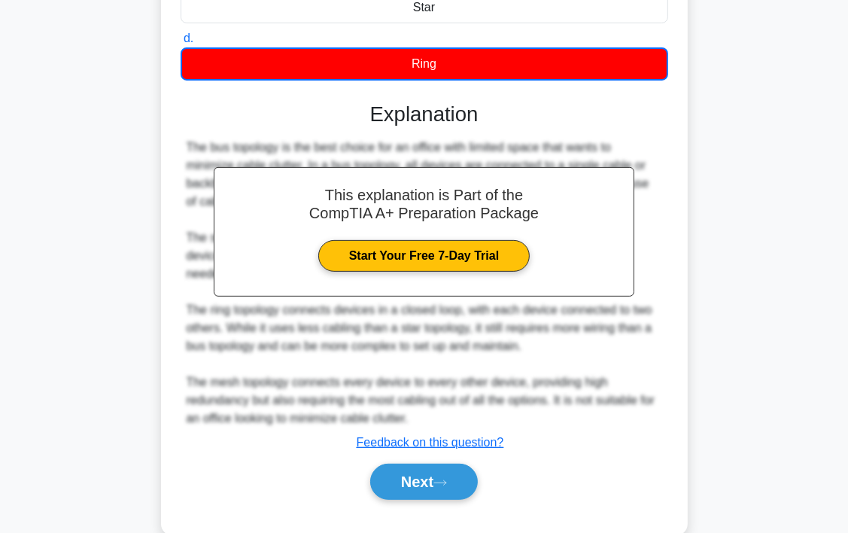
scroll to position [341, 0]
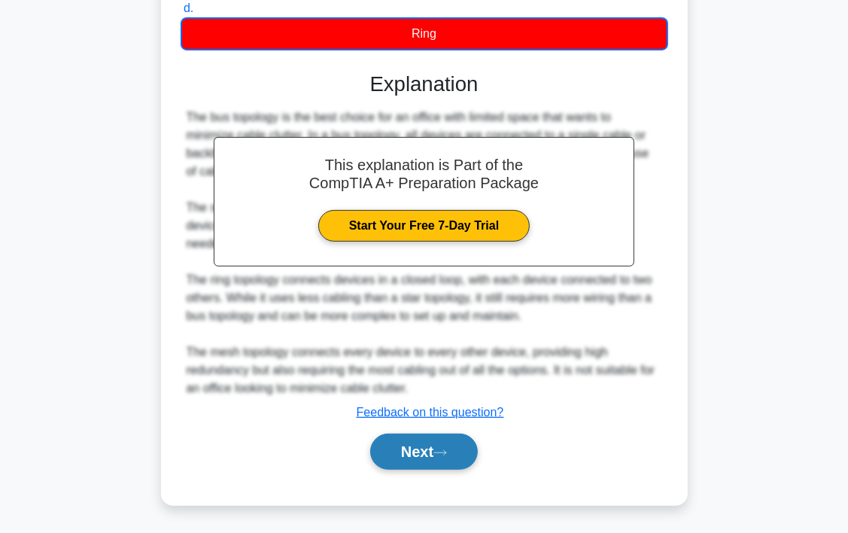
click at [443, 444] on button "Next" at bounding box center [424, 452] width 108 height 36
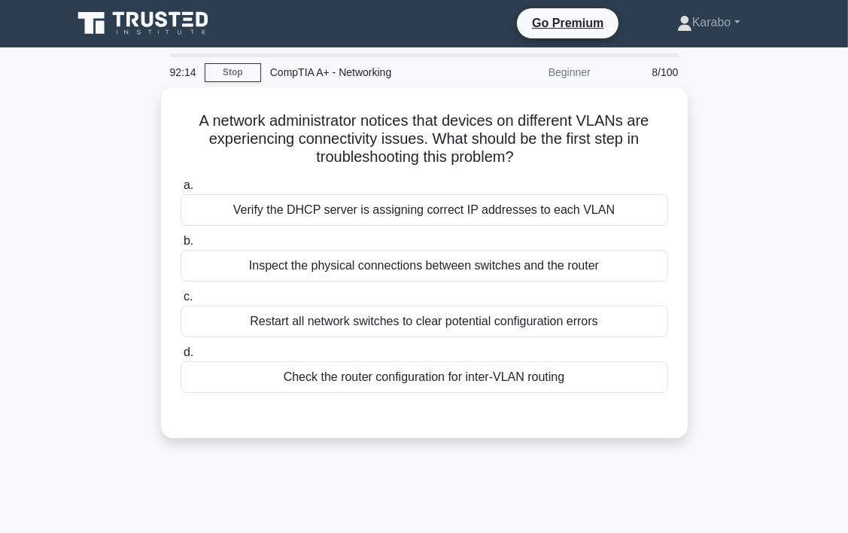
scroll to position [0, 0]
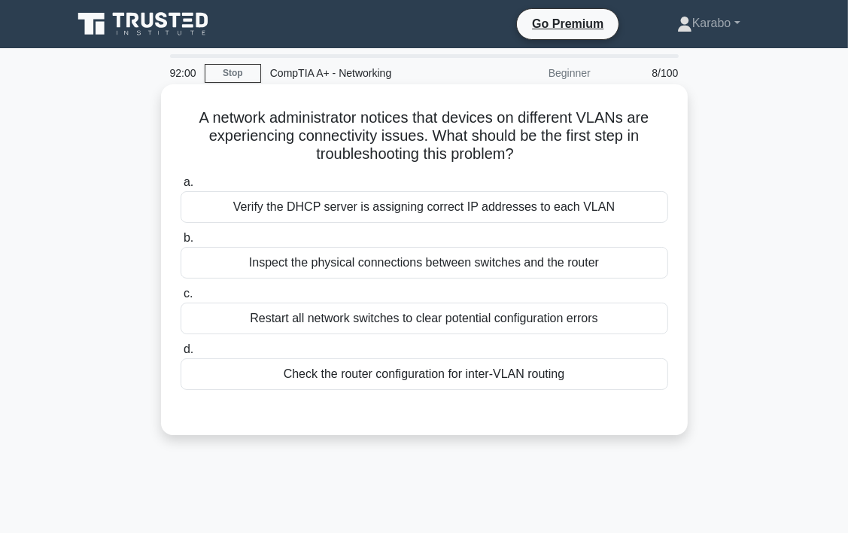
click at [415, 376] on div "Check the router configuration for inter-VLAN routing" at bounding box center [425, 374] width 488 height 32
click at [181, 355] on input "d. Check the router configuration for inter-VLAN routing" at bounding box center [181, 350] width 0 height 10
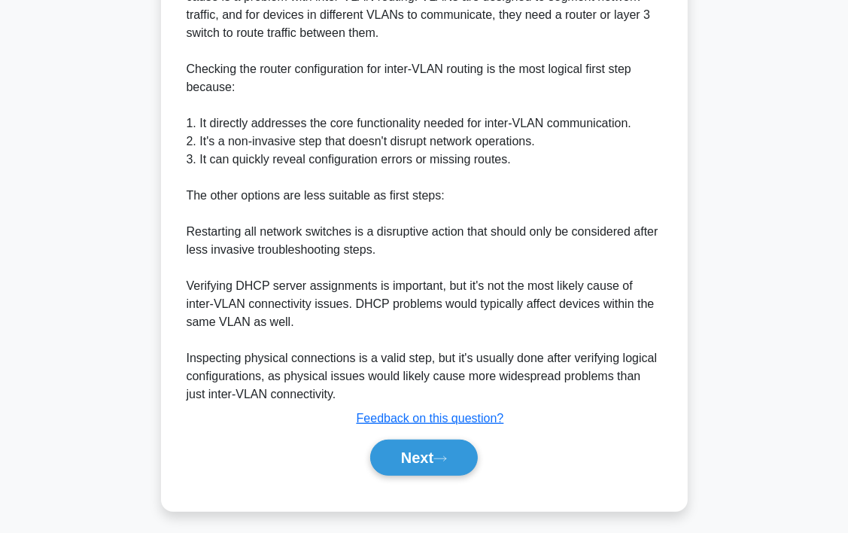
scroll to position [521, 0]
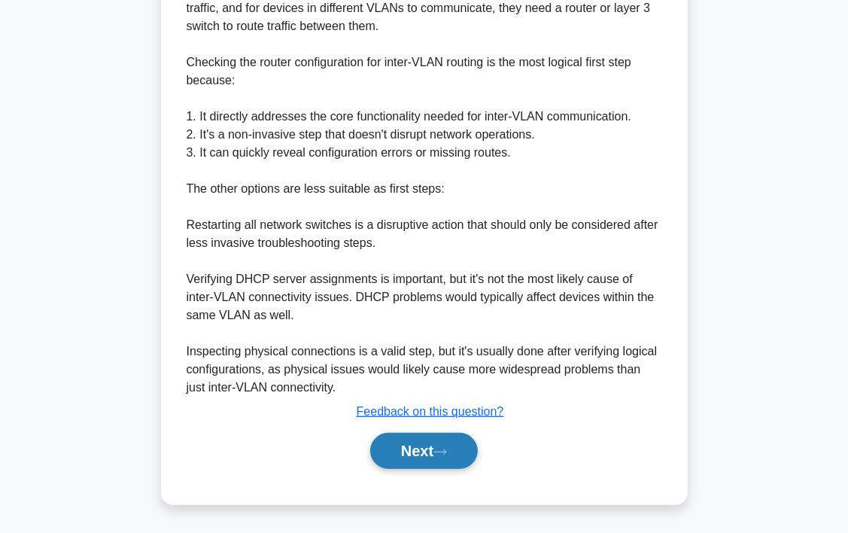
click at [411, 452] on button "Next" at bounding box center [424, 451] width 108 height 36
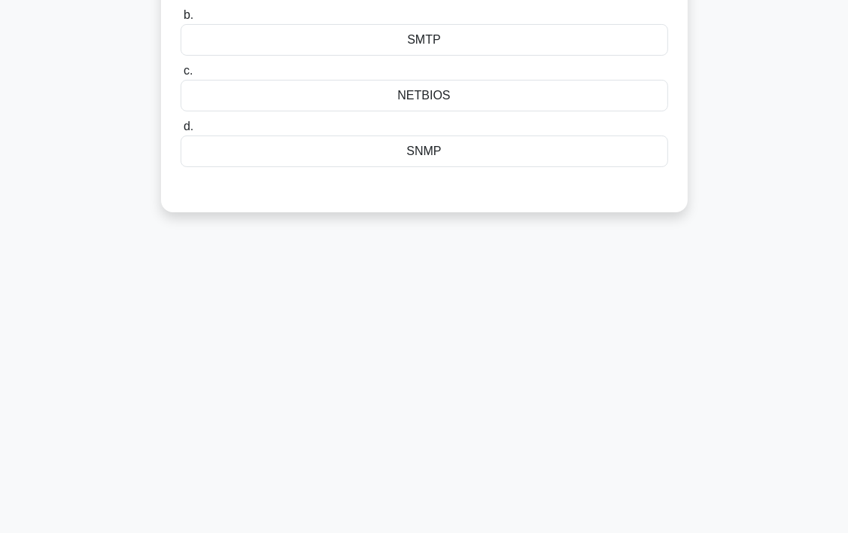
scroll to position [0, 0]
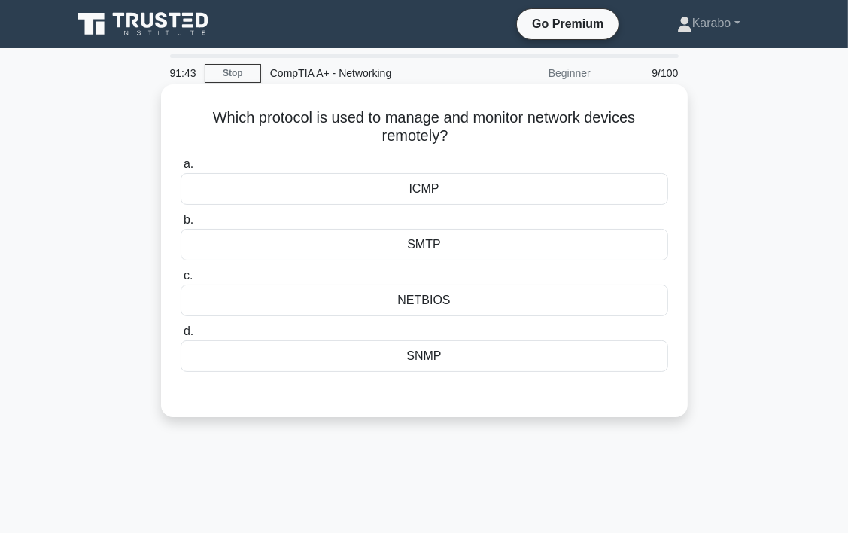
click at [430, 193] on div "ICMP" at bounding box center [425, 189] width 488 height 32
click at [181, 169] on input "a. ICMP" at bounding box center [181, 165] width 0 height 10
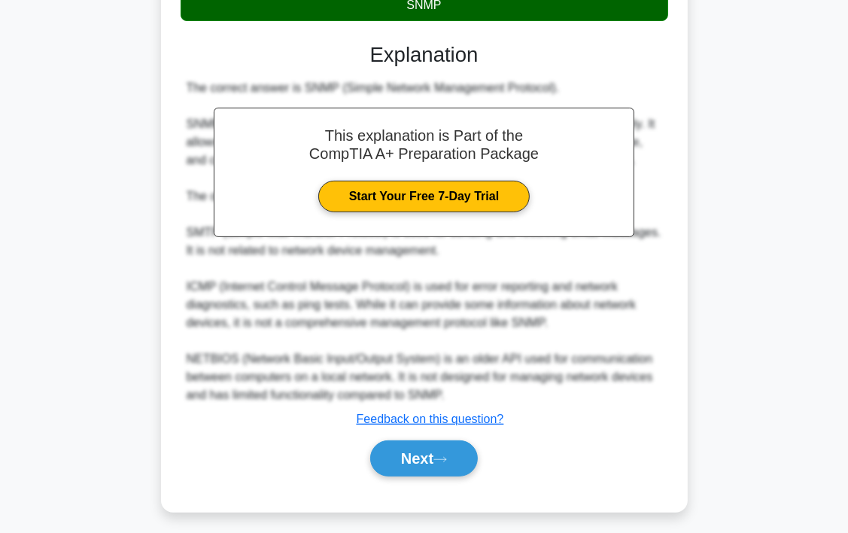
scroll to position [359, 0]
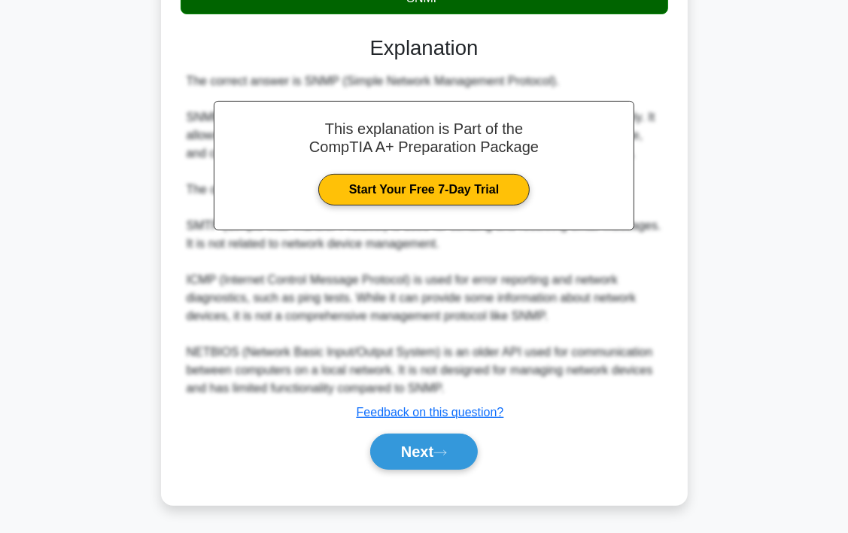
click at [418, 272] on div "The correct answer is SNMP (Simple Network Management Protocol). SNMP is specif…" at bounding box center [425, 234] width 476 height 325
click at [394, 48] on h3 "Explanation" at bounding box center [425, 47] width 470 height 25
click at [437, 449] on button "Next" at bounding box center [424, 452] width 108 height 36
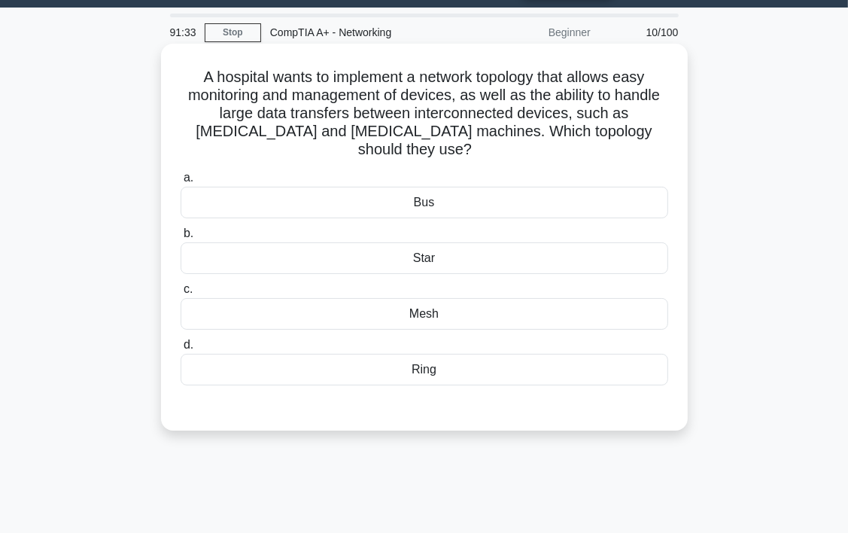
scroll to position [0, 0]
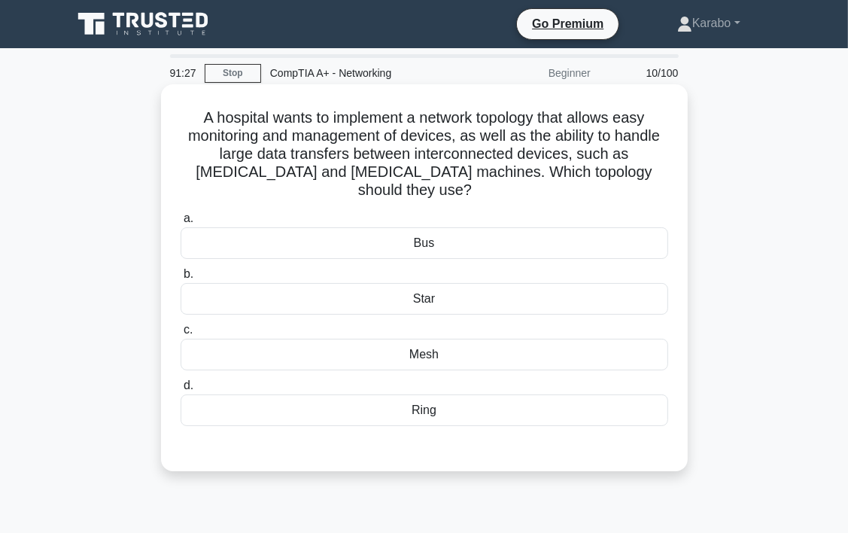
drag, startPoint x: 186, startPoint y: 117, endPoint x: 486, endPoint y: 411, distance: 420.5
click at [486, 411] on div "A hospital wants to implement a network topology that allows easy monitoring an…" at bounding box center [424, 277] width 515 height 375
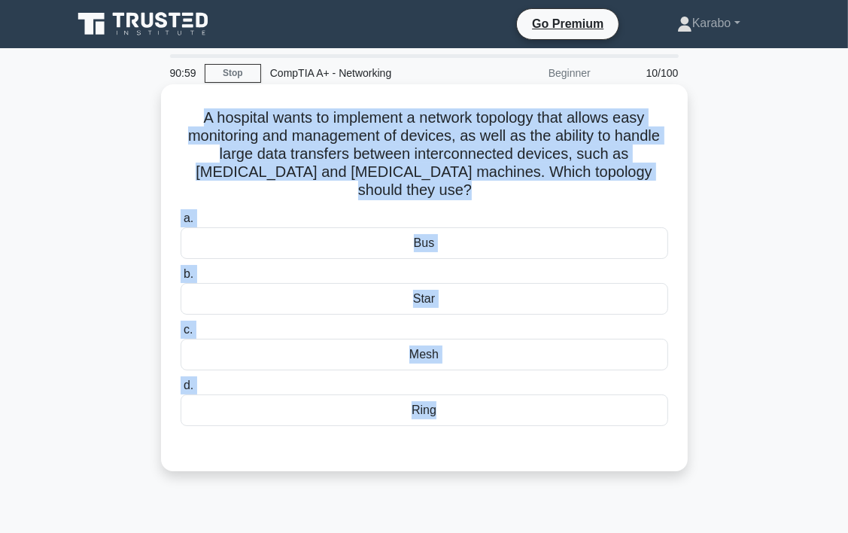
click at [643, 209] on label "a. Bus" at bounding box center [425, 234] width 488 height 50
click at [181, 214] on input "a. Bus" at bounding box center [181, 219] width 0 height 10
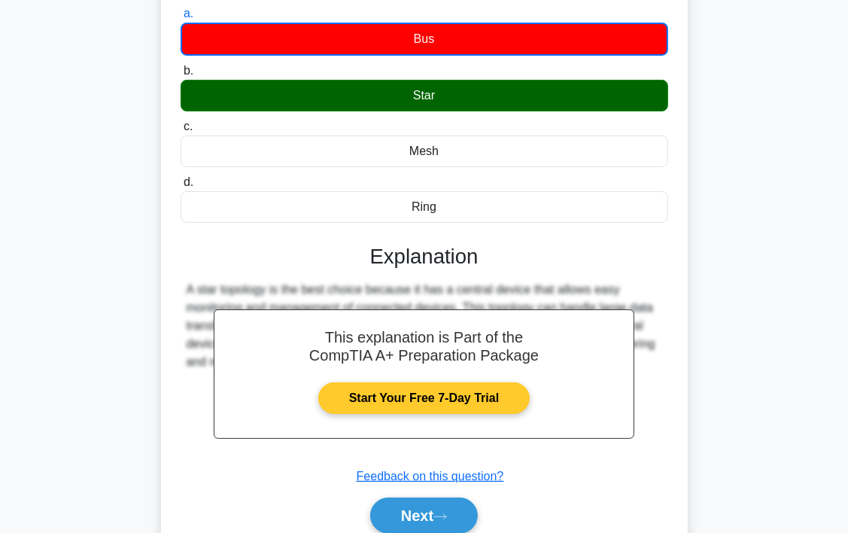
scroll to position [280, 0]
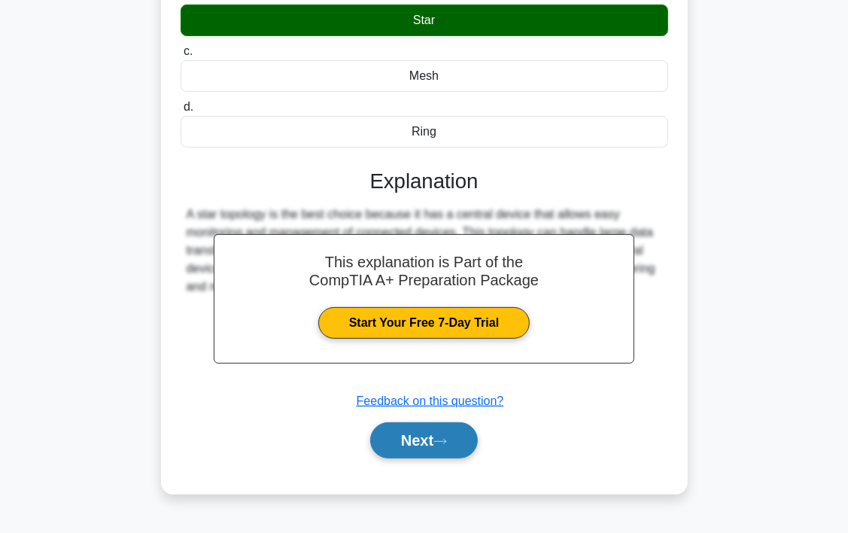
drag, startPoint x: 447, startPoint y: 428, endPoint x: 452, endPoint y: 415, distance: 12.9
click at [449, 428] on button "Next" at bounding box center [424, 440] width 108 height 36
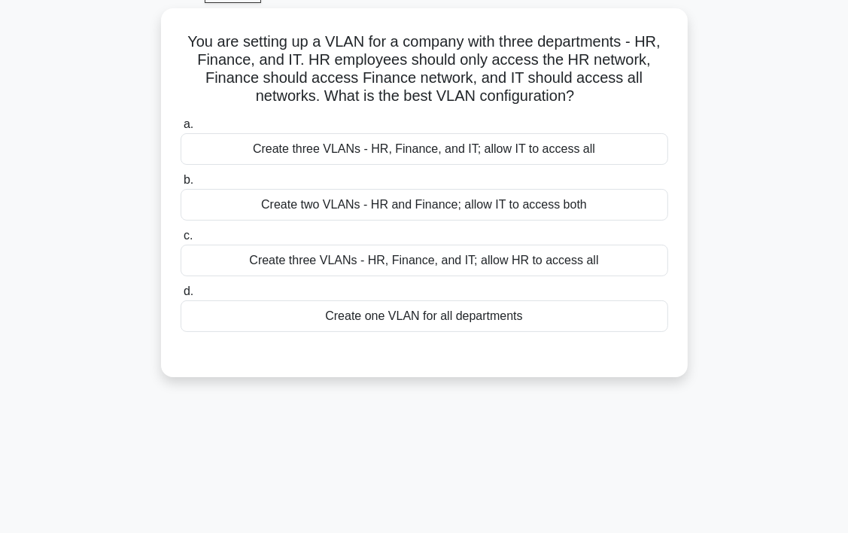
scroll to position [54, 0]
